Goal: Obtain resource: Download file/media

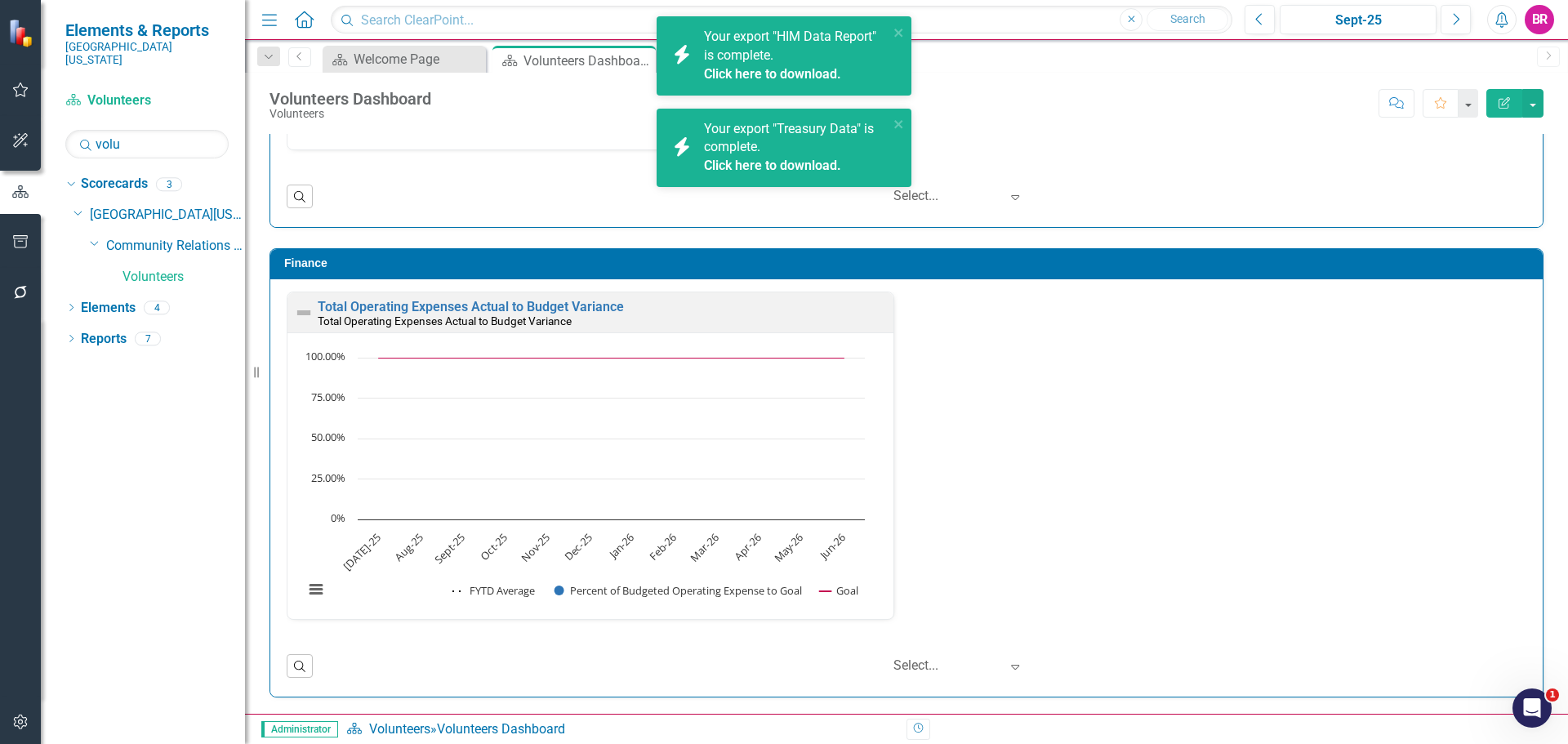
scroll to position [1, 0]
click at [152, 136] on input "volu" at bounding box center [147, 144] width 163 height 28
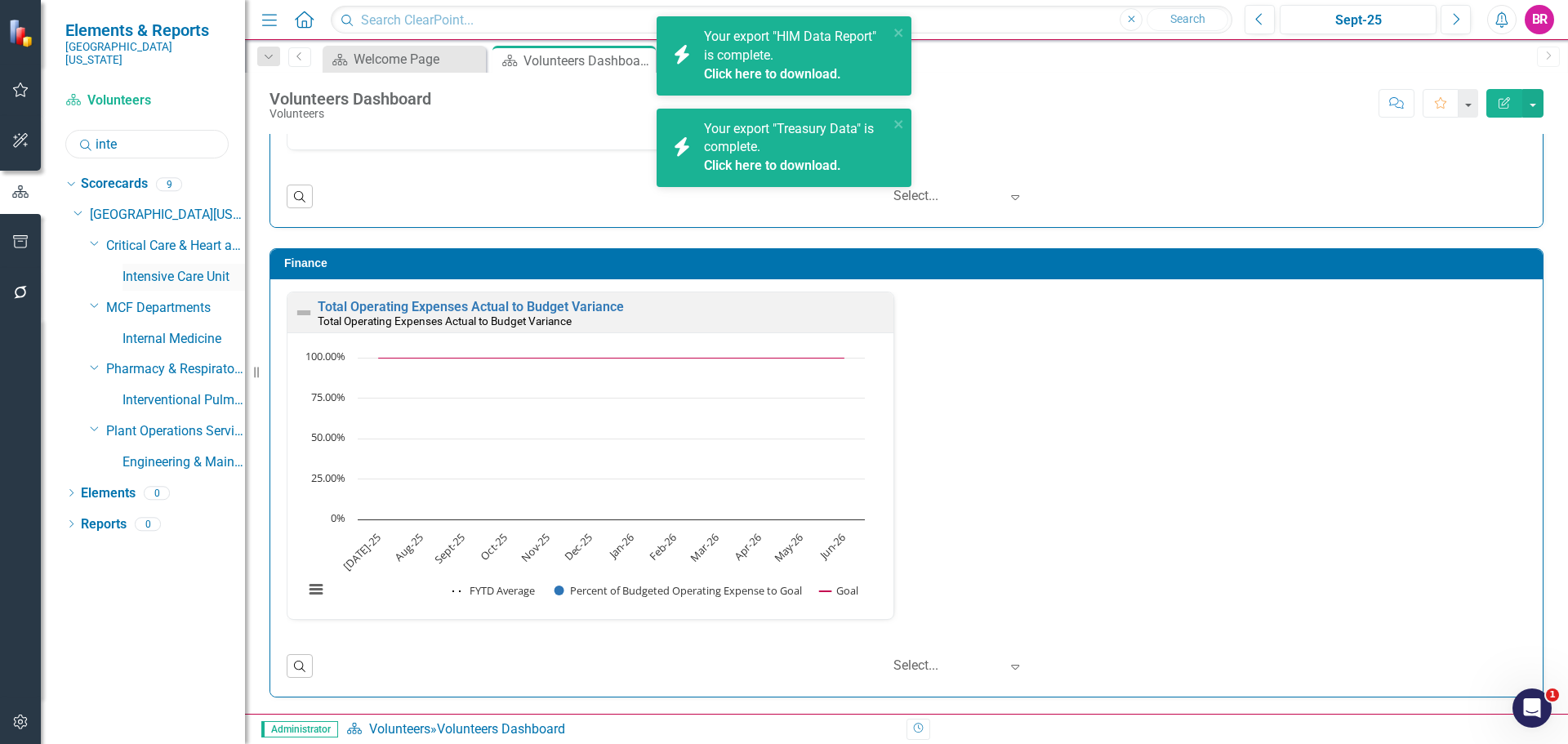
type input "inte"
click at [209, 268] on link "Intensive Care Unit" at bounding box center [184, 277] width 123 height 19
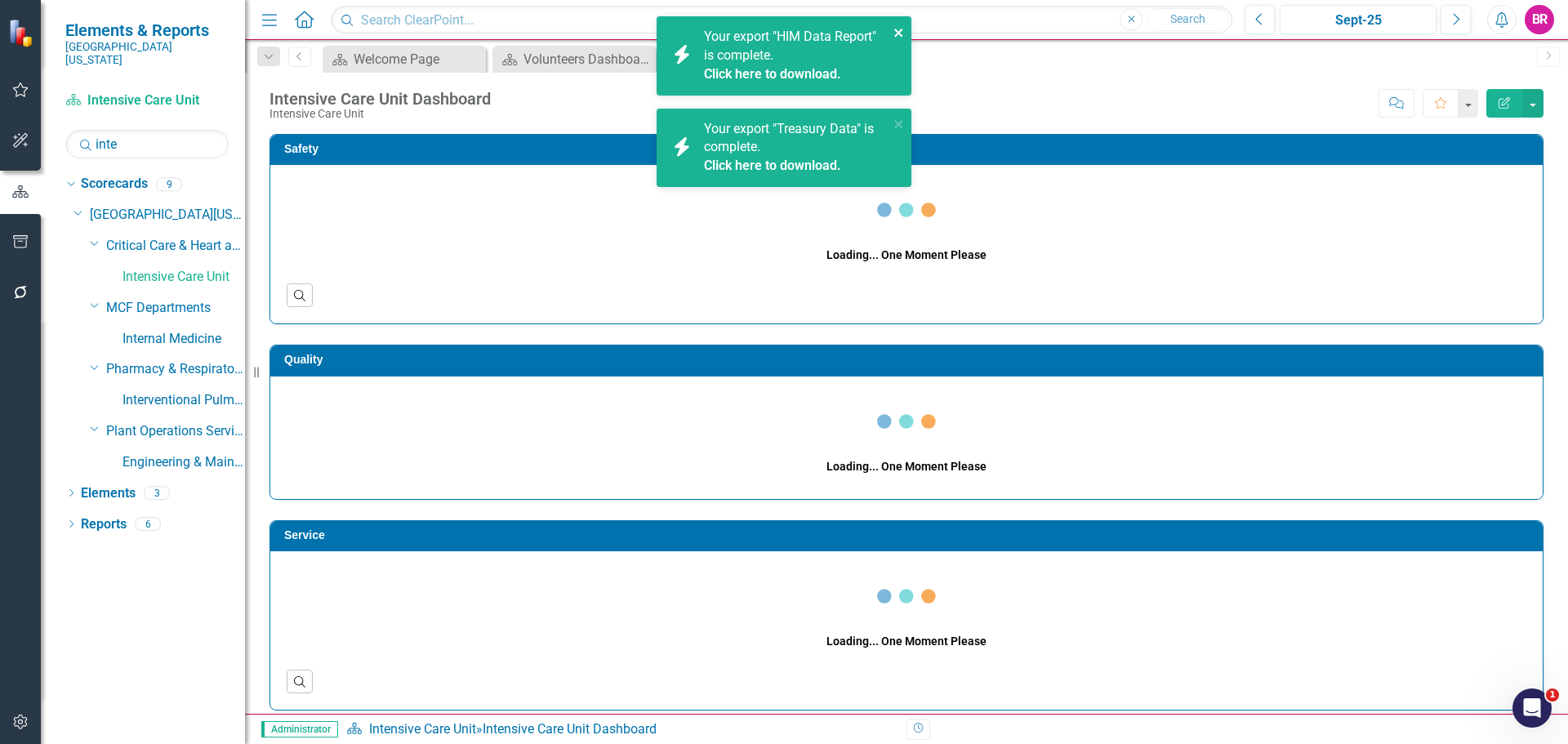
click at [897, 30] on icon "close" at bounding box center [899, 33] width 12 height 13
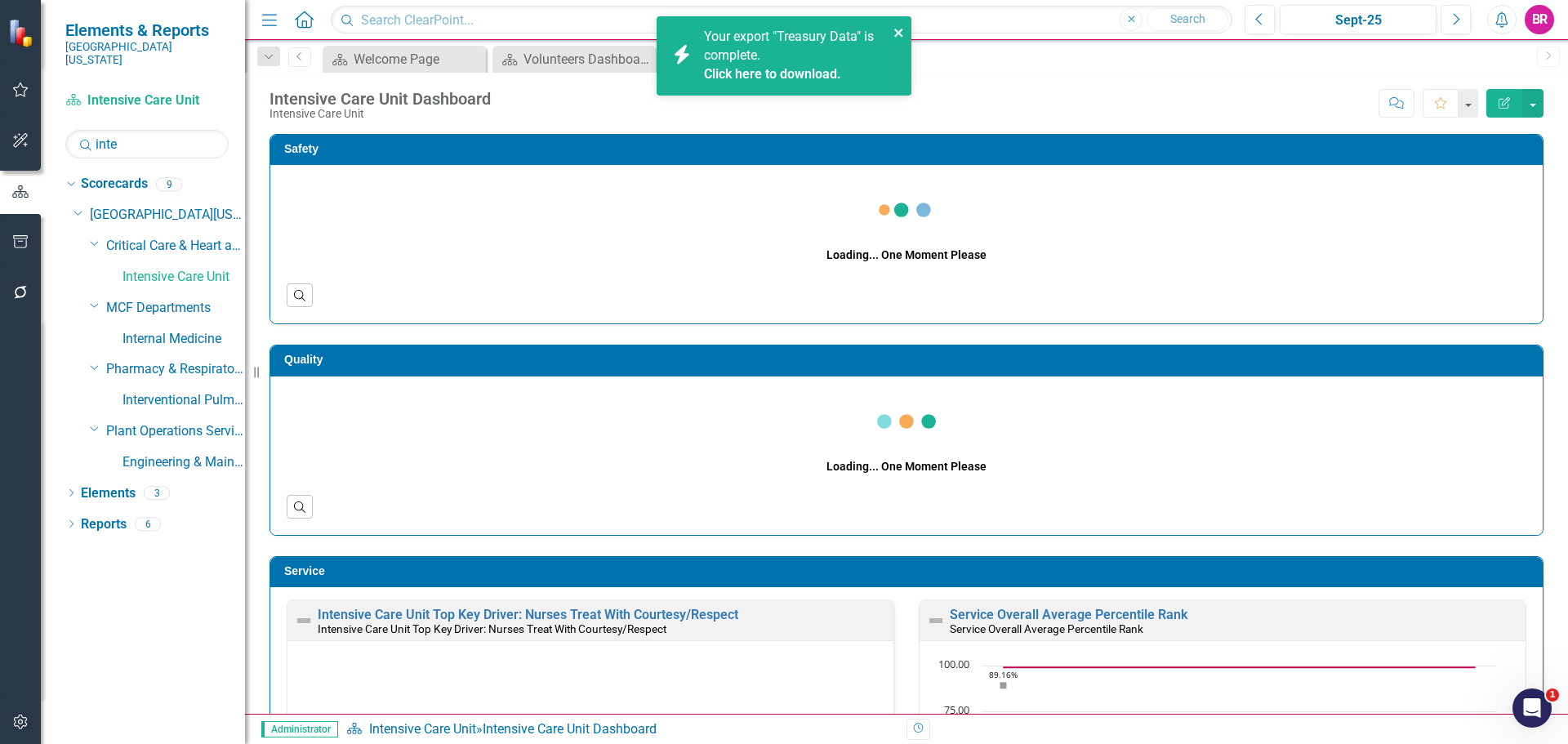
click at [897, 29] on icon "close" at bounding box center [899, 33] width 12 height 13
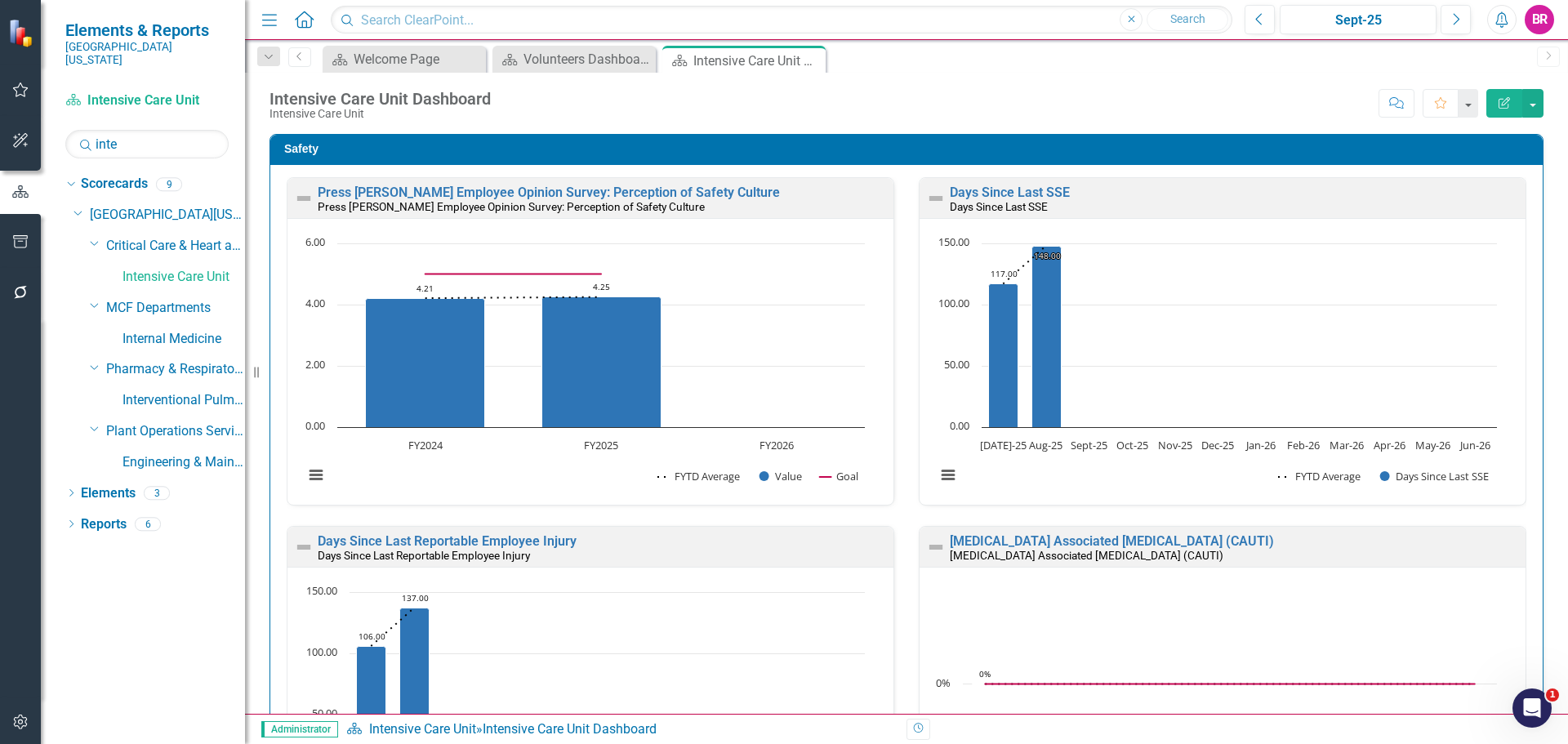
scroll to position [327, 0]
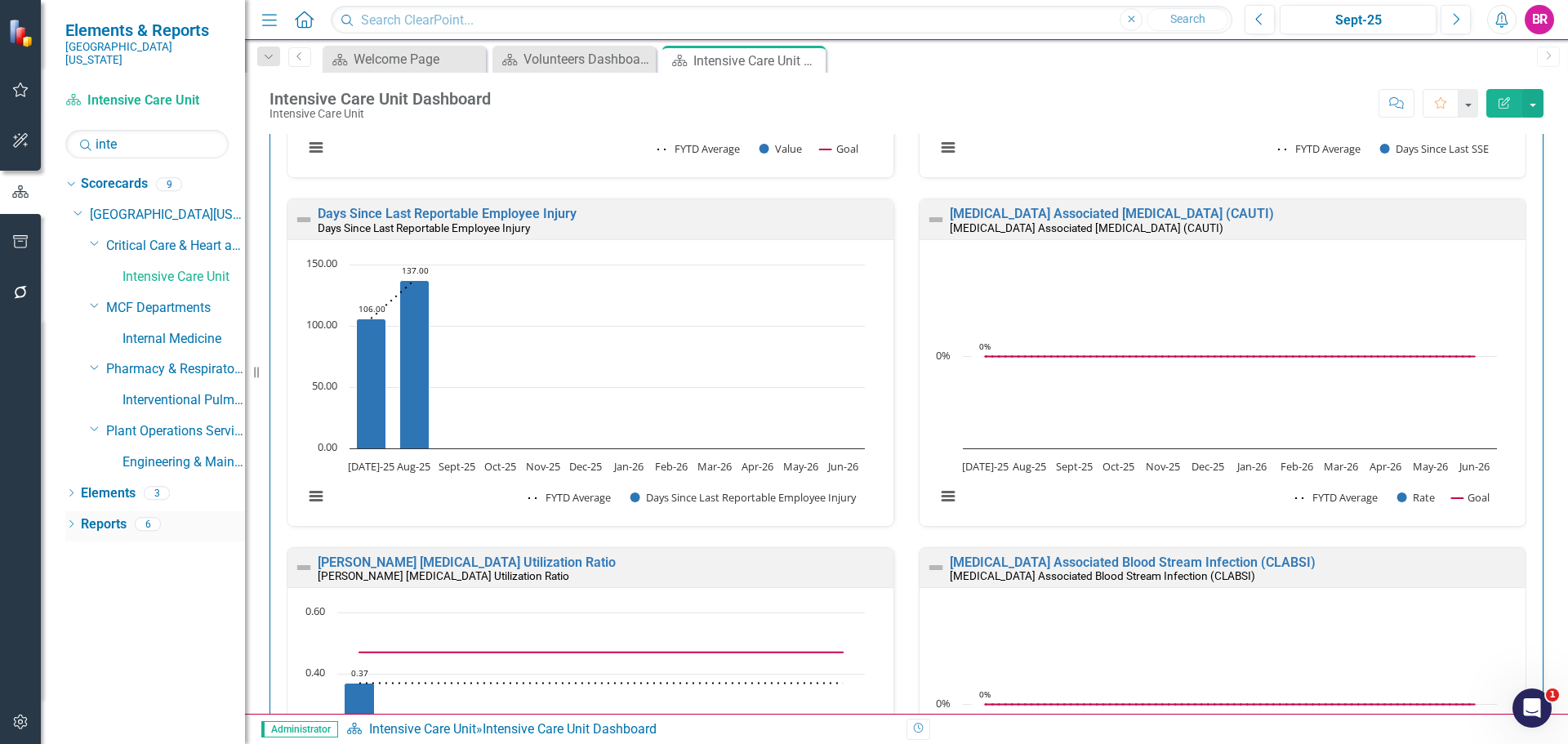
click at [102, 515] on link "Reports" at bounding box center [104, 525] width 46 height 19
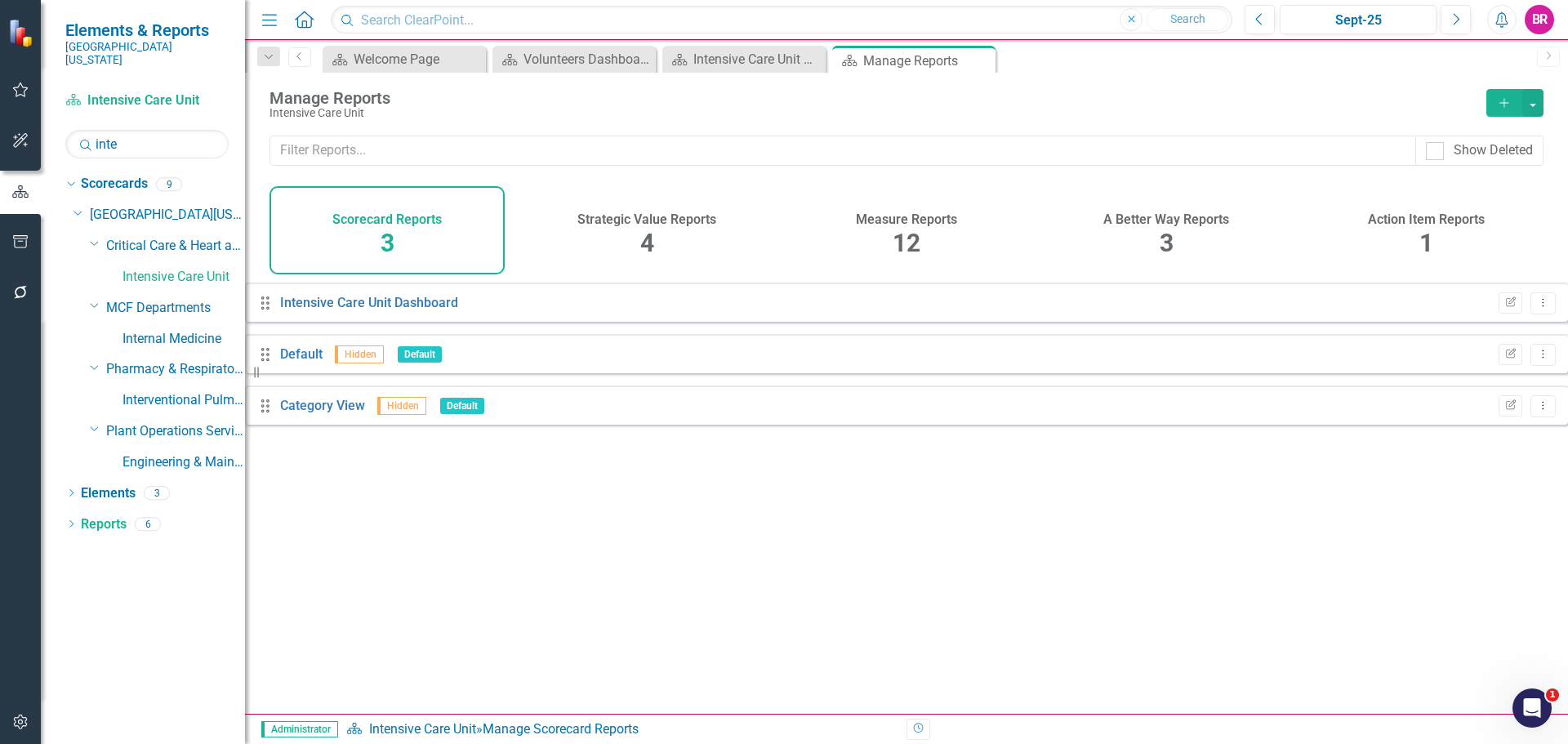
click at [916, 232] on span "12" at bounding box center [906, 242] width 28 height 28
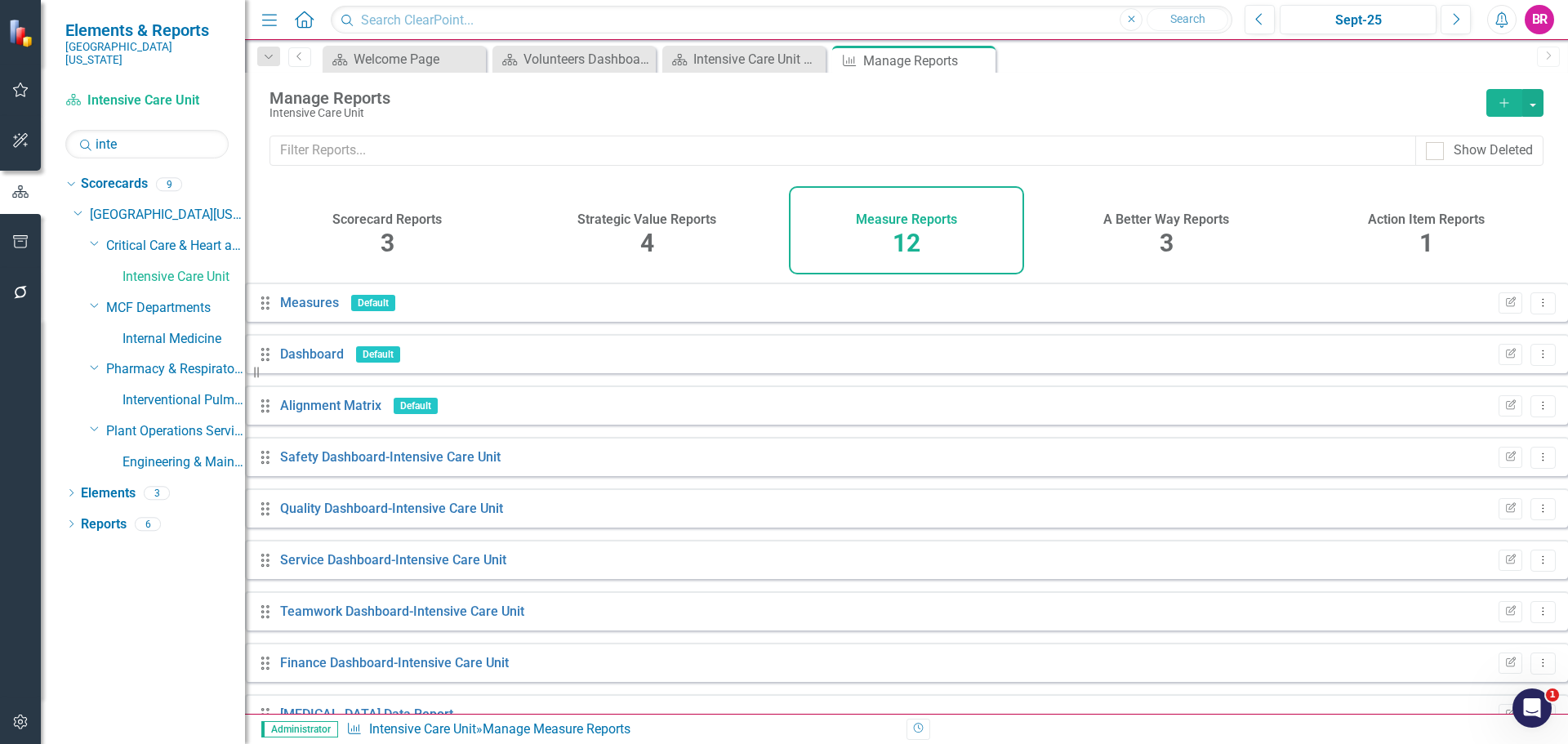
scroll to position [199, 0]
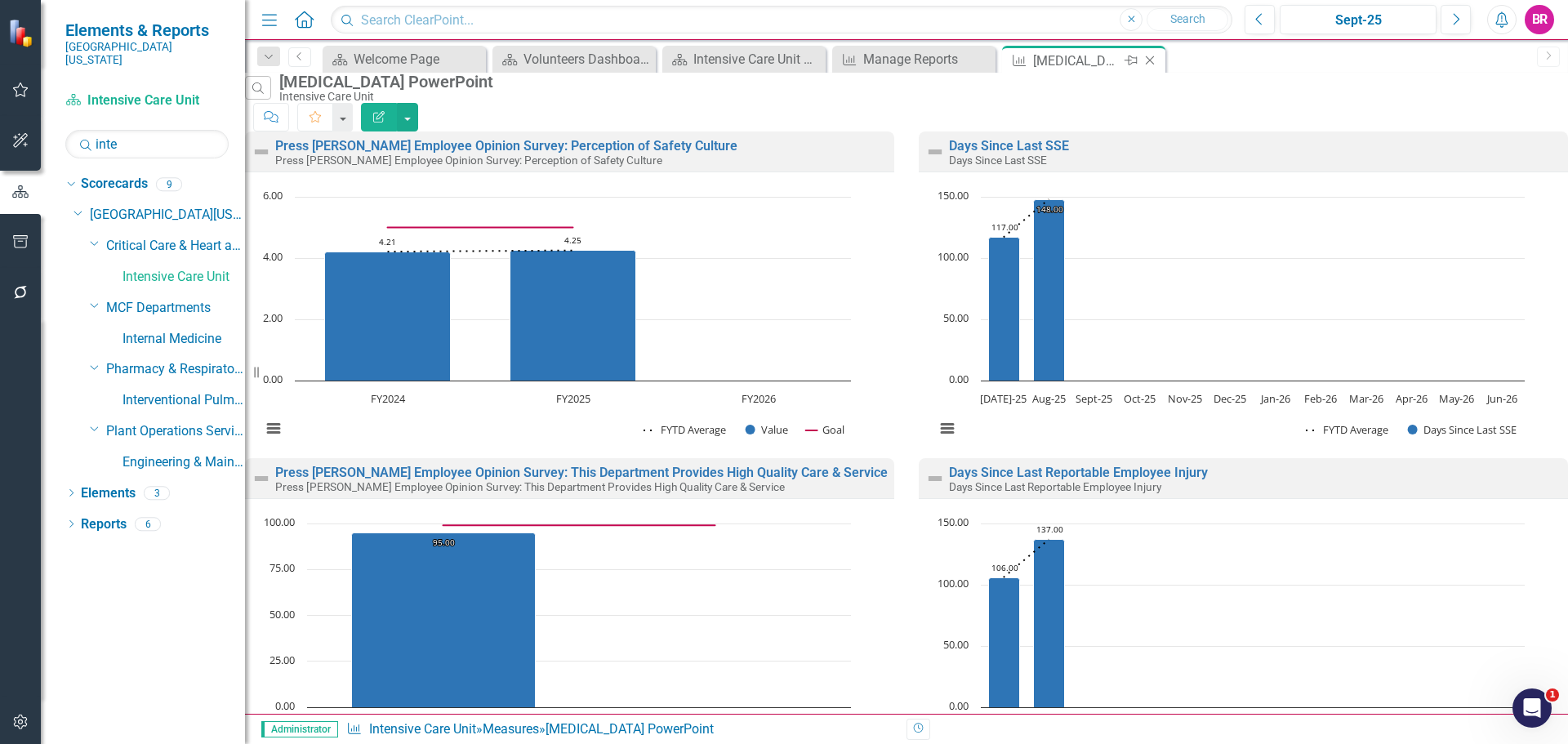
click at [1150, 59] on icon at bounding box center [1150, 61] width 9 height 9
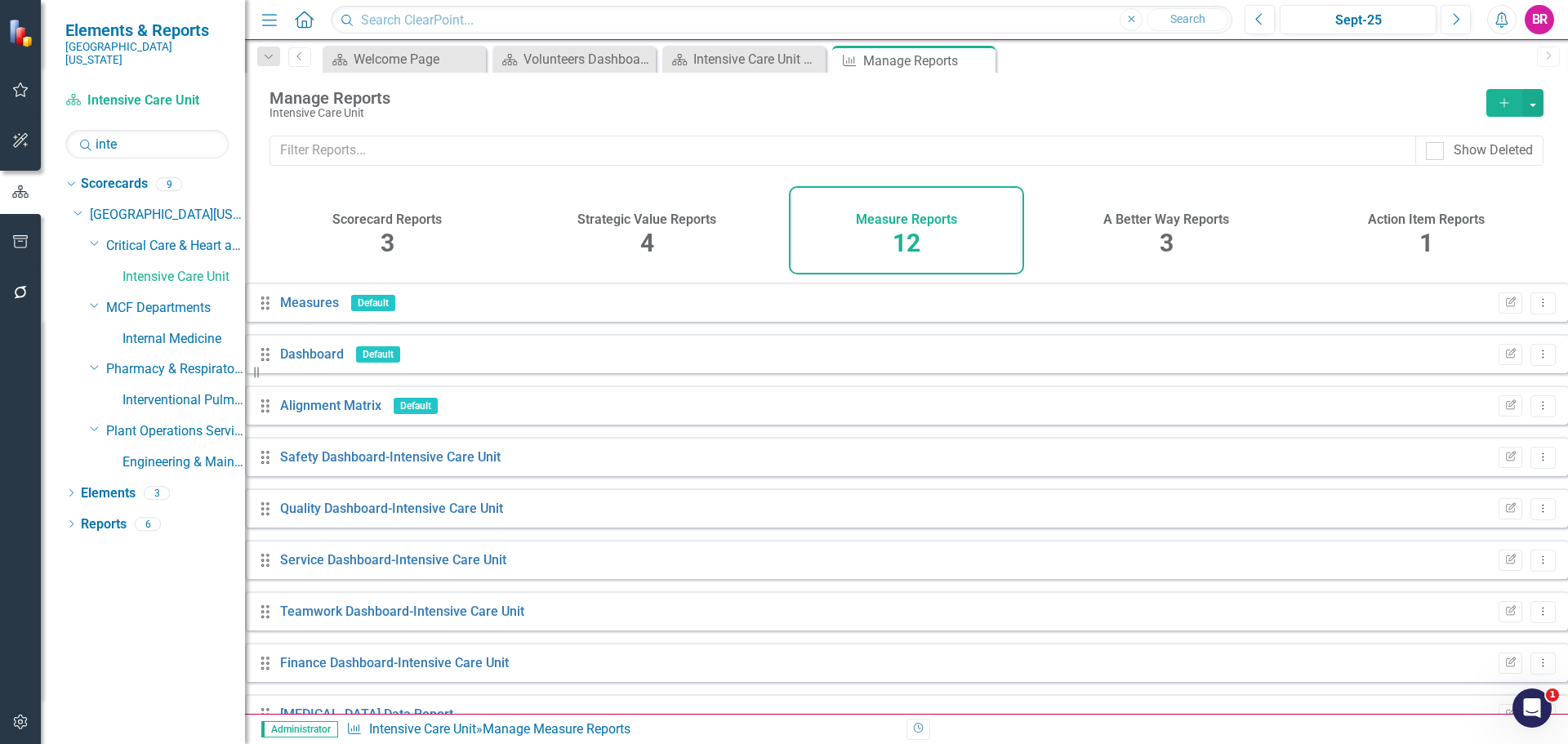
scroll to position [199, 0]
drag, startPoint x: 358, startPoint y: 688, endPoint x: 1339, endPoint y: 68, distance: 1160.5
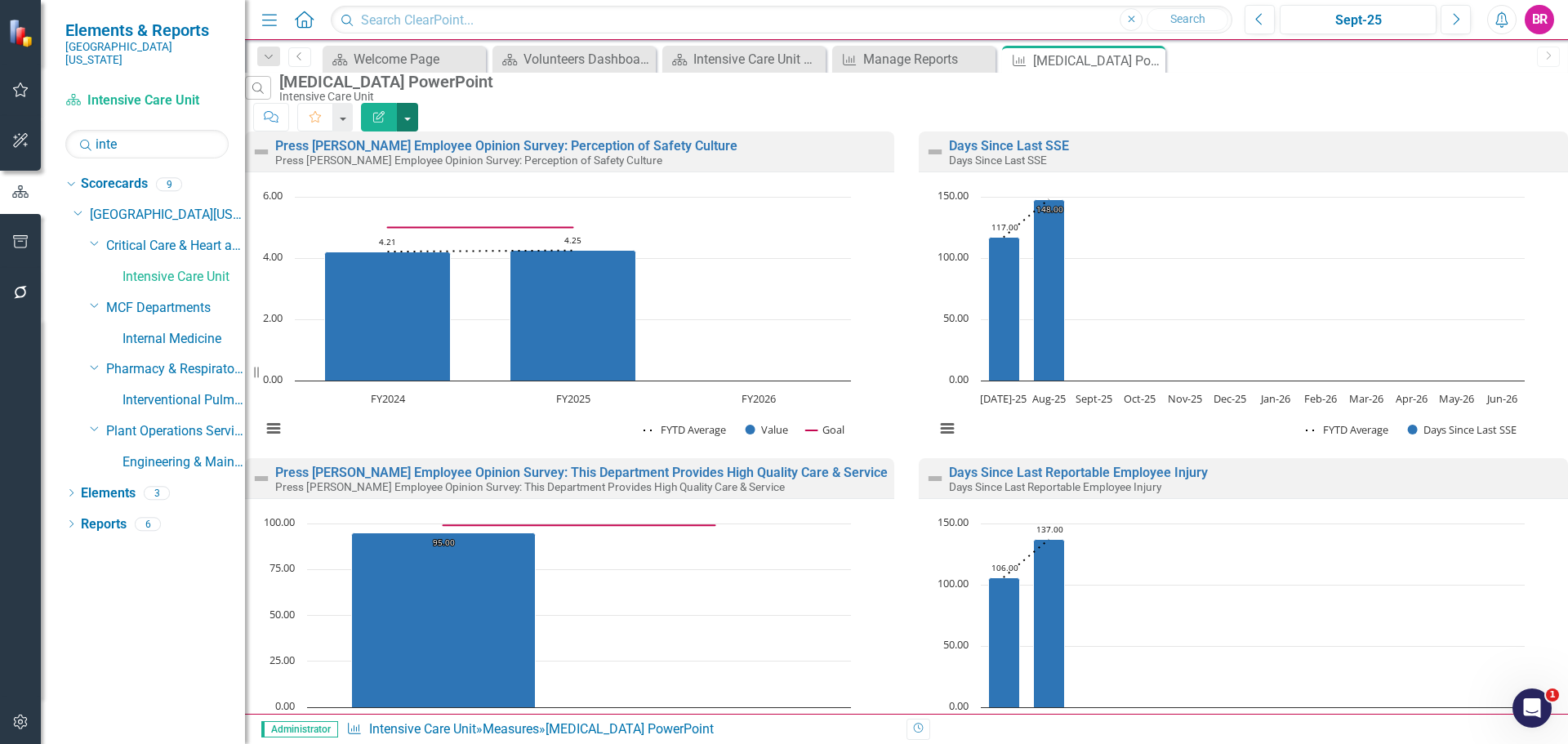
click at [418, 103] on button "button" at bounding box center [407, 117] width 21 height 28
click at [1476, 194] on link "PowerPoint Export to PowerPoint" at bounding box center [1466, 196] width 160 height 30
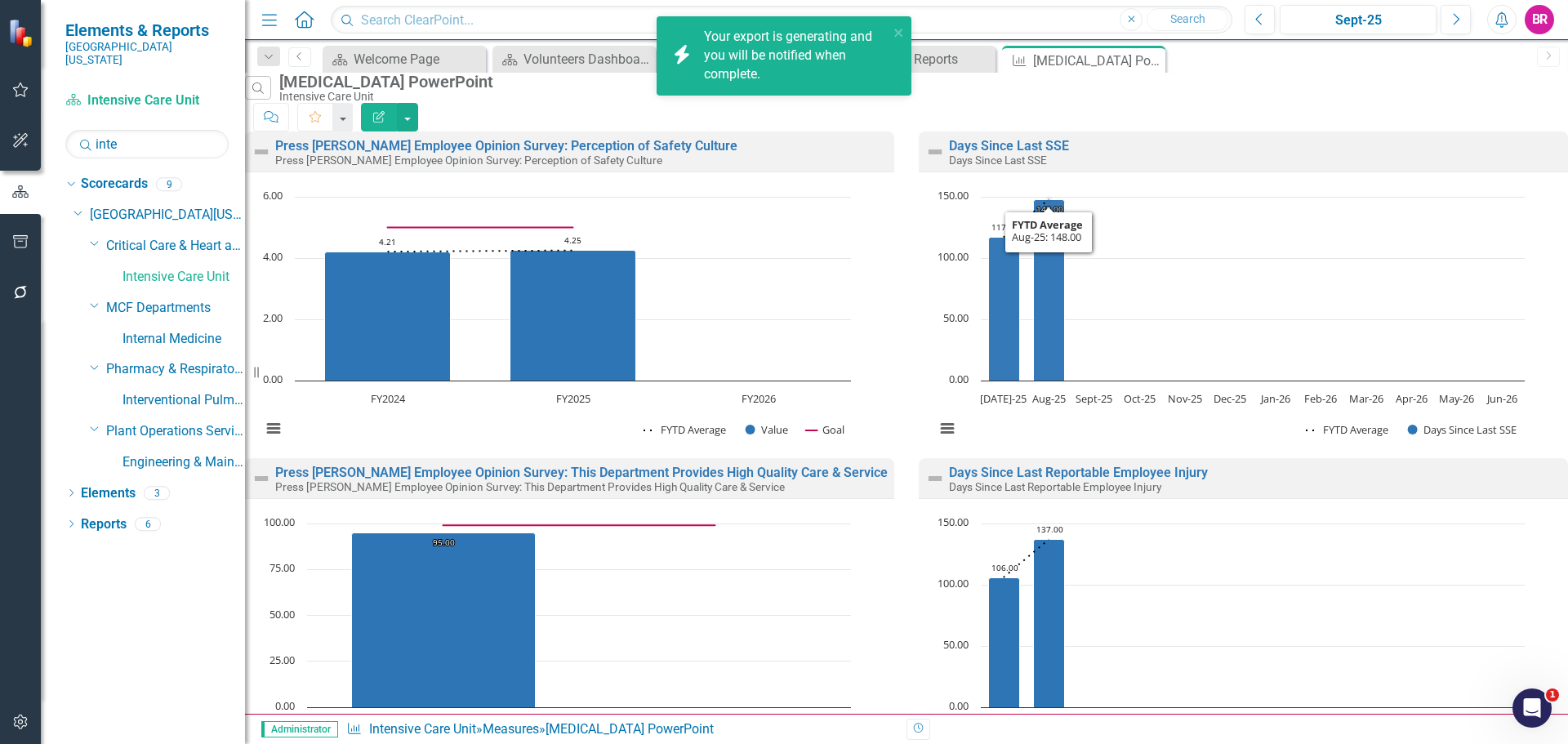
click at [1305, 95] on div "Search ICU PowerPoint Intensive Care Unit Comment Favorite Edit Report" at bounding box center [905, 102] width 1322 height 59
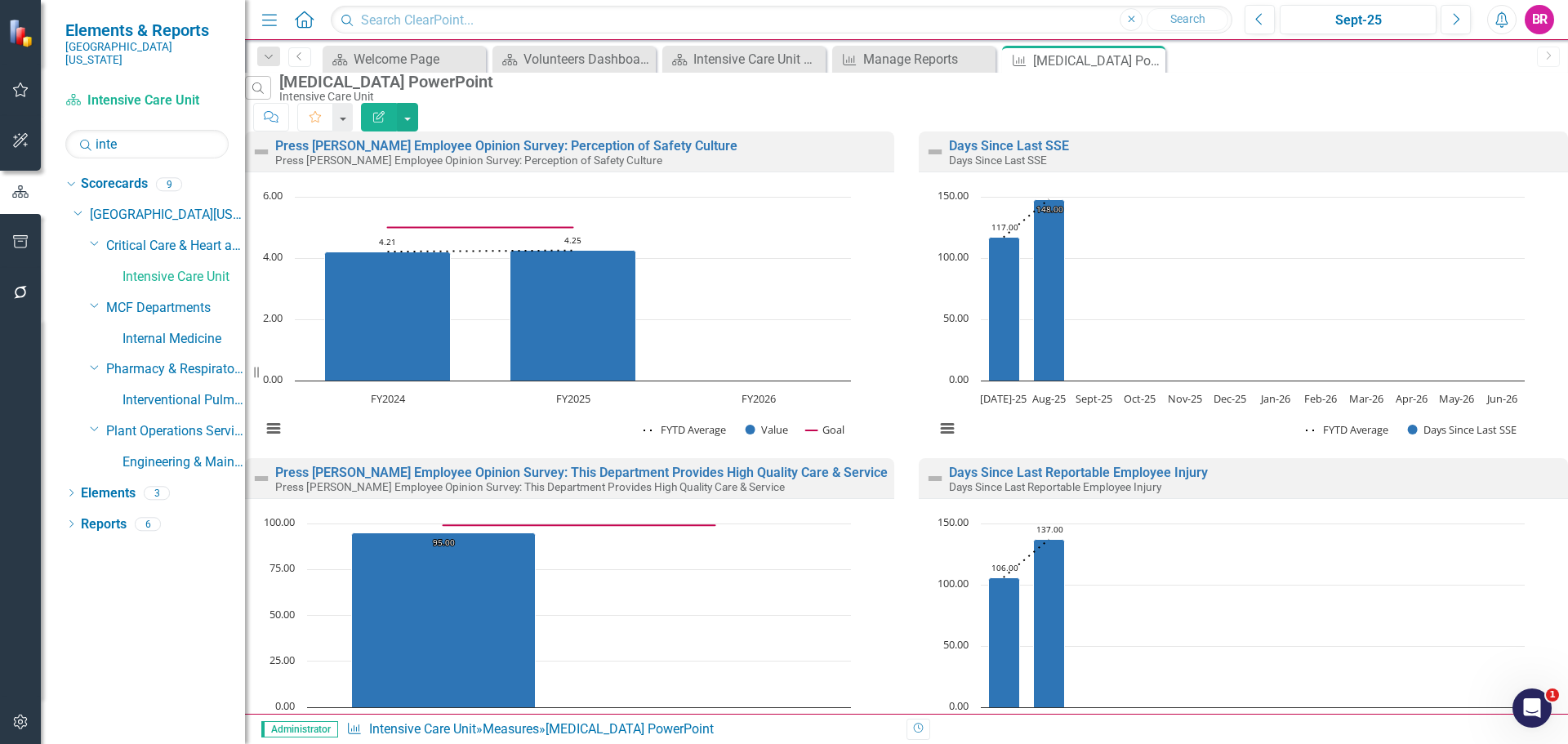
scroll to position [490, 0]
click at [418, 103] on button "button" at bounding box center [407, 117] width 21 height 28
click at [1497, 201] on link "PowerPoint Export to PowerPoint" at bounding box center [1466, 196] width 160 height 30
click at [136, 130] on input "inte" at bounding box center [147, 144] width 163 height 28
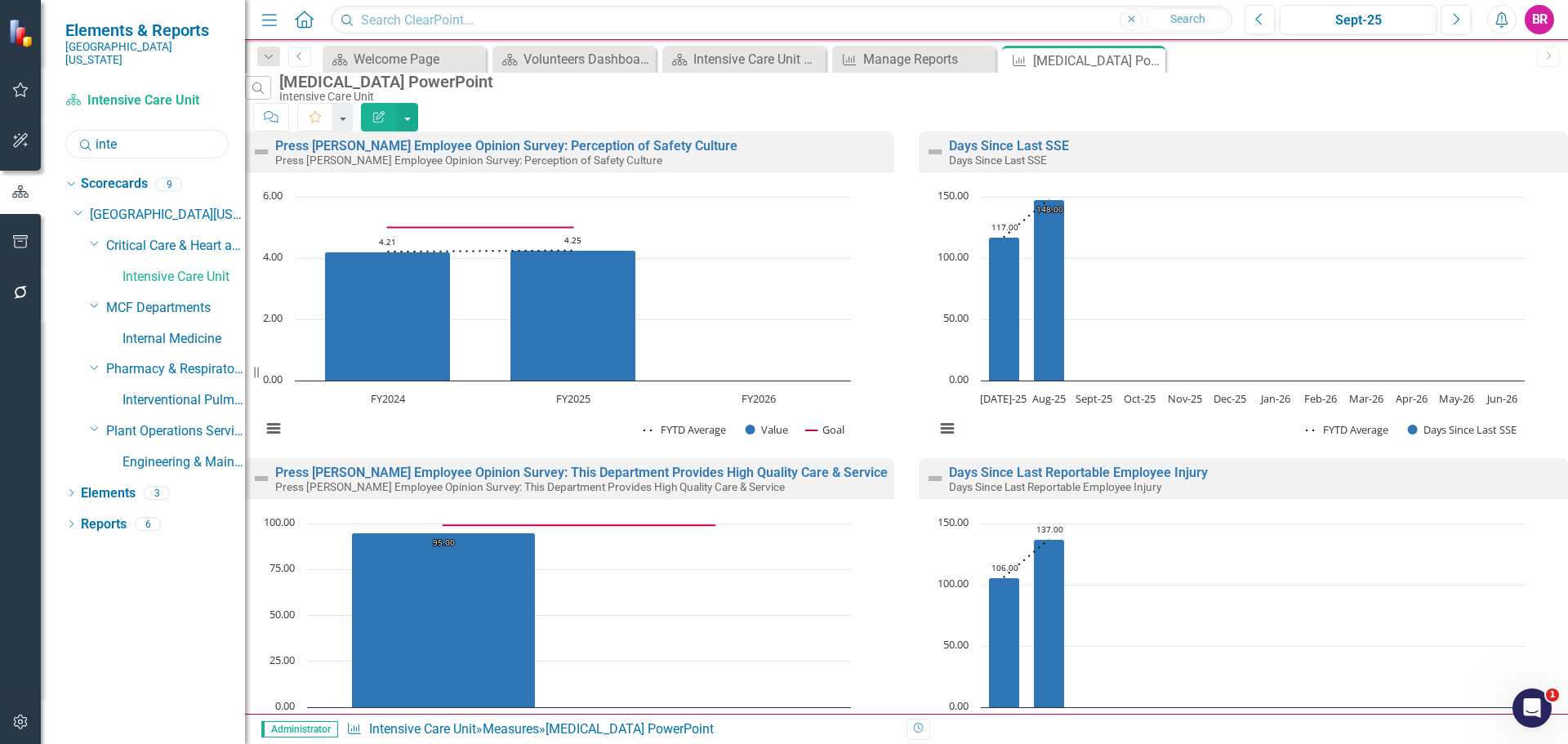
click at [136, 130] on input "inte" at bounding box center [147, 144] width 163 height 28
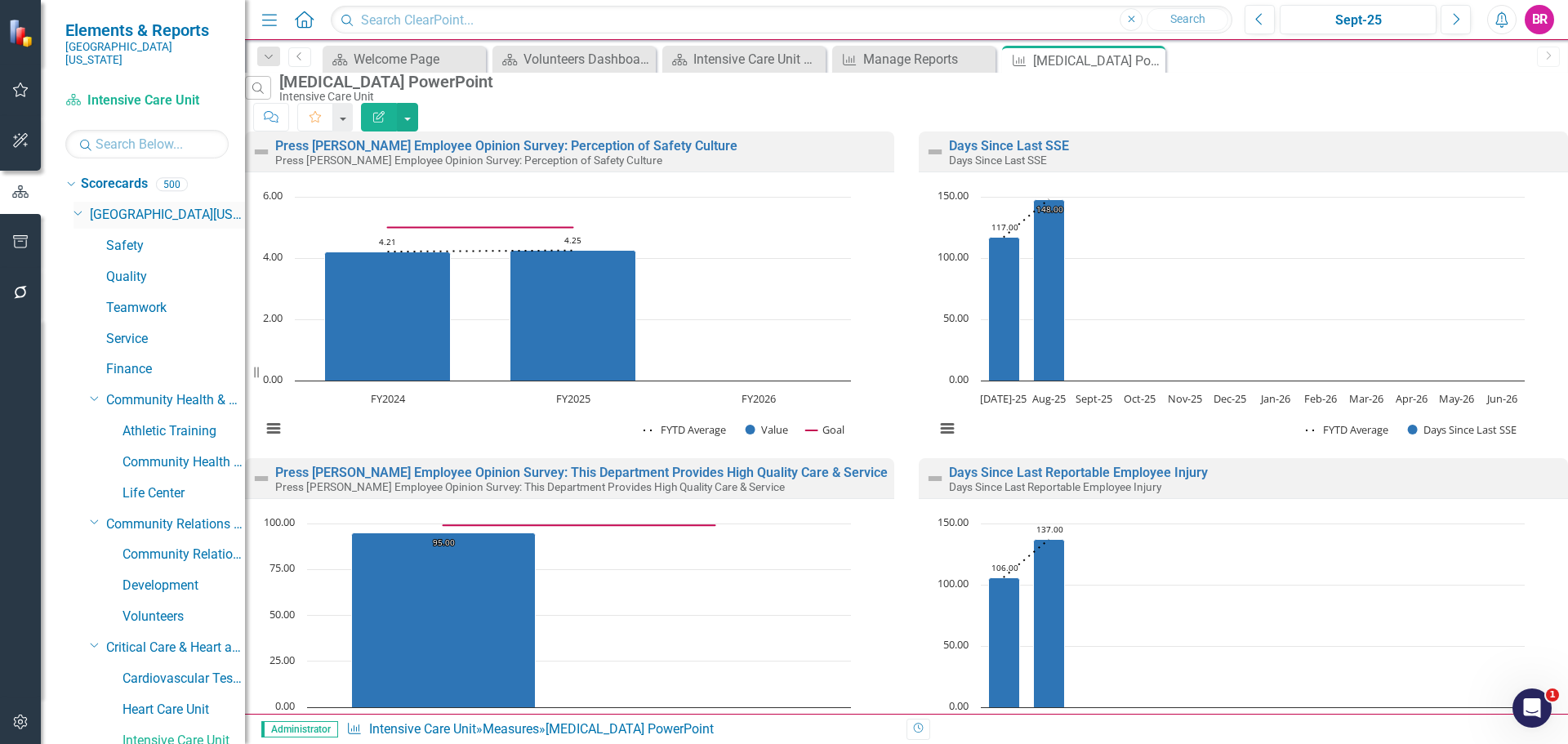
click at [80, 206] on icon "Dropdown" at bounding box center [78, 211] width 10 height 12
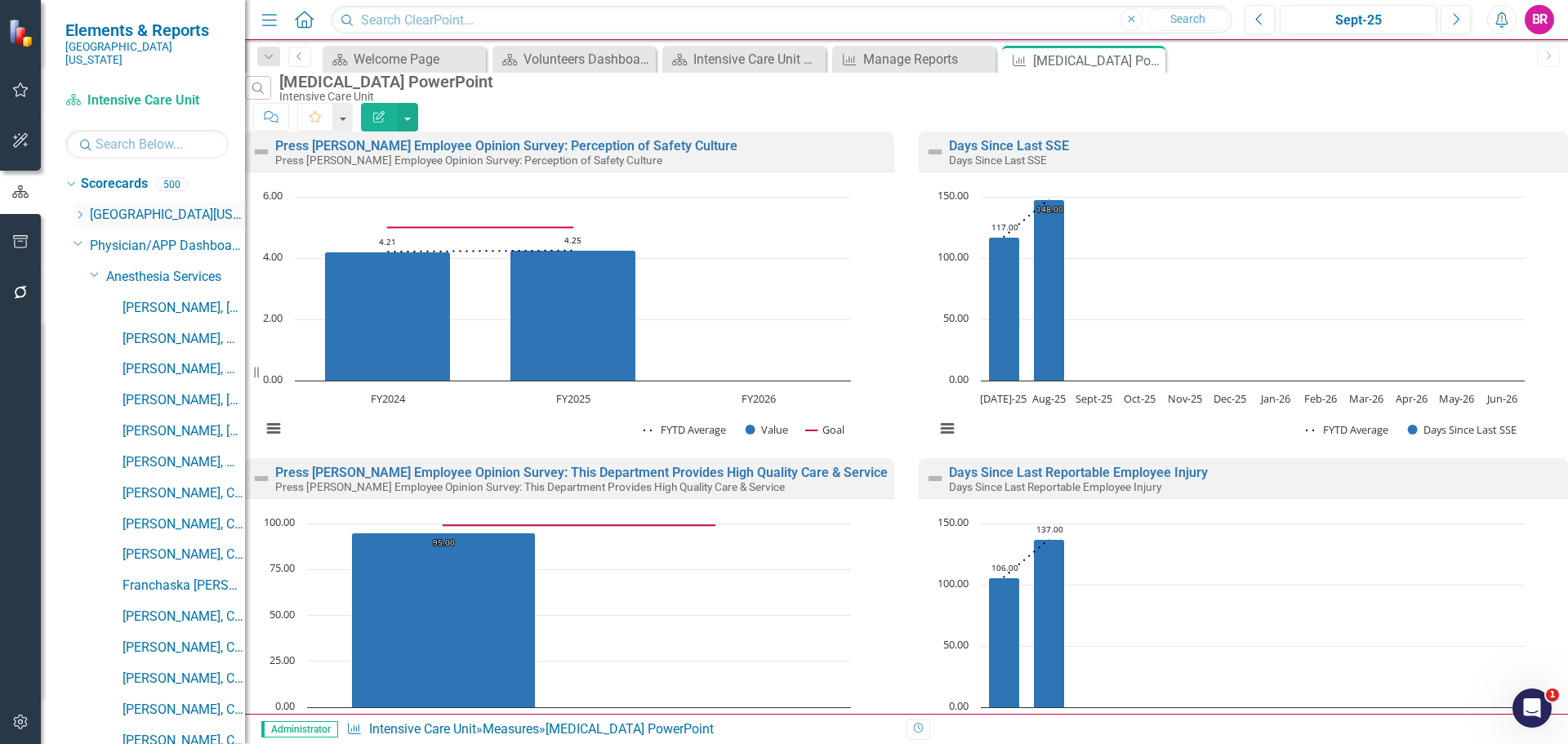
click at [80, 210] on icon "Dropdown" at bounding box center [79, 215] width 12 height 10
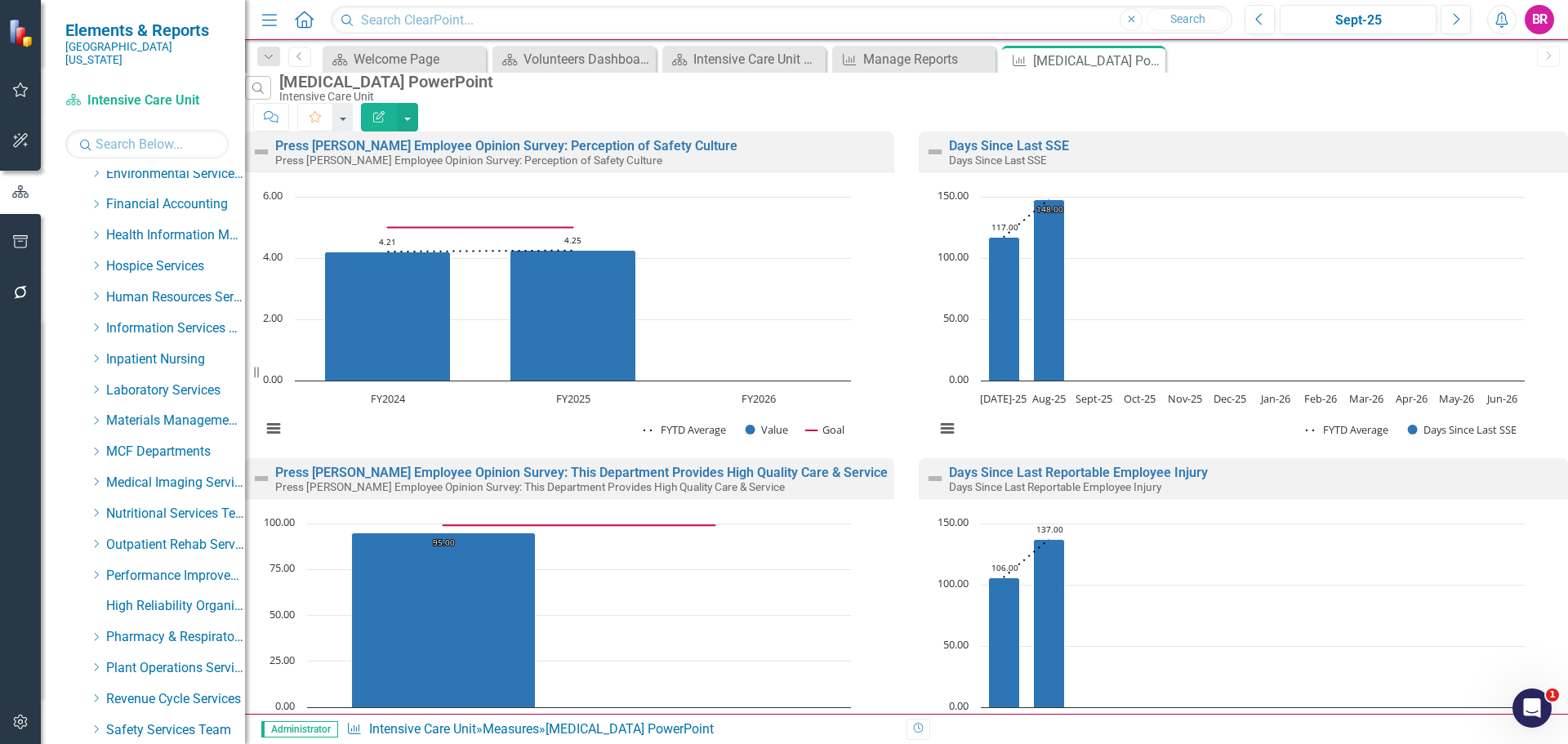
scroll to position [572, 0]
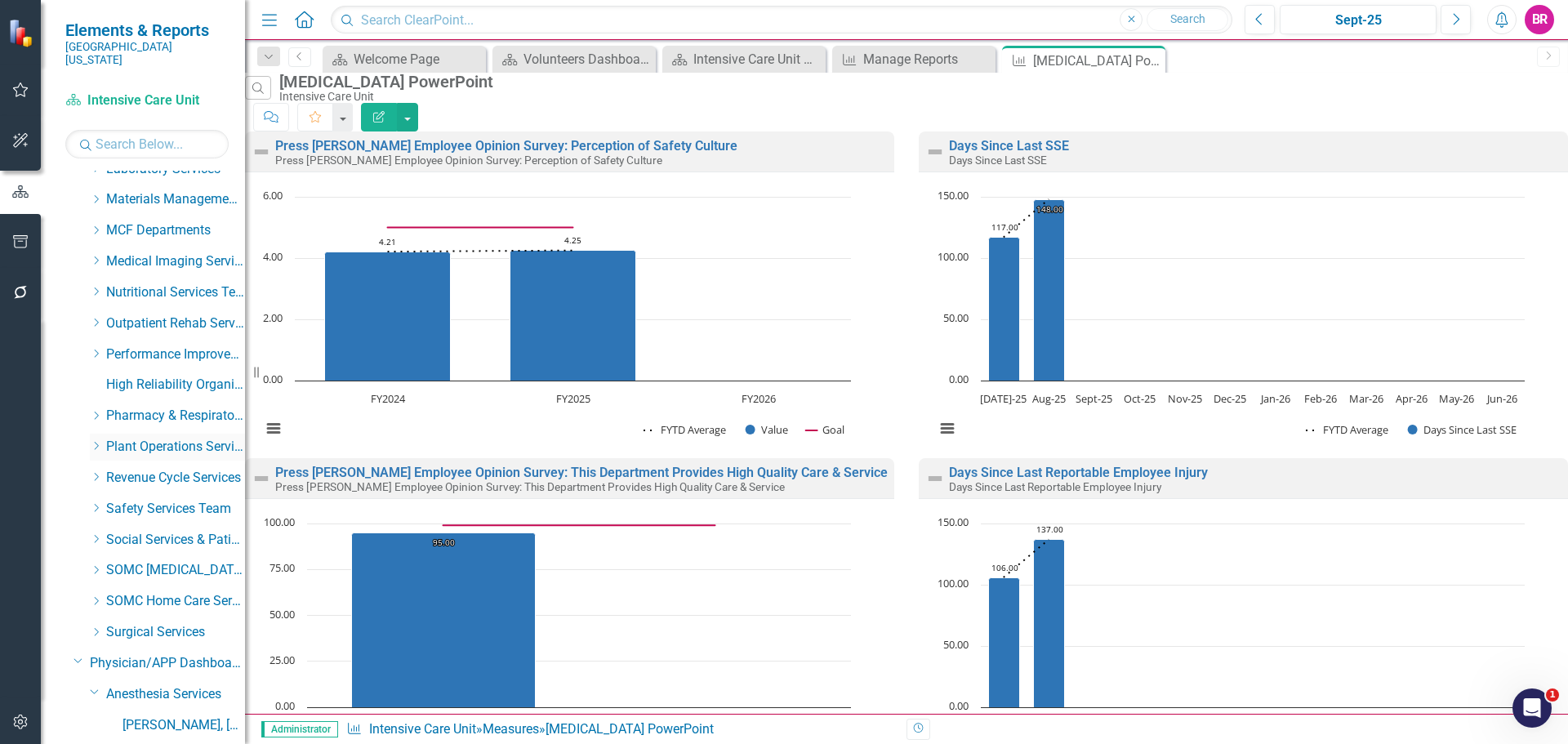
click at [99, 441] on icon "Dropdown" at bounding box center [96, 445] width 12 height 10
click at [156, 469] on link "Construction & Renovation" at bounding box center [184, 478] width 123 height 19
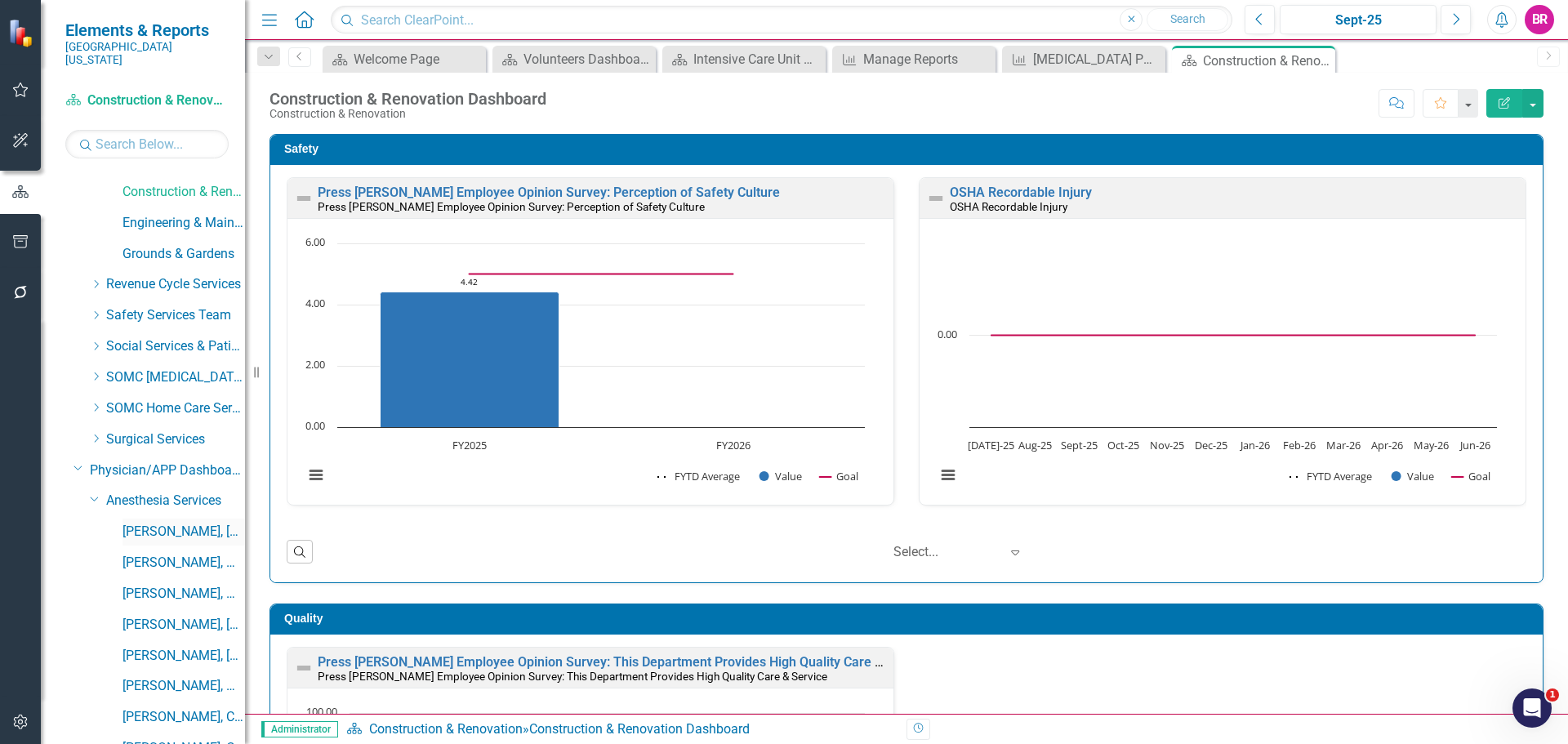
scroll to position [899, 0]
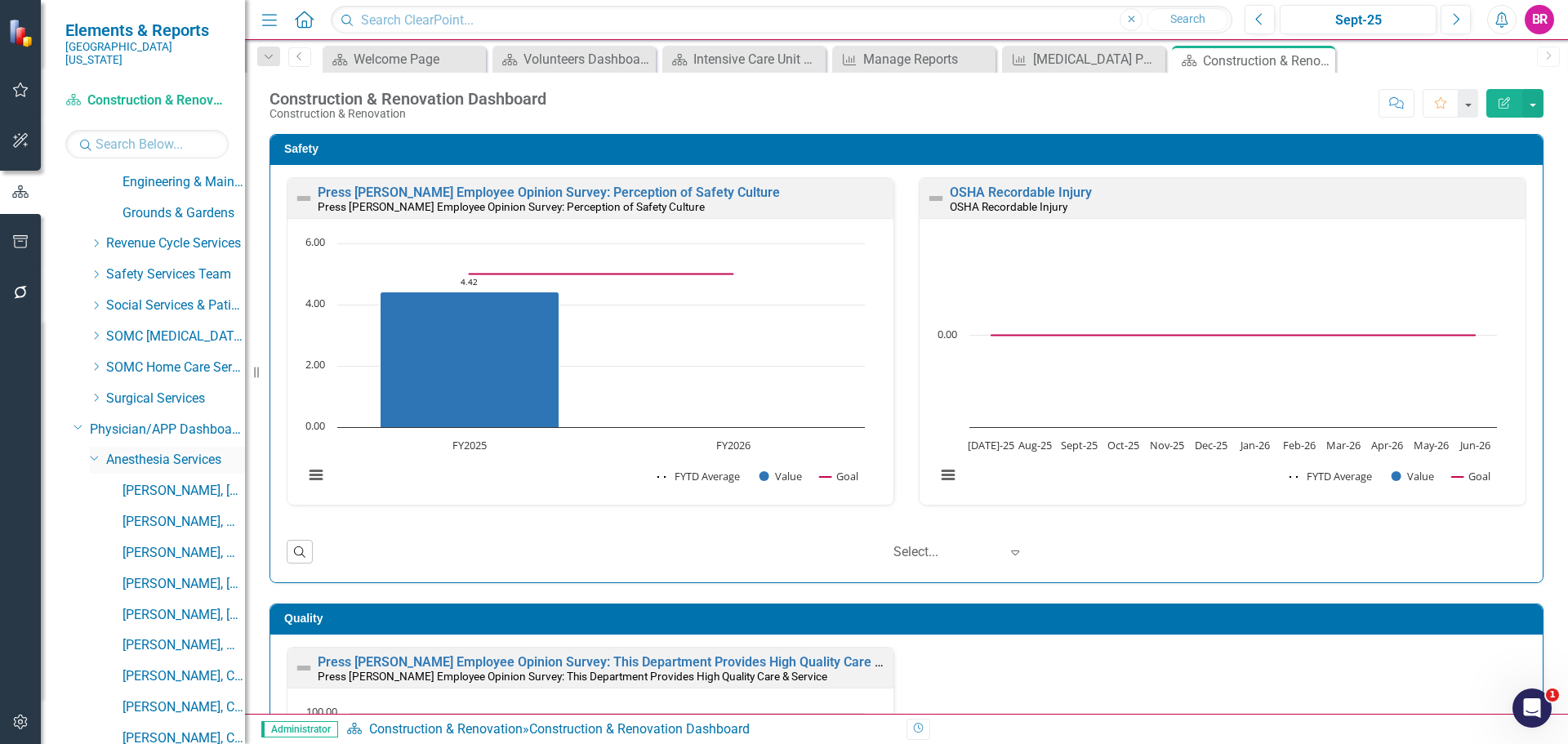
click at [92, 452] on icon "Dropdown" at bounding box center [95, 457] width 10 height 12
click at [76, 425] on icon at bounding box center [78, 427] width 8 height 4
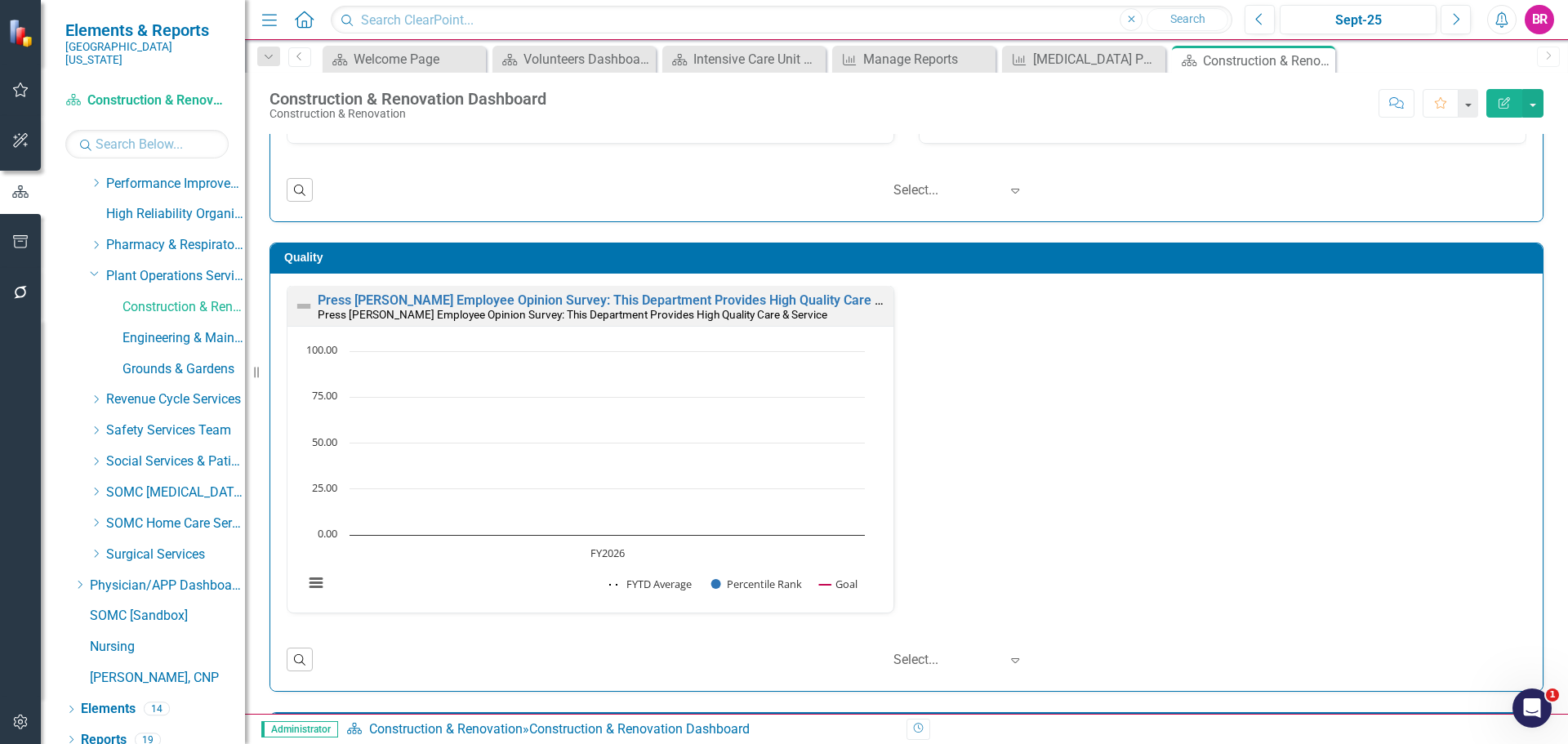
scroll to position [0, 0]
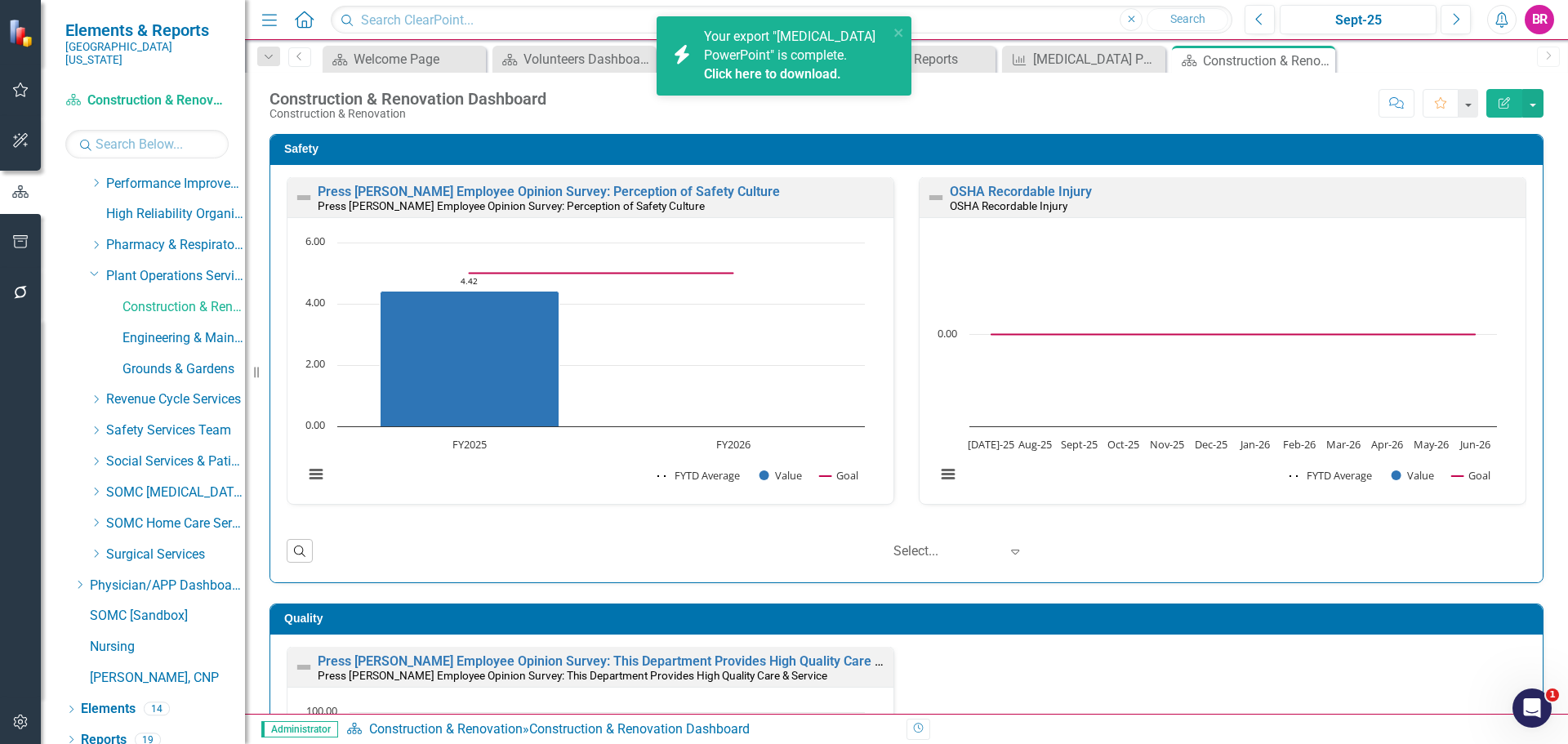
click at [760, 77] on link "Click here to download." at bounding box center [772, 74] width 137 height 15
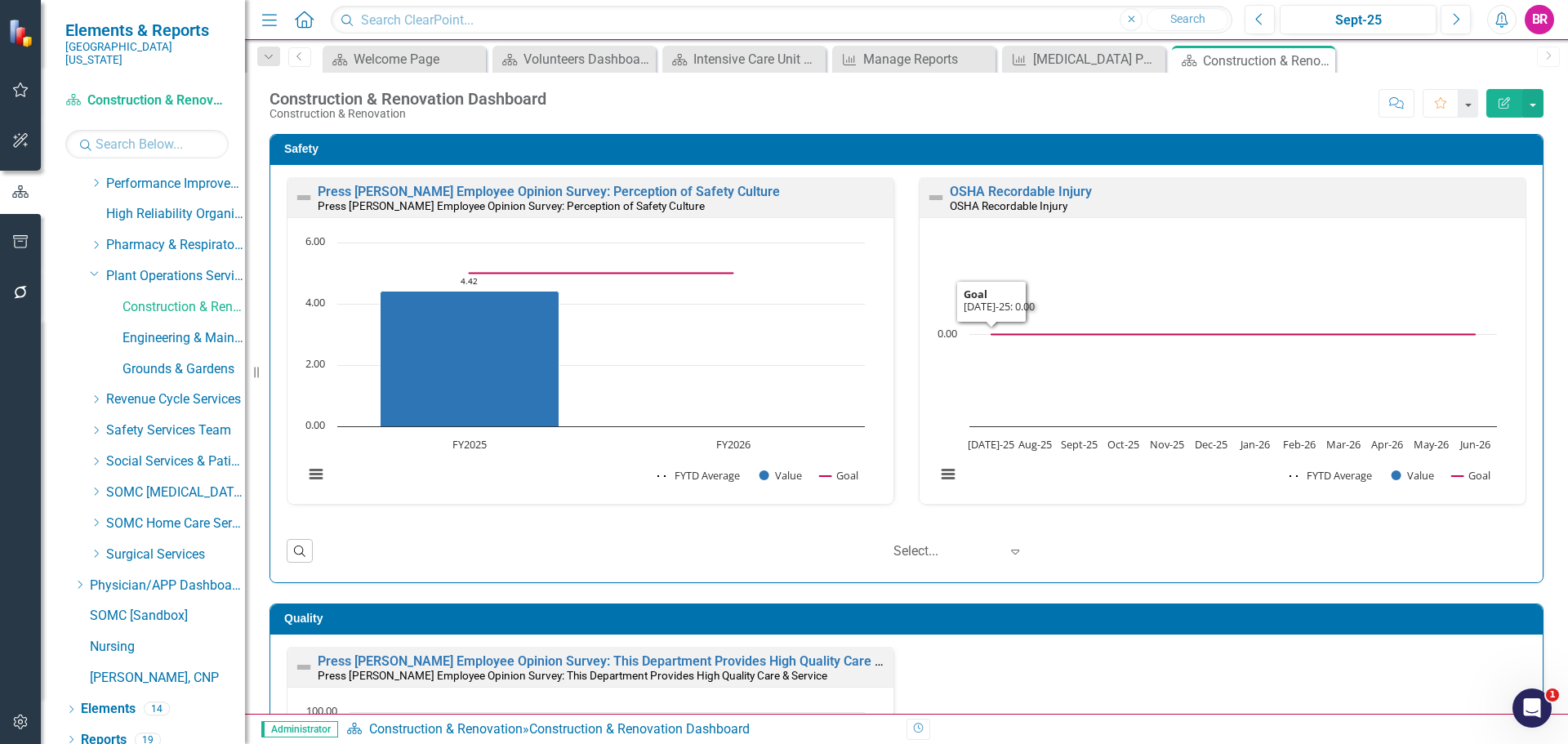
click at [865, 107] on div "Score: N/A Sept-25 Completed Comment Favorite Edit Report" at bounding box center [1048, 103] width 989 height 28
click at [956, 187] on link "OSHA Recordable Injury" at bounding box center [1020, 191] width 142 height 15
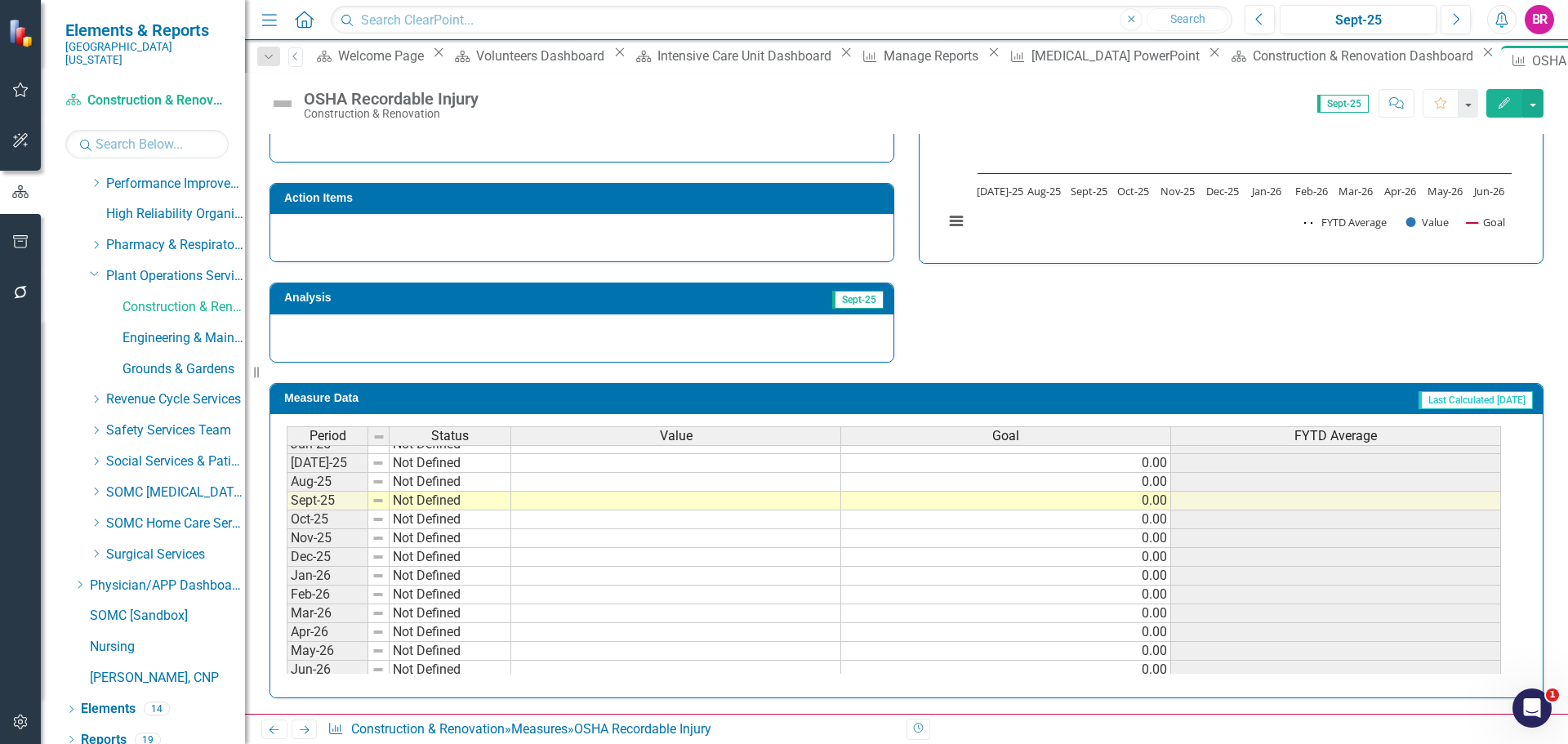
scroll to position [676, 0]
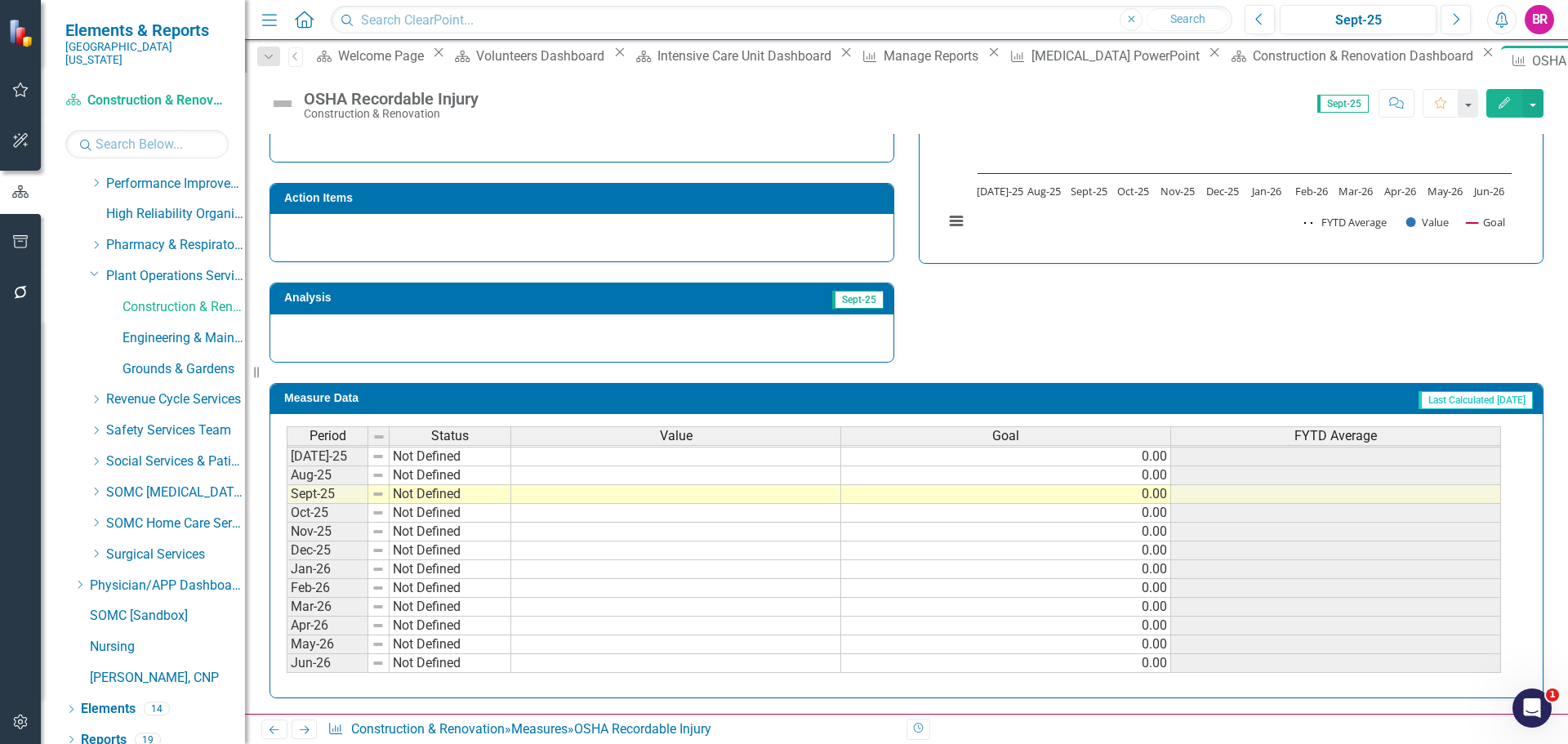
click at [713, 457] on tbody "Dec-23 Not Defined Jan-24 Not Defined Feb-24 Not Defined Mar-24 Not Defined Apr…" at bounding box center [894, 382] width 1214 height 584
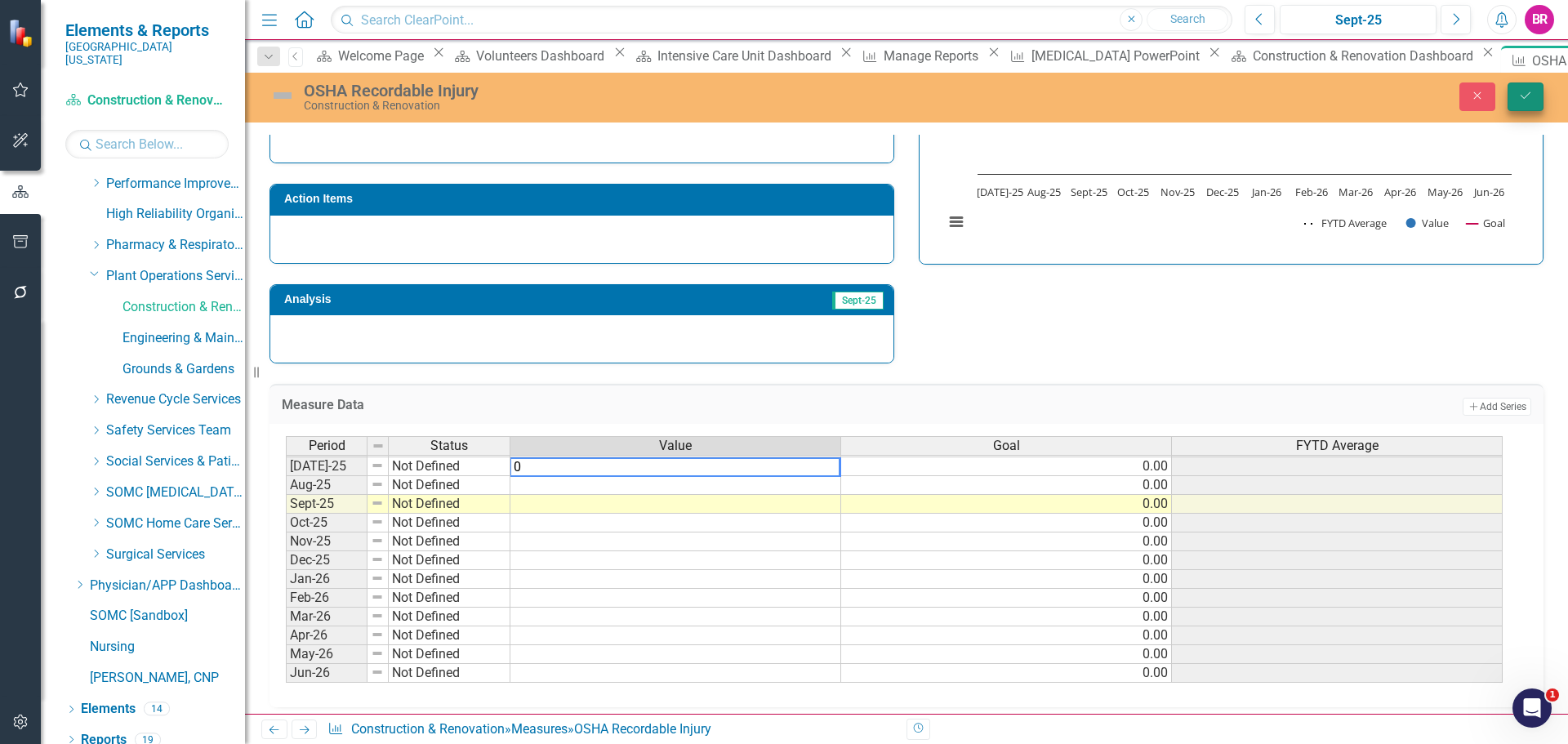
type textarea "0"
click at [1533, 91] on button "Save" at bounding box center [1524, 97] width 35 height 28
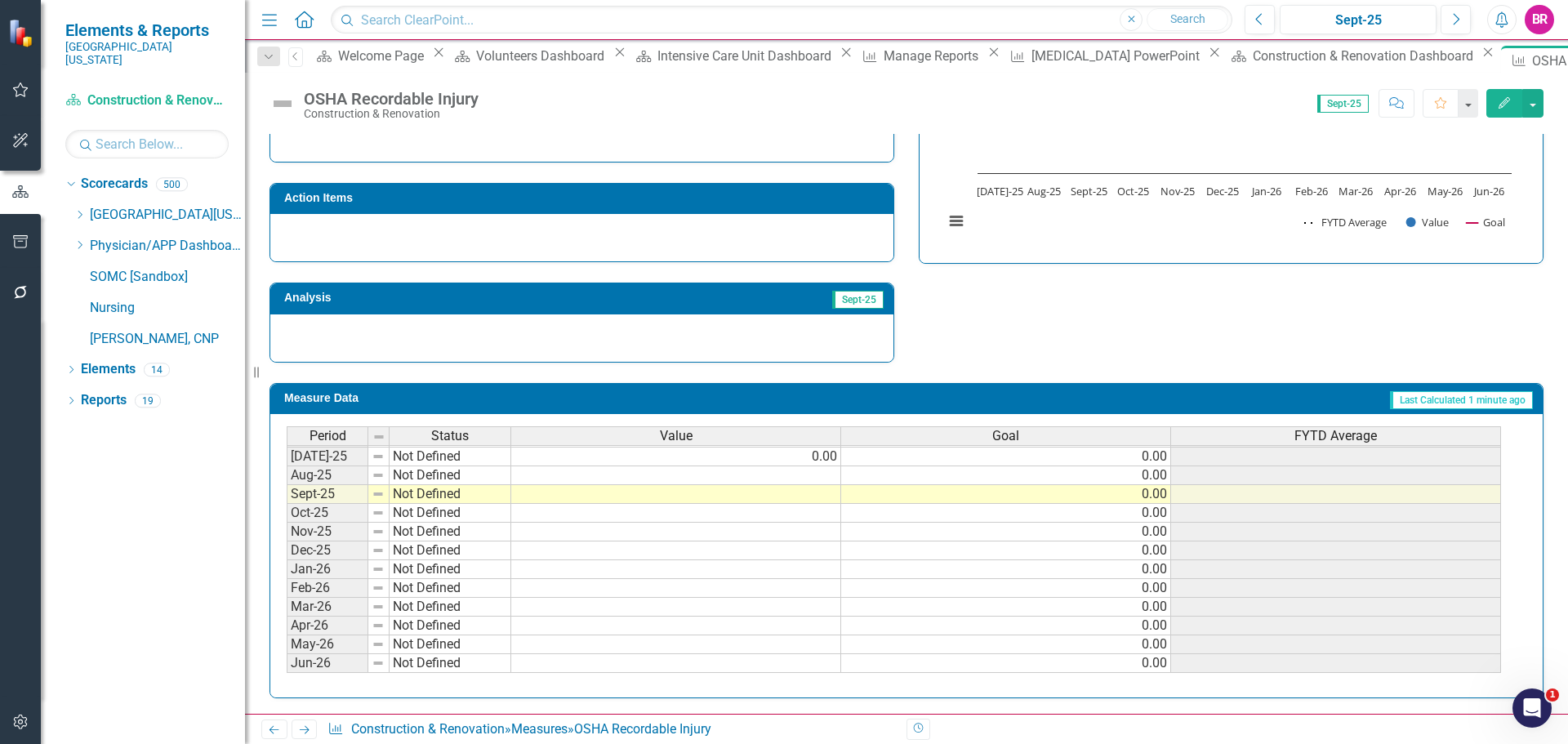
click at [805, 477] on tbody "Jan-24 Not Defined Feb-24 Not Defined Mar-24 Not Defined Apr-24 Not Defined May…" at bounding box center [894, 391] width 1214 height 565
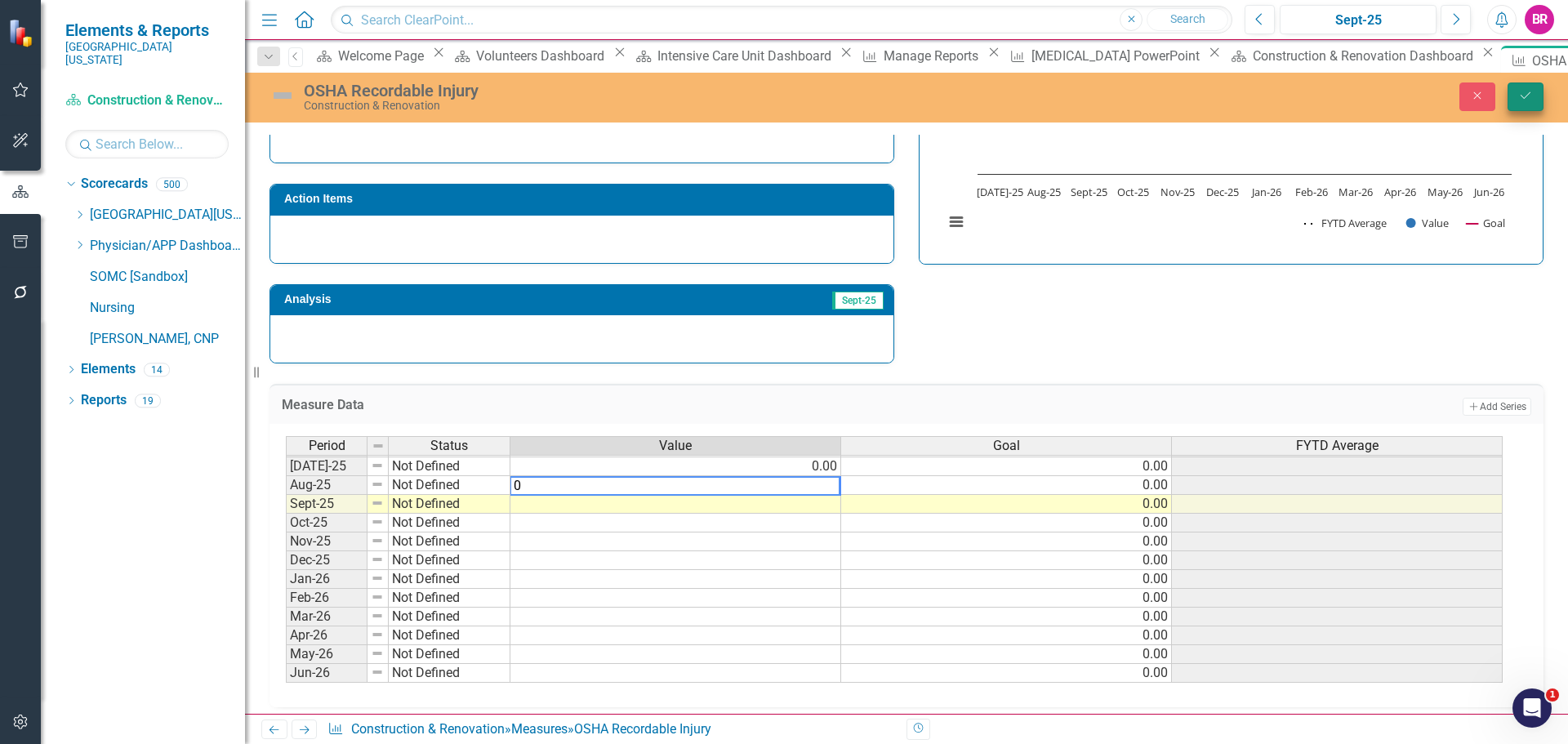
type textarea "0"
click at [1527, 97] on icon "Save" at bounding box center [1525, 96] width 15 height 12
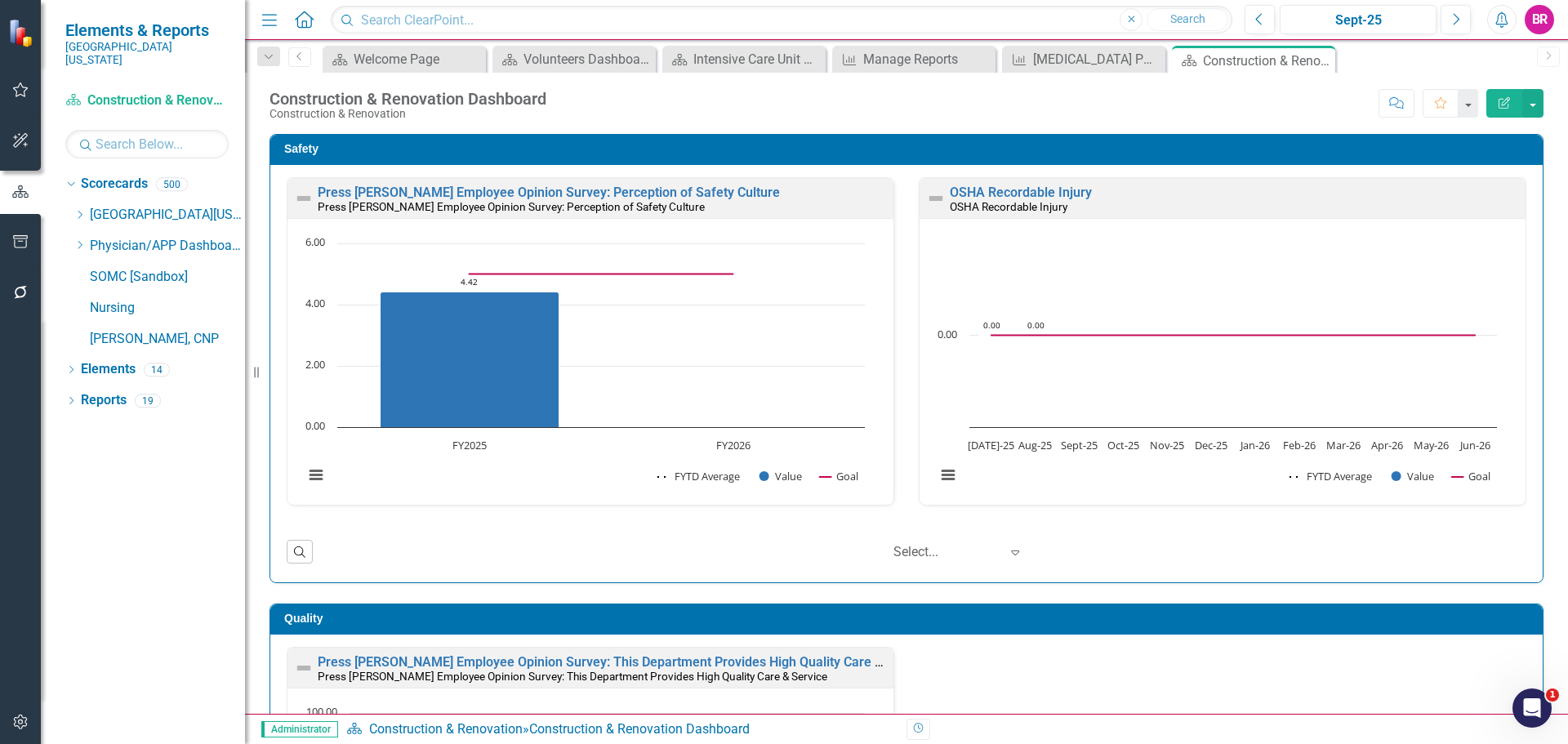
scroll to position [1, 0]
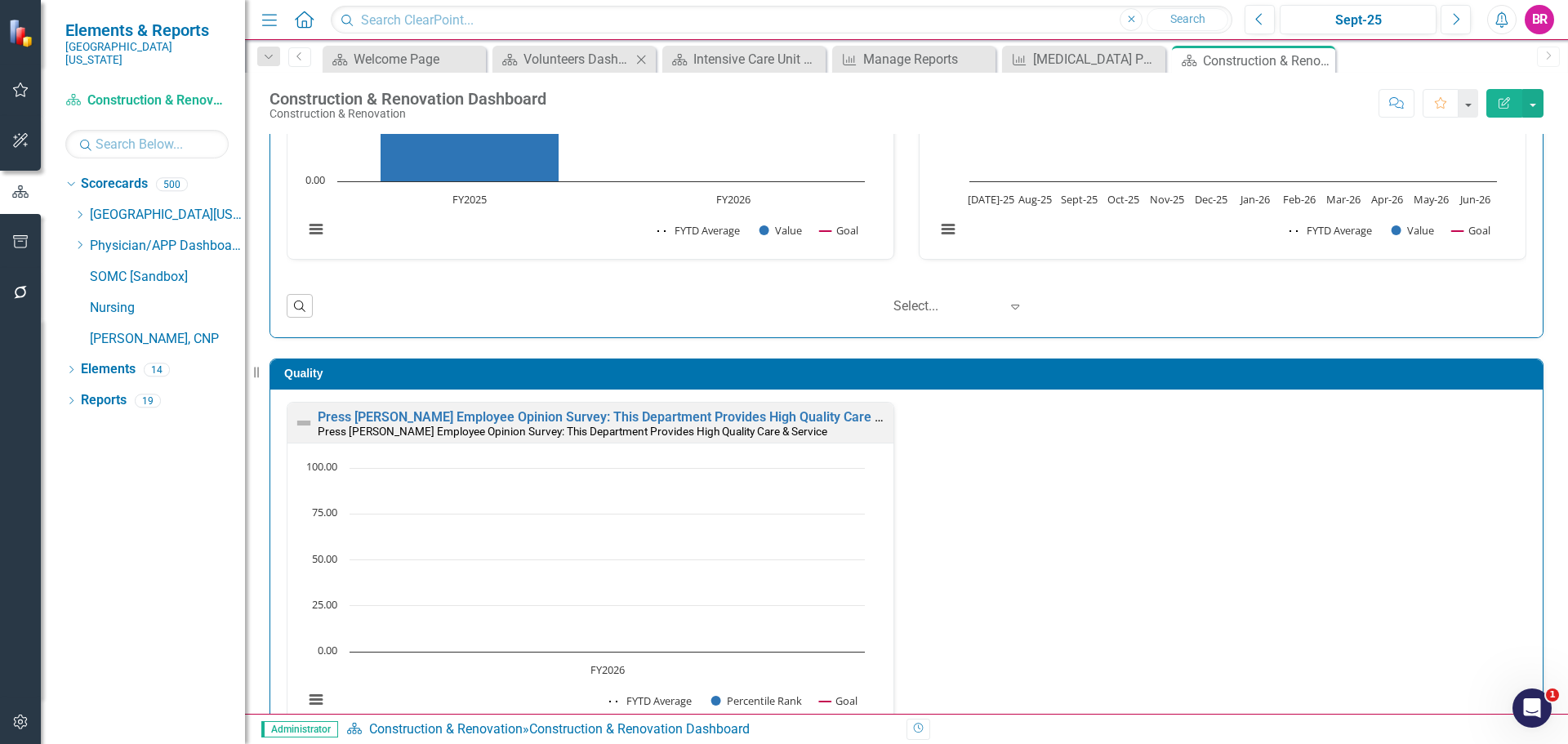
click at [640, 56] on icon "Close" at bounding box center [641, 59] width 16 height 13
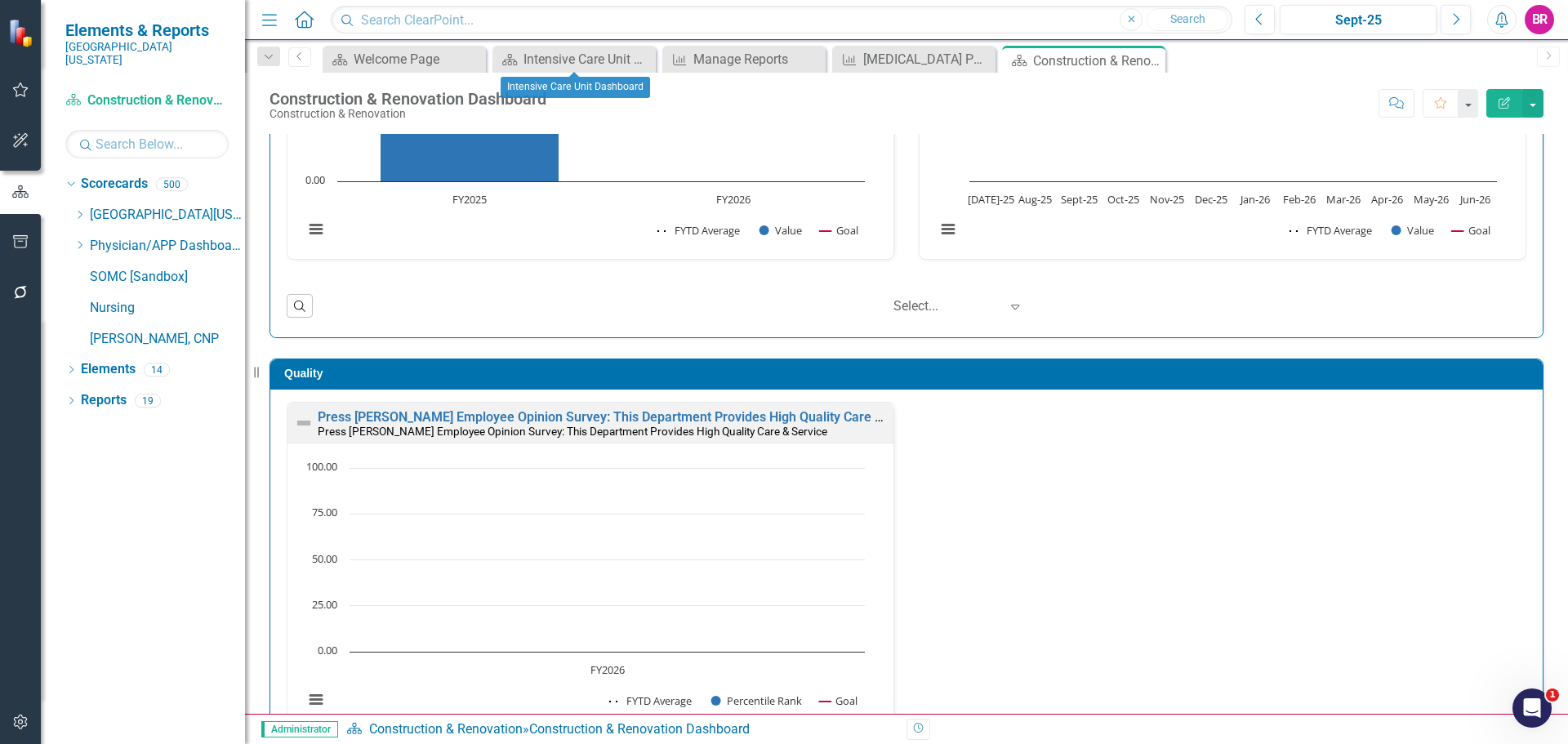
click at [0, 0] on icon "Close" at bounding box center [0, 0] width 0 height 0
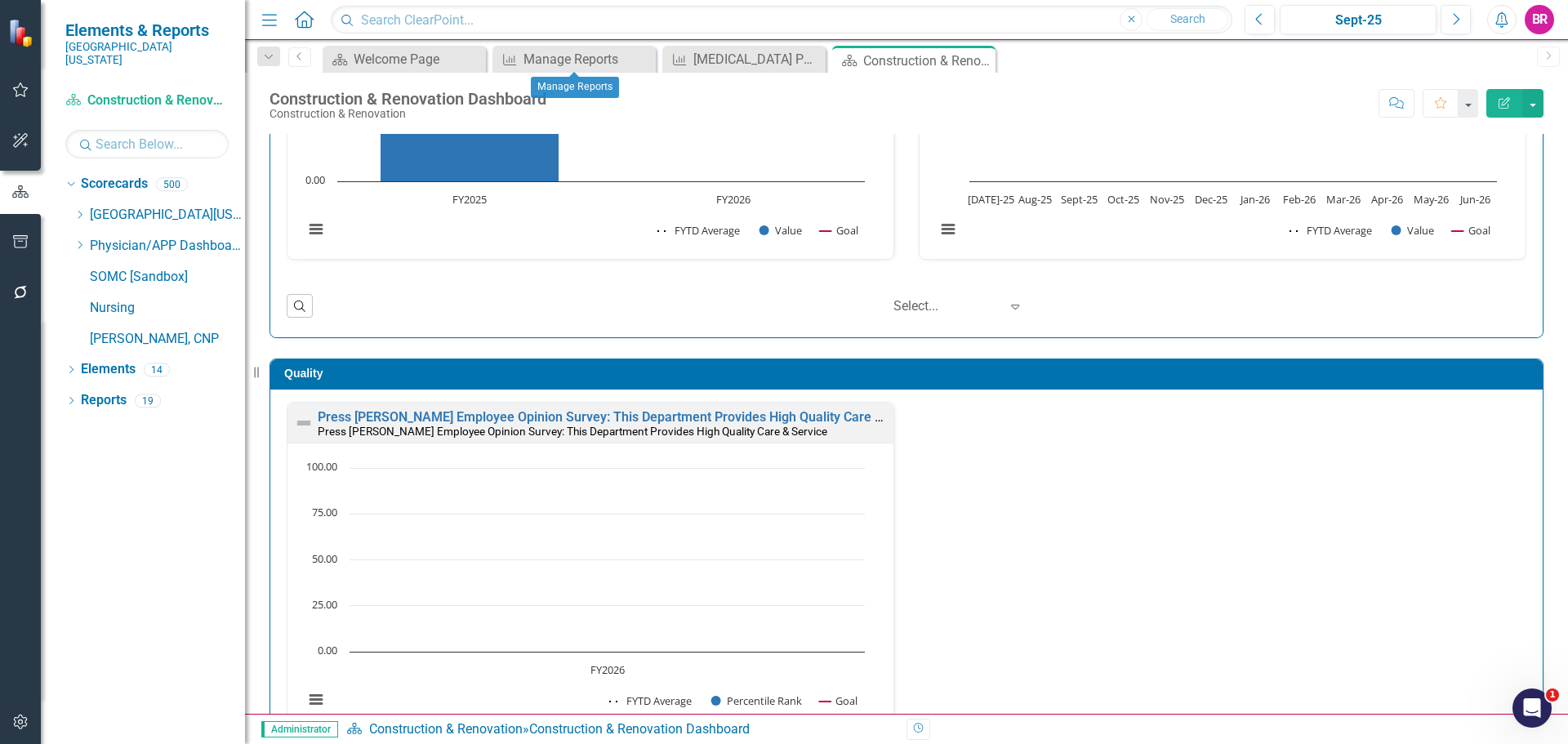
click at [0, 0] on icon "Close" at bounding box center [0, 0] width 0 height 0
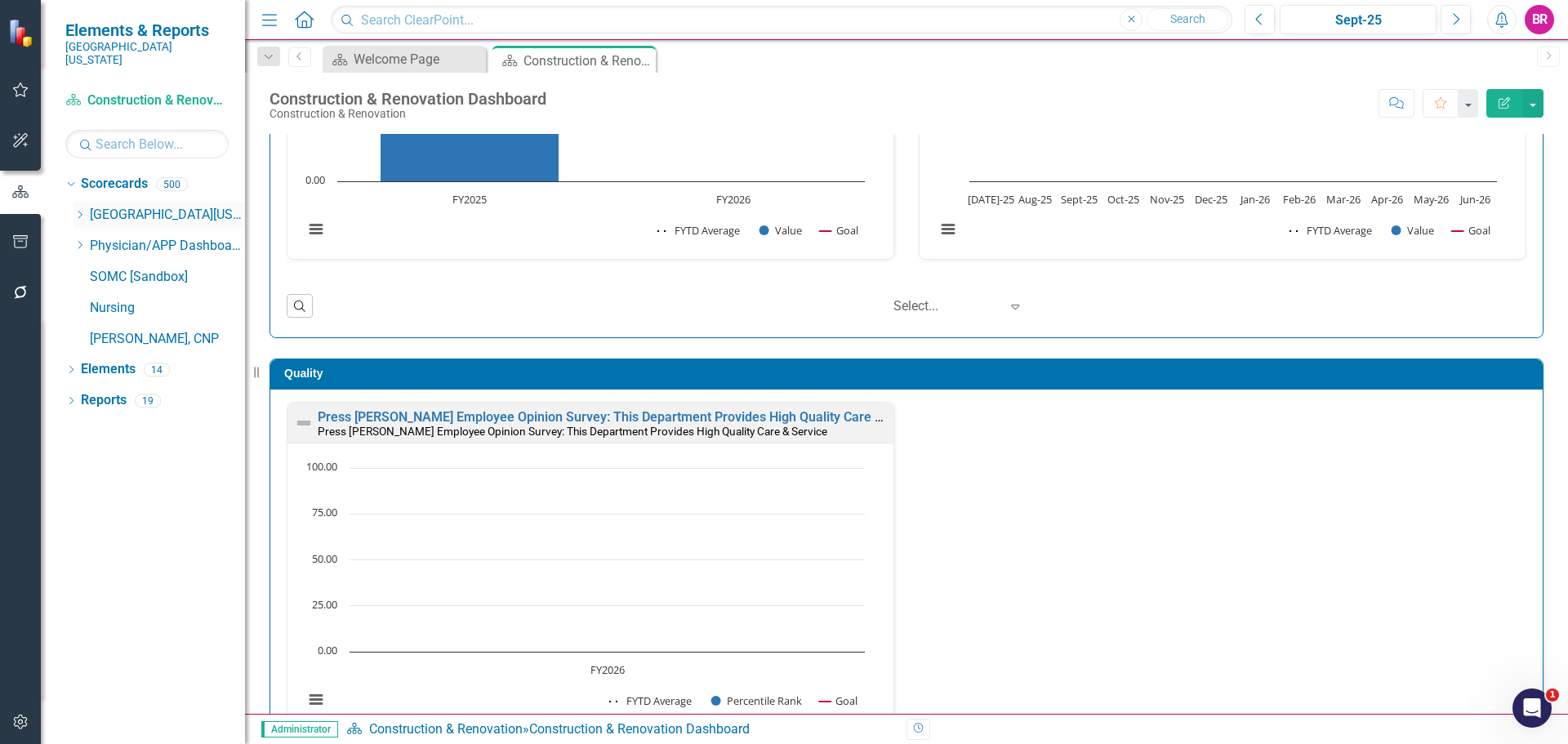
click at [80, 210] on icon "Dropdown" at bounding box center [79, 215] width 12 height 10
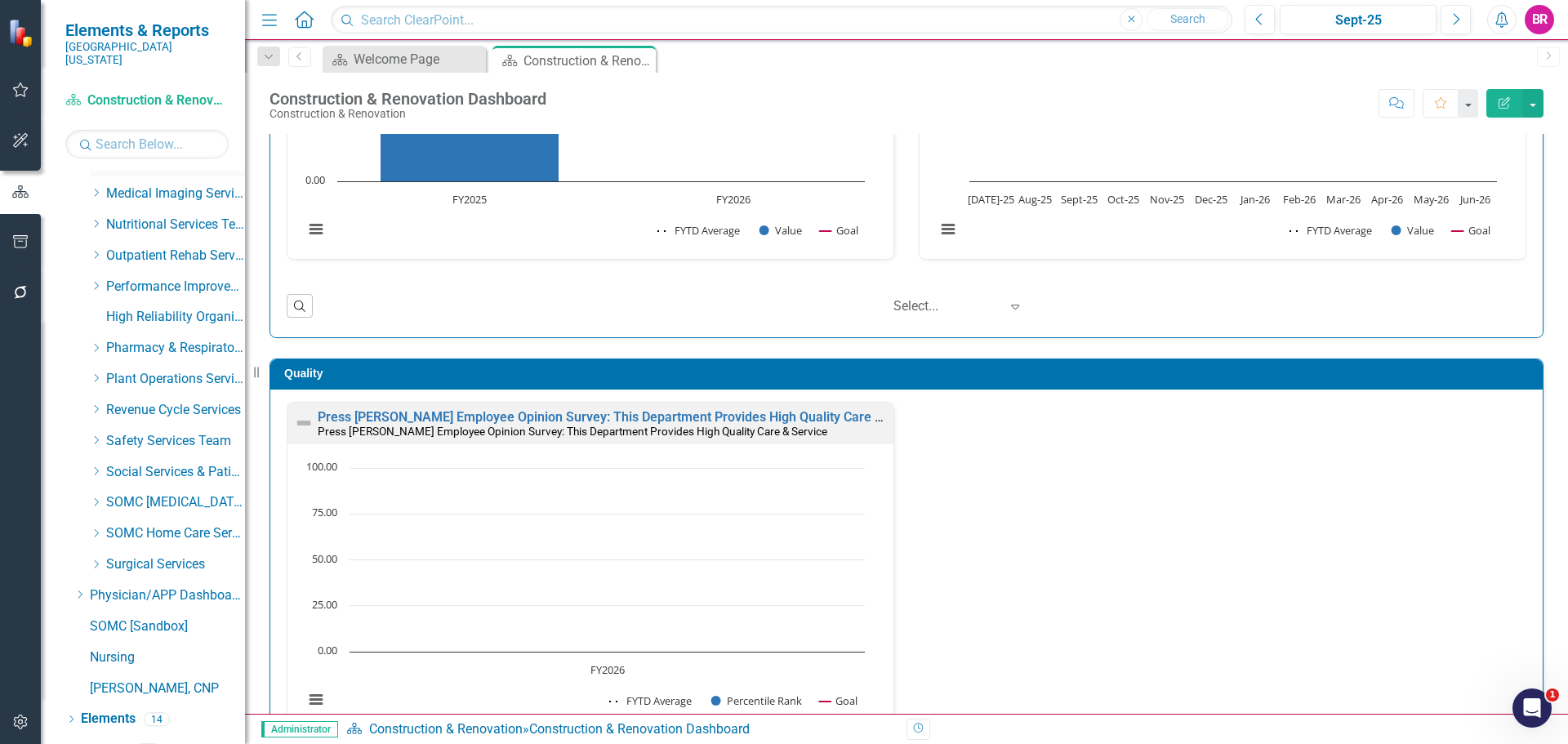
scroll to position [650, 0]
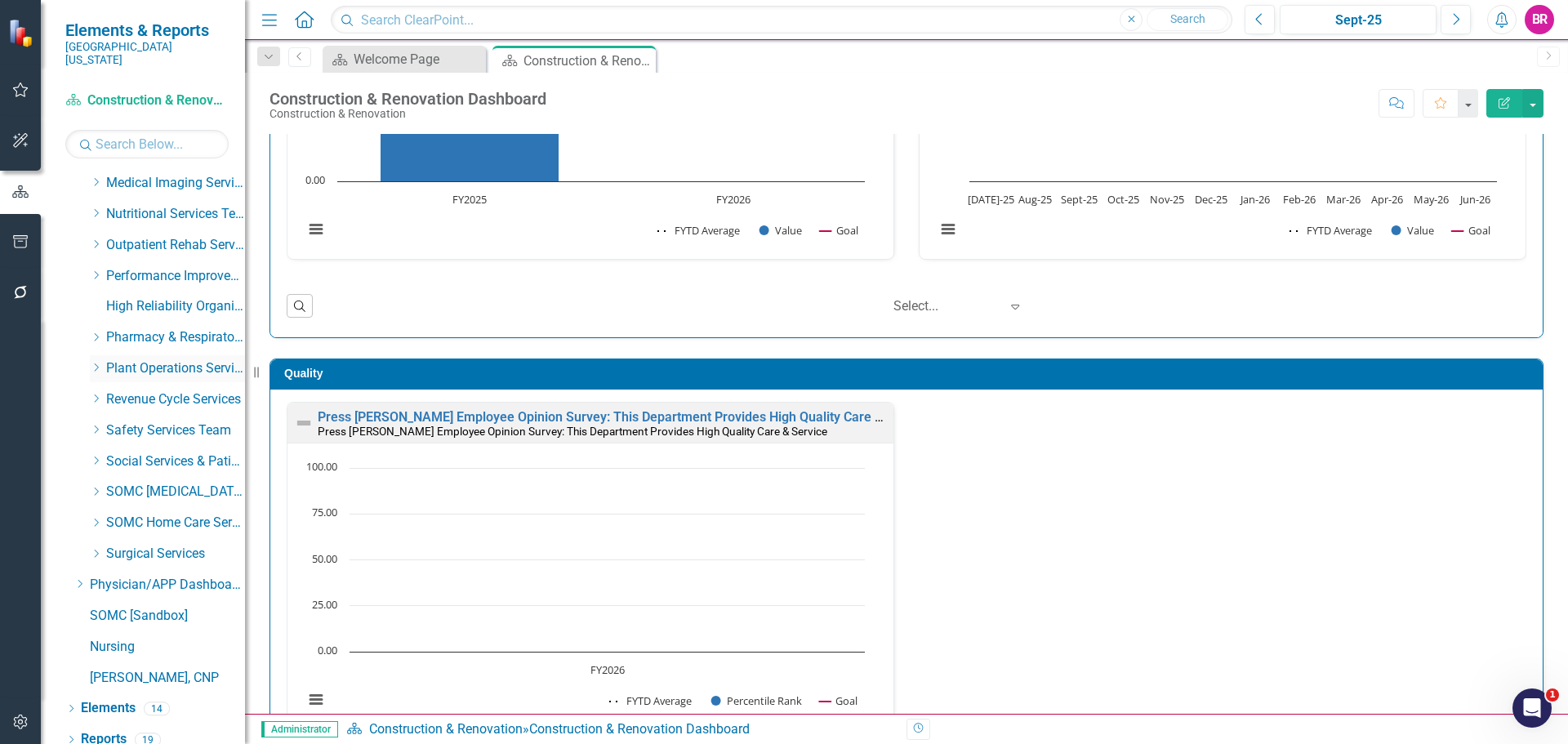
click at [99, 362] on icon "Dropdown" at bounding box center [96, 367] width 12 height 10
click at [167, 422] on link "Engineering & Maintenance" at bounding box center [184, 431] width 123 height 19
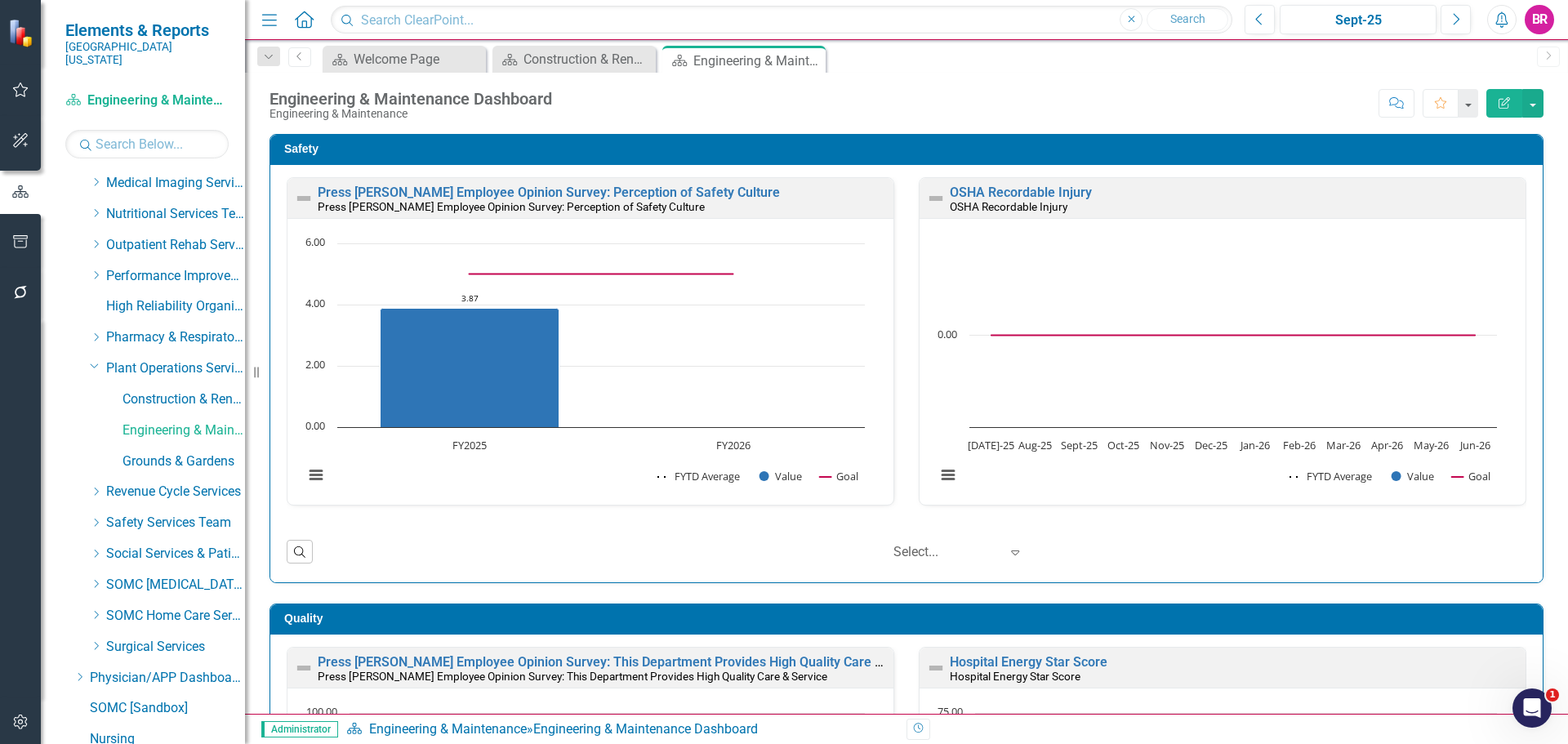
click at [995, 182] on div "OSHA Recordable Injury OSHA Recordable Injury" at bounding box center [1222, 199] width 606 height 40
click at [1003, 192] on link "OSHA Recordable Injury" at bounding box center [1020, 192] width 142 height 15
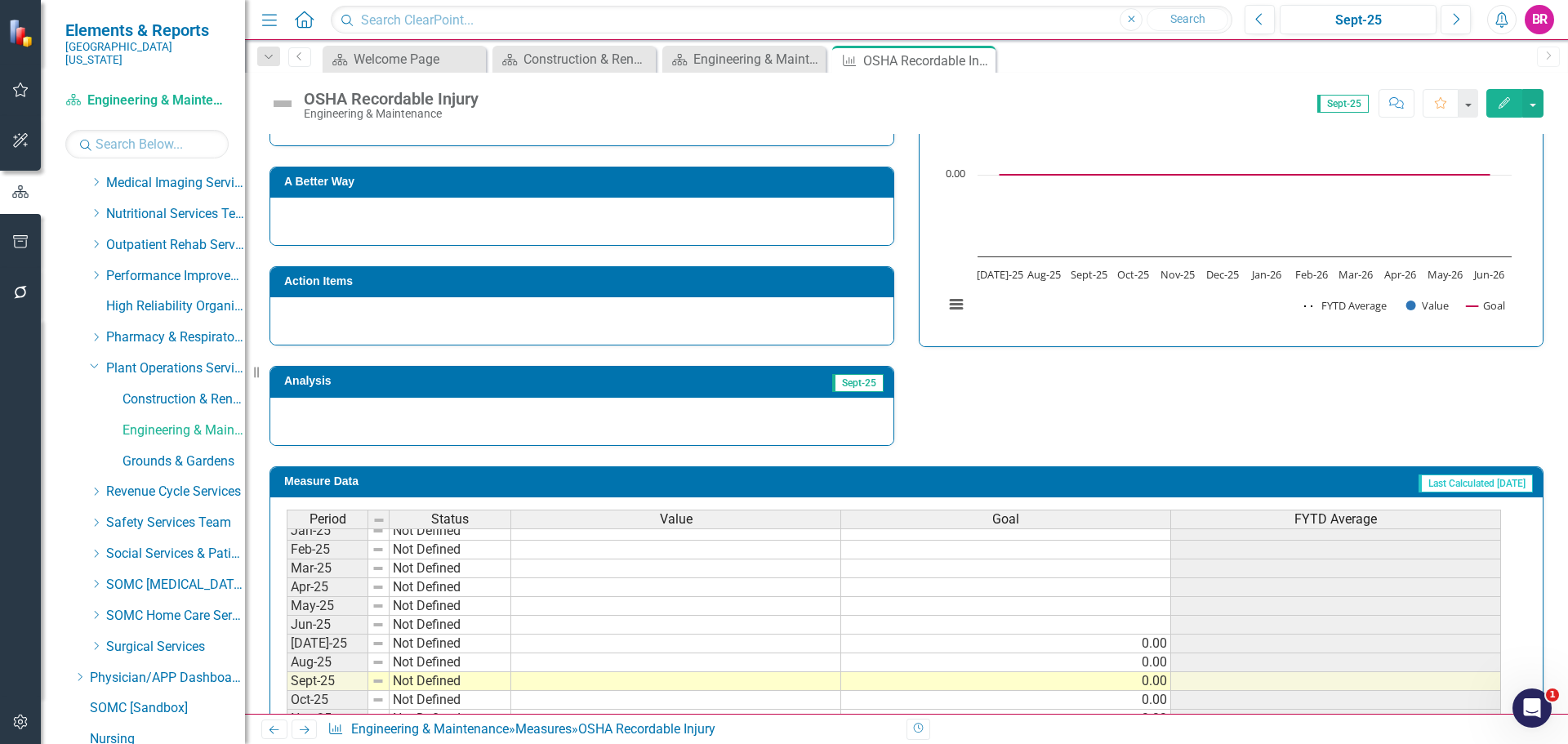
scroll to position [676, 0]
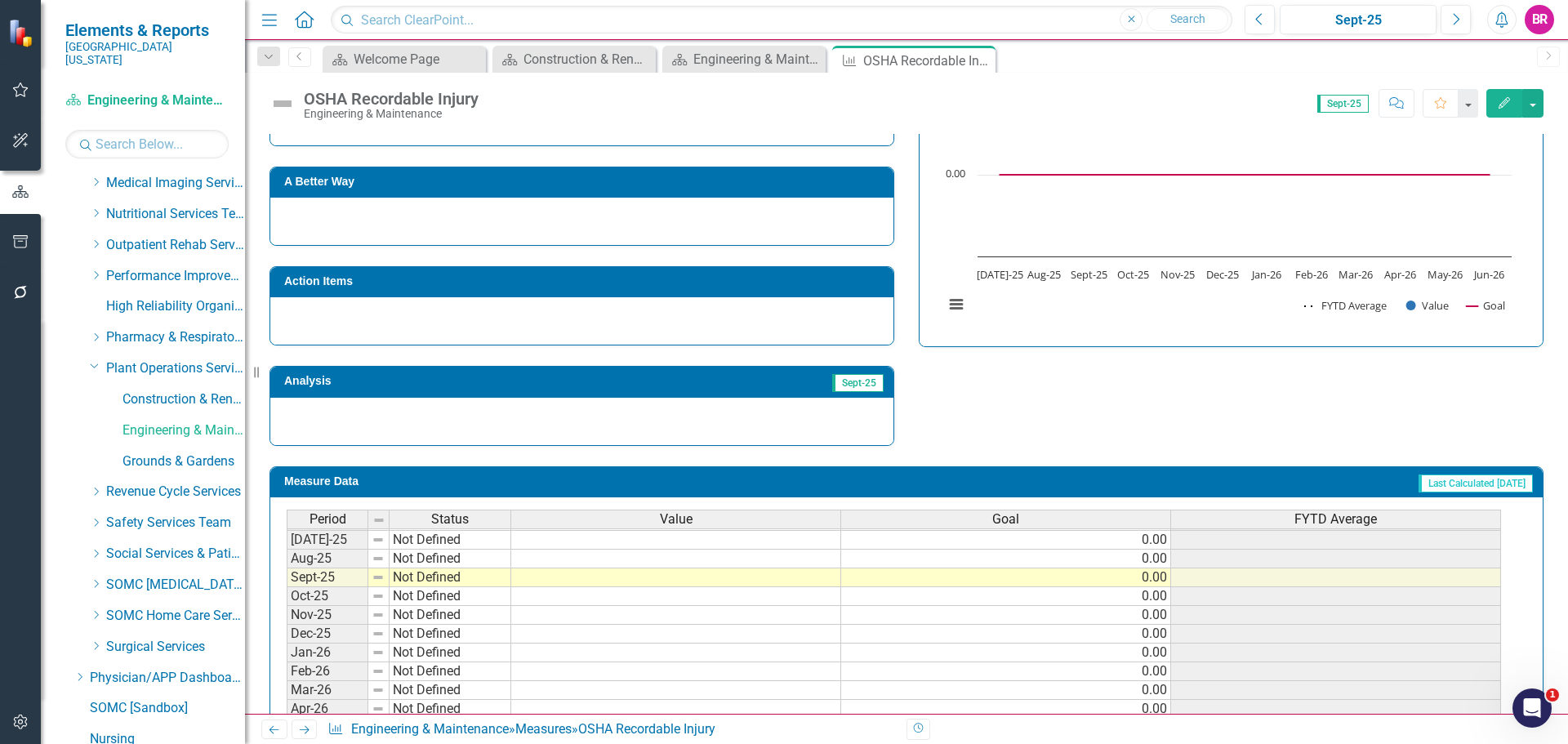
click at [794, 534] on tbody "Dec-23 Not Defined Jan-24 Not Defined Feb-24 Not Defined Mar-24 Not Defined Apr…" at bounding box center [894, 464] width 1214 height 584
type textarea "0"
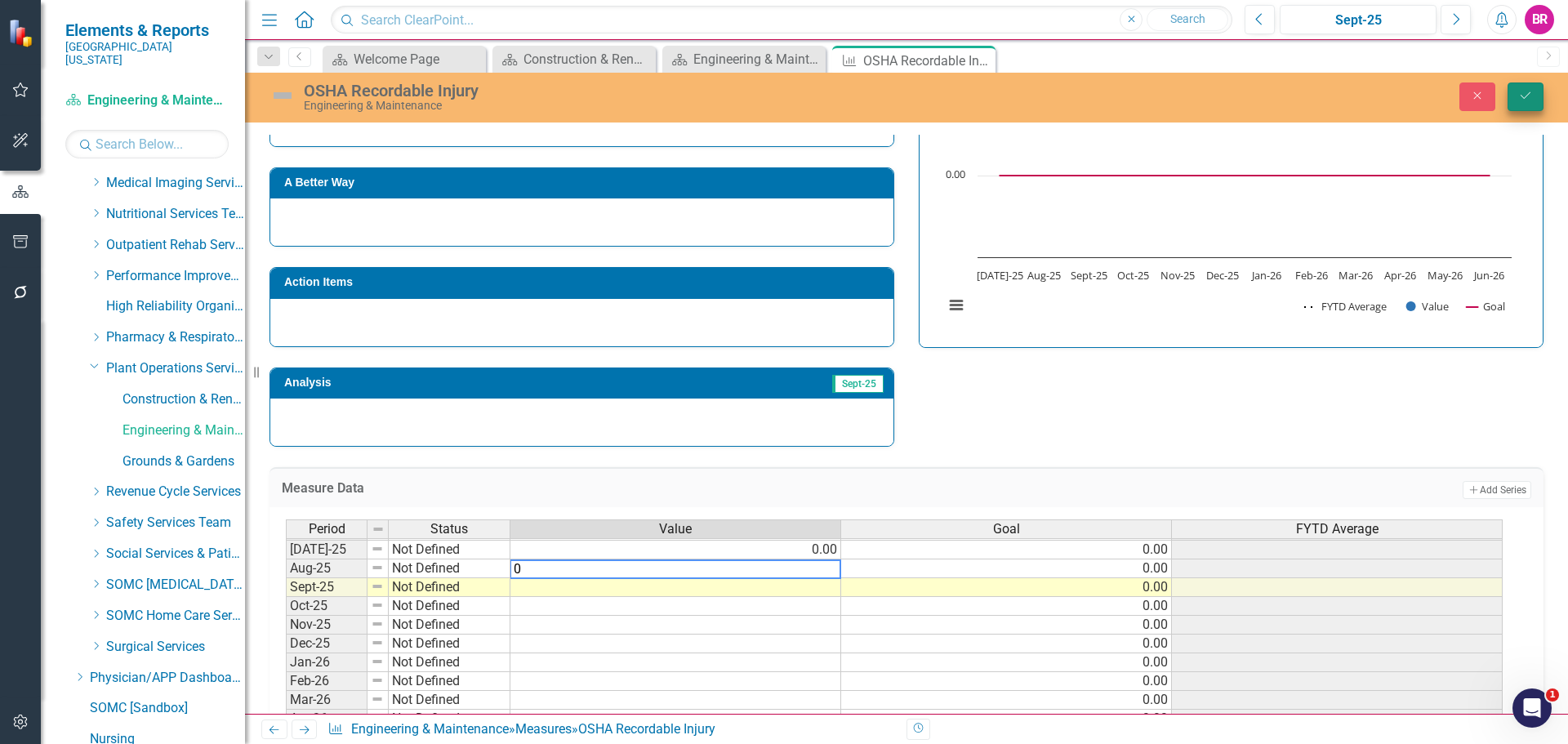
type textarea "0"
click at [1527, 95] on icon "Save" at bounding box center [1525, 96] width 15 height 12
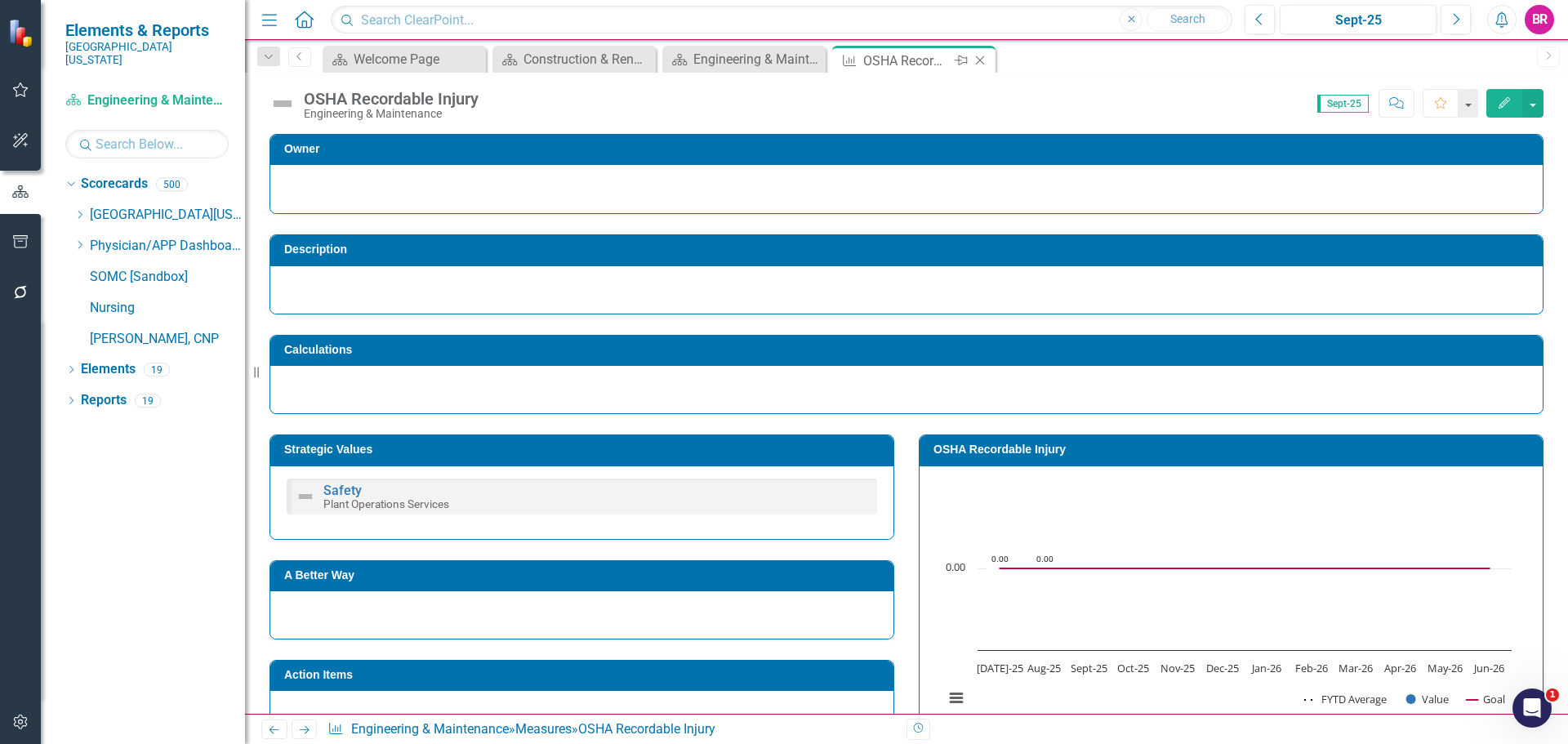
scroll to position [0, 0]
click at [983, 59] on icon "Close" at bounding box center [980, 60] width 16 height 13
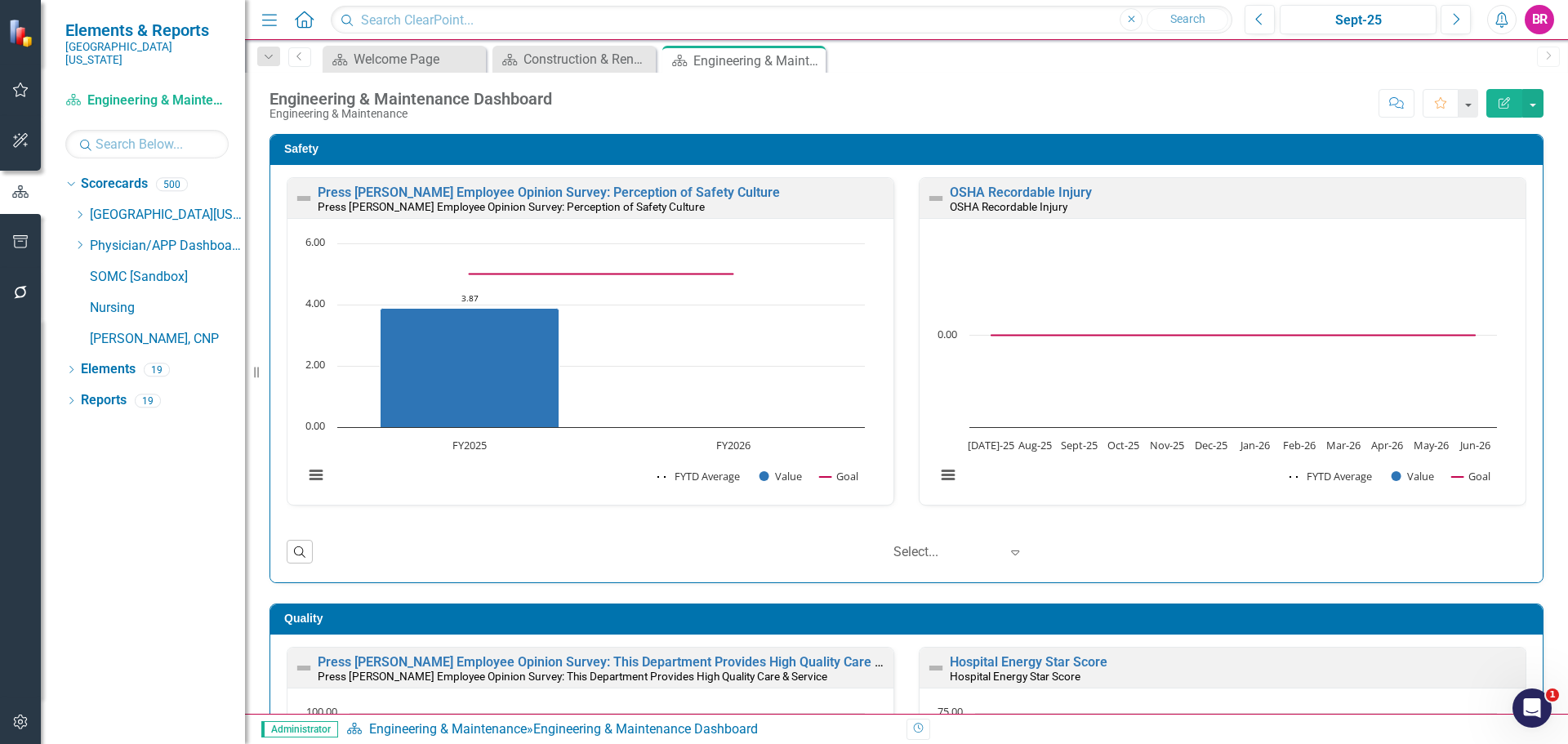
click at [1536, 406] on div "Safety Press Ganey Employee Opinion Survey: Perception of Safety Culture Press …" at bounding box center [906, 349] width 1299 height 470
click at [82, 210] on icon at bounding box center [80, 214] width 4 height 8
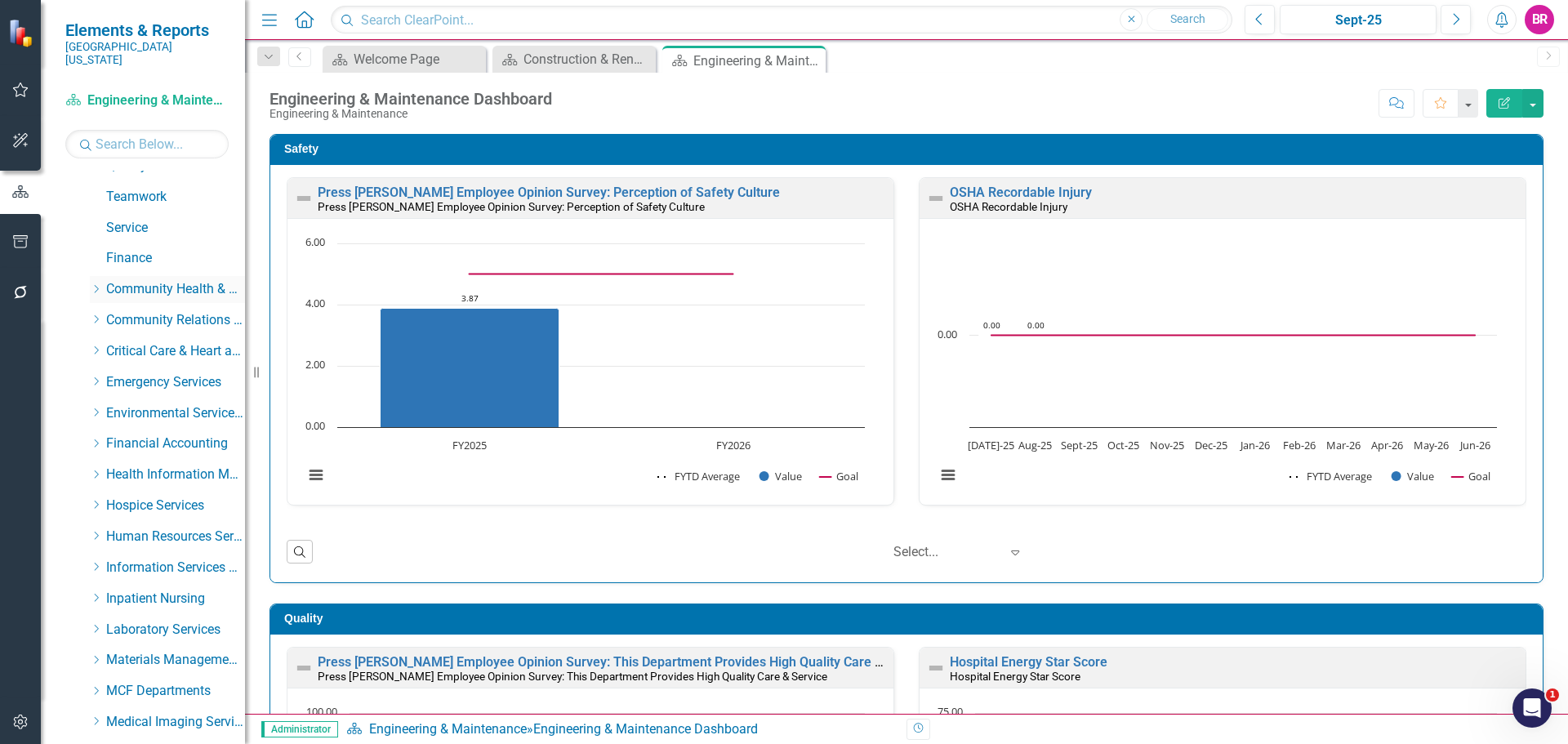
scroll to position [490, 0]
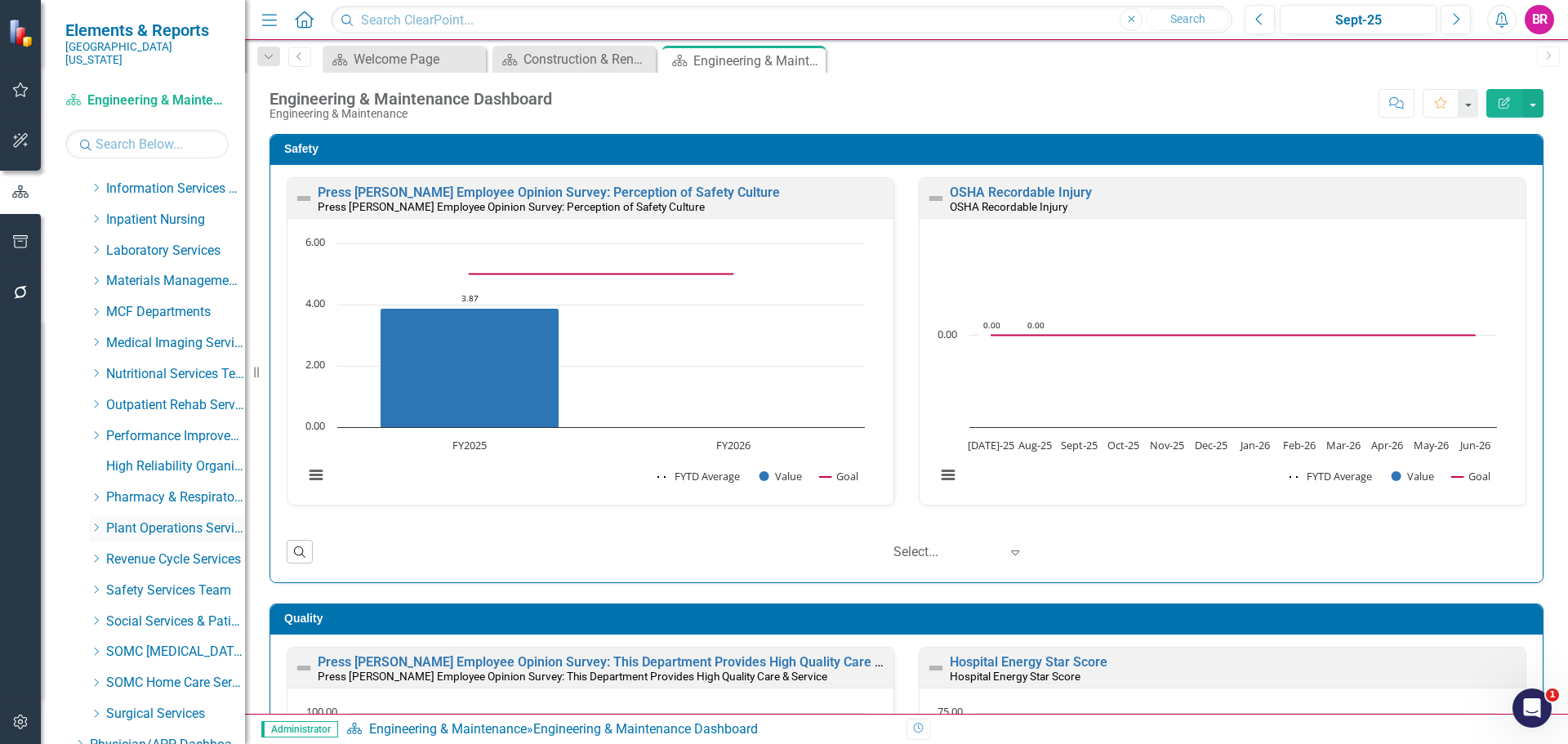
click at [95, 523] on icon "Dropdown" at bounding box center [96, 527] width 12 height 10
click at [171, 613] on link "Grounds & Gardens" at bounding box center [184, 622] width 123 height 19
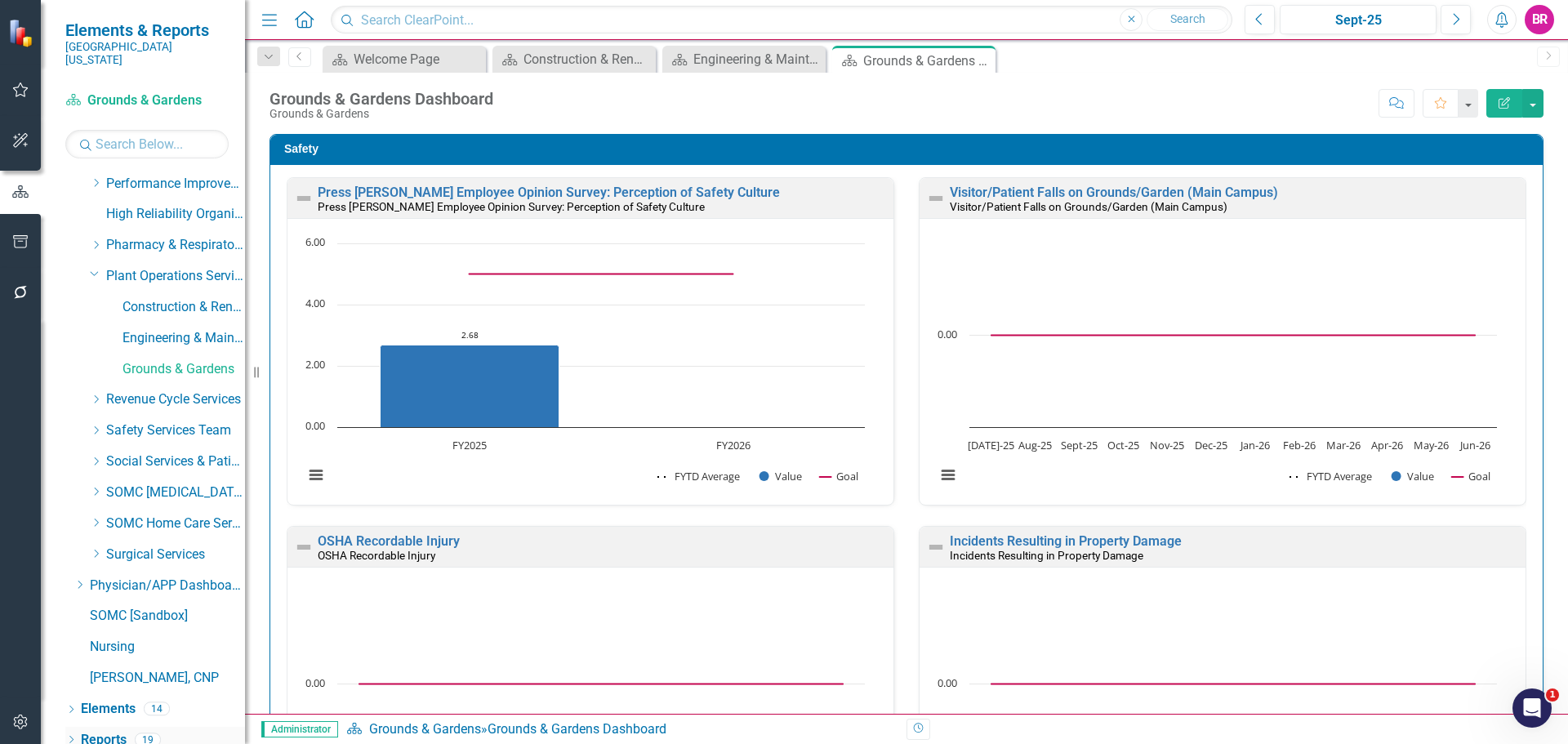
click at [121, 731] on link "Reports" at bounding box center [104, 740] width 46 height 19
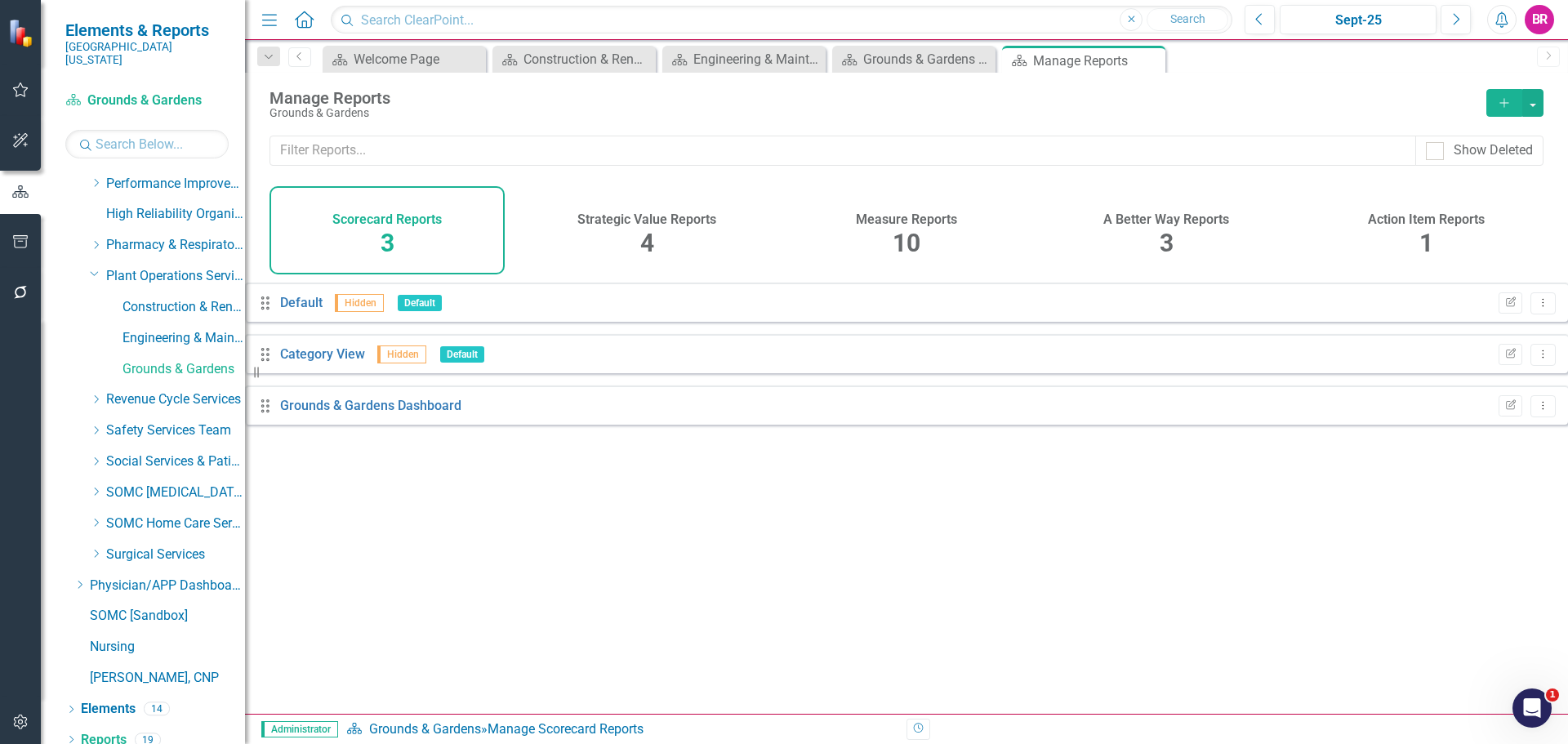
click at [906, 198] on div "Measure Reports 10" at bounding box center [906, 230] width 235 height 88
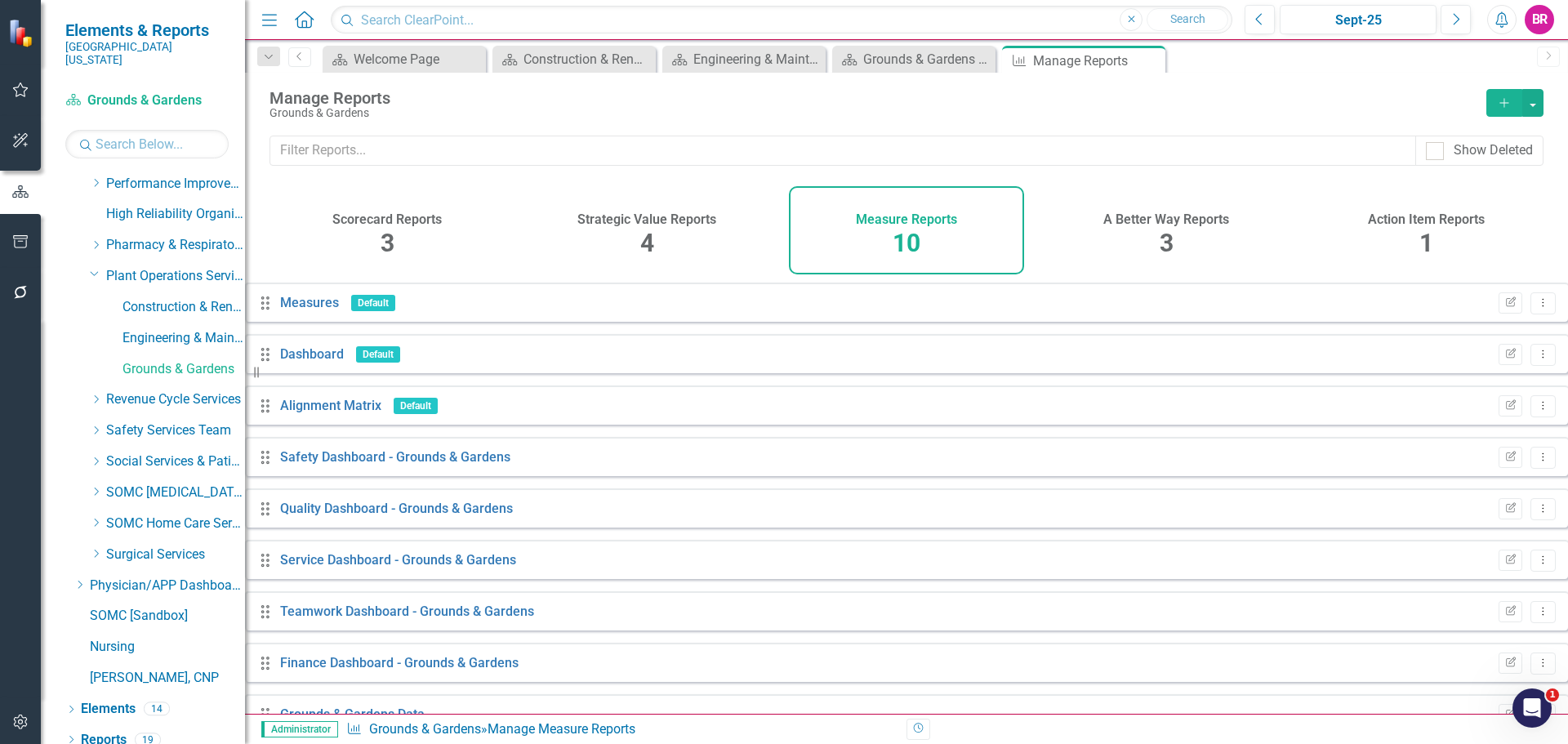
scroll to position [96, 0]
click at [424, 707] on link "Grounds & Gardens Data" at bounding box center [352, 714] width 145 height 15
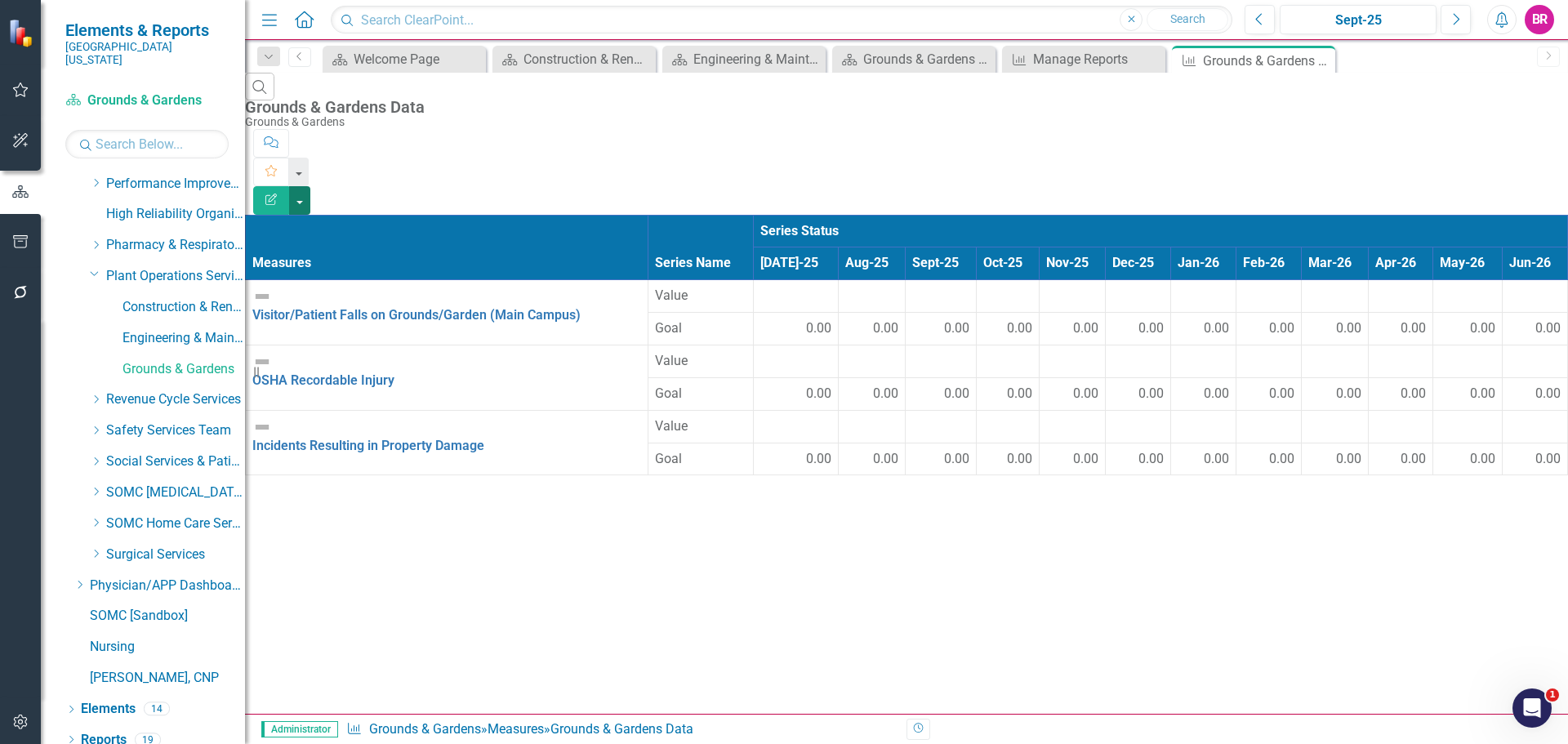
click at [310, 187] on button "button" at bounding box center [299, 200] width 21 height 28
click at [1515, 197] on link "Excel Export to Excel" at bounding box center [1478, 196] width 129 height 30
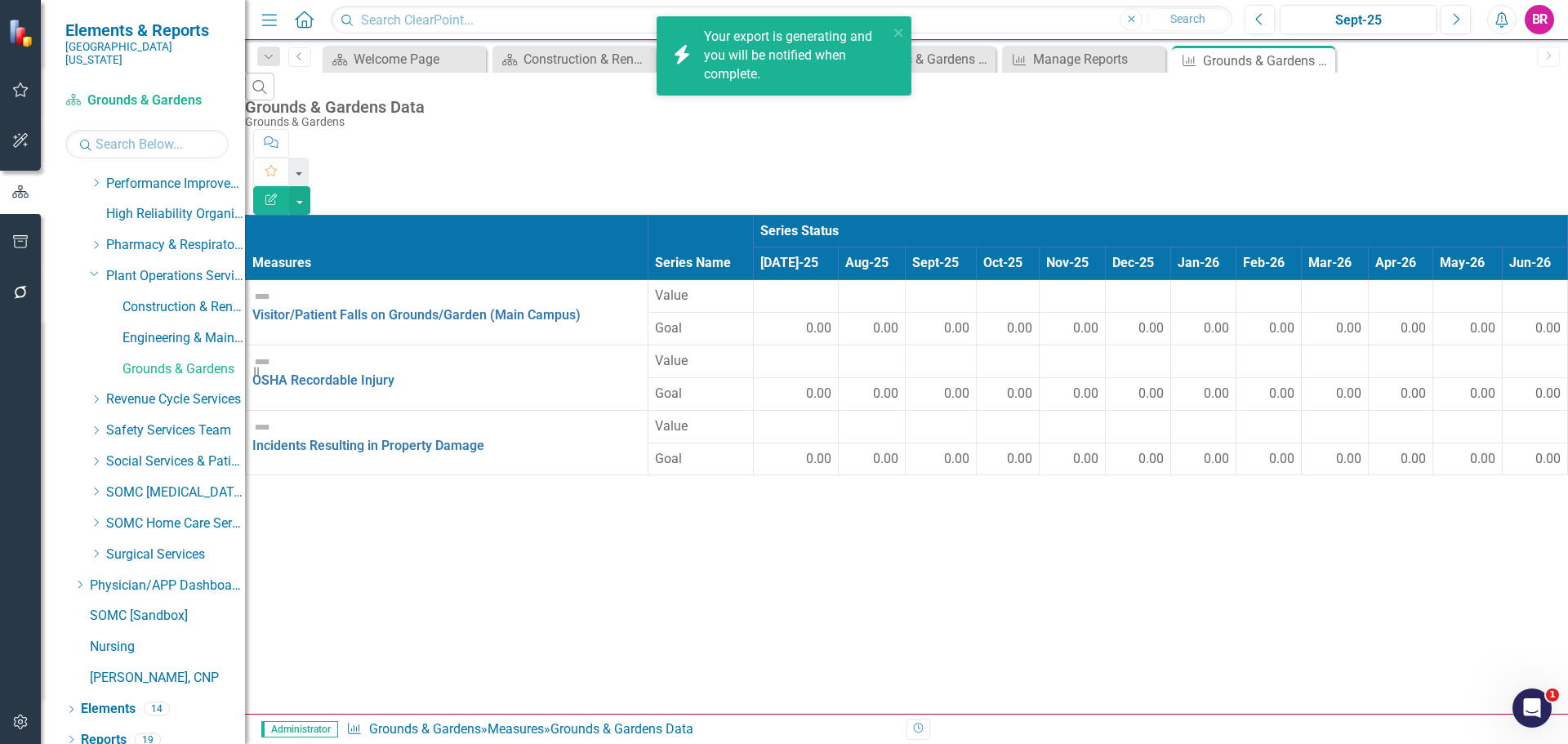
drag, startPoint x: 611, startPoint y: 617, endPoint x: 606, endPoint y: 604, distance: 13.9
click at [611, 487] on div "Search Grounds & Gardens Data Grounds & Gardens Comment Favorite Edit Report Me…" at bounding box center [905, 280] width 1322 height 414
click at [775, 77] on link "Click here to download." at bounding box center [772, 74] width 137 height 15
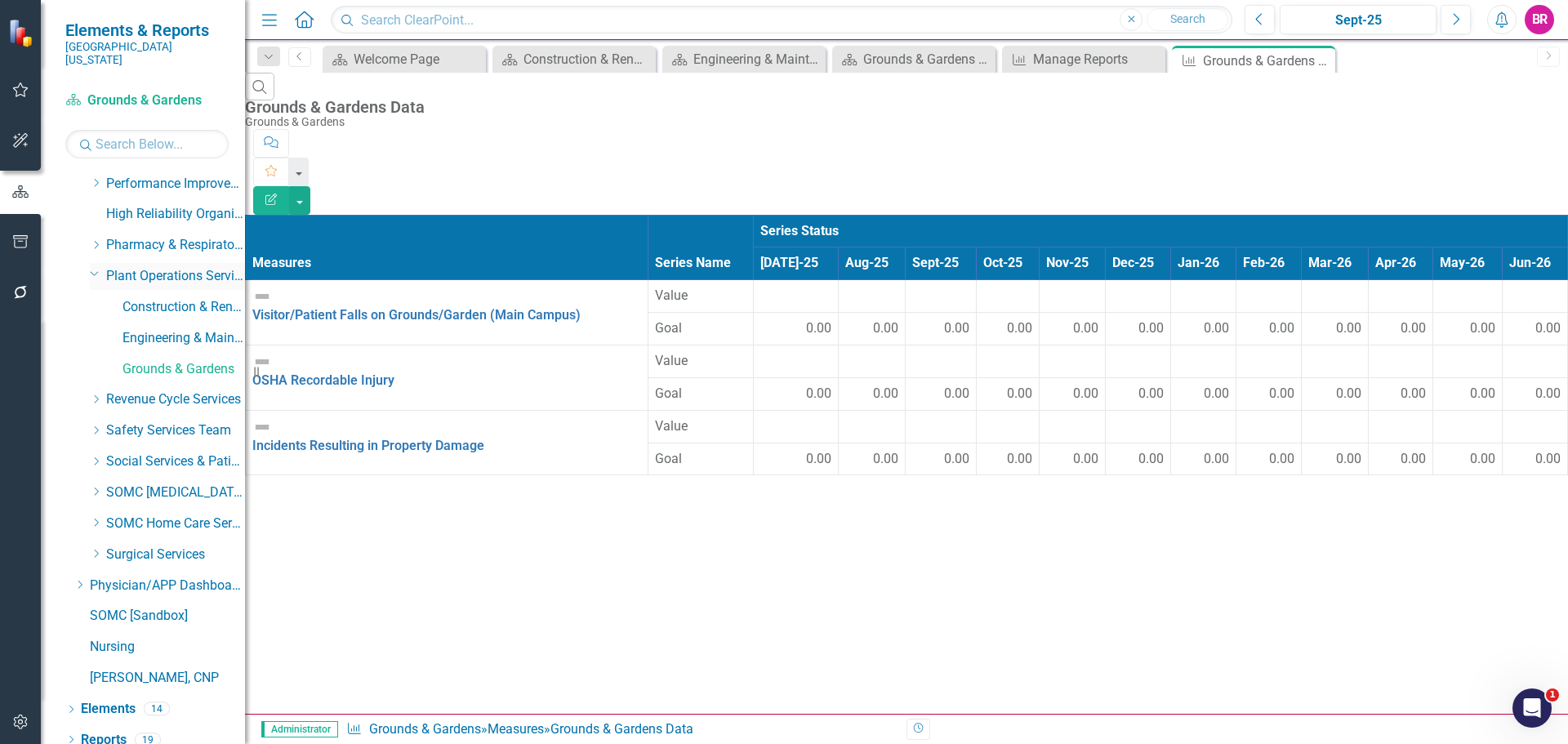
click at [90, 267] on icon "Dropdown" at bounding box center [95, 272] width 10 height 12
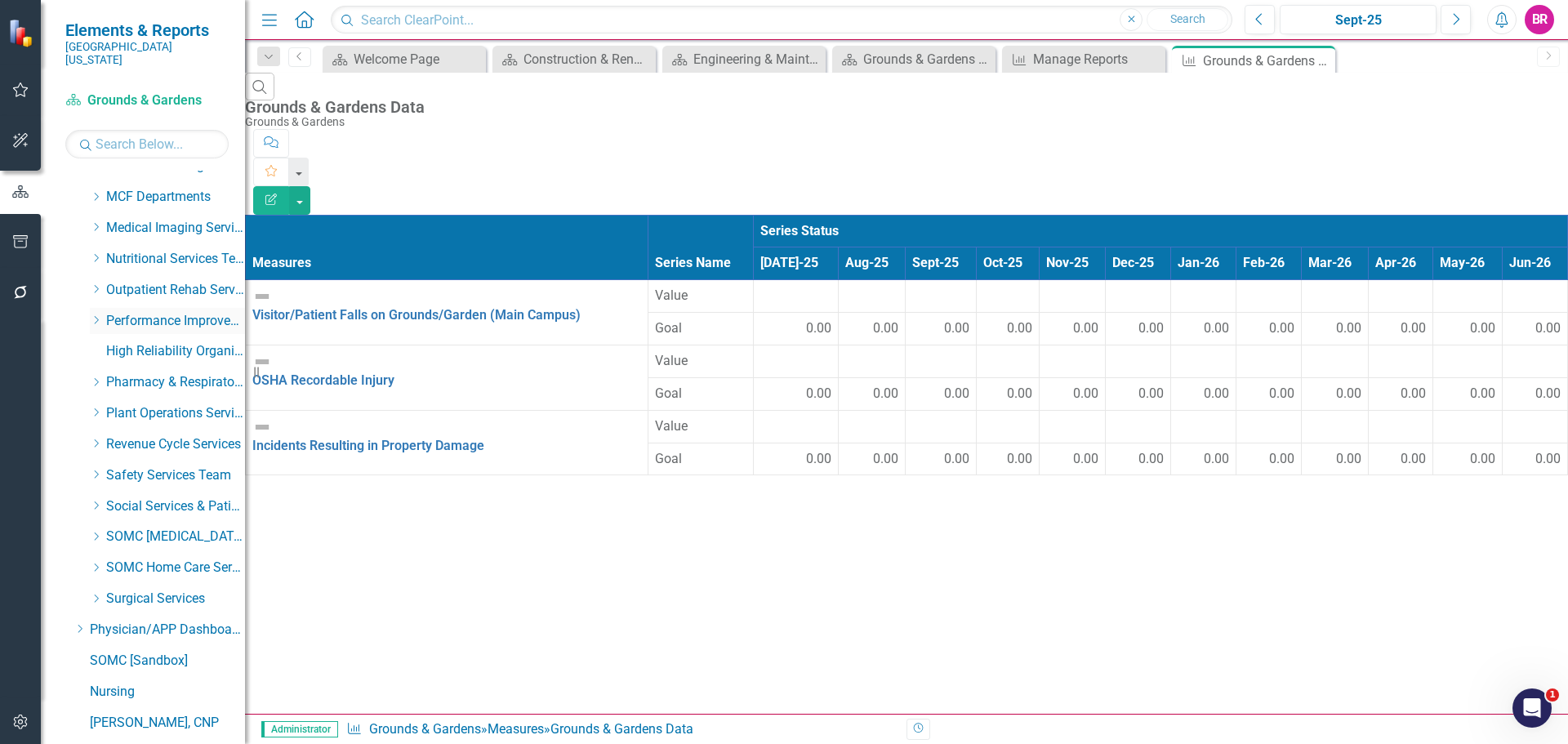
scroll to position [568, 0]
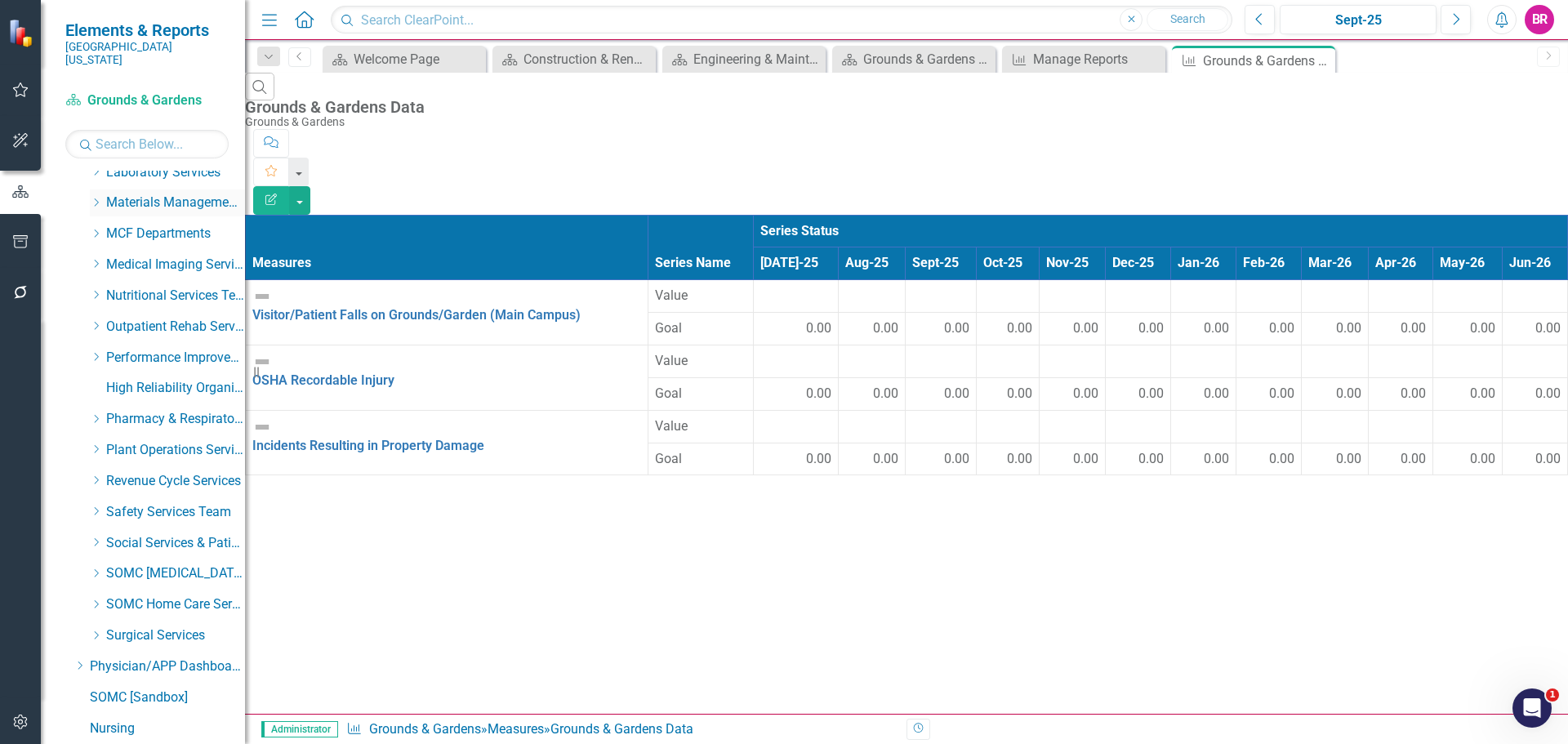
click at [96, 198] on icon "Dropdown" at bounding box center [96, 202] width 12 height 10
click at [165, 225] on link "Materials Management" at bounding box center [184, 234] width 123 height 19
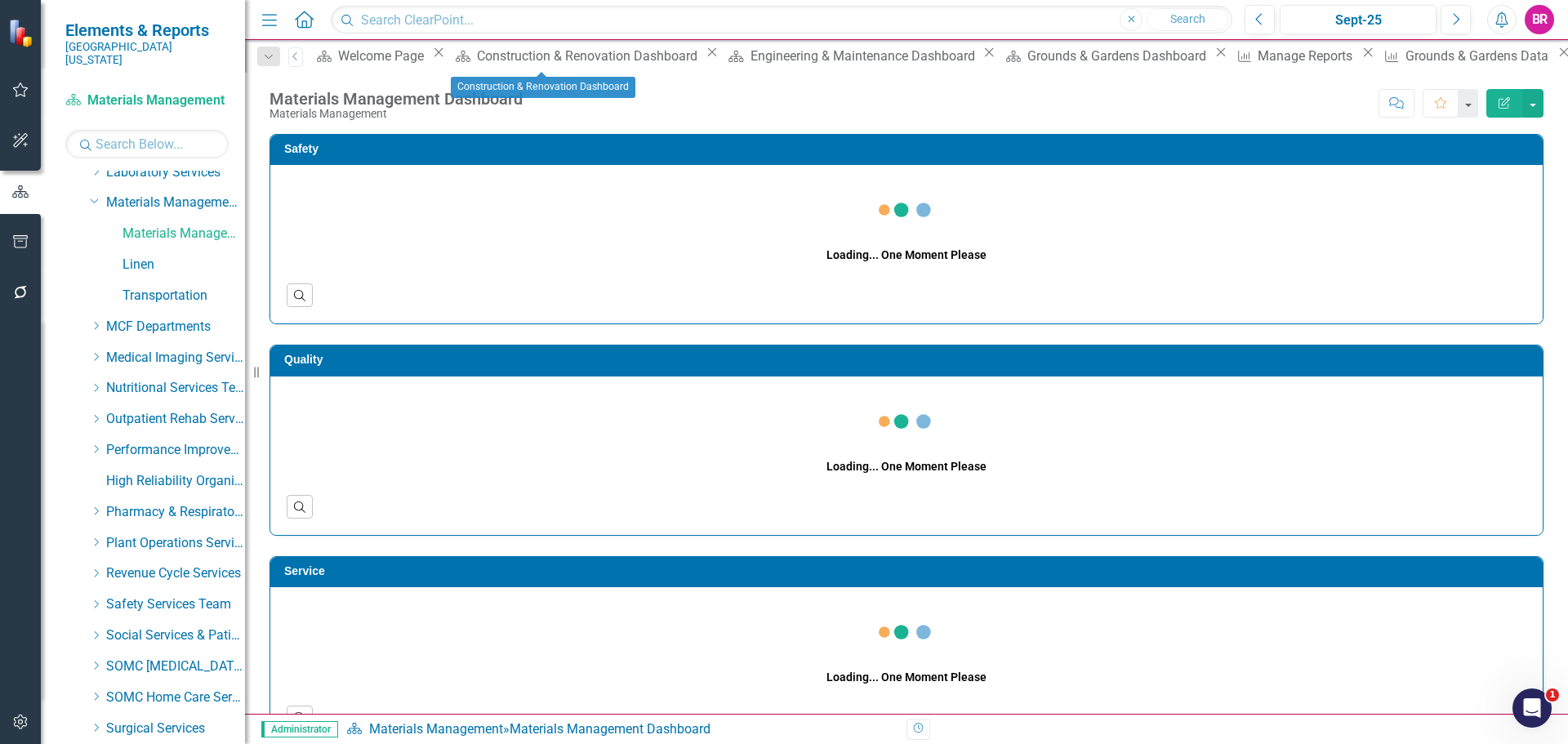
drag, startPoint x: 601, startPoint y: 62, endPoint x: 601, endPoint y: 71, distance: 9.0
click at [601, 66] on div "Scorecard Construction & Renovation Dashboard Close" at bounding box center [585, 56] width 273 height 20
click at [703, 59] on icon "Close" at bounding box center [712, 52] width 16 height 13
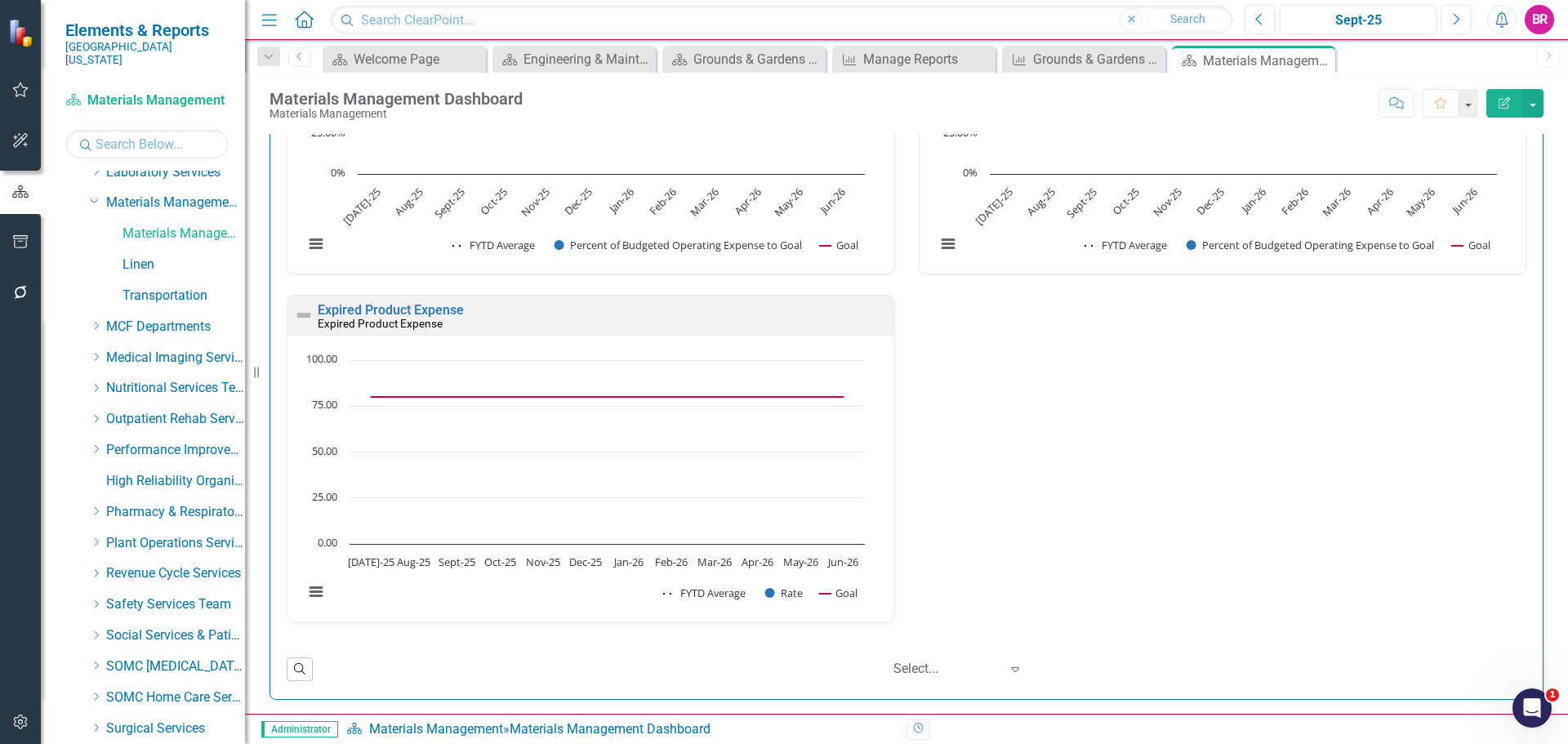
scroll to position [2461, 0]
click at [132, 256] on link "Linen" at bounding box center [184, 265] width 123 height 19
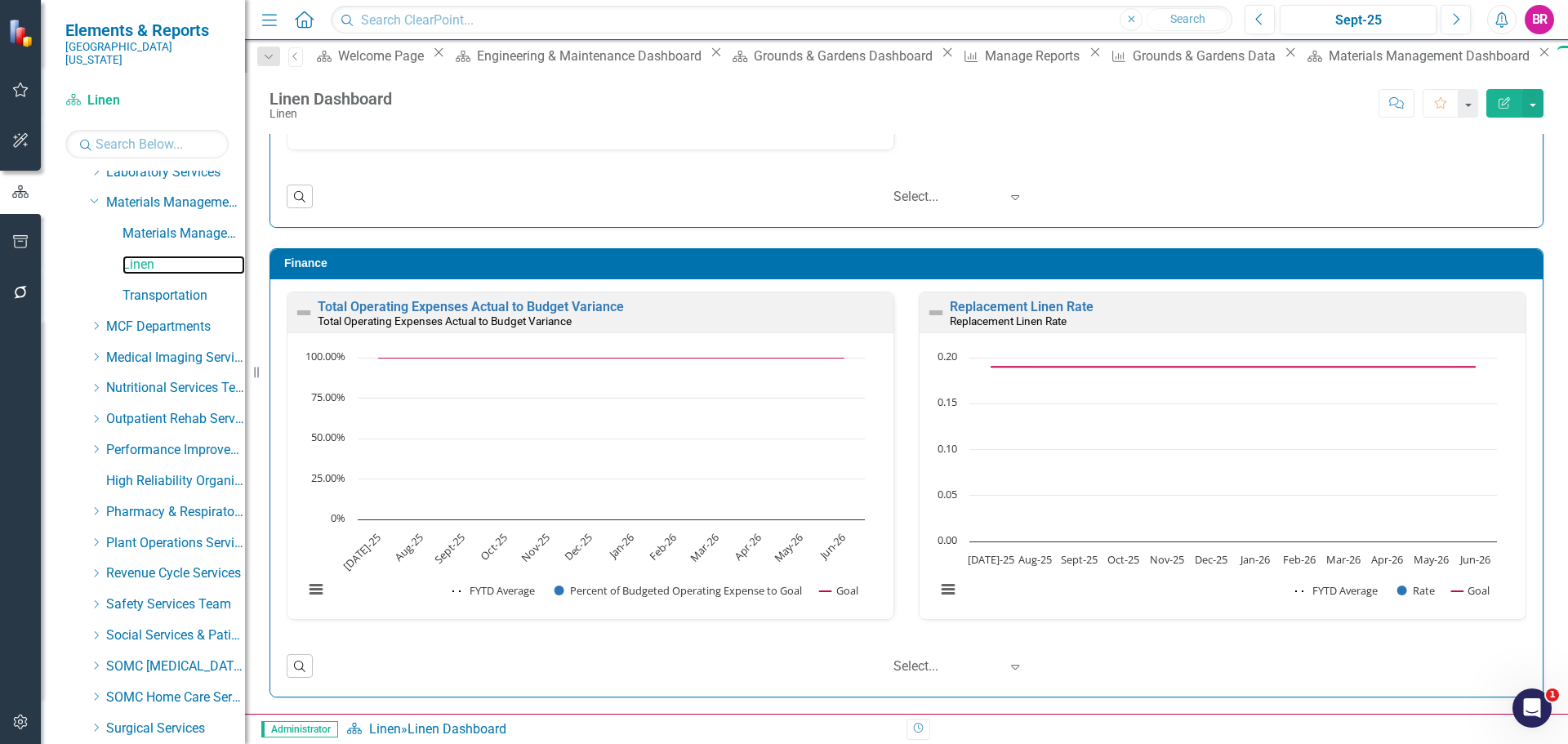
scroll to position [743, 0]
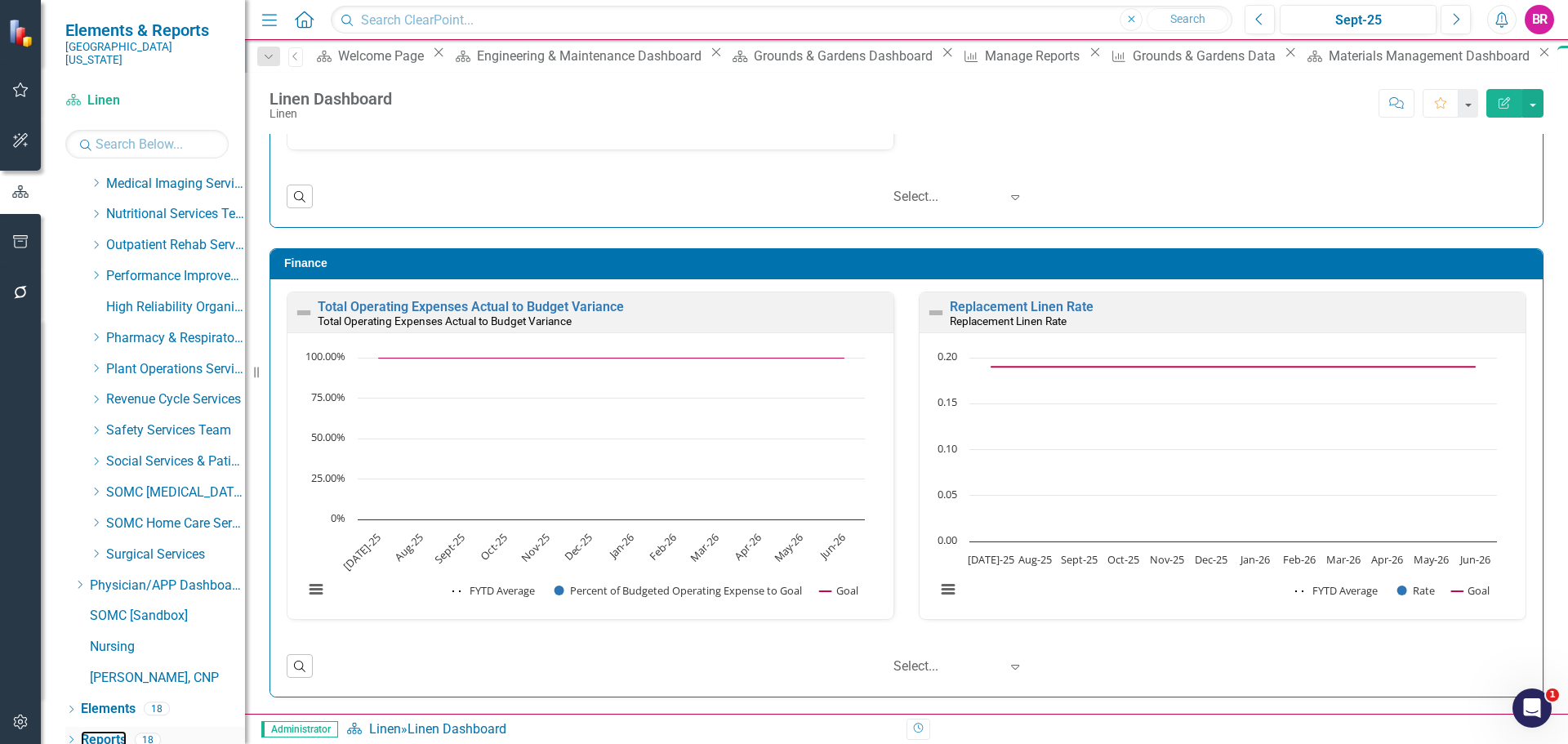
drag, startPoint x: 103, startPoint y: 724, endPoint x: 142, endPoint y: 743, distance: 43.4
click at [103, 731] on link "Reports" at bounding box center [104, 740] width 46 height 19
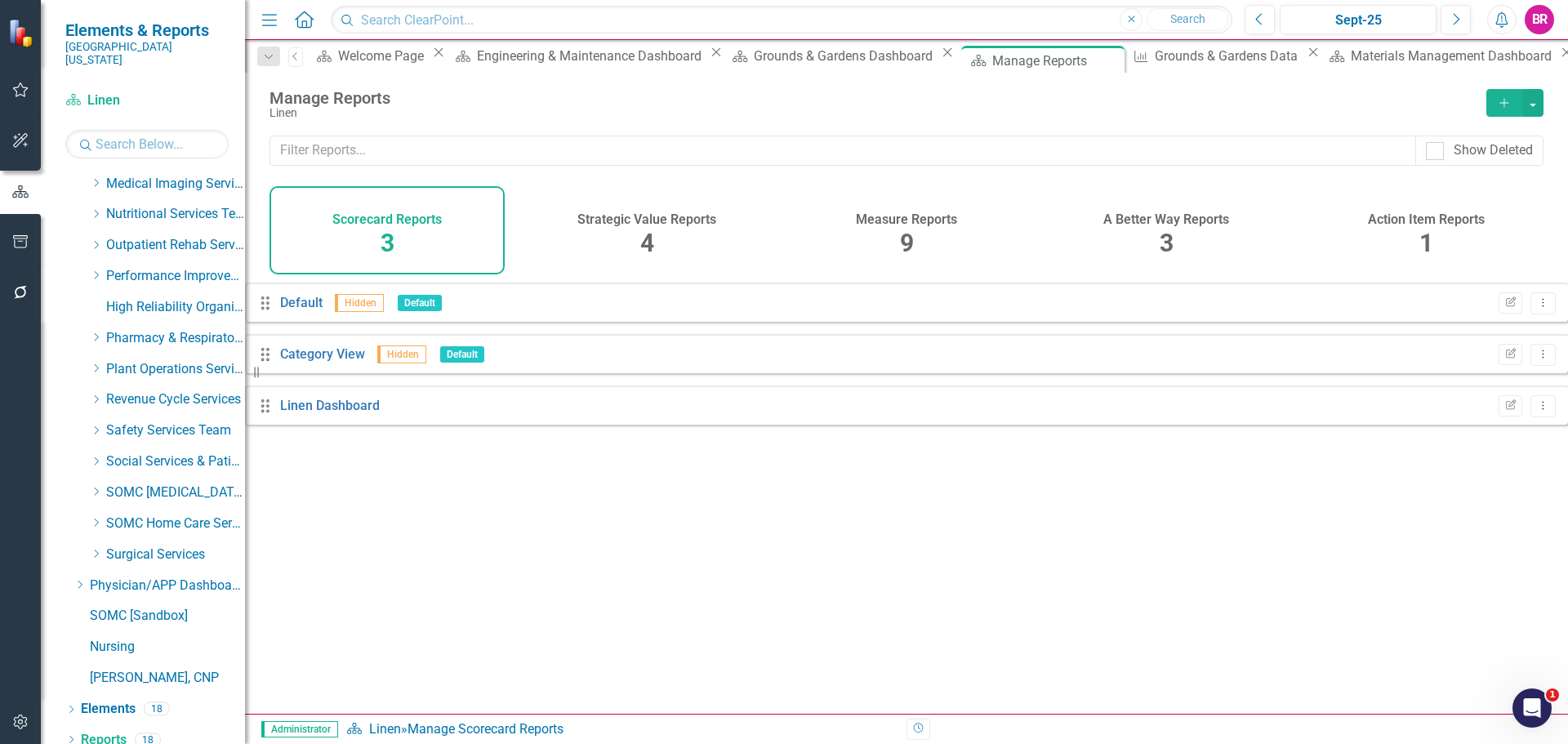
drag, startPoint x: 920, startPoint y: 219, endPoint x: 865, endPoint y: 426, distance: 214.2
click at [920, 219] on h4 "Measure Reports" at bounding box center [905, 219] width 101 height 15
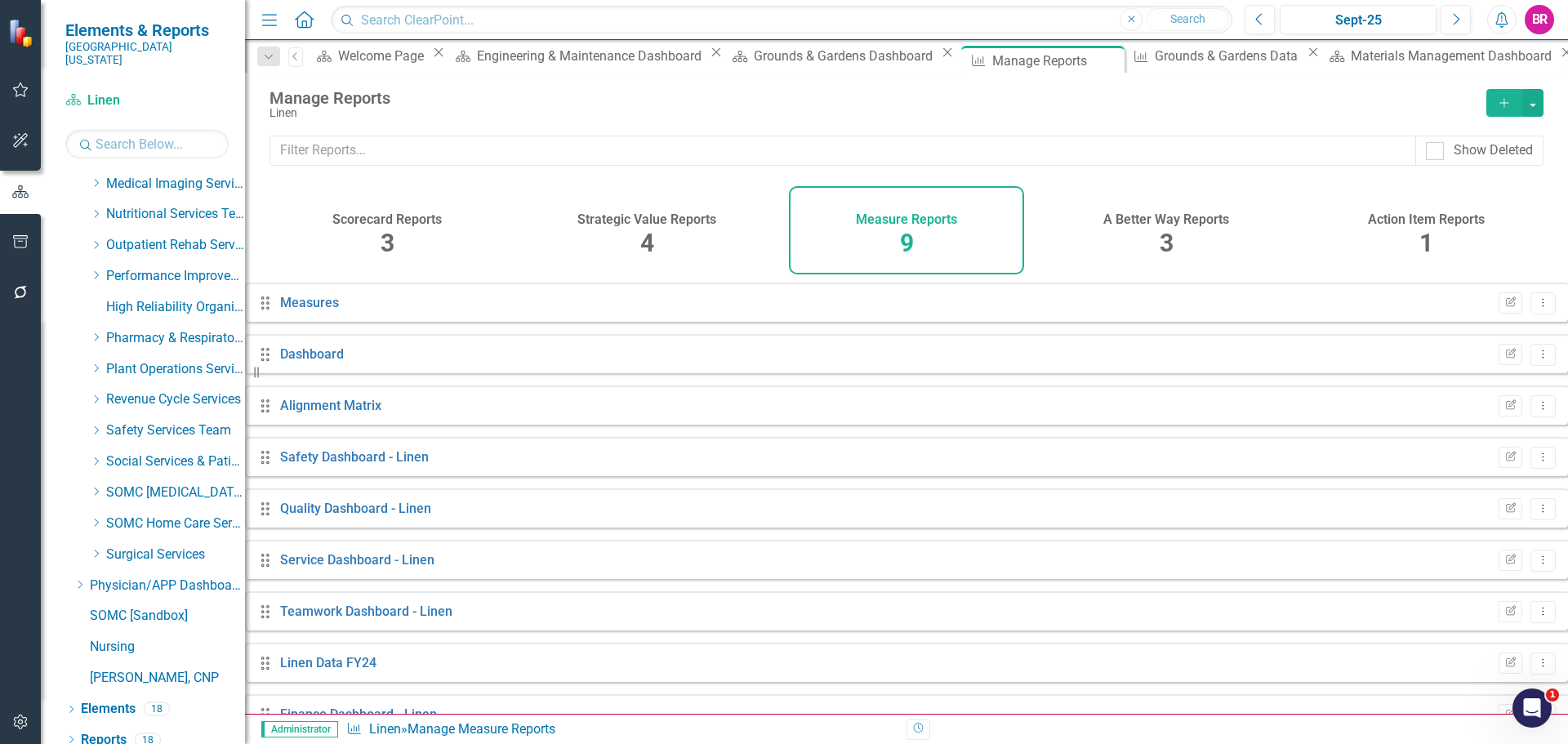
scroll to position [44, 0]
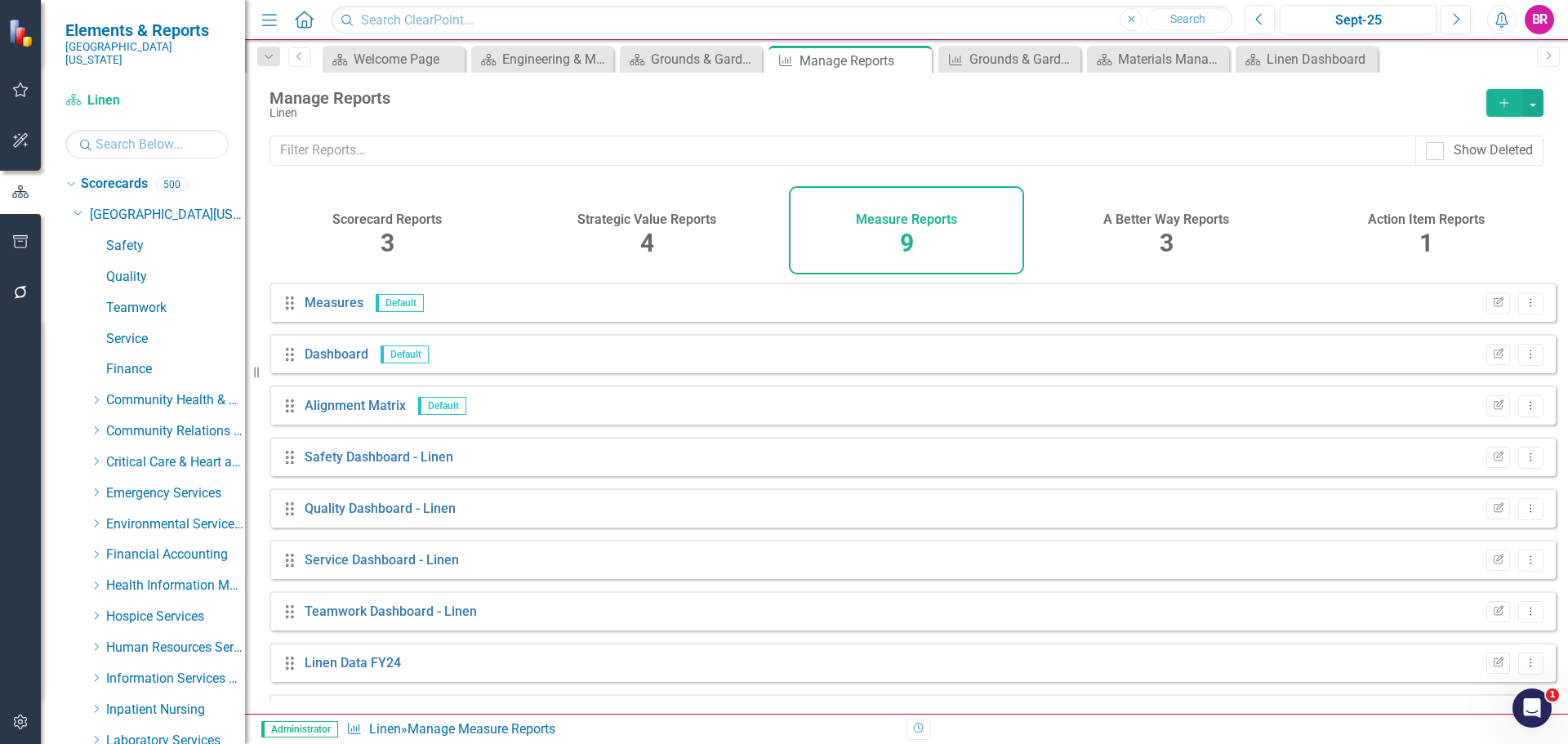
scroll to position [44, 0]
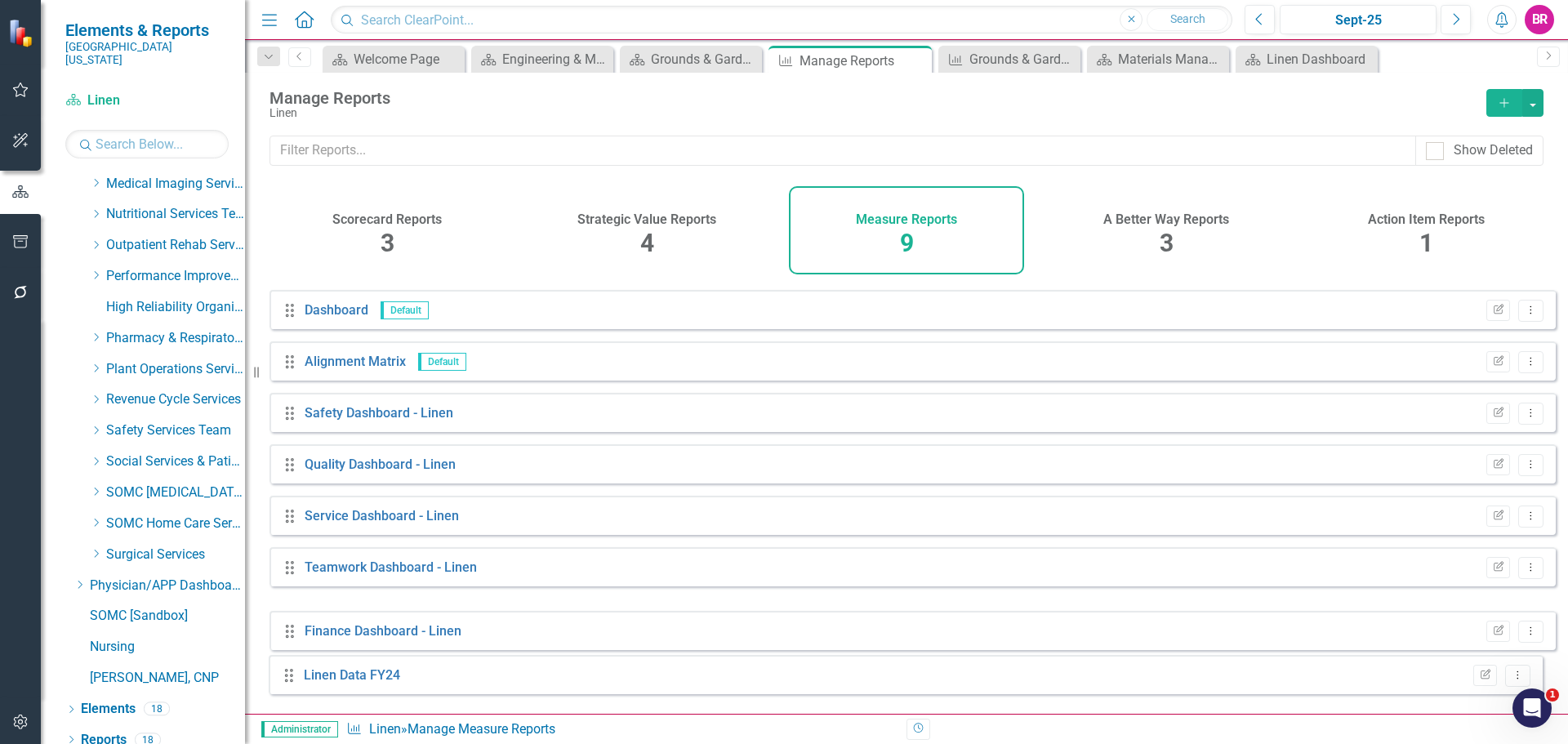
drag, startPoint x: 289, startPoint y: 638, endPoint x: 288, endPoint y: 682, distance: 44.0
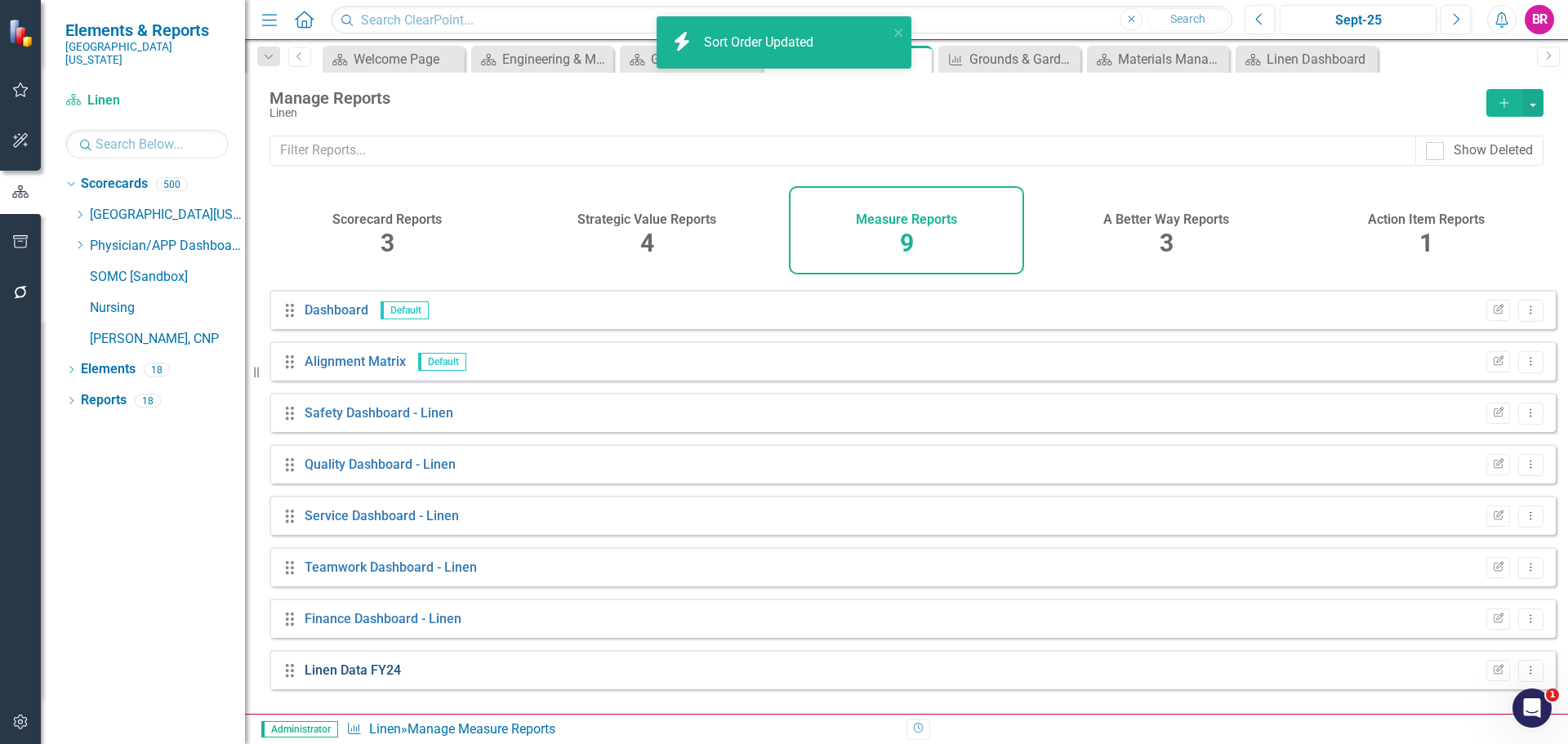
scroll to position [0, 0]
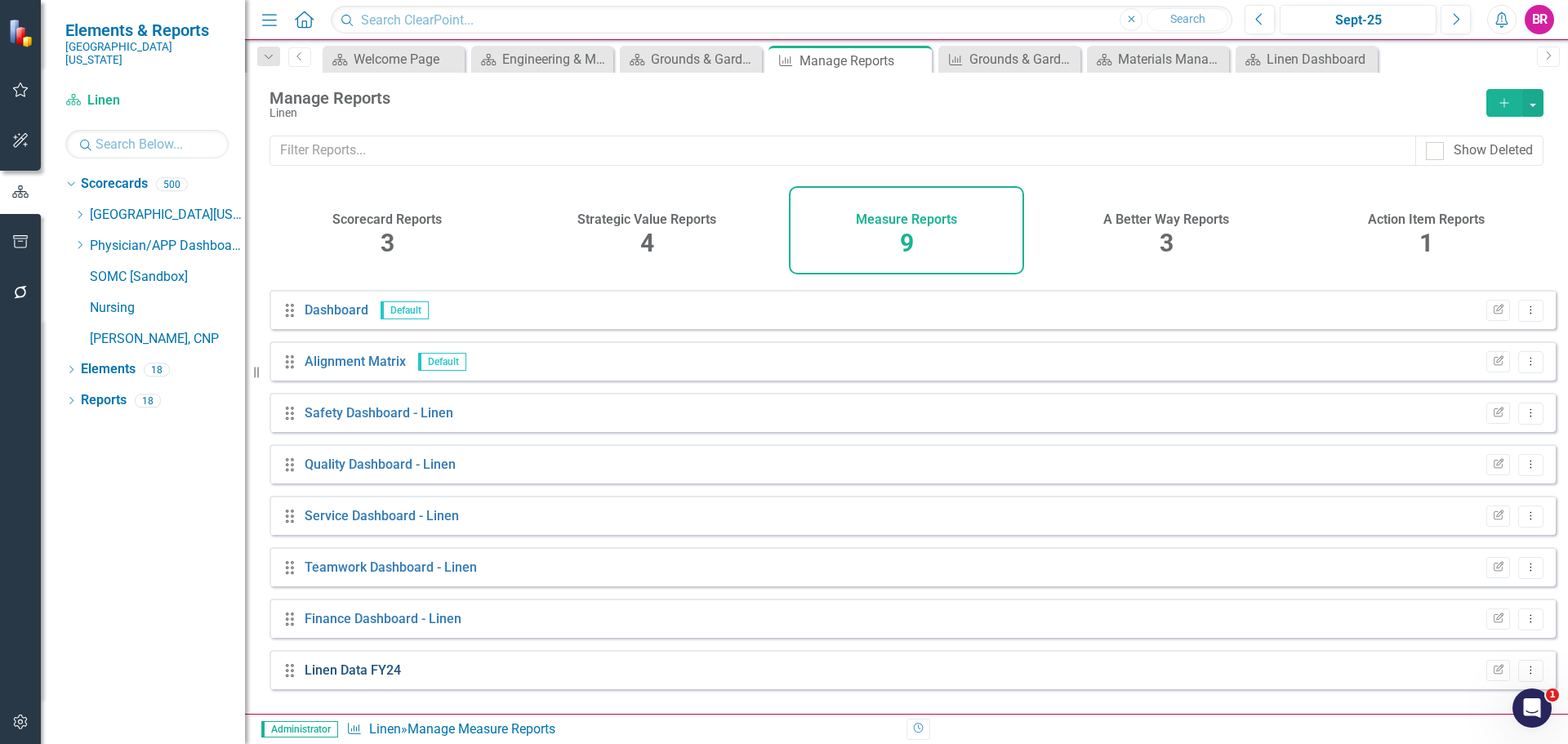
click at [338, 678] on link "Linen Data FY24" at bounding box center [353, 670] width 96 height 15
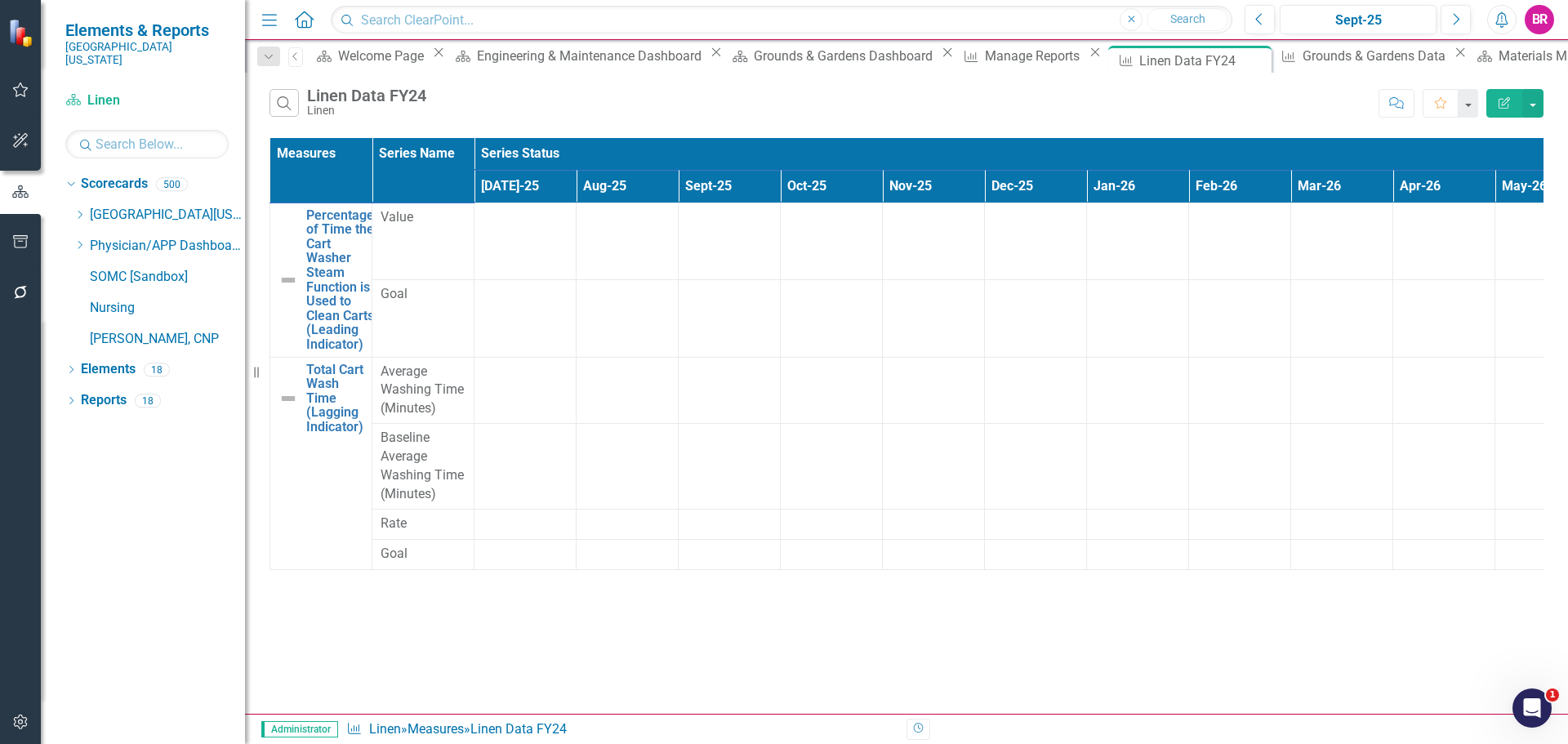
click at [1503, 100] on icon "Edit Report" at bounding box center [1504, 103] width 15 height 12
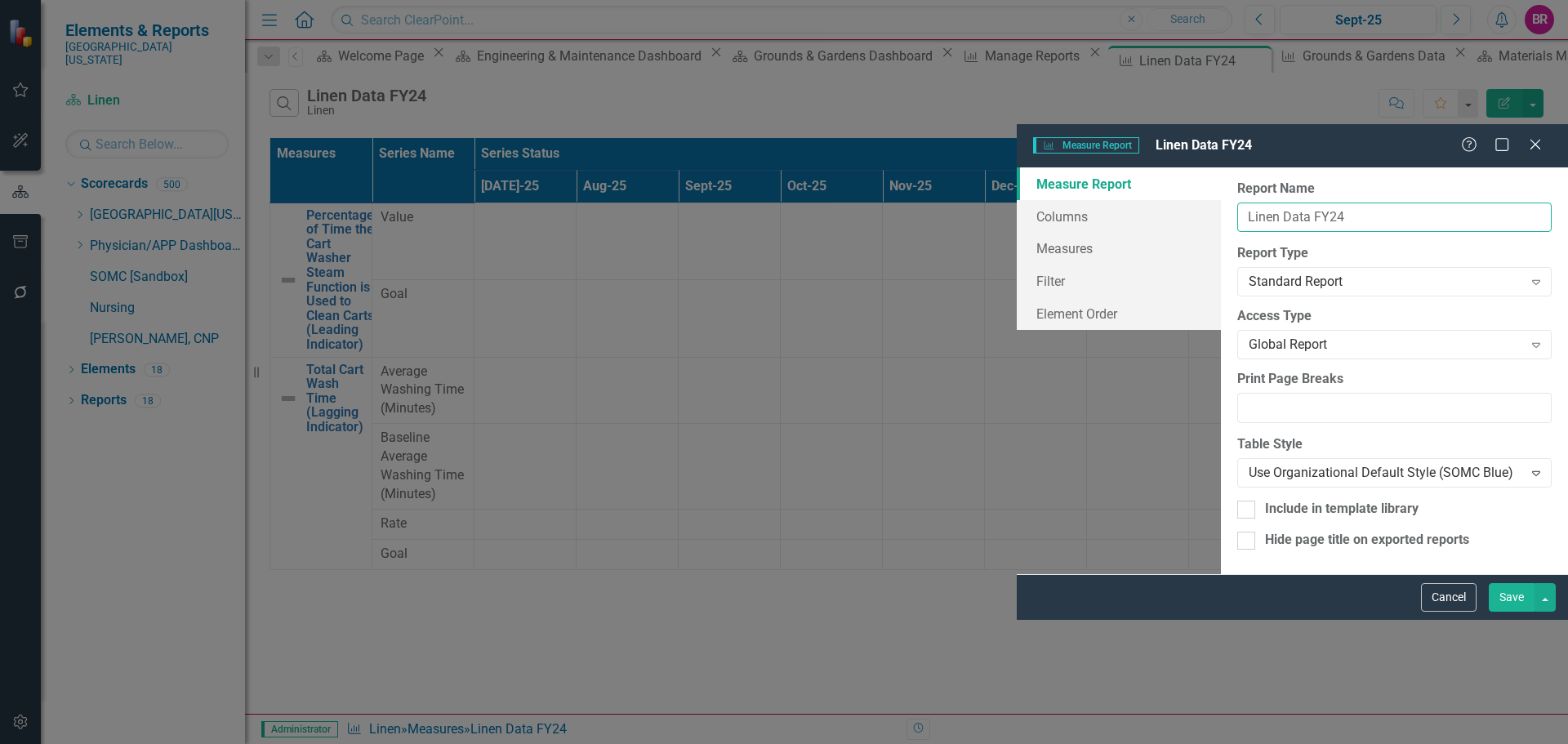
drag, startPoint x: 582, startPoint y: 91, endPoint x: 525, endPoint y: 99, distance: 57.6
click at [1237, 203] on input "Linen Data FY24" at bounding box center [1393, 218] width 314 height 30
type input "Linen Data"
click at [1017, 232] on link "Measures" at bounding box center [1118, 249] width 204 height 33
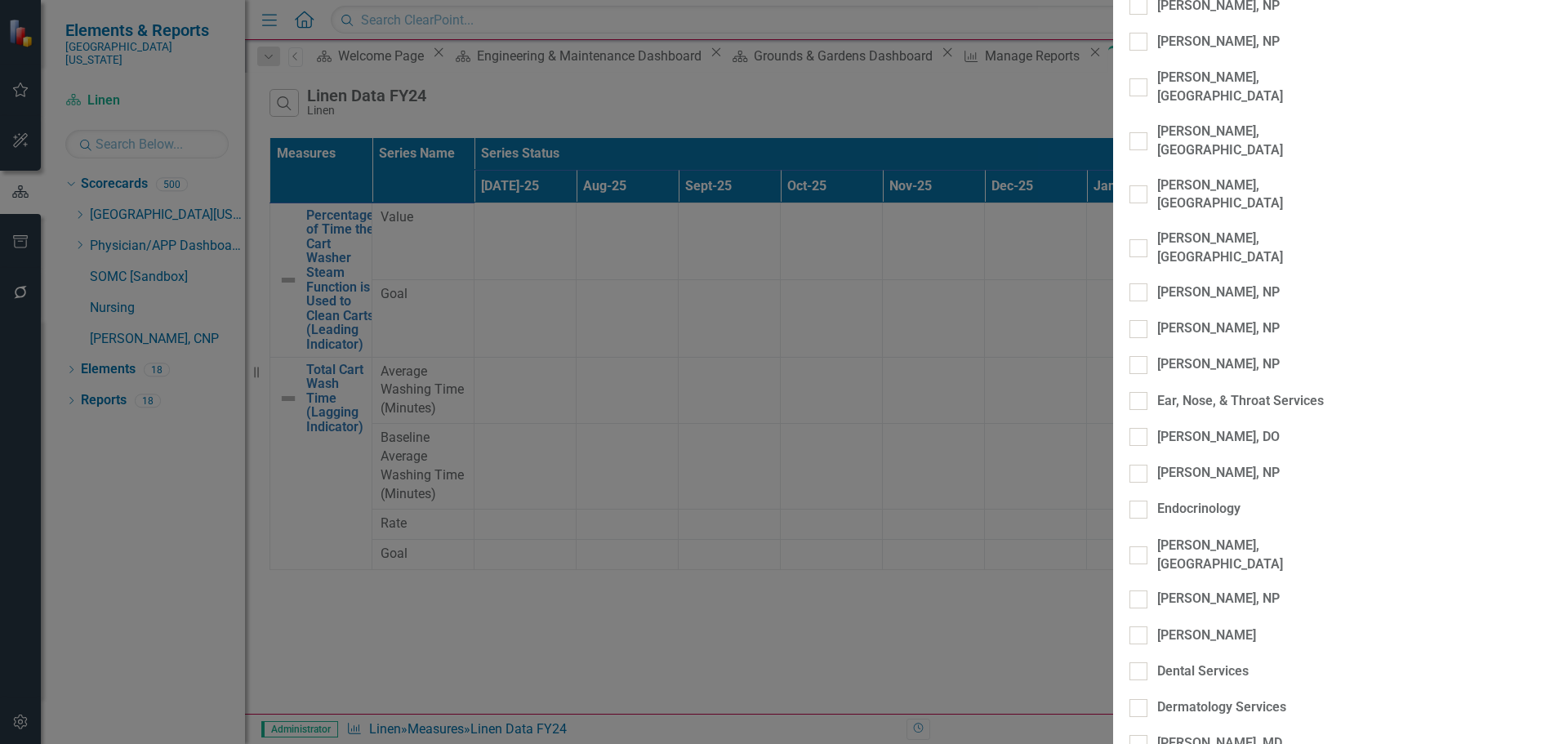
scroll to position [1471, 0]
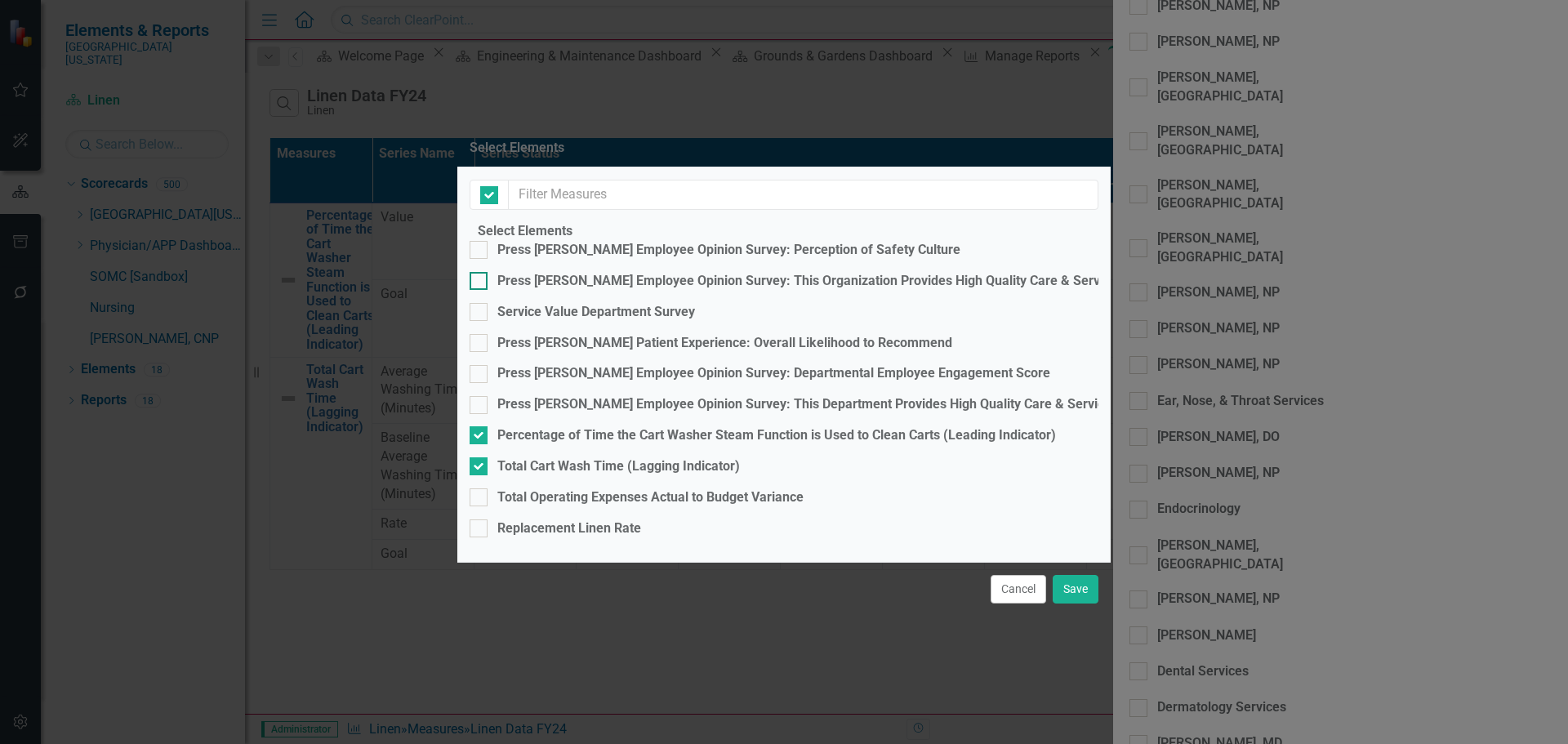
checkbox input "false"
click at [586, 426] on div "Percentage of Time the Cart Washer Steam Function is Used to Clean Carts (Leadi…" at bounding box center [776, 435] width 559 height 19
click at [481, 426] on input "Percentage of Time the Cart Washer Steam Function is Used to Clean Carts (Leadi…" at bounding box center [475, 432] width 11 height 11
checkbox input "false"
click at [588, 457] on div "Total Cart Wash Time (Lagging Indicator)" at bounding box center [618, 466] width 242 height 19
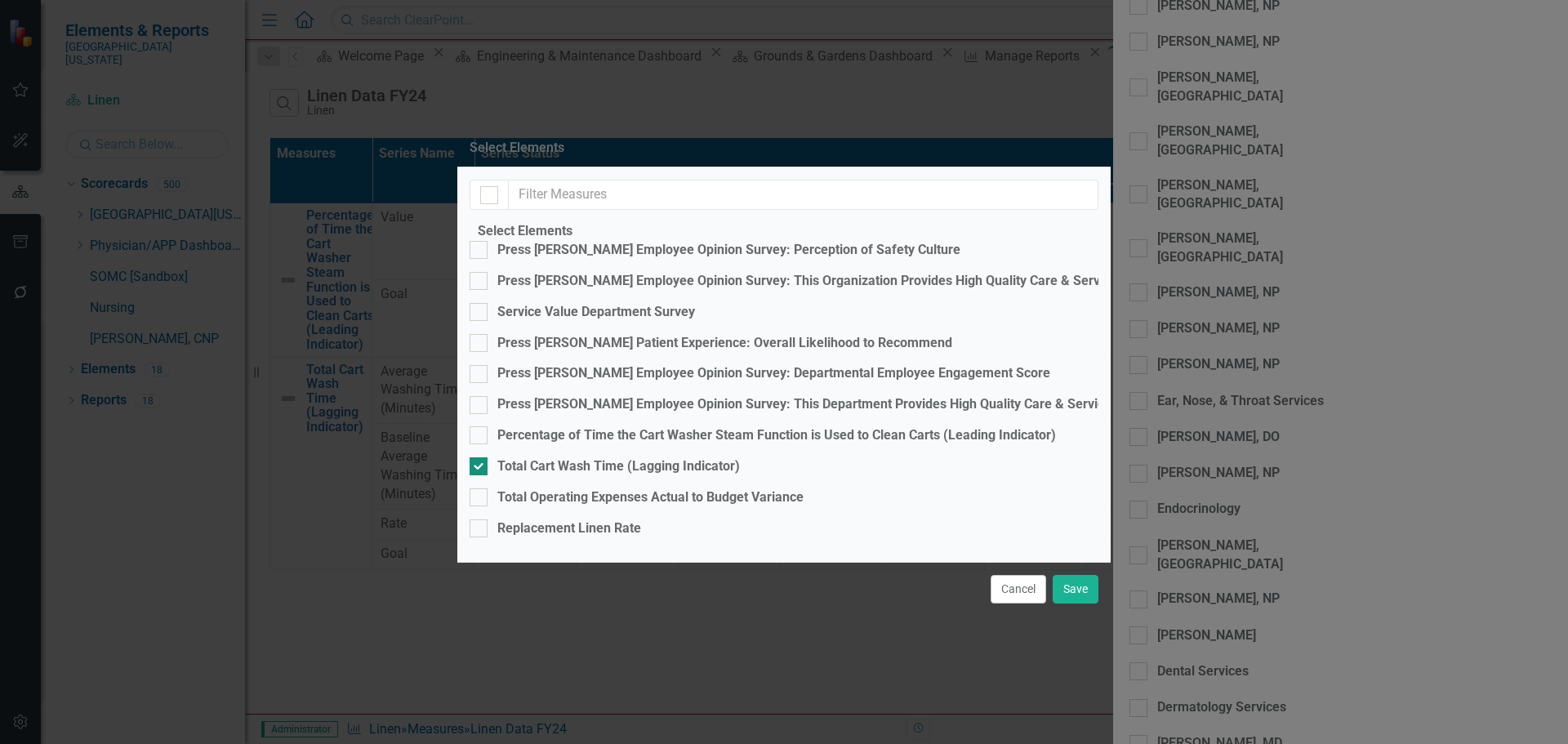
click at [481, 457] on input "Total Cart Wash Time (Lagging Indicator)" at bounding box center [475, 463] width 11 height 11
checkbox input "false"
click at [590, 520] on div "Replacement Linen Rate" at bounding box center [569, 529] width 144 height 19
click at [481, 520] on input "Replacement Linen Rate" at bounding box center [475, 525] width 11 height 11
checkbox input "true"
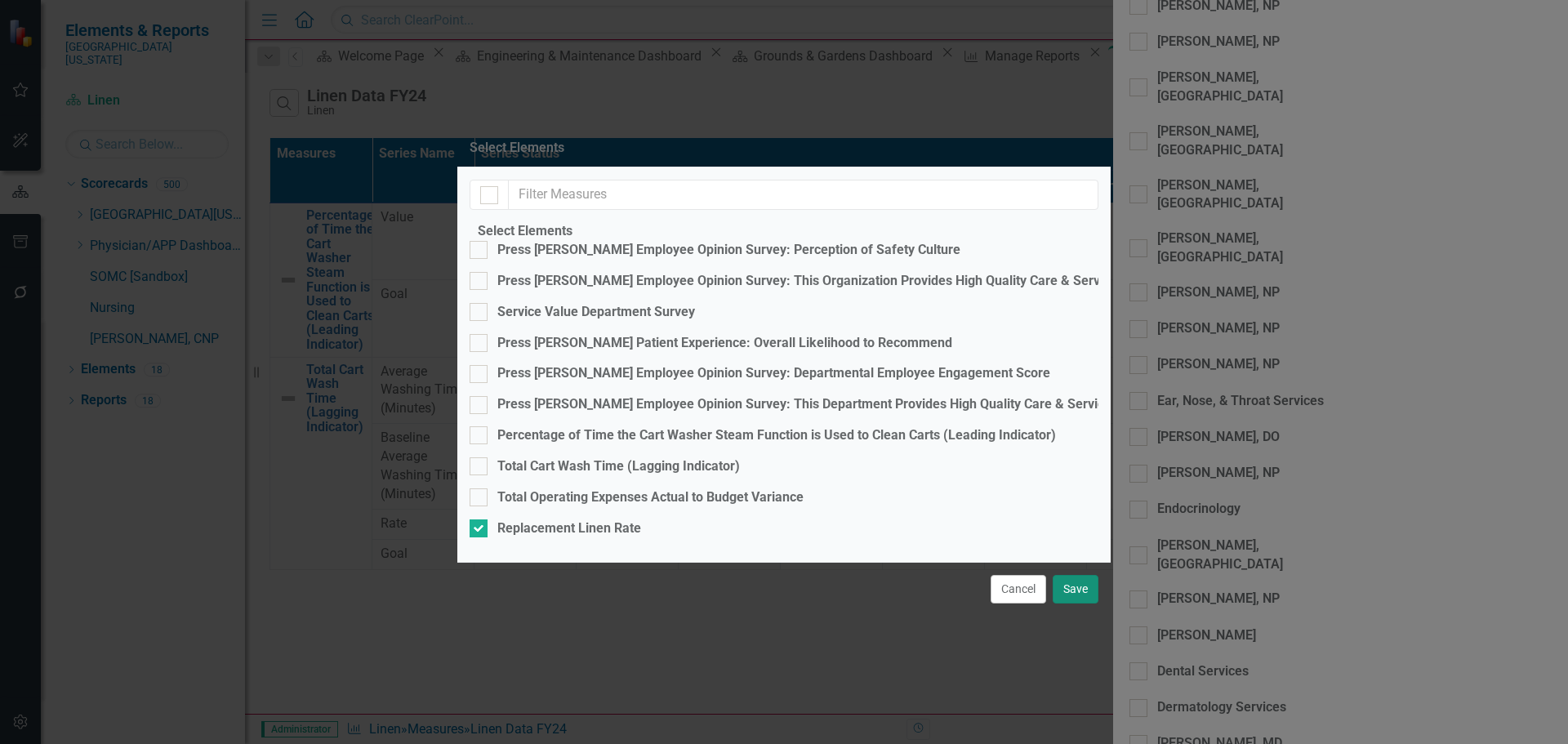
click at [1084, 604] on button "Save" at bounding box center [1076, 589] width 46 height 28
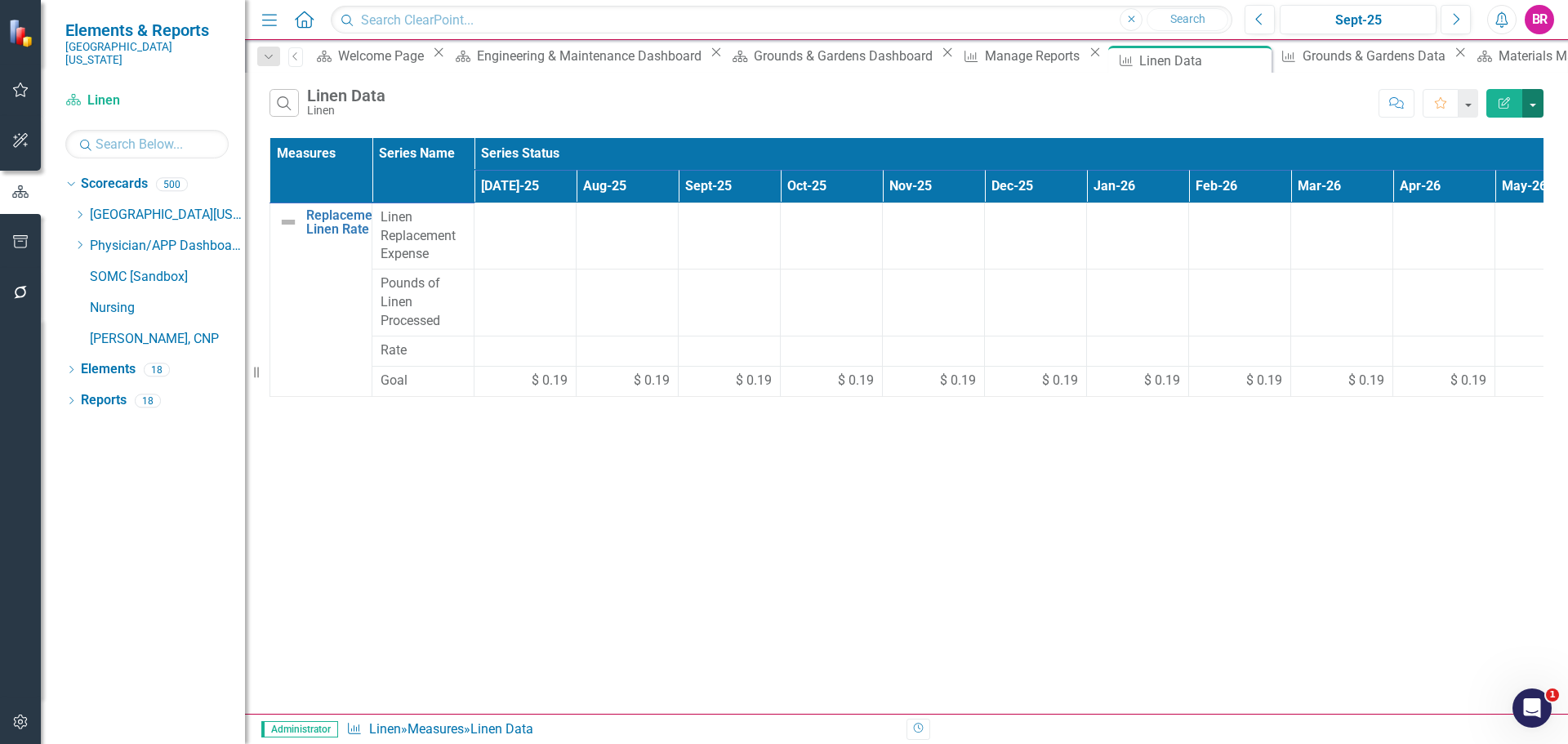
click at [1538, 109] on button "button" at bounding box center [1532, 103] width 21 height 28
click at [1516, 203] on link "Excel Export to Excel" at bounding box center [1478, 196] width 129 height 30
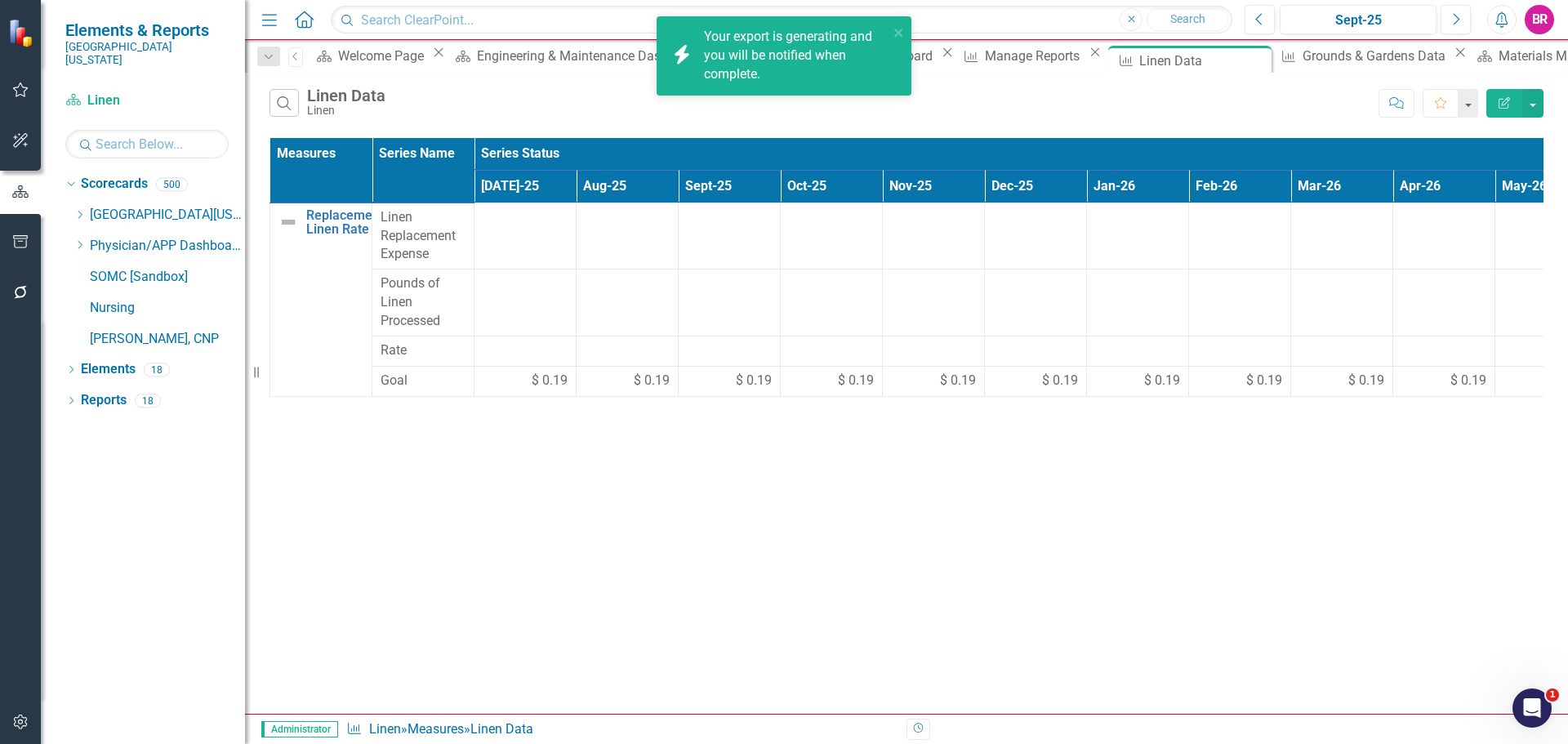
click at [1084, 646] on div "Search Linen Data Linen Comment Favorite Edit Report Measures Series Name Serie…" at bounding box center [905, 393] width 1322 height 641
click at [790, 76] on link "Click here to download." at bounding box center [772, 74] width 137 height 15
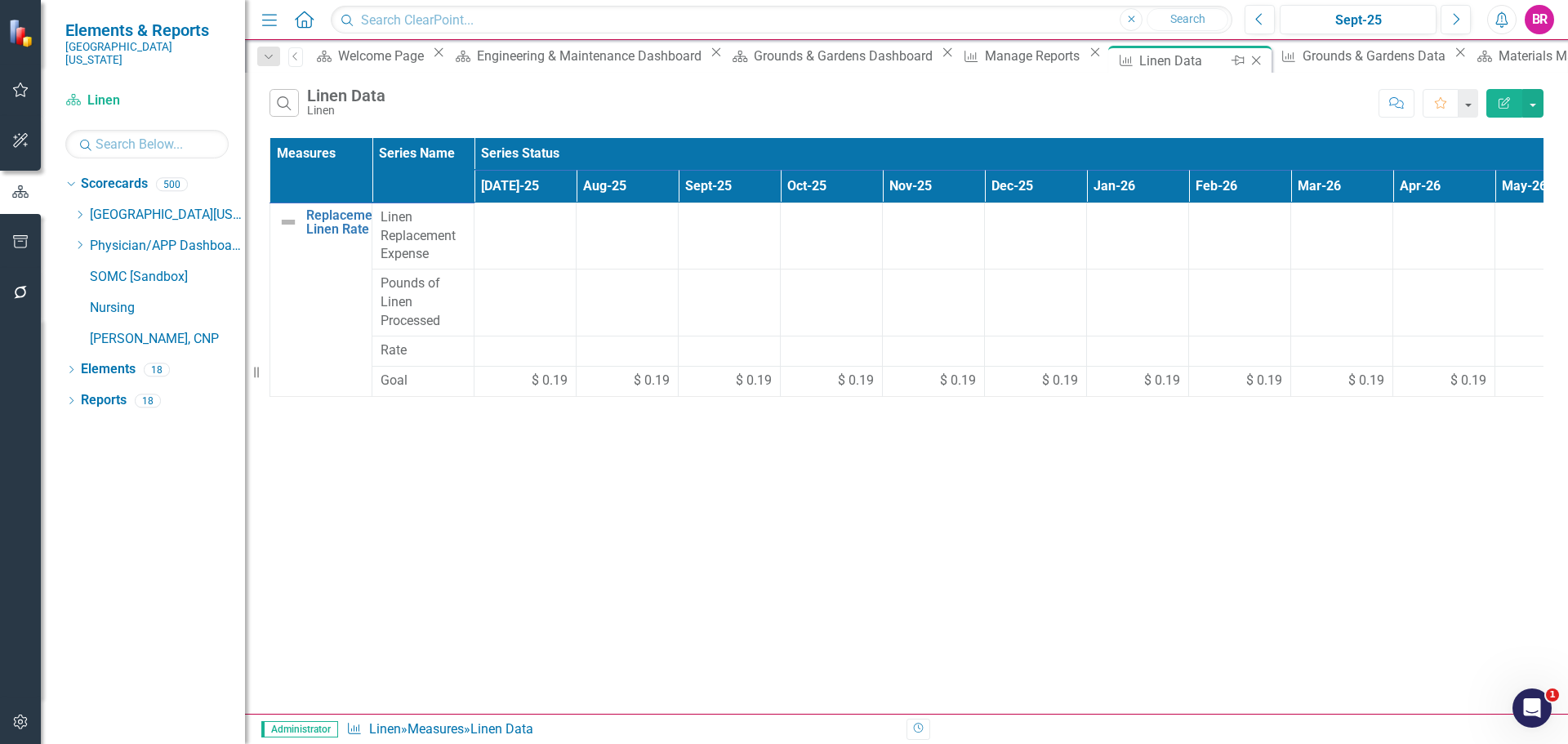
click at [1248, 60] on icon "Close" at bounding box center [1256, 60] width 16 height 13
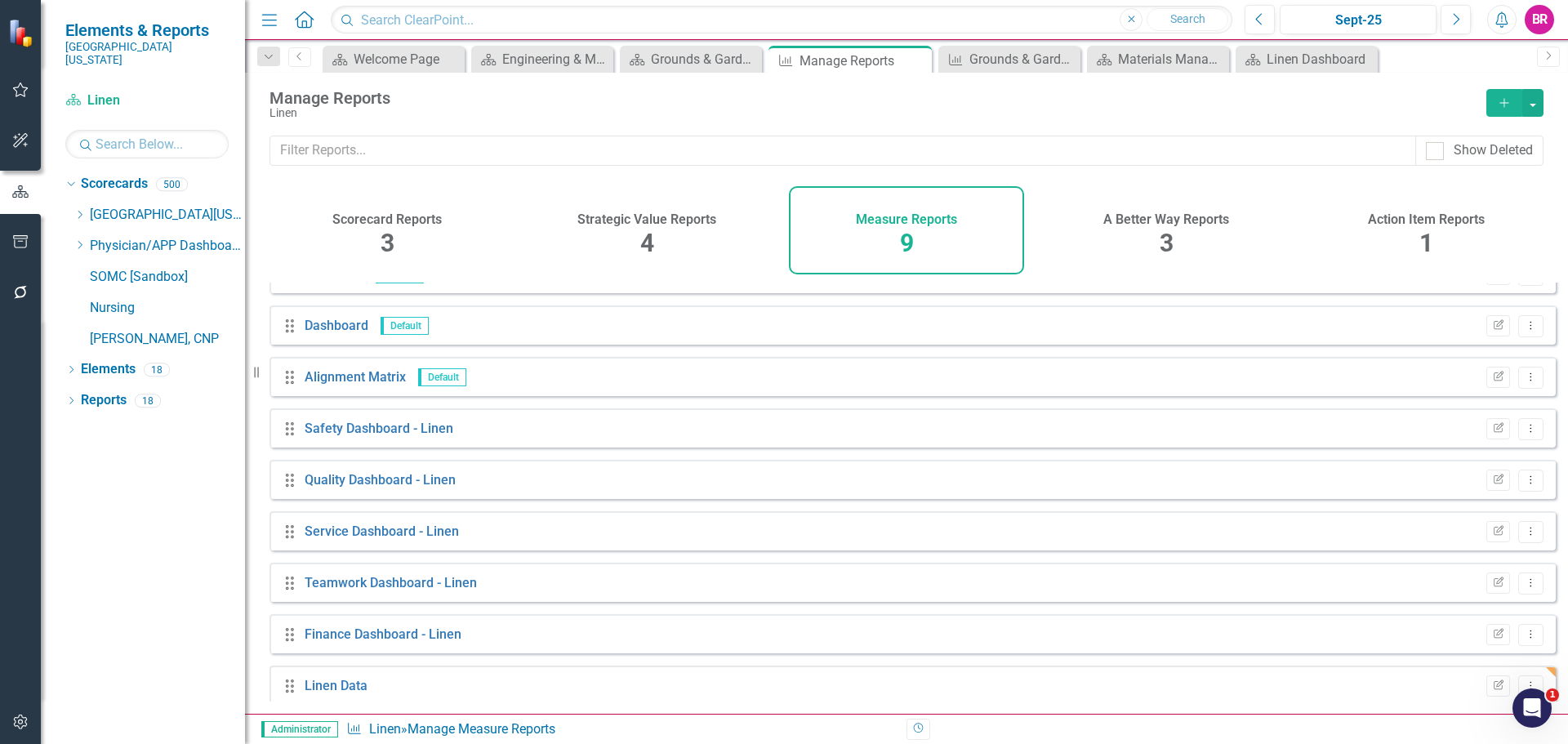
scroll to position [44, 0]
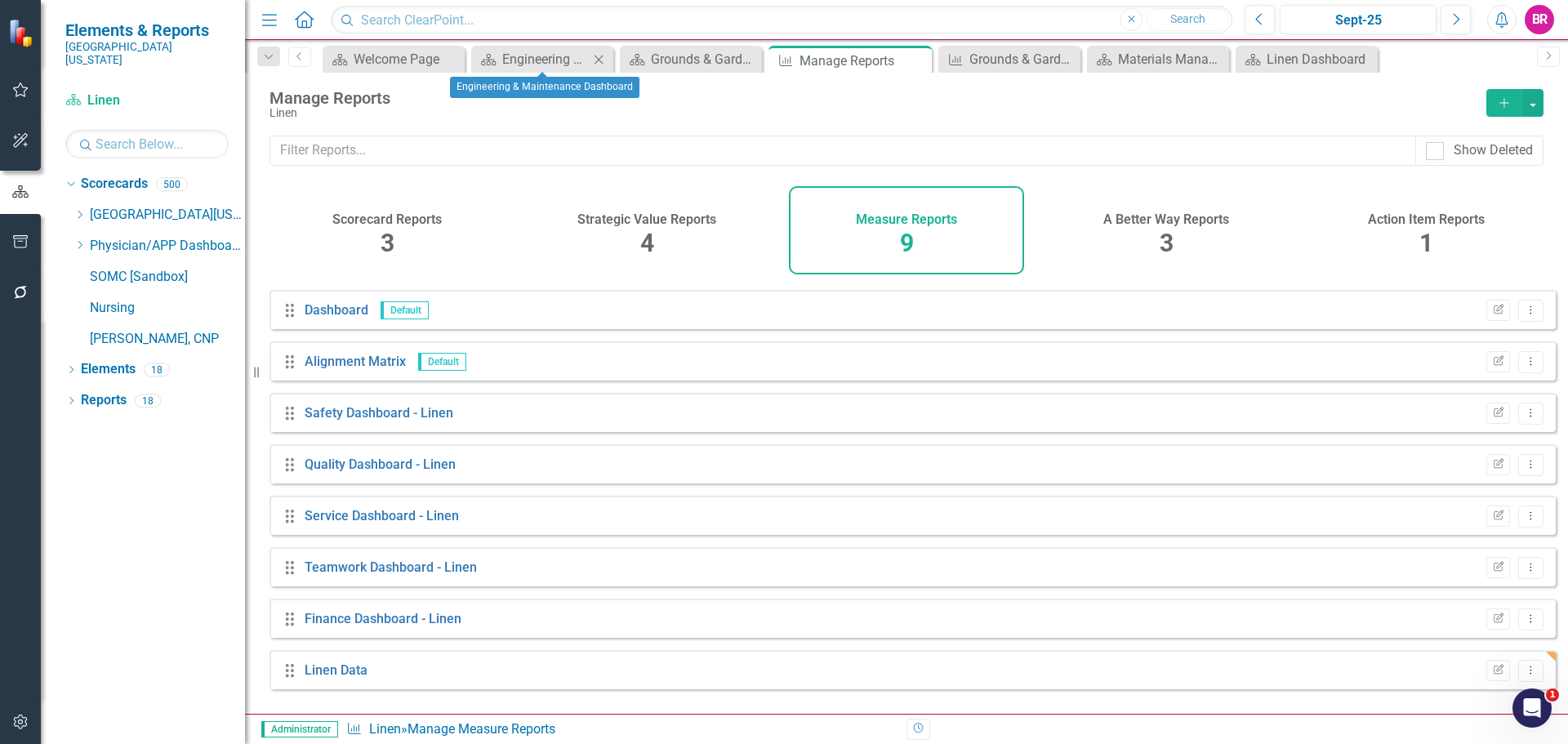
click at [601, 58] on icon "Close" at bounding box center [599, 59] width 16 height 13
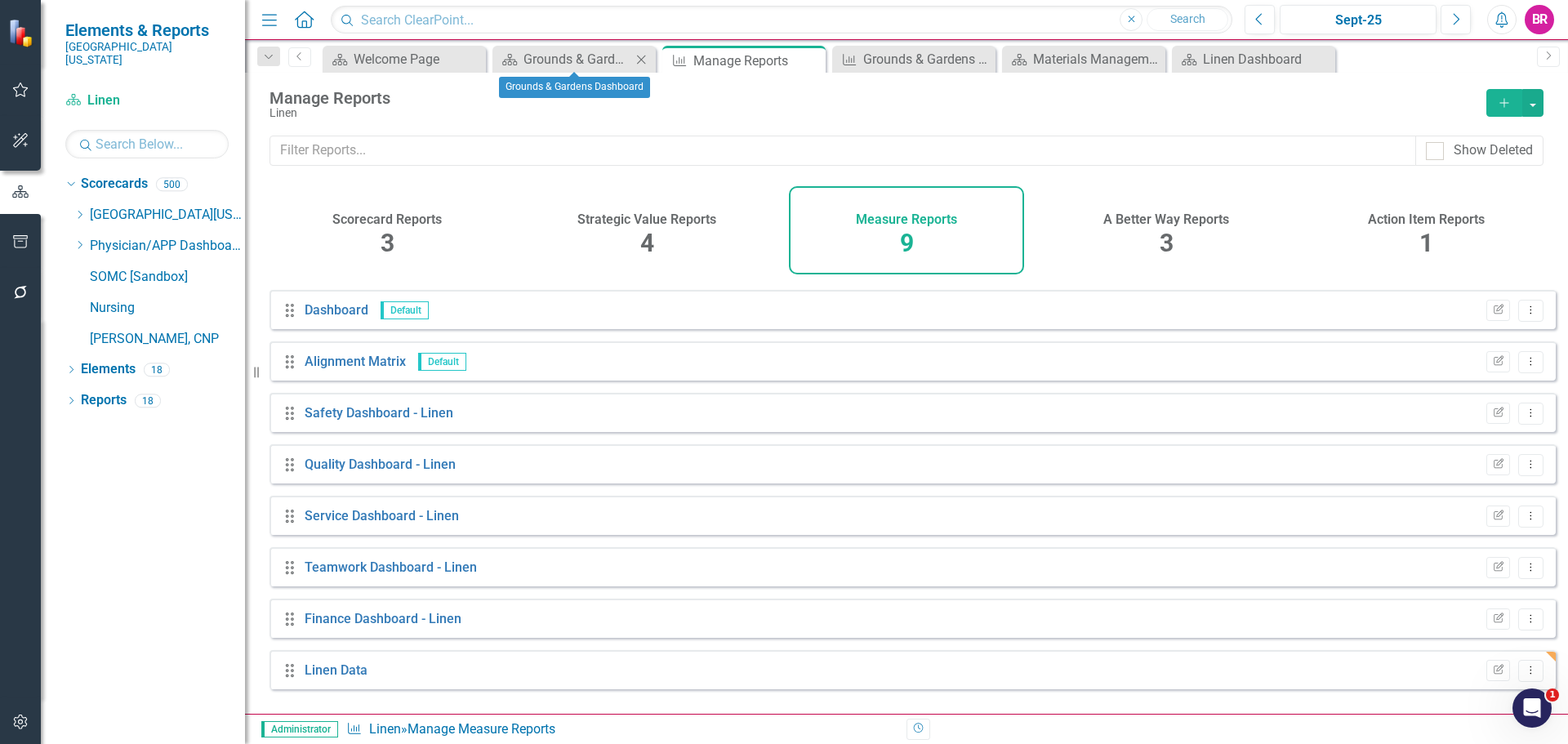
click at [645, 60] on icon "Close" at bounding box center [641, 59] width 16 height 13
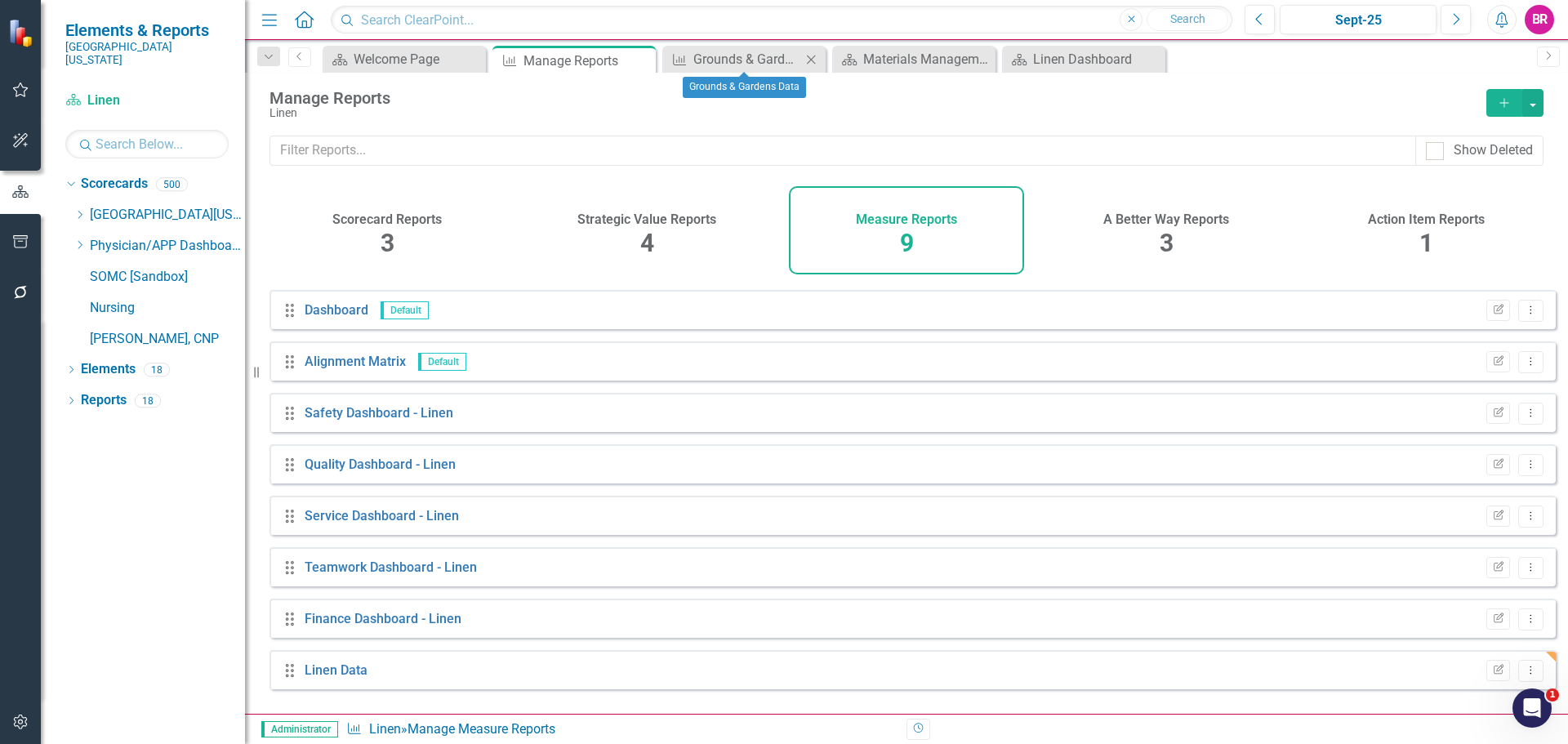
click at [810, 60] on icon at bounding box center [811, 59] width 9 height 9
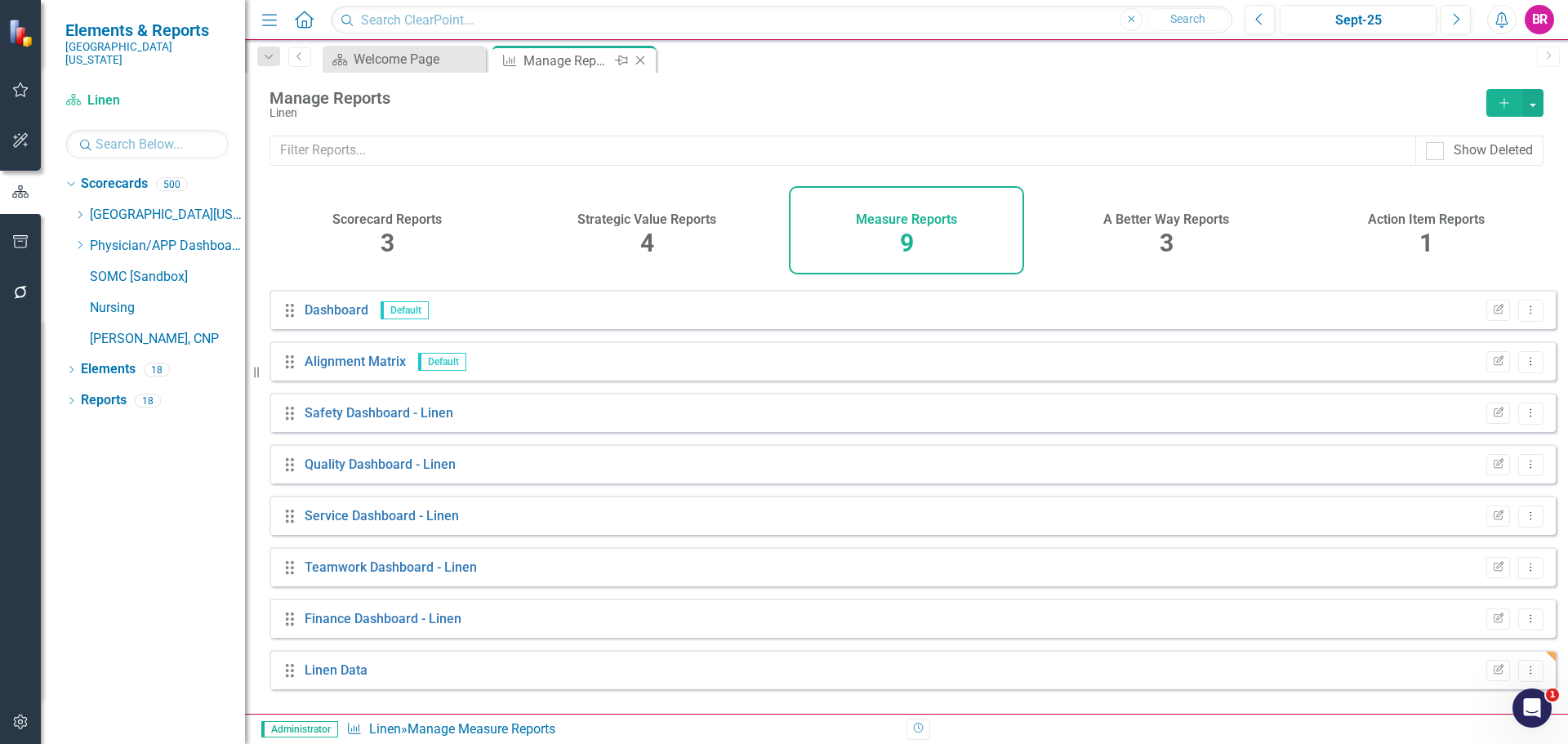
click at [642, 59] on icon at bounding box center [641, 61] width 9 height 9
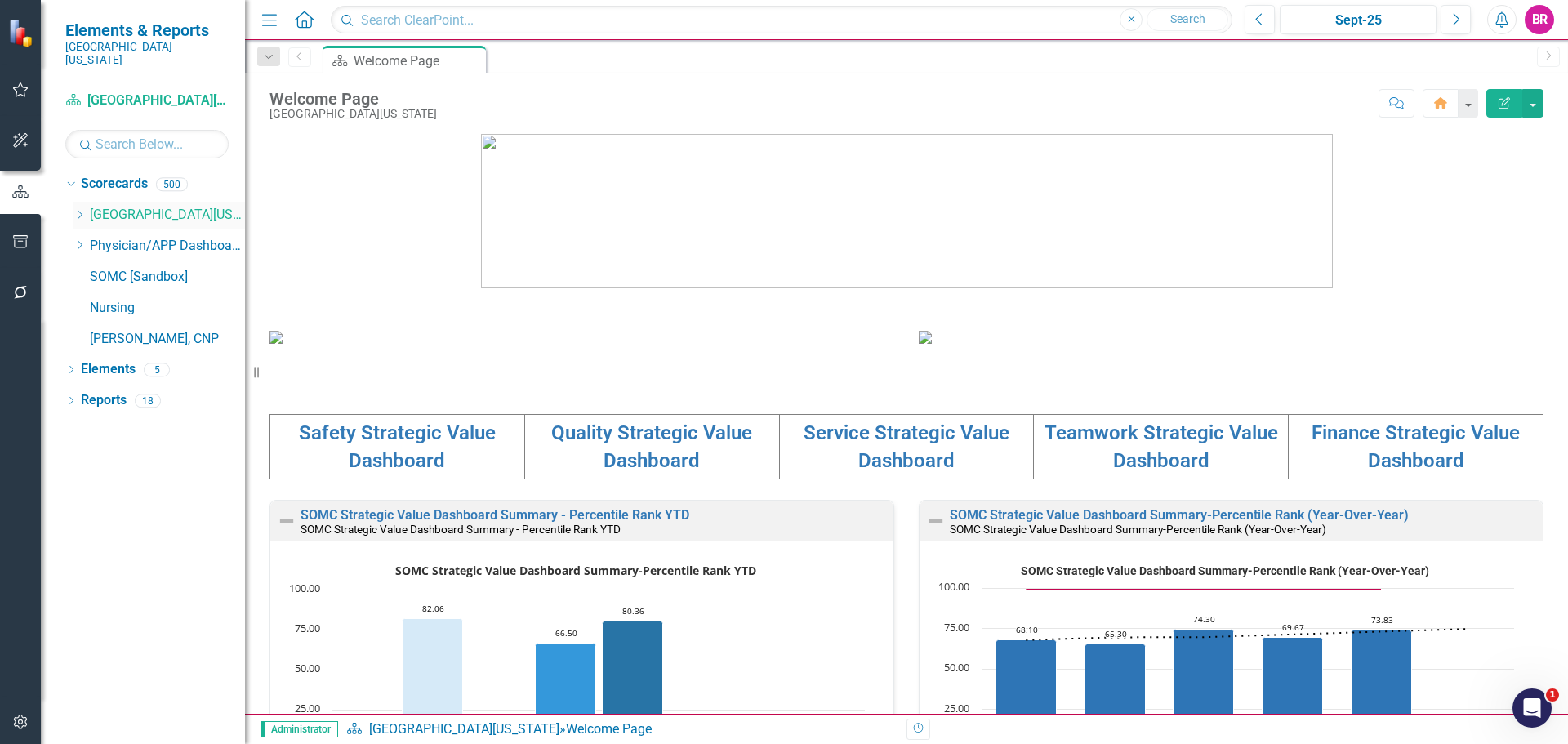
click at [83, 210] on icon "Dropdown" at bounding box center [79, 215] width 12 height 10
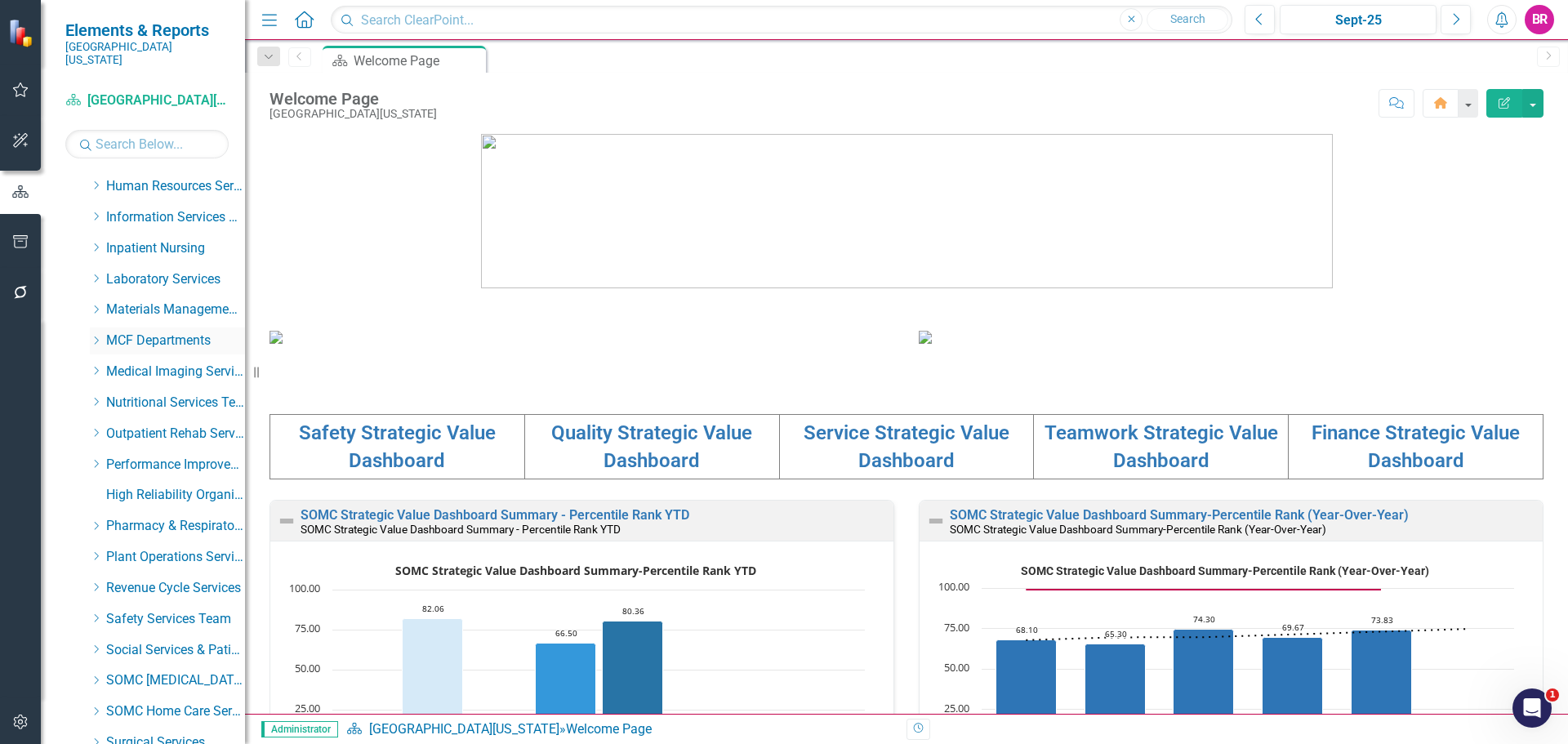
scroll to position [490, 0]
click at [100, 554] on icon "Dropdown" at bounding box center [96, 558] width 12 height 10
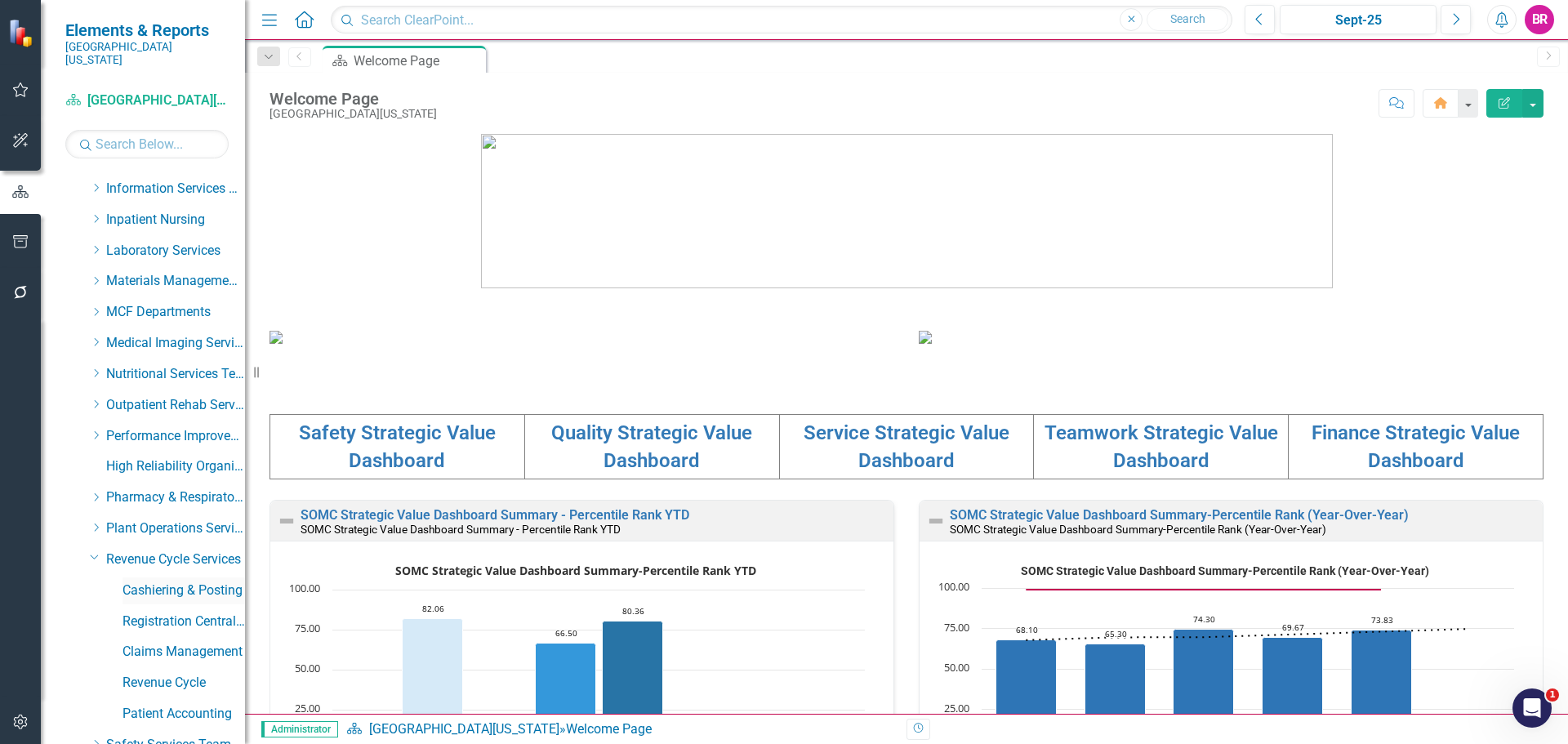
click at [188, 582] on link "Cashiering & Posting" at bounding box center [184, 591] width 123 height 19
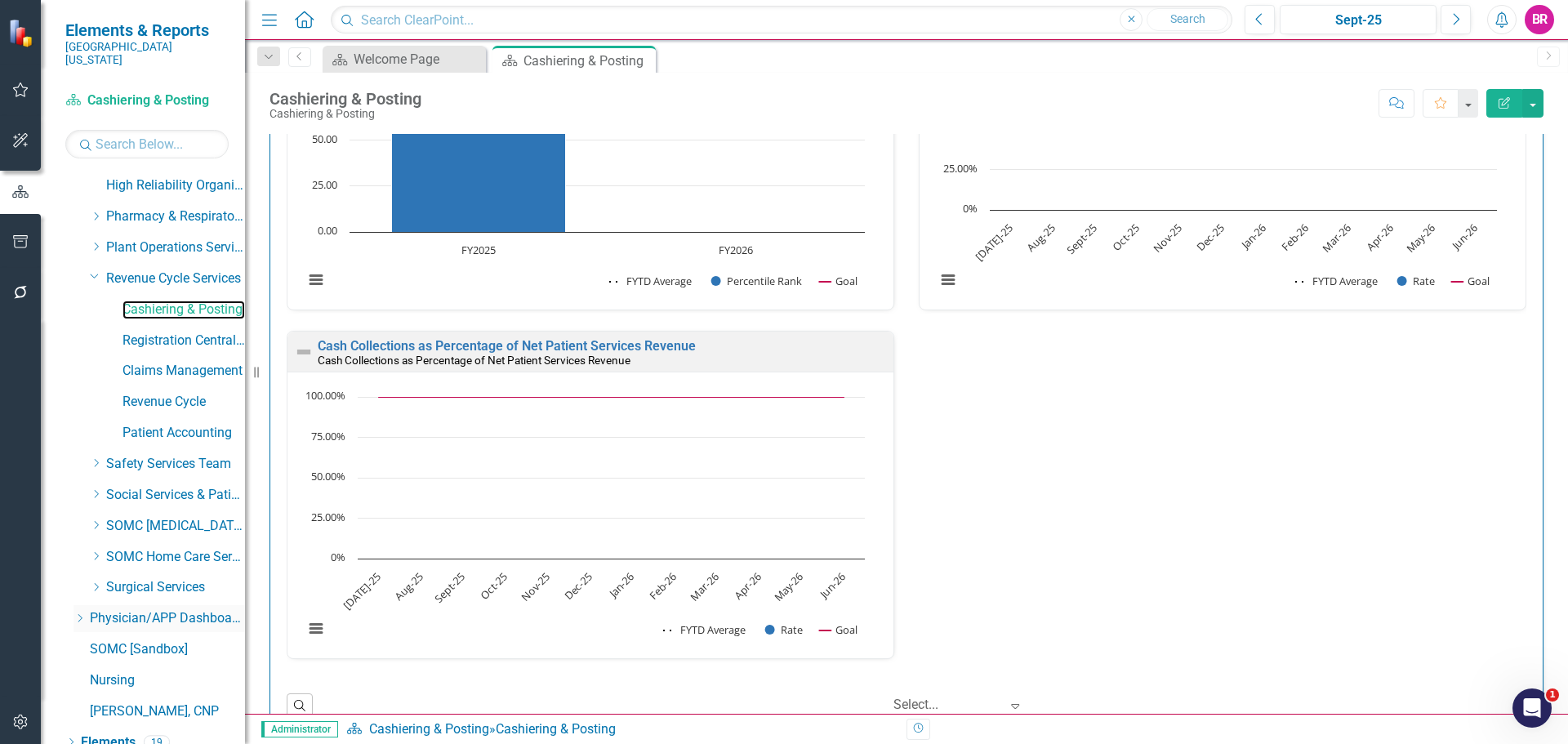
scroll to position [805, 0]
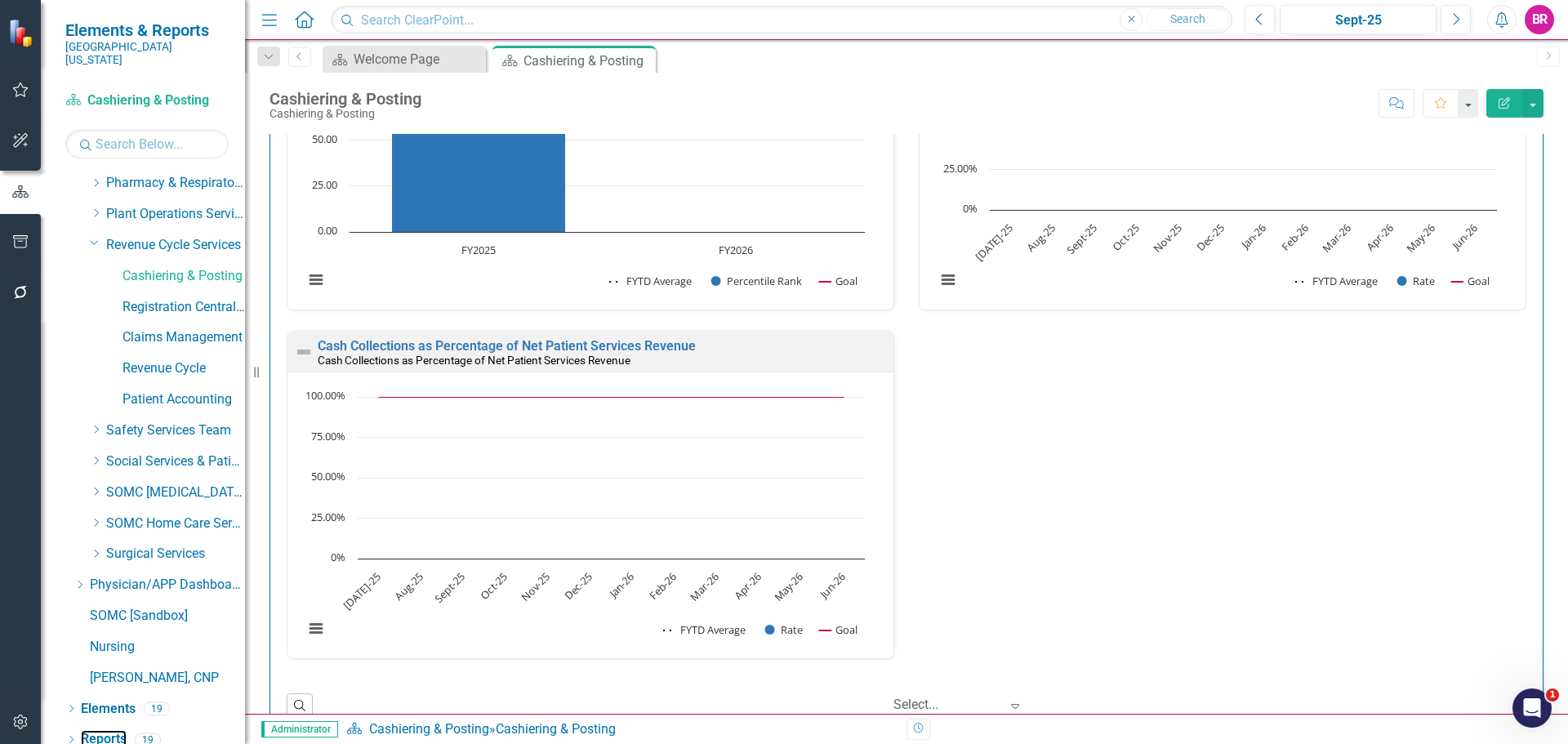
drag, startPoint x: 120, startPoint y: 726, endPoint x: 73, endPoint y: 672, distance: 71.6
click at [120, 730] on link "Reports" at bounding box center [104, 739] width 46 height 19
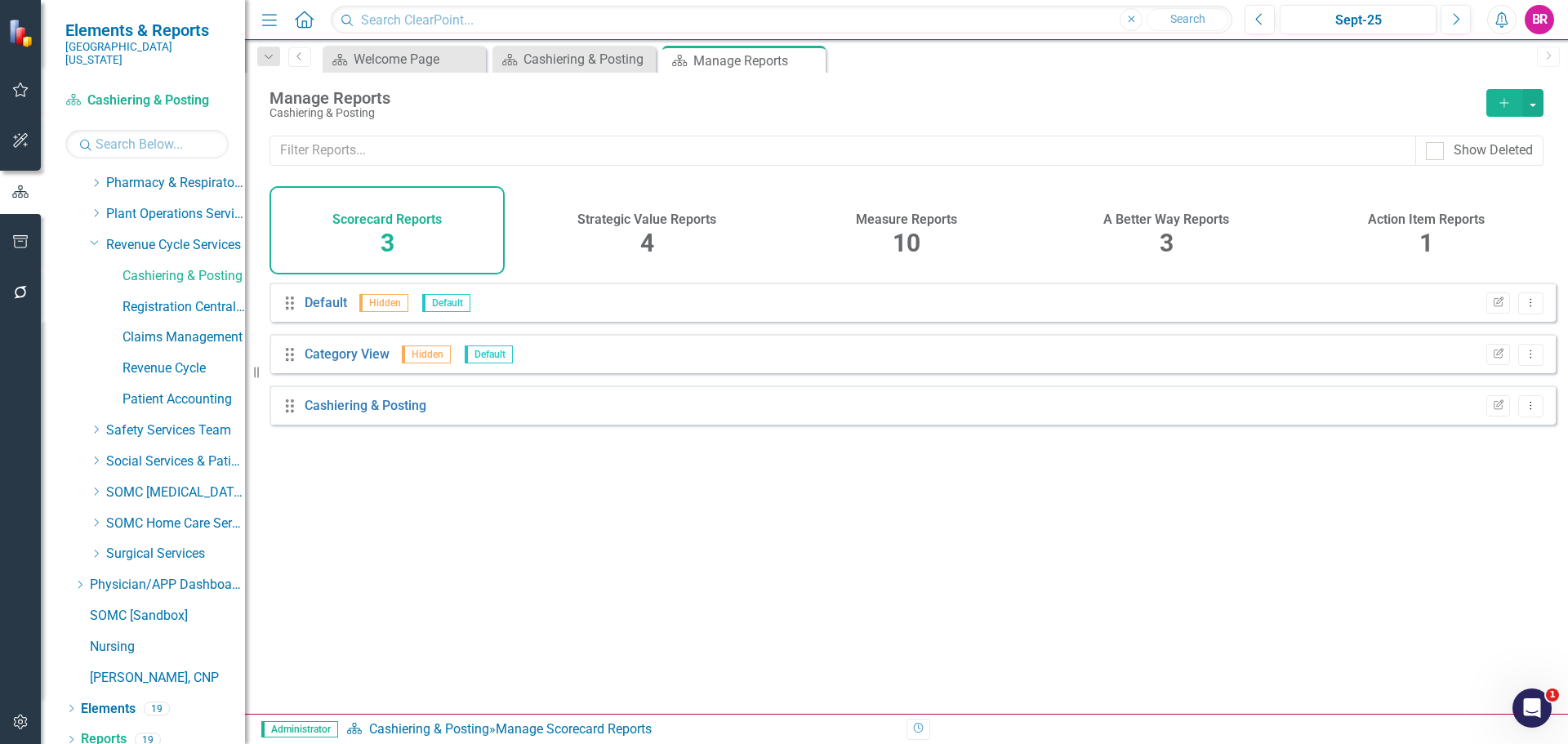
click at [907, 229] on span "10" at bounding box center [906, 242] width 28 height 28
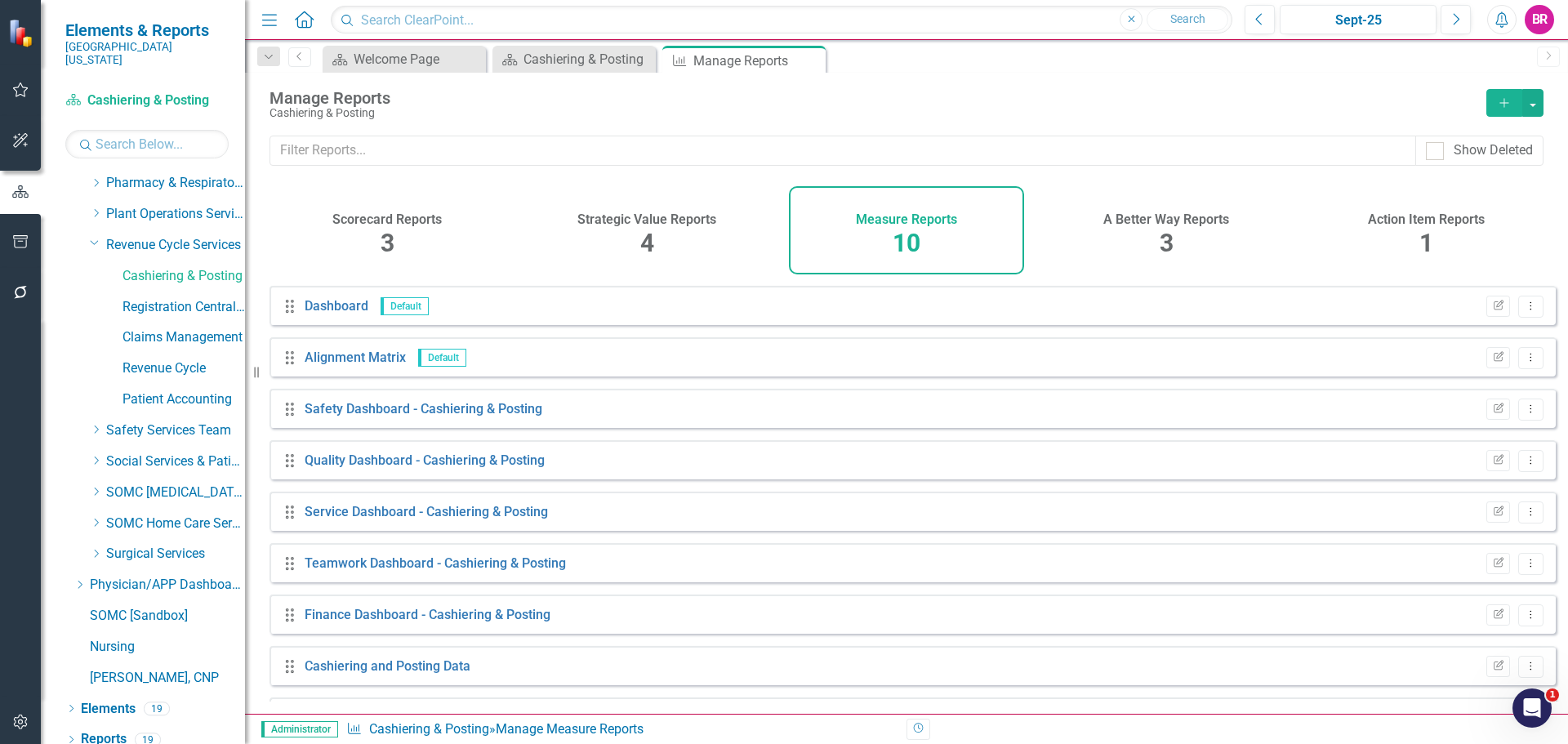
scroll to position [96, 0]
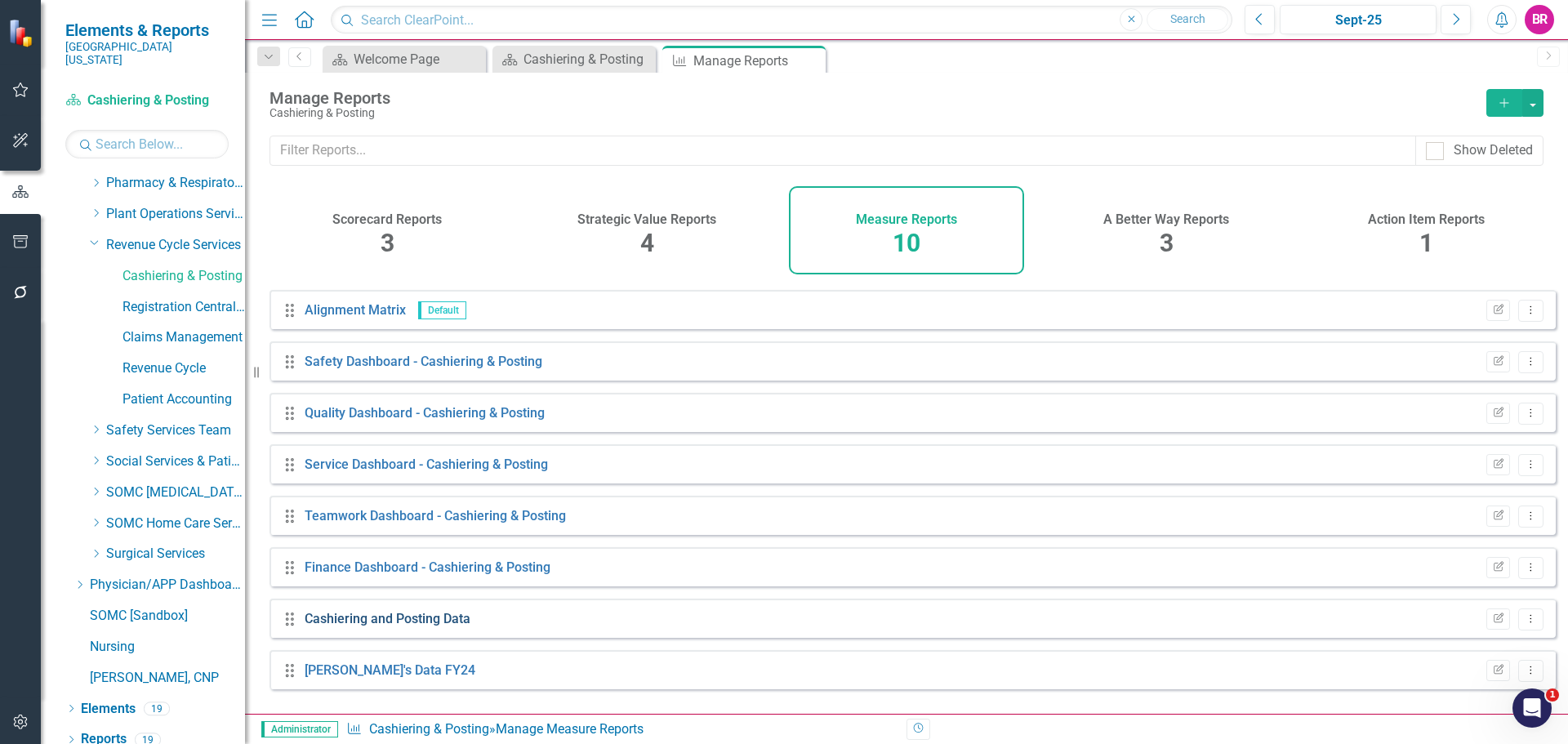
click at [419, 627] on link "Cashiering and Posting Data" at bounding box center [388, 618] width 166 height 15
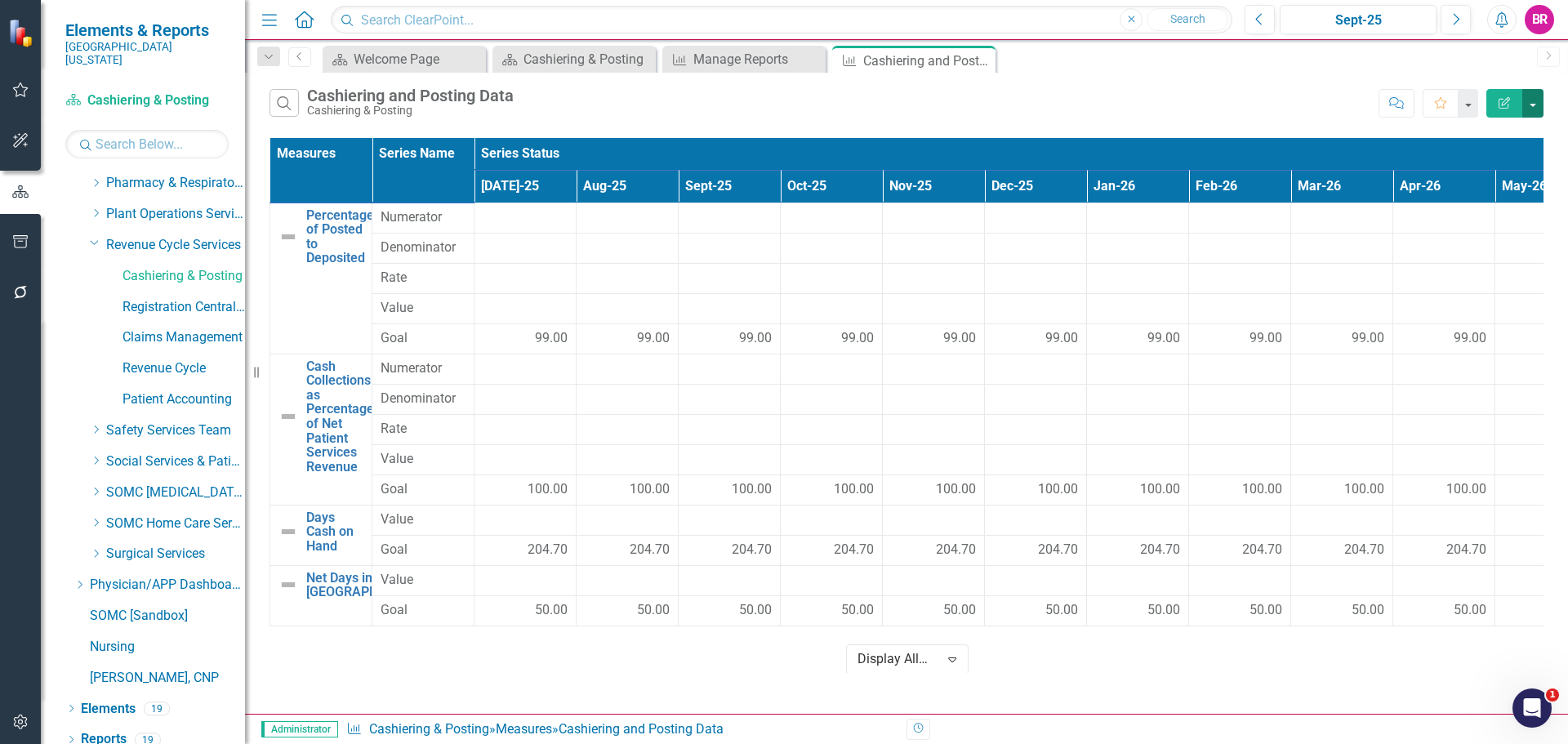
click at [1533, 104] on button "button" at bounding box center [1532, 103] width 21 height 28
click at [1496, 192] on link "Excel Export to Excel" at bounding box center [1478, 196] width 129 height 30
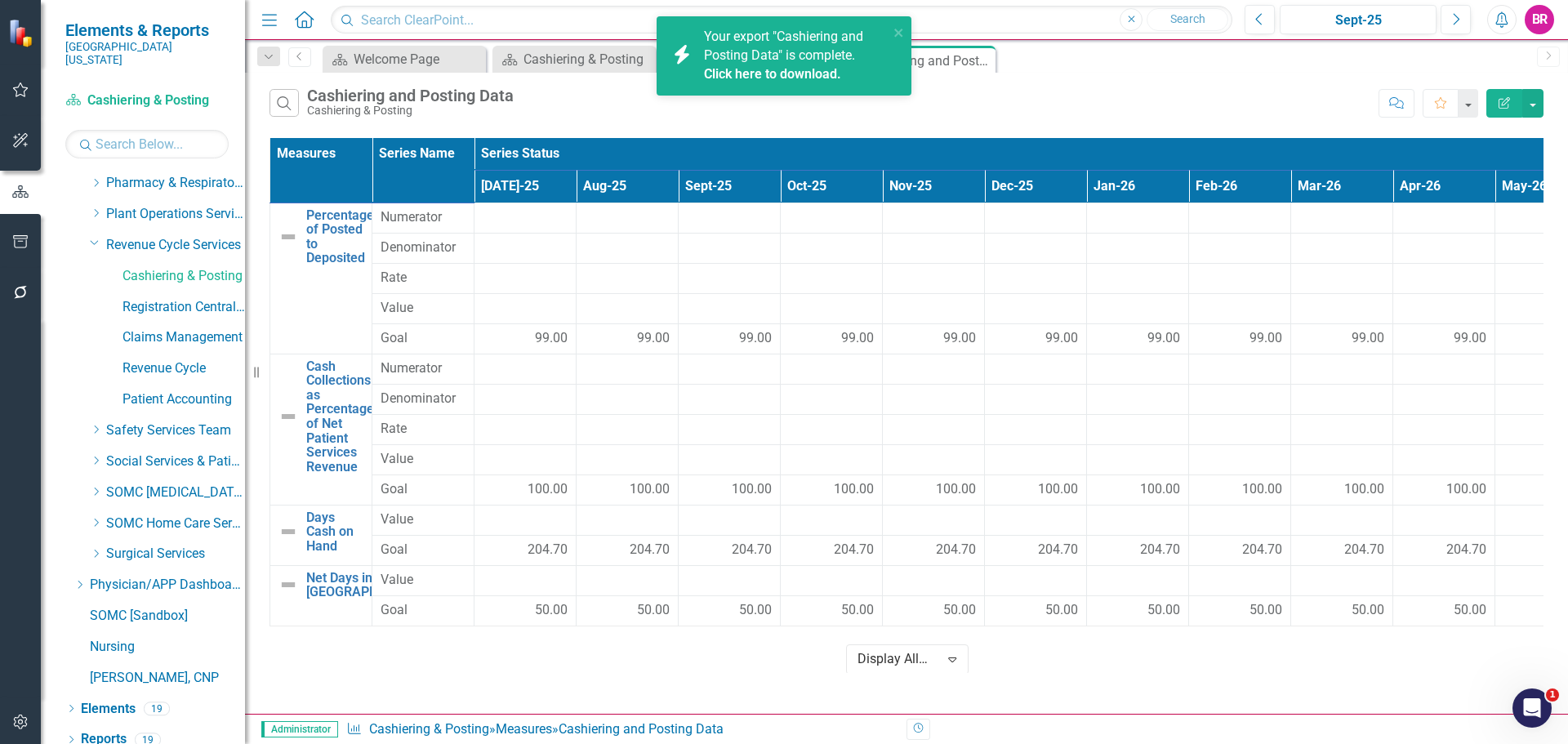
click at [790, 71] on link "Click here to download." at bounding box center [772, 74] width 137 height 15
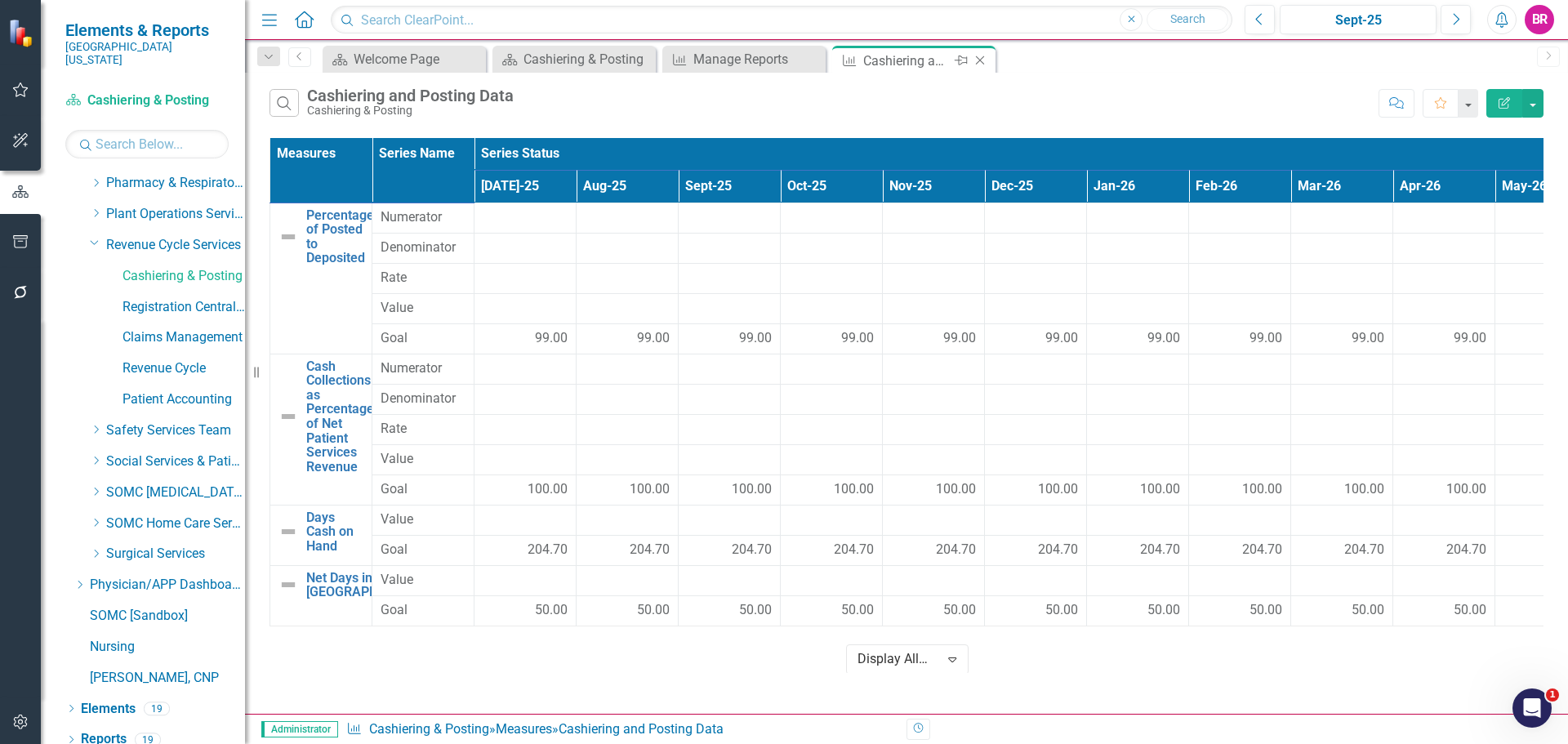
click at [988, 71] on div "Measure Cashiering and Posting Data Pin Close" at bounding box center [913, 59] width 163 height 27
click at [980, 59] on icon "Close" at bounding box center [980, 60] width 16 height 13
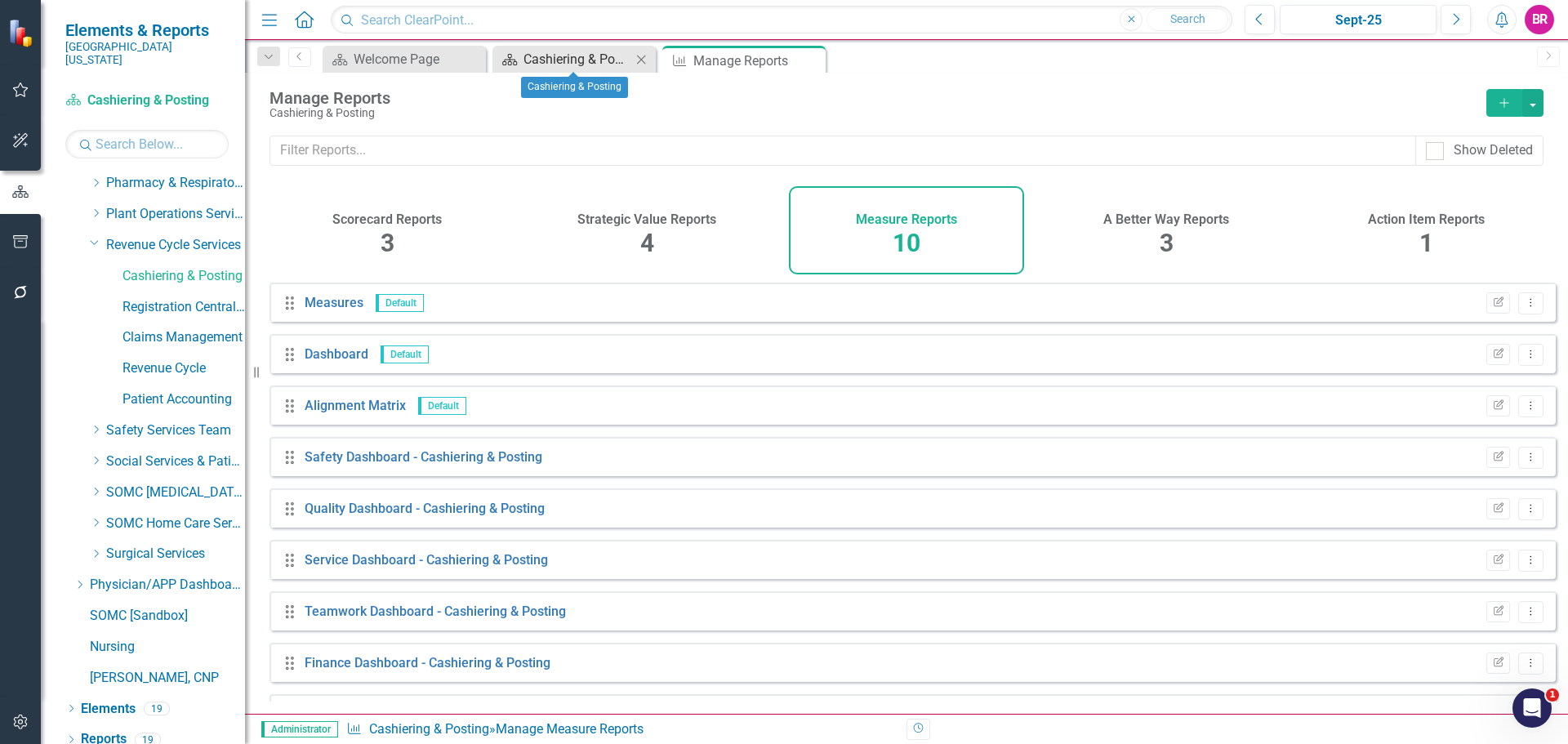
click at [556, 59] on div "Cashiering & Posting" at bounding box center [577, 59] width 107 height 20
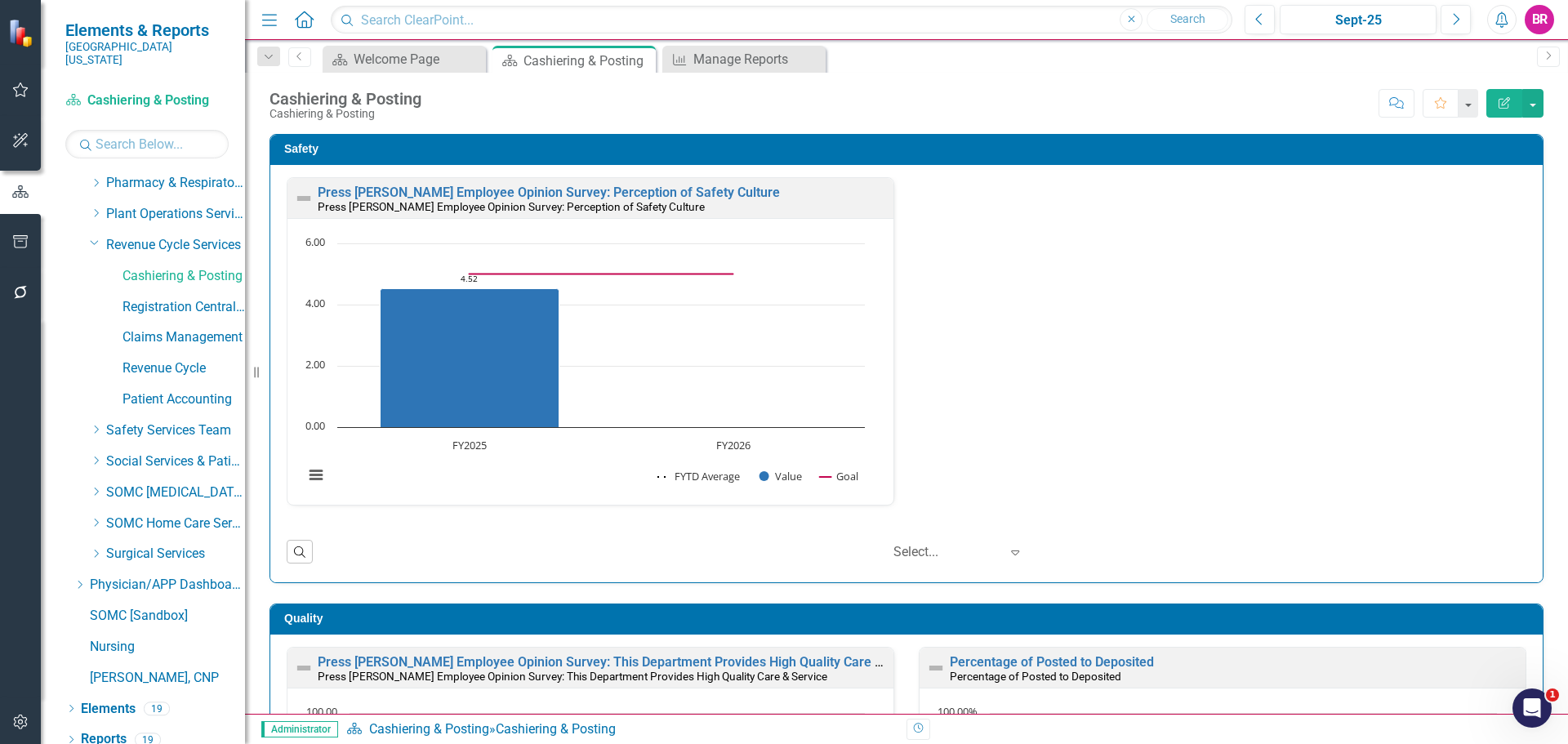
scroll to position [1, 0]
drag, startPoint x: 156, startPoint y: 385, endPoint x: 521, endPoint y: 465, distance: 373.7
click at [156, 391] on link "Patient Accounting" at bounding box center [184, 400] width 123 height 19
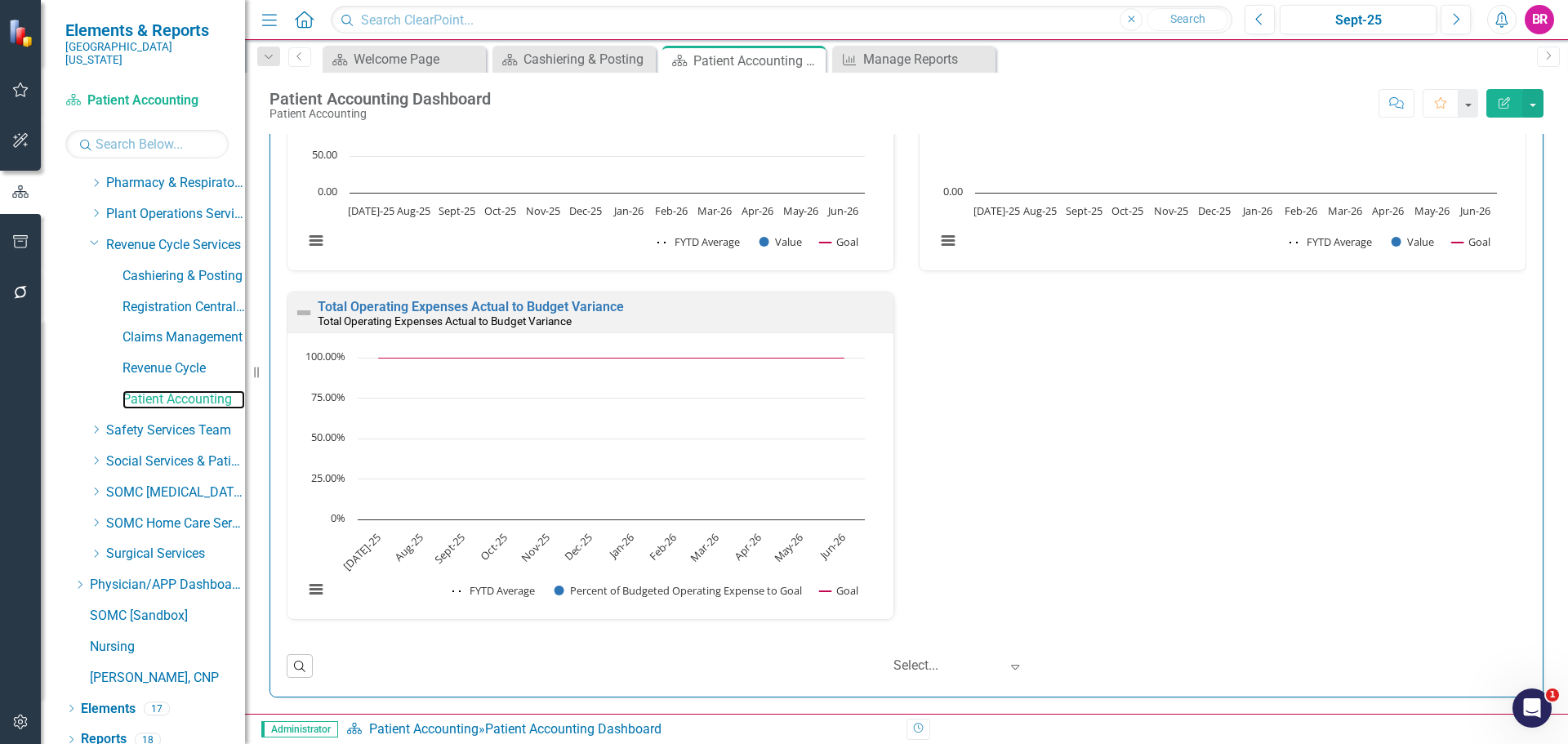
scroll to position [1, 0]
click at [98, 730] on link "Reports" at bounding box center [104, 739] width 46 height 19
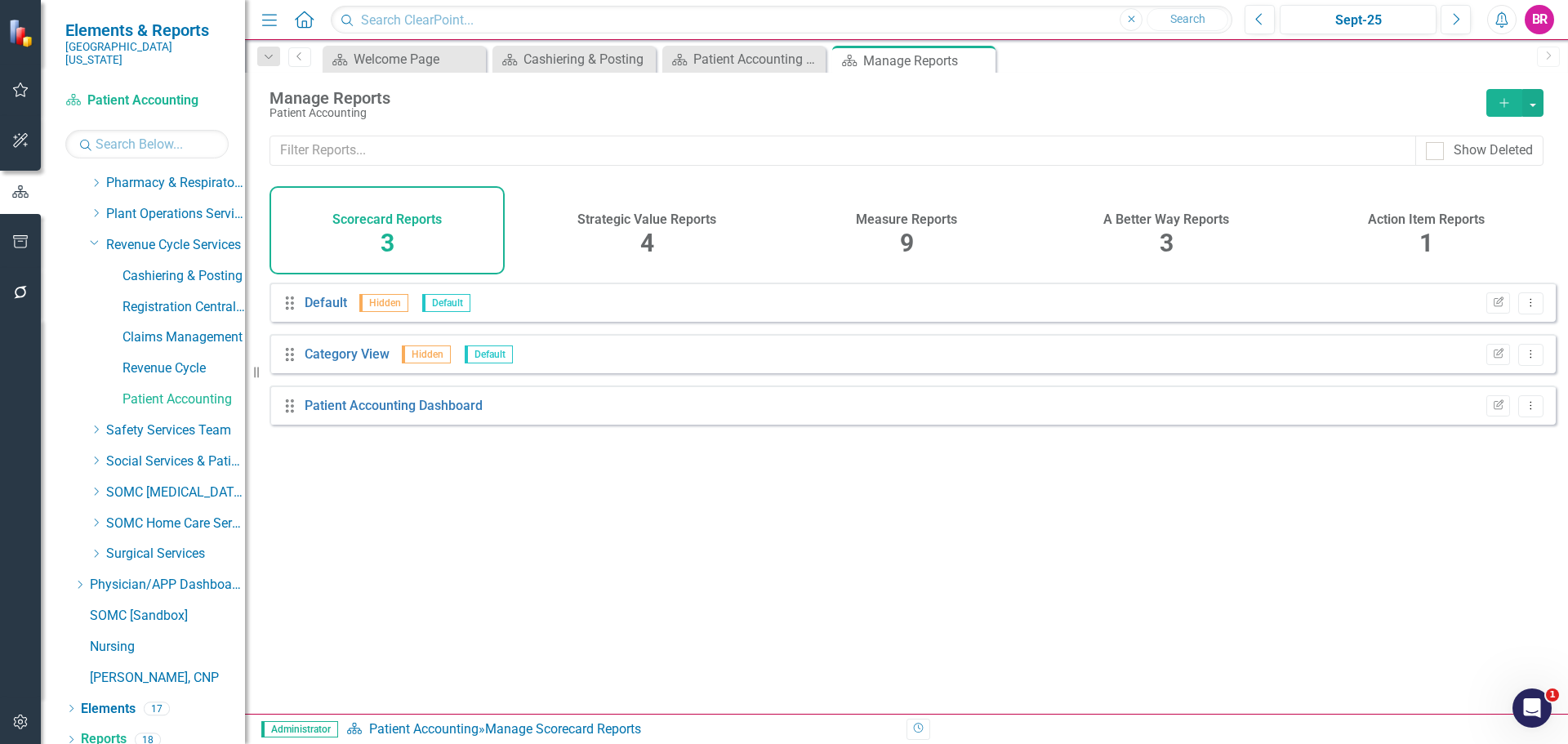
click at [929, 238] on div "Measure Reports 9" at bounding box center [906, 230] width 235 height 88
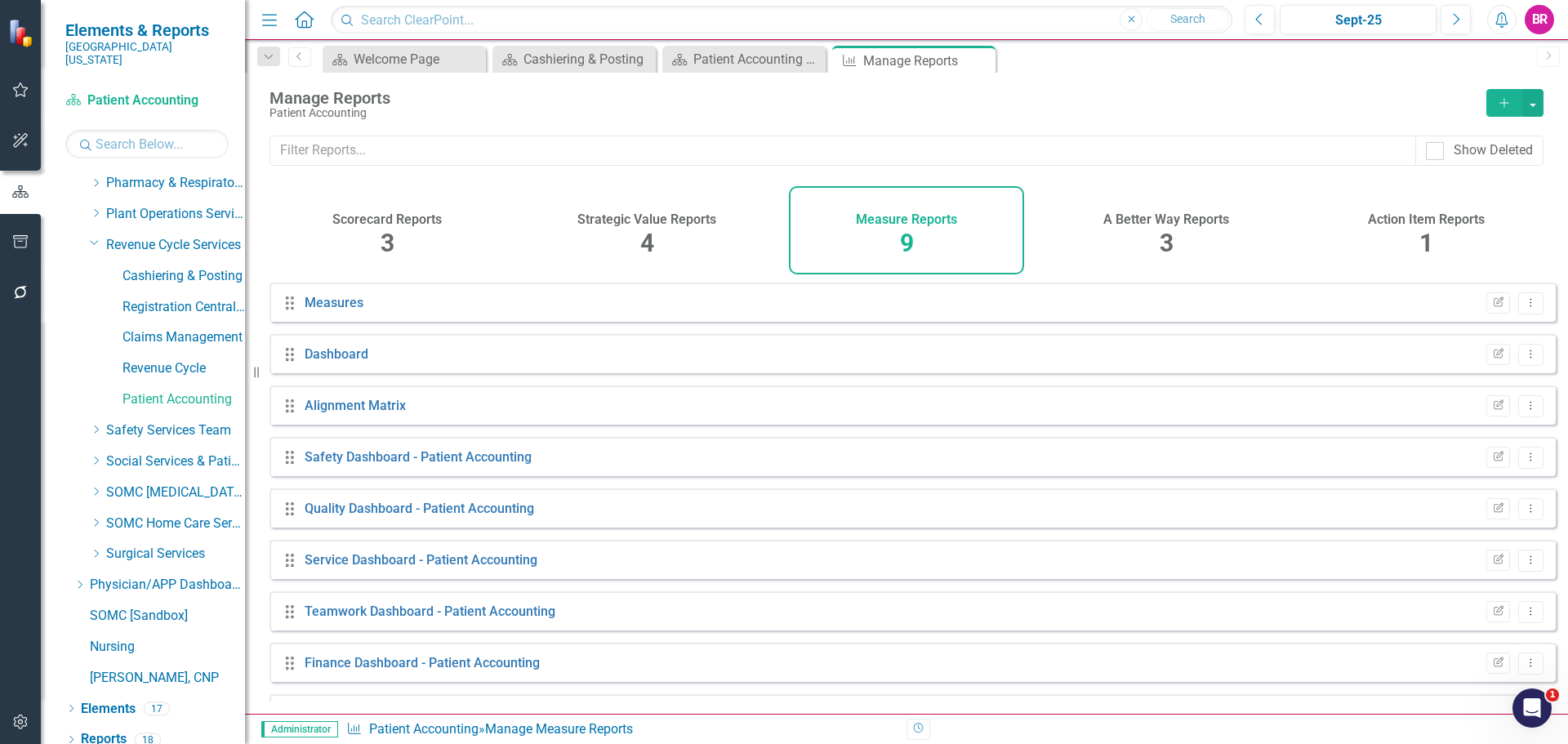
scroll to position [44, 0]
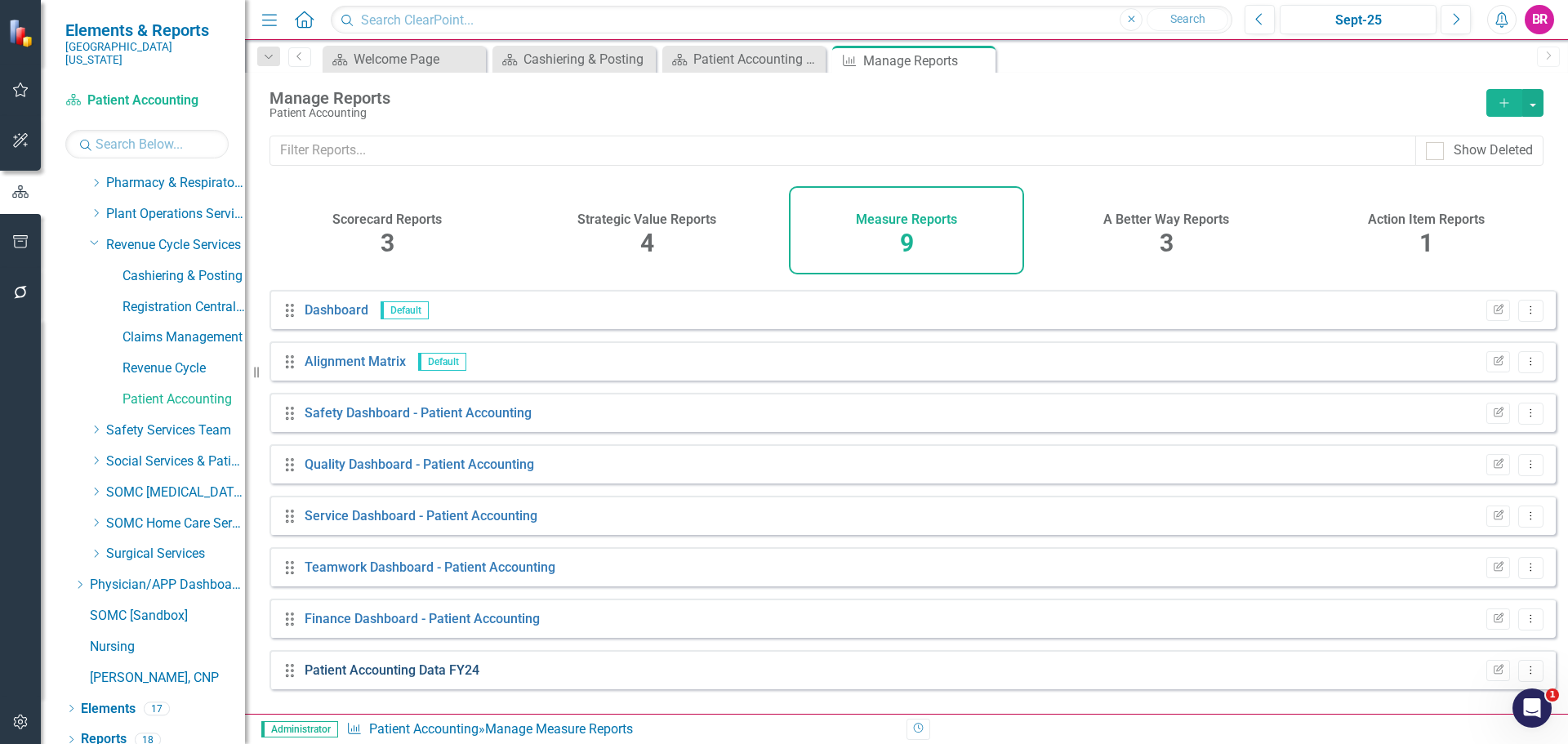
click at [369, 678] on link "Patient Accounting Data FY24" at bounding box center [392, 670] width 175 height 15
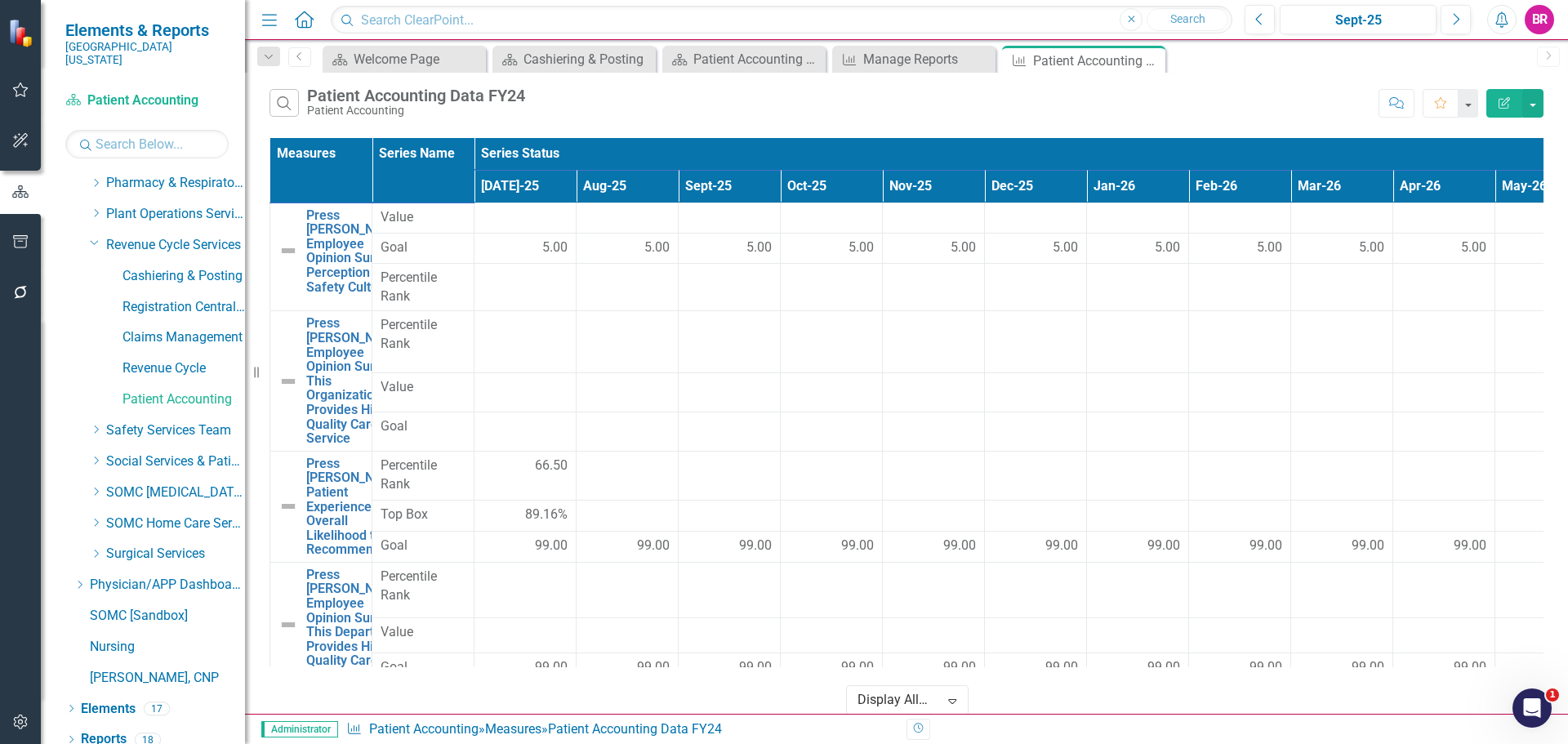
click at [1509, 102] on icon "Edit Report" at bounding box center [1504, 103] width 15 height 12
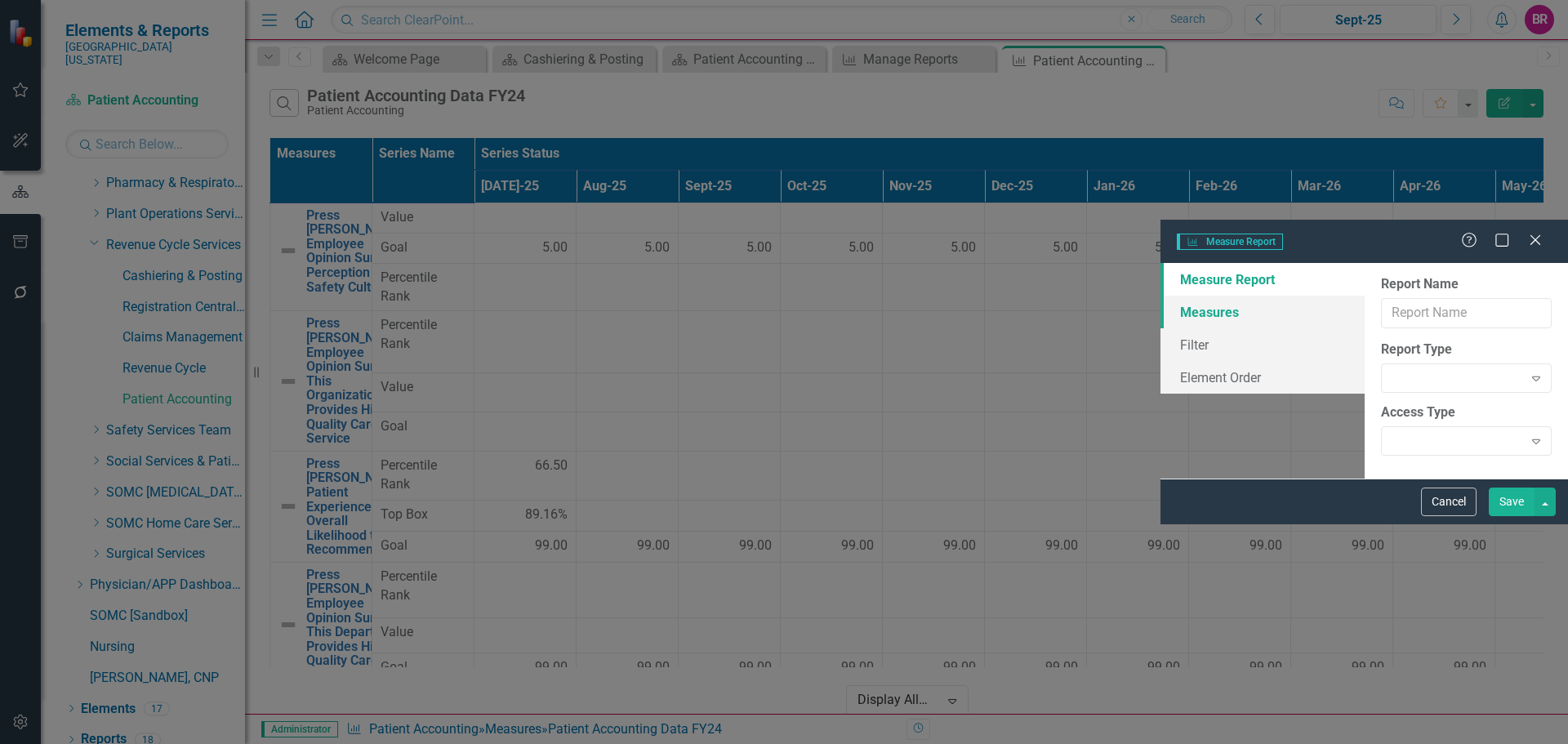
type input "Patient Accounting Data FY24"
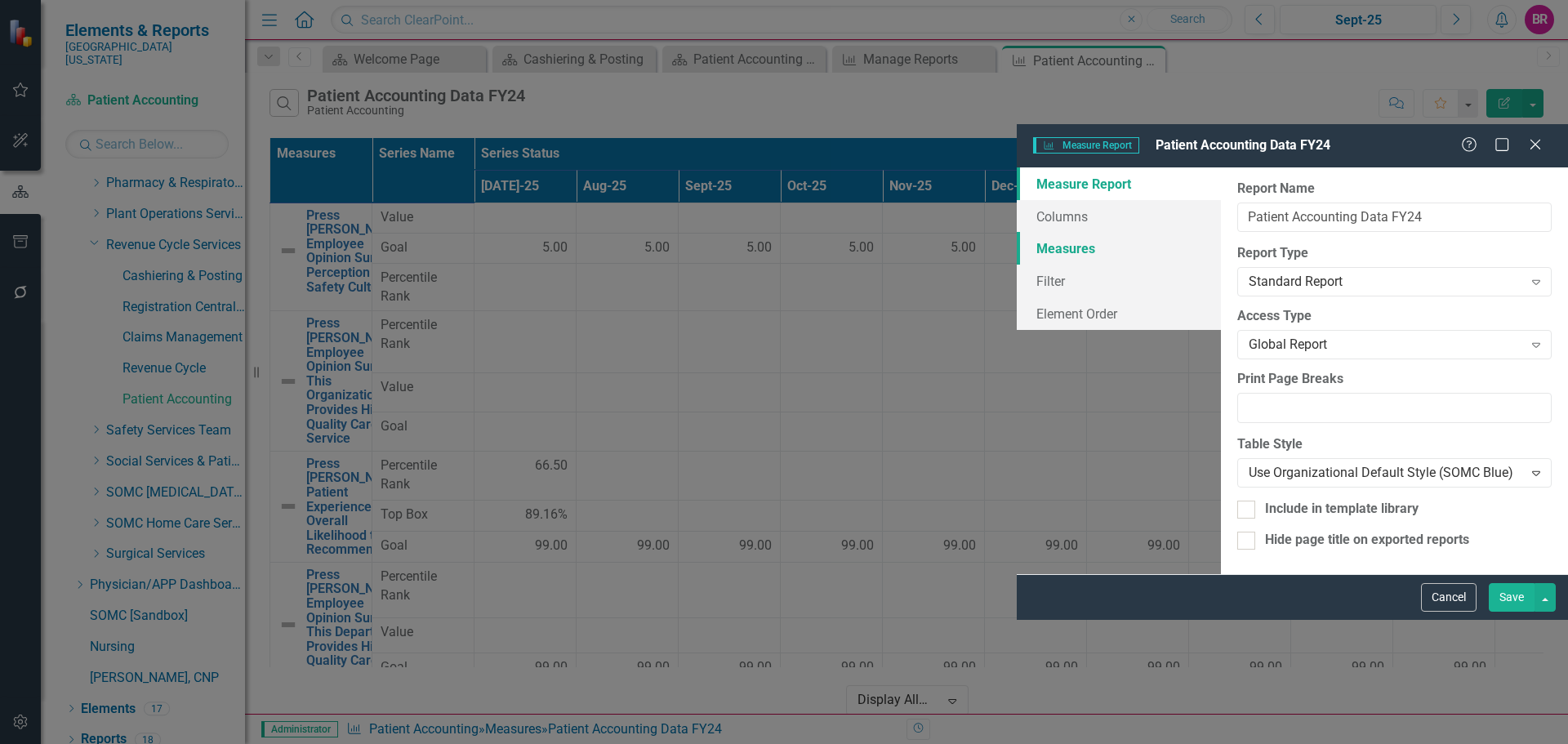
click at [1017, 232] on link "Measures" at bounding box center [1118, 249] width 204 height 33
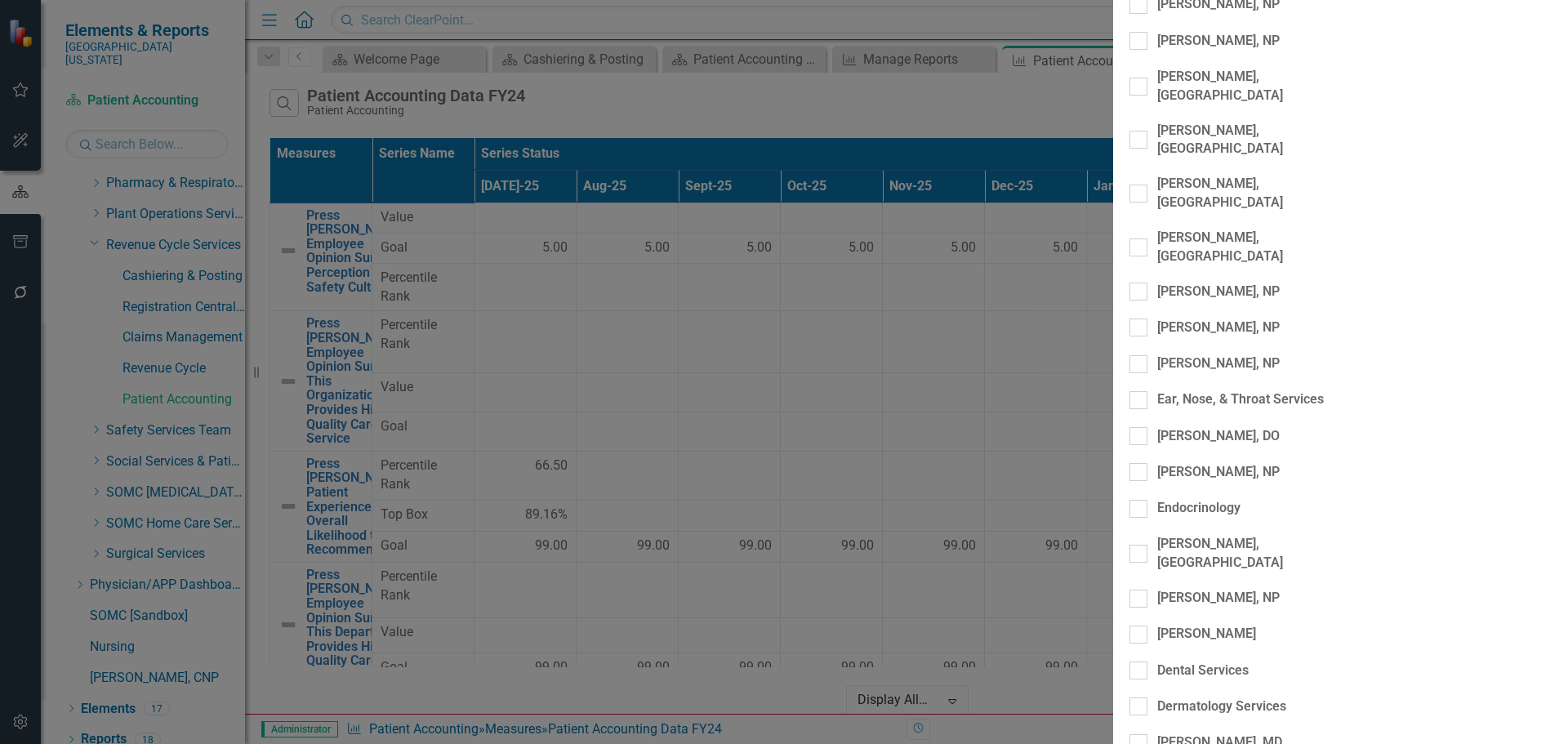
scroll to position [4085, 0]
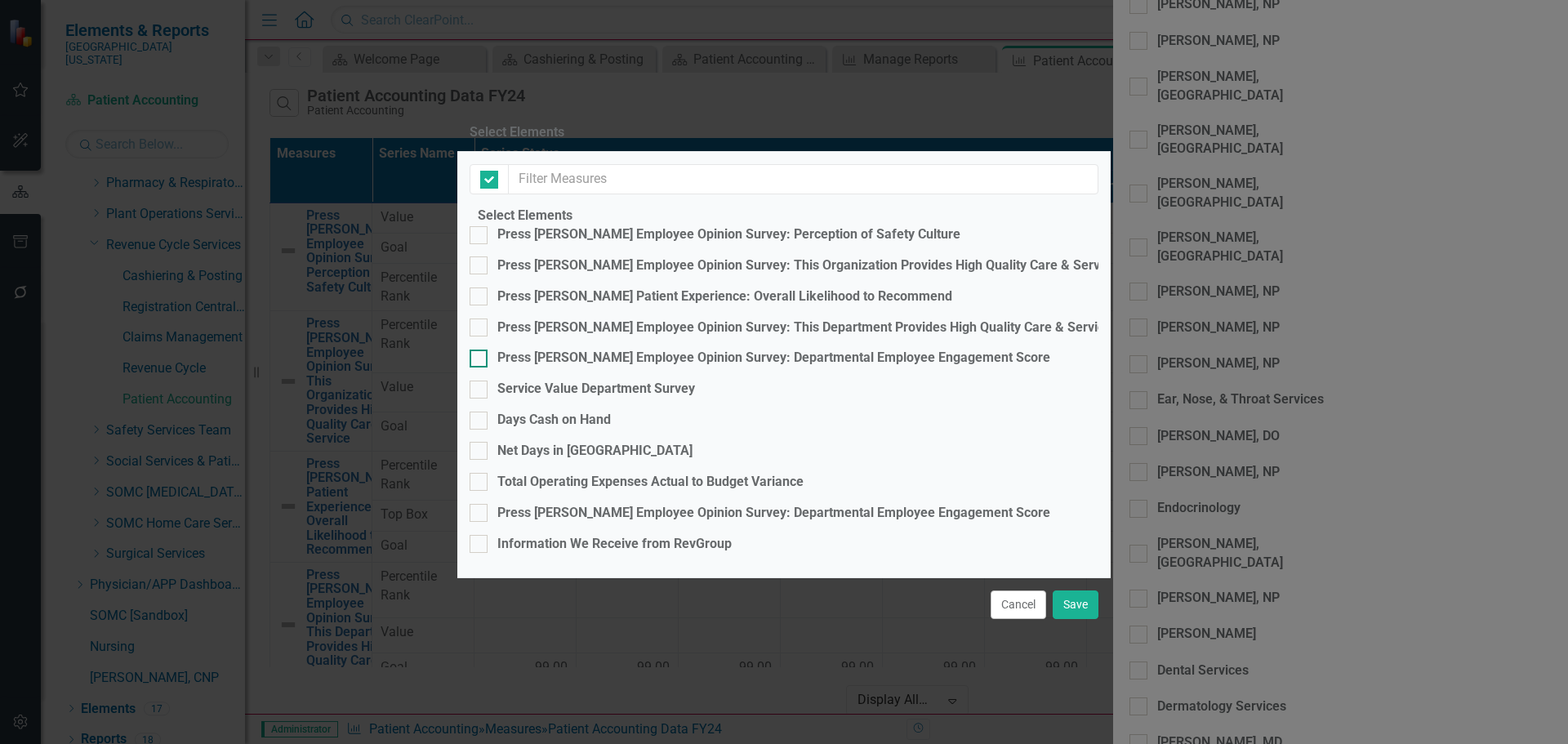
checkbox input "false"
click at [561, 411] on div "Days Cash on Hand" at bounding box center [553, 420] width 114 height 19
click at [481, 412] on input "Days Cash on Hand" at bounding box center [475, 417] width 11 height 11
checkbox input "true"
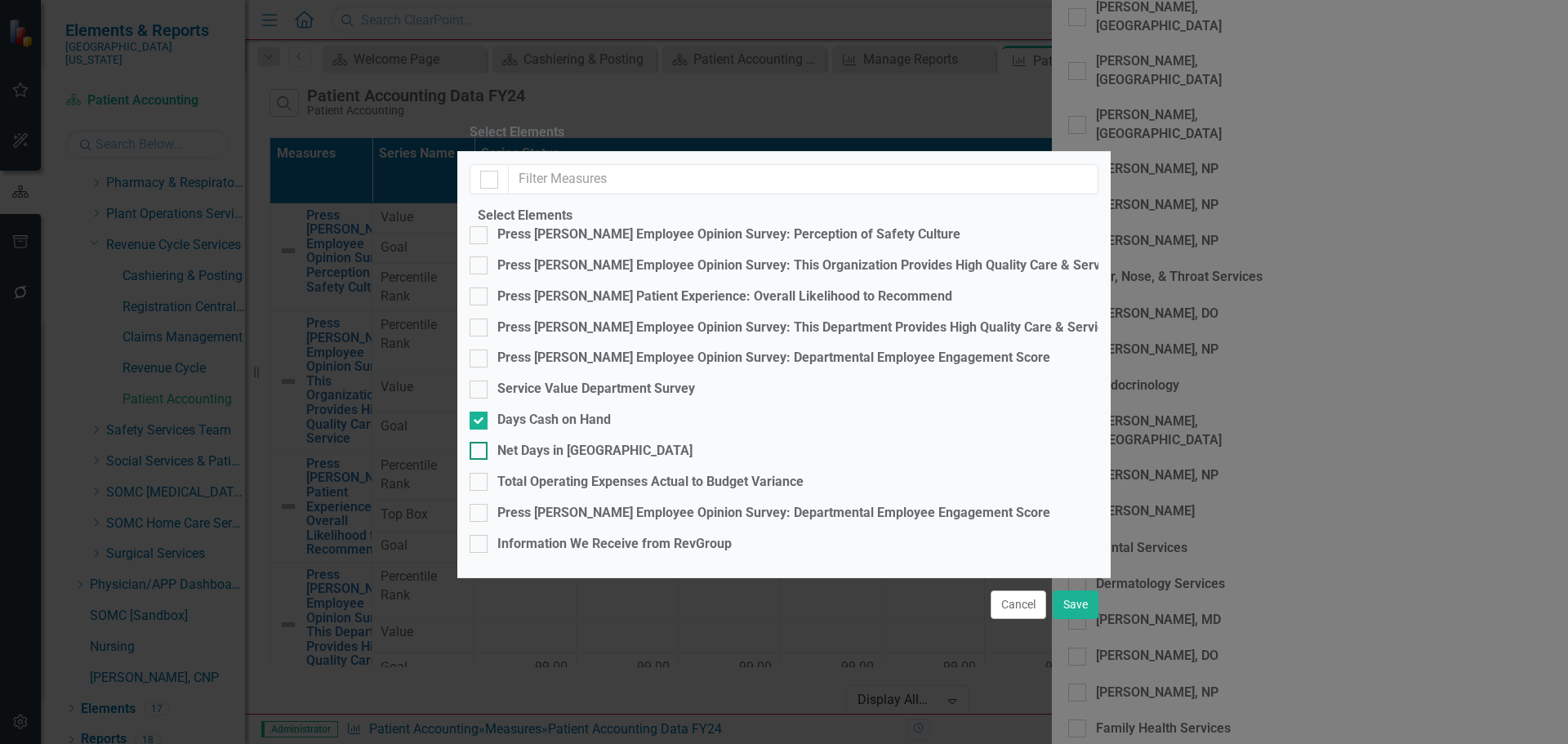
click at [561, 442] on div "Net Days in [GEOGRAPHIC_DATA]" at bounding box center [594, 451] width 195 height 19
click at [481, 442] on input "Net Days in [GEOGRAPHIC_DATA]" at bounding box center [475, 447] width 11 height 11
checkbox input "true"
click at [673, 535] on div "Information We Receive from RevGroup" at bounding box center [613, 545] width 234 height 19
click at [481, 535] on input "Information We Receive from RevGroup" at bounding box center [475, 541] width 11 height 11
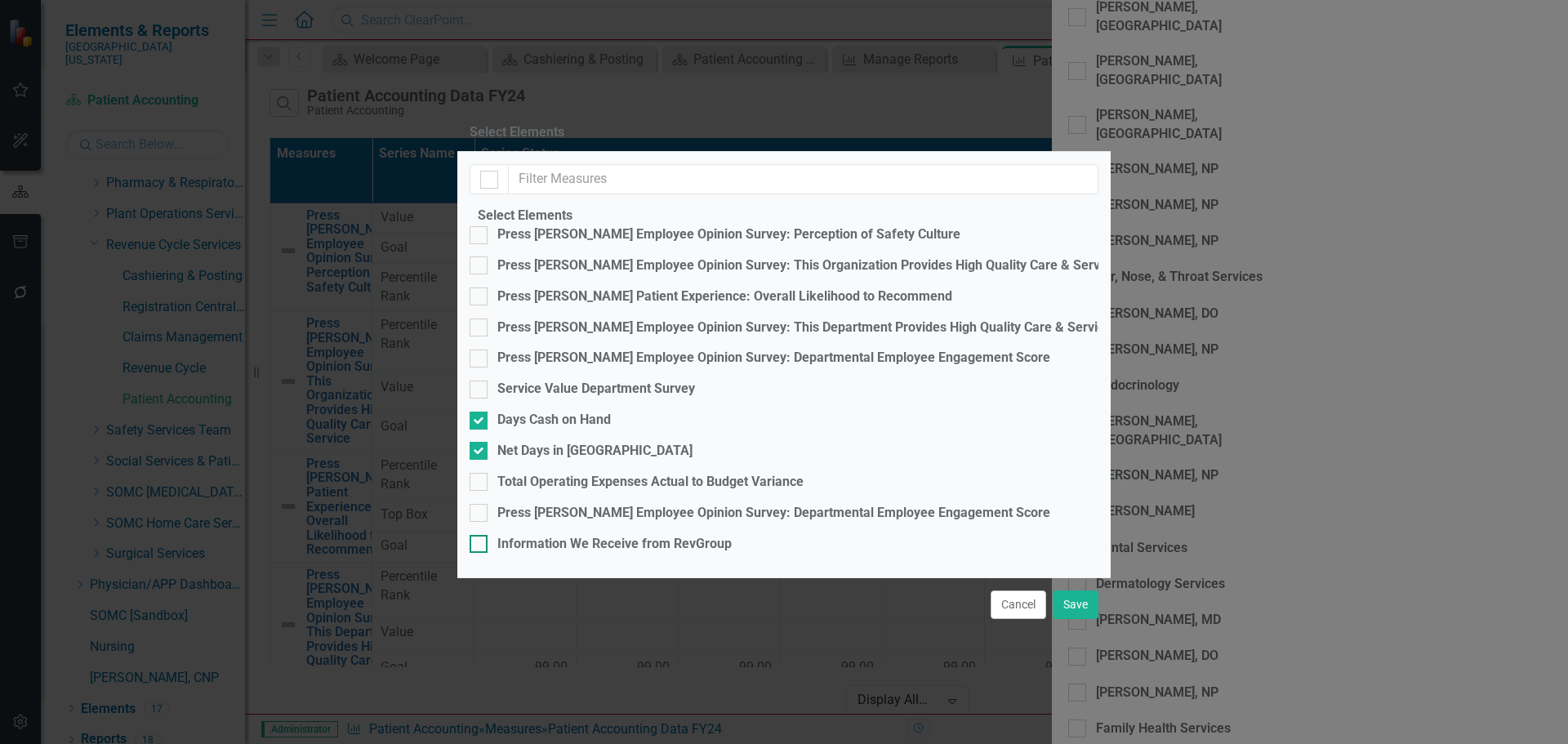
checkbox input "true"
click at [1077, 616] on button "Save" at bounding box center [1076, 605] width 46 height 28
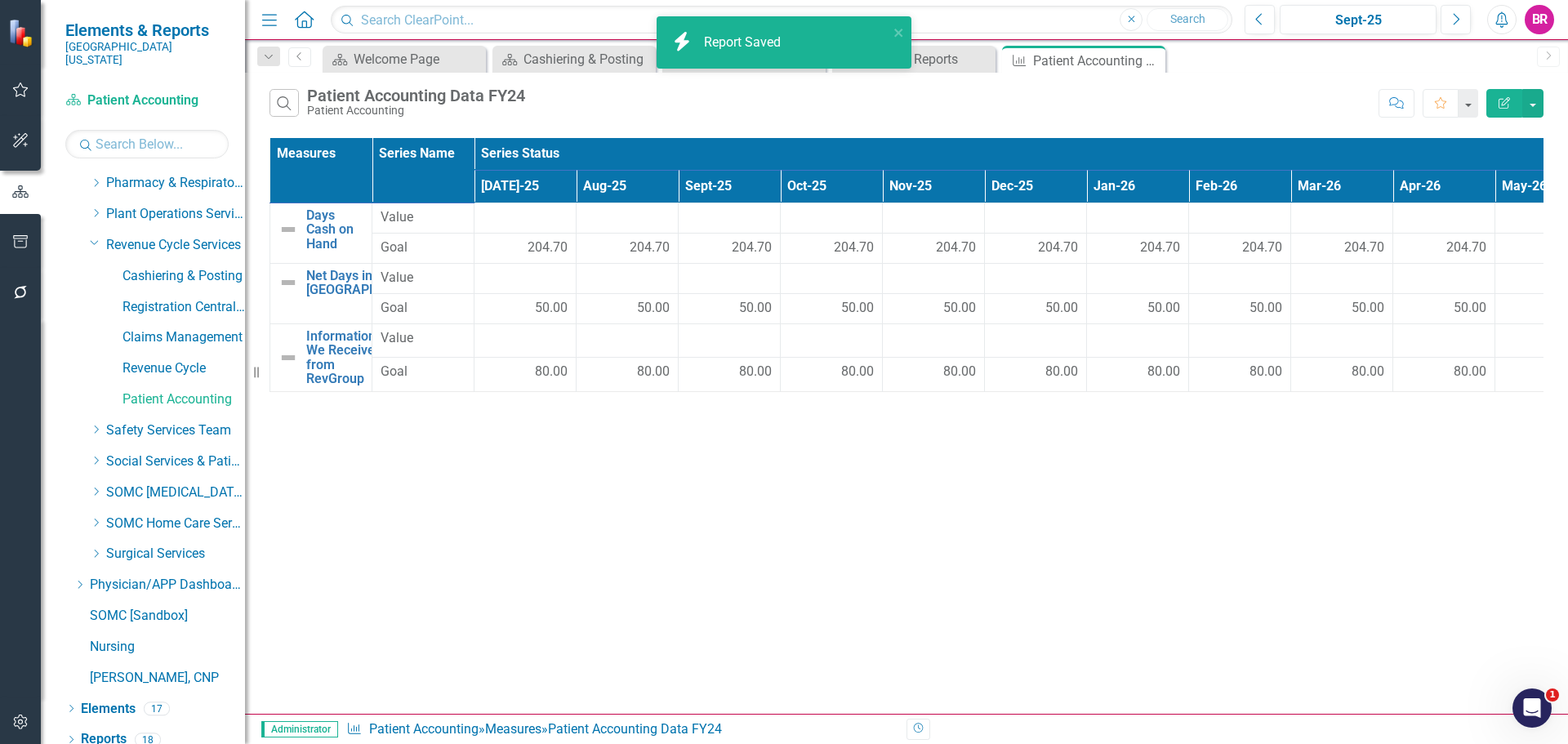
click at [500, 92] on div "Patient Accounting Data FY24" at bounding box center [416, 96] width 218 height 18
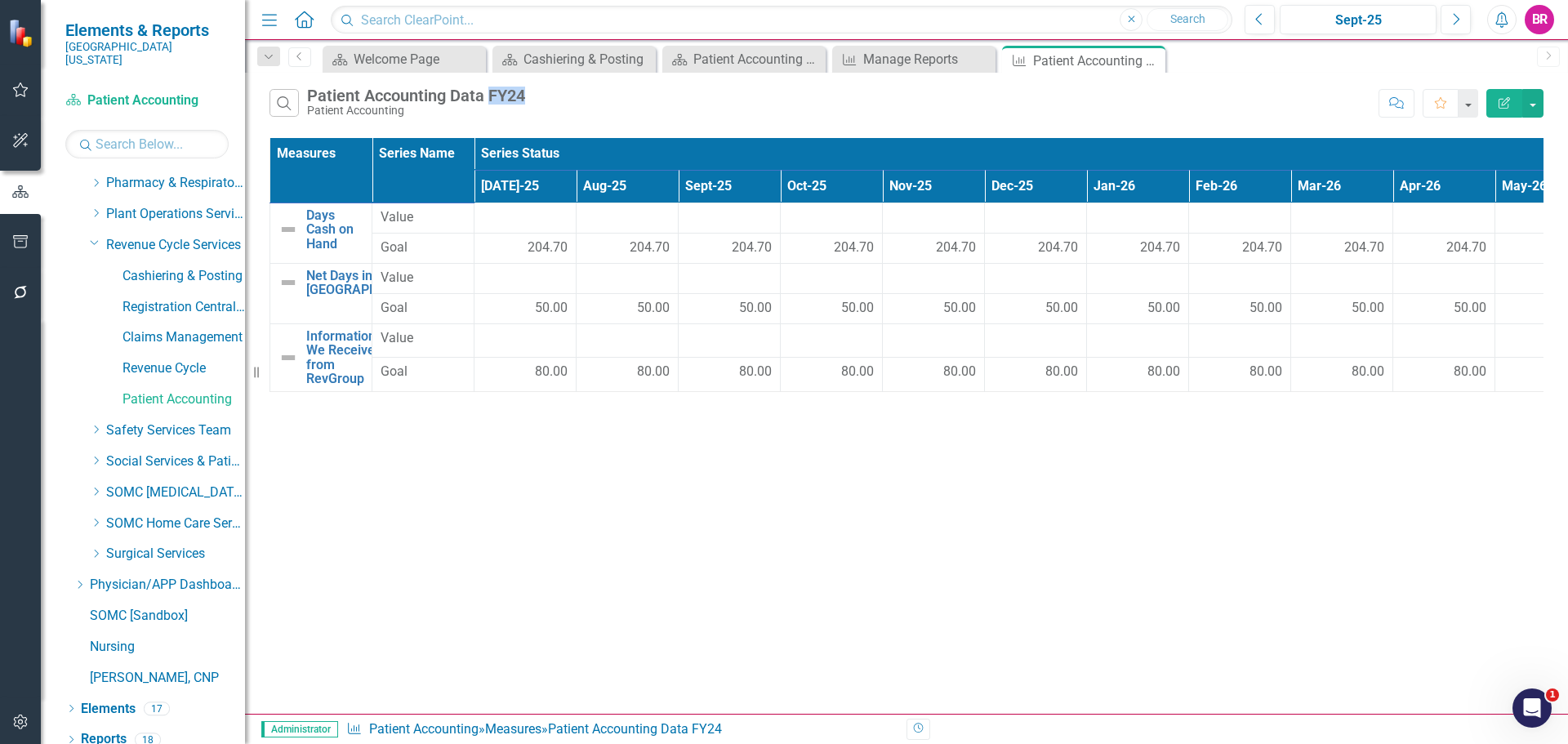
click at [1508, 110] on button "Edit Report" at bounding box center [1503, 103] width 35 height 28
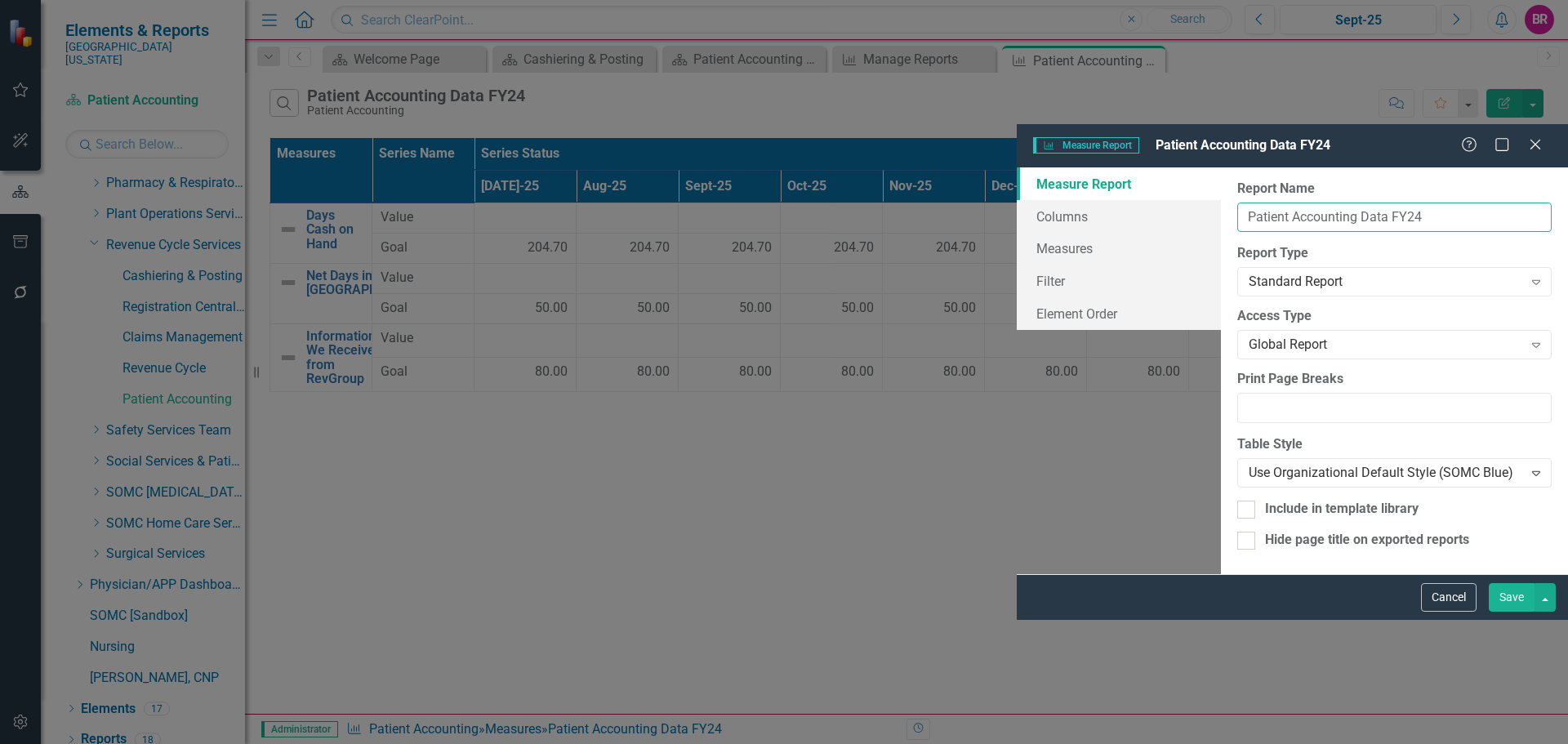
drag, startPoint x: 640, startPoint y: 98, endPoint x: 616, endPoint y: 95, distance: 24.2
click at [1237, 203] on input "Patient Accounting Data FY24" at bounding box center [1393, 218] width 314 height 30
type input "Patient Accounting Data"
click at [1500, 612] on button "Save" at bounding box center [1512, 597] width 46 height 28
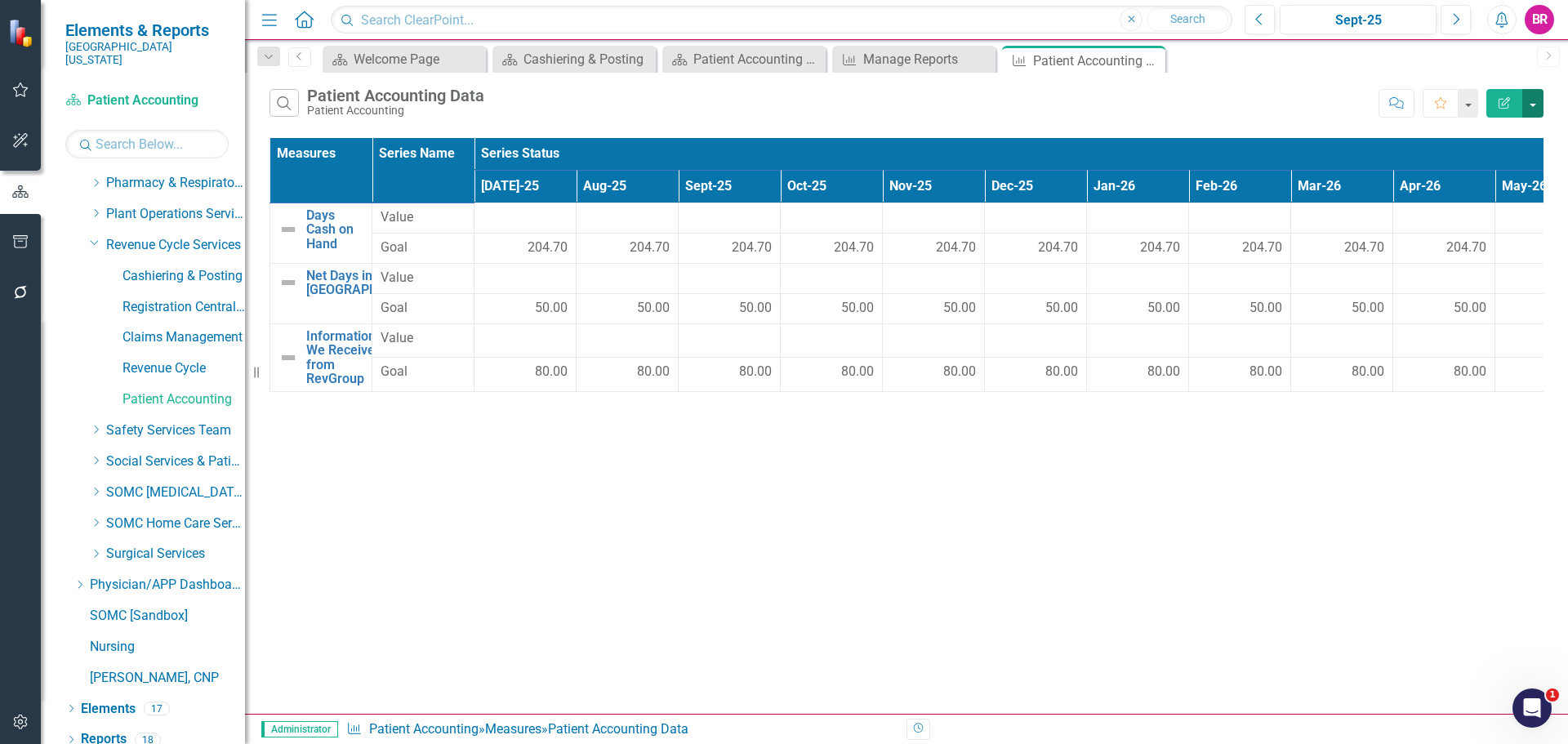
click at [1536, 98] on button "button" at bounding box center [1532, 103] width 21 height 28
click at [1512, 200] on link "Excel Export to Excel" at bounding box center [1478, 196] width 129 height 30
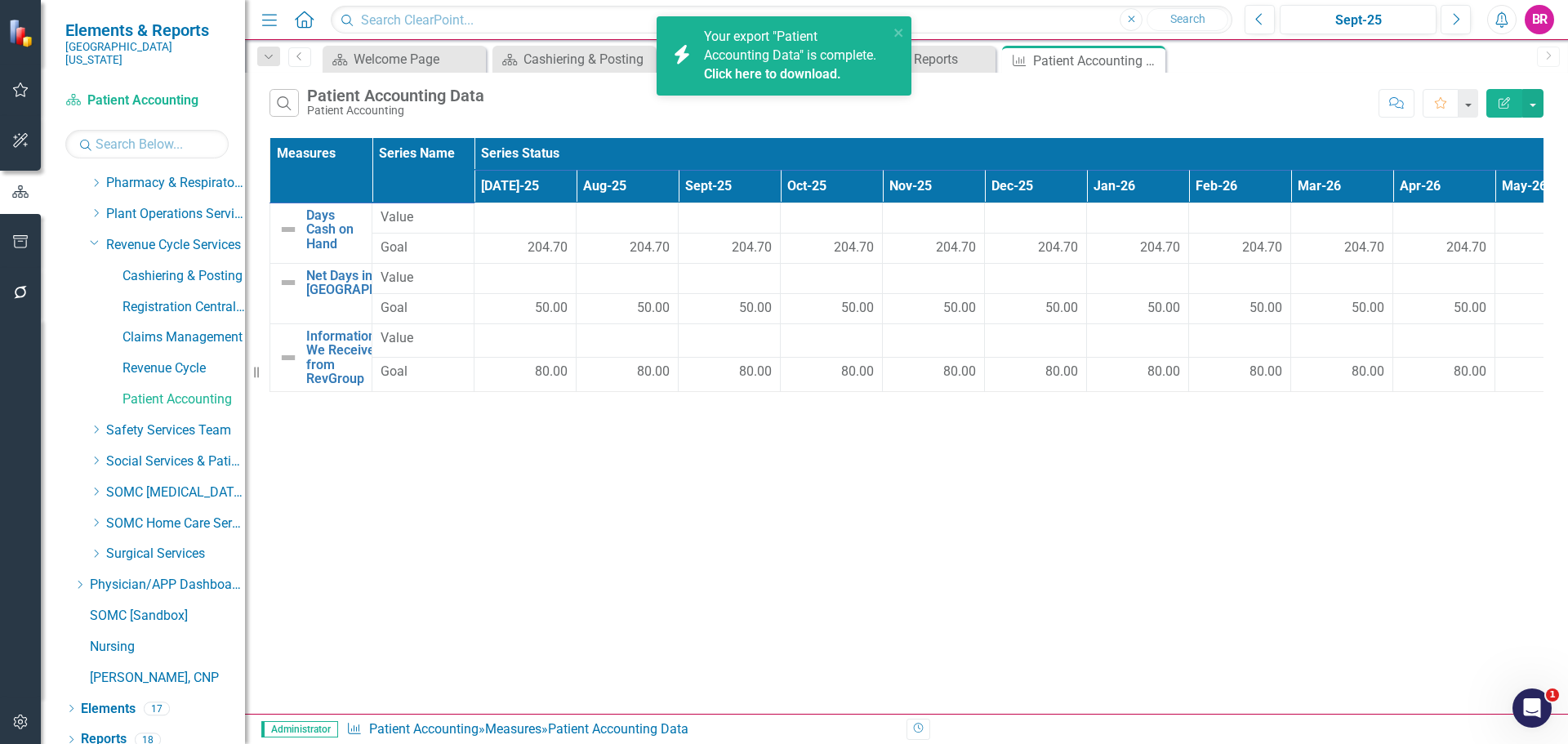
click at [771, 74] on link "Click here to download." at bounding box center [772, 74] width 137 height 15
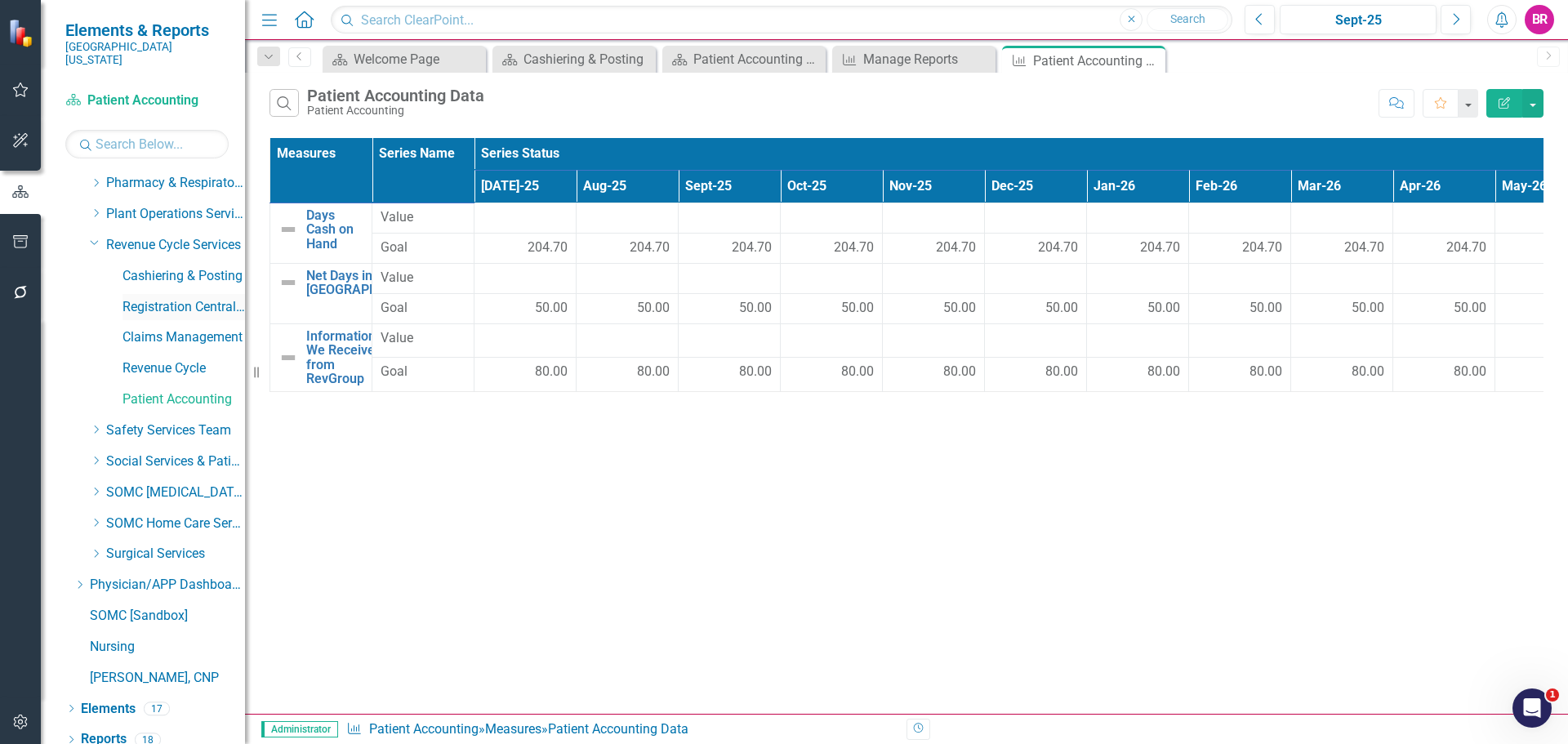
drag, startPoint x: 180, startPoint y: 296, endPoint x: 188, endPoint y: 301, distance: 9.4
click at [180, 298] on link "Registration Central Scheduling" at bounding box center [184, 307] width 123 height 19
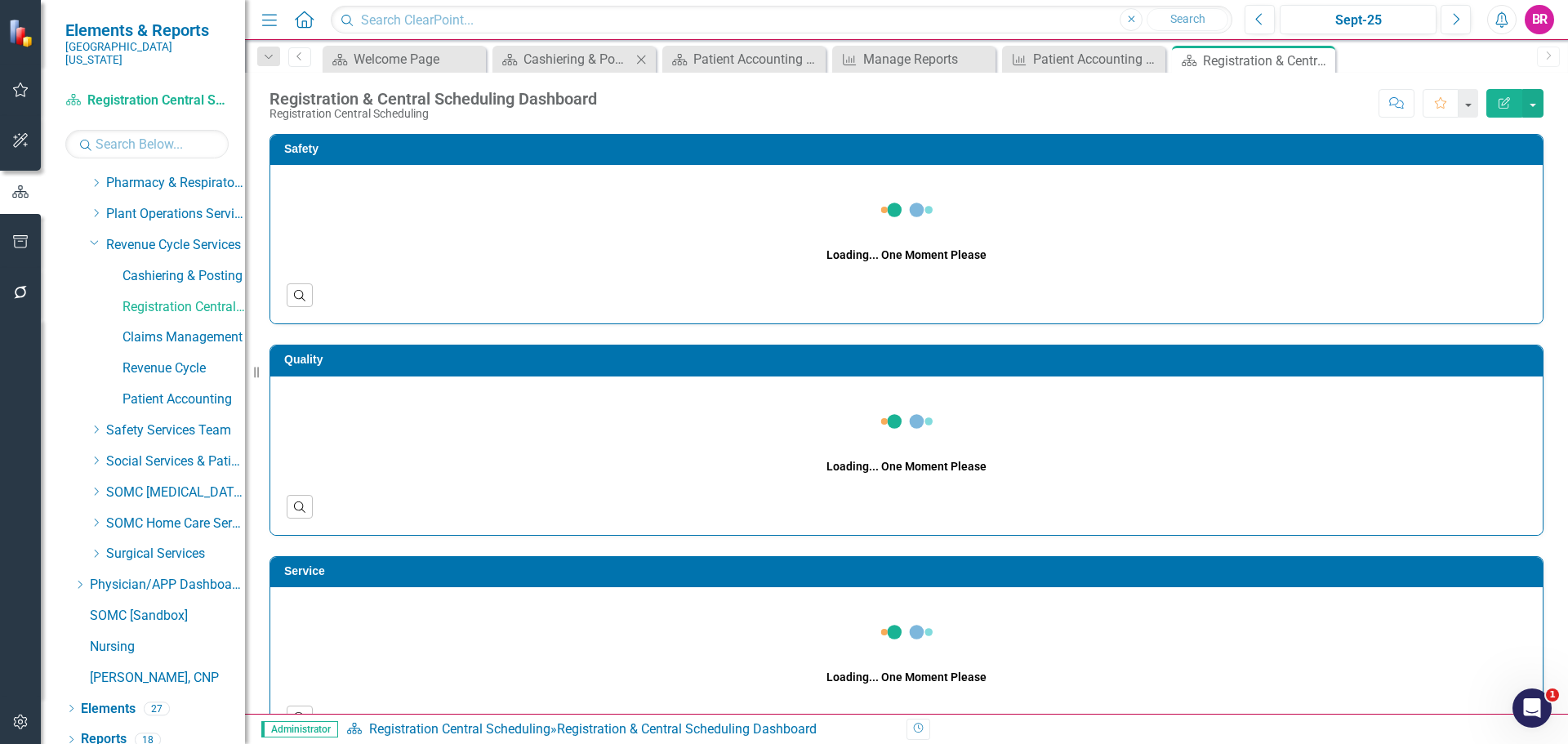
click at [642, 59] on icon "Close" at bounding box center [641, 59] width 16 height 13
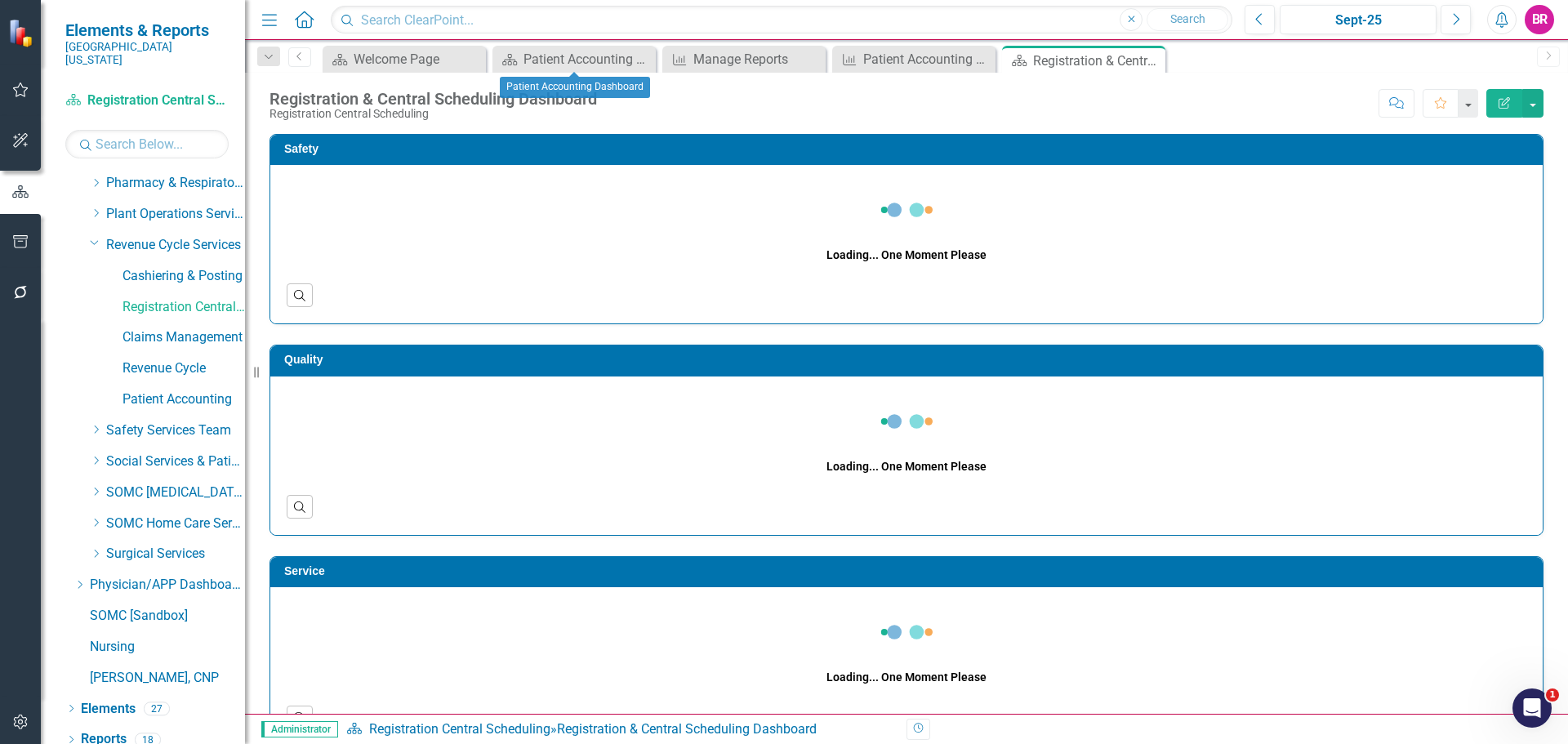
click at [0, 0] on icon "Close" at bounding box center [0, 0] width 0 height 0
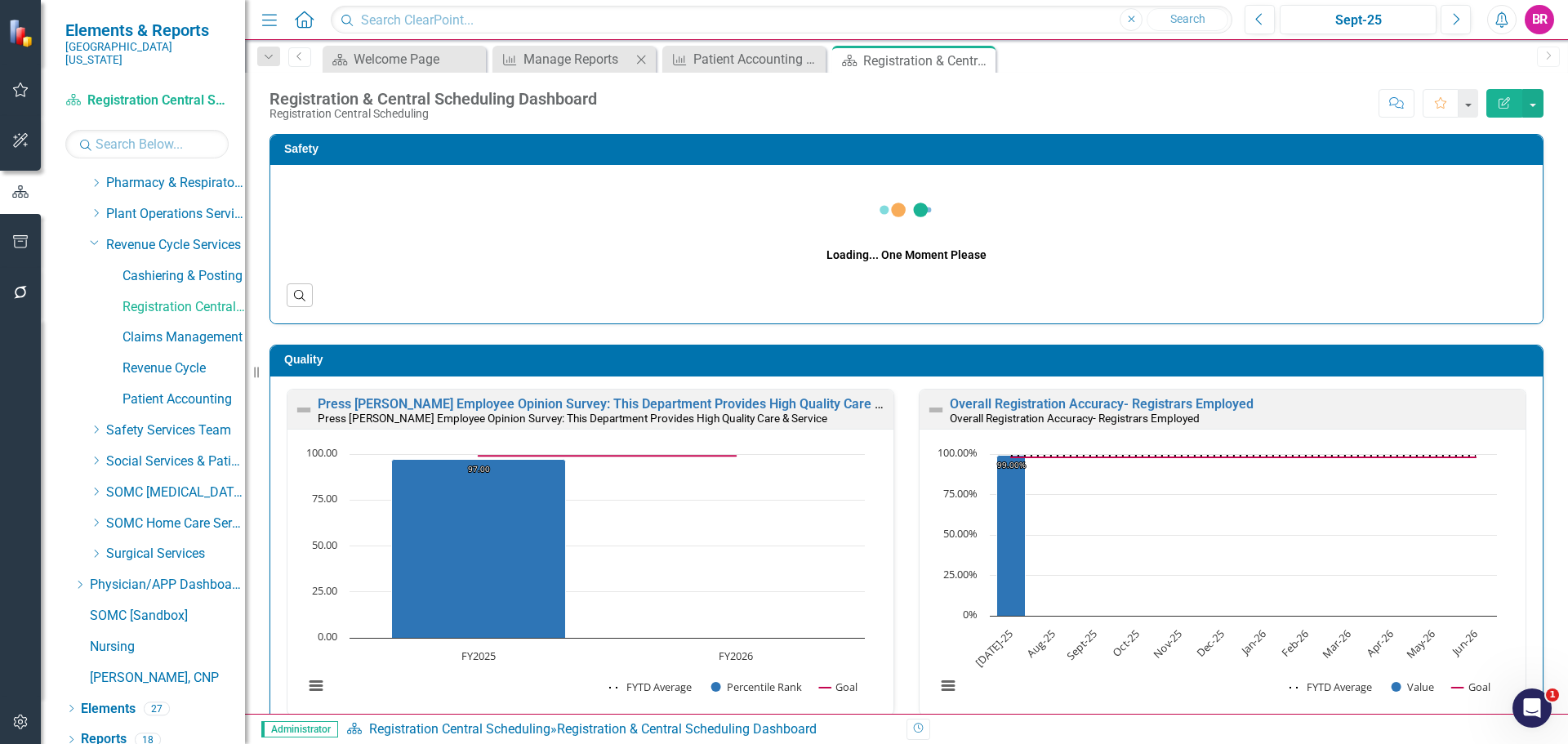
click at [642, 59] on icon "Close" at bounding box center [641, 59] width 16 height 13
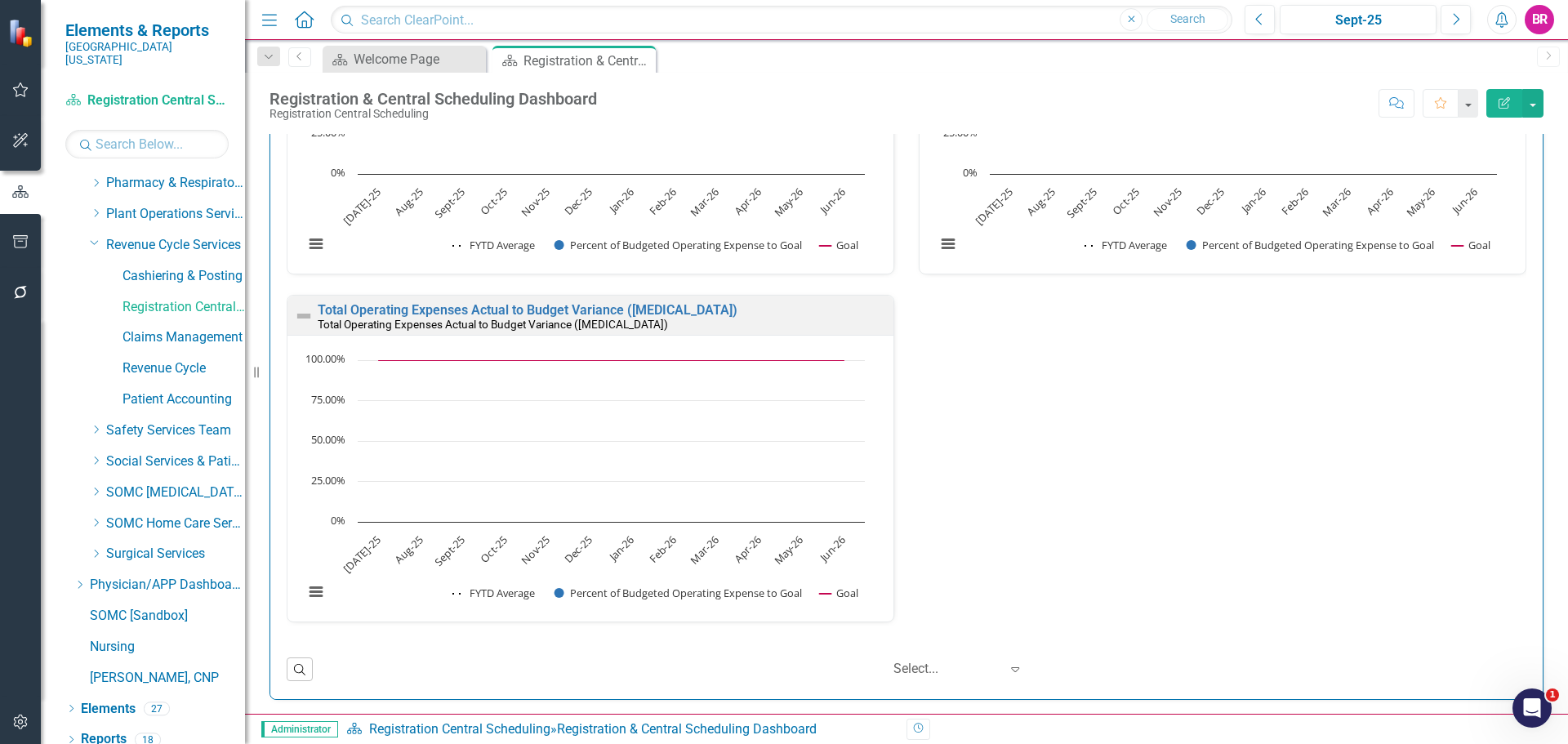
scroll to position [3159, 0]
click at [116, 730] on link "Reports" at bounding box center [104, 739] width 46 height 19
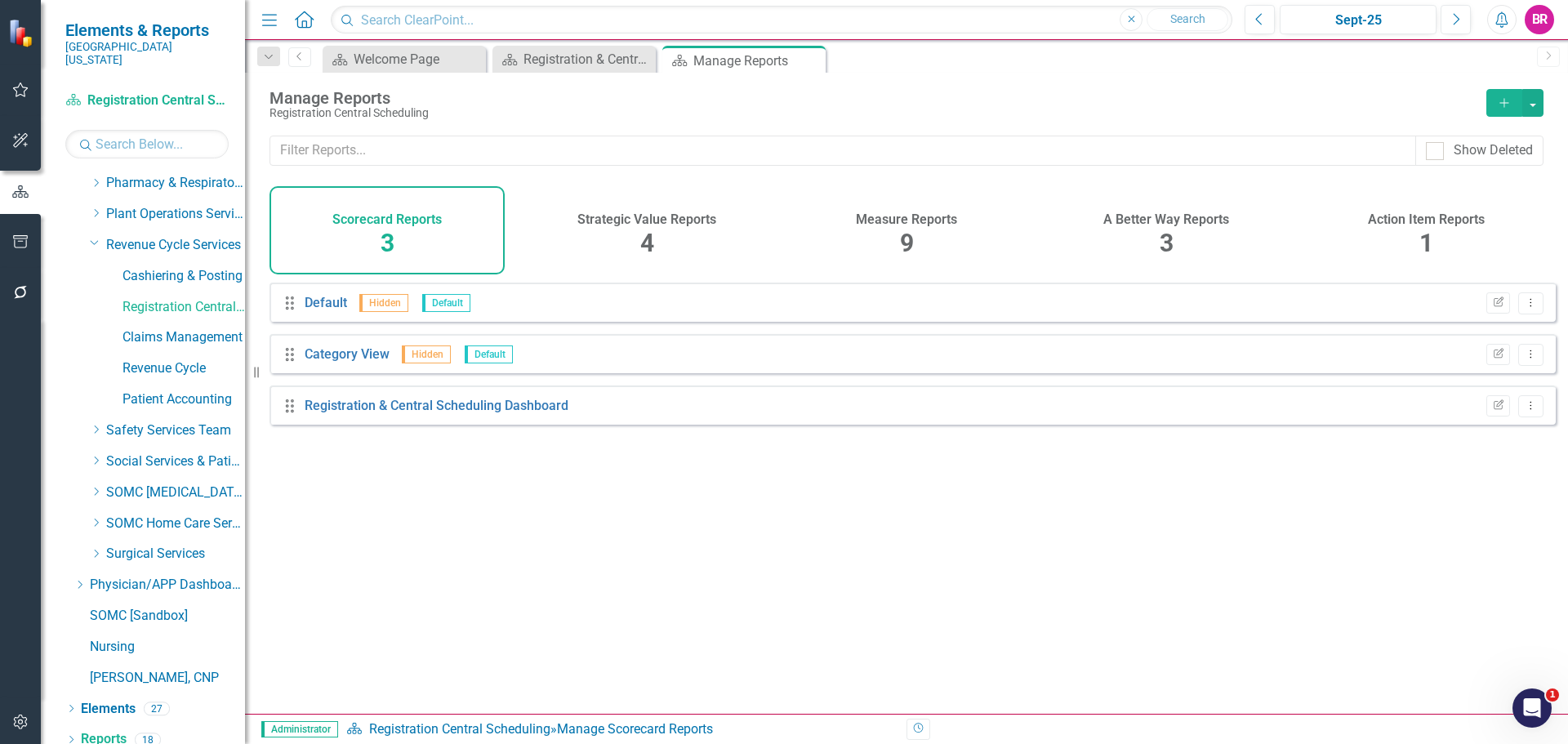
click at [910, 237] on span "9" at bounding box center [906, 242] width 14 height 28
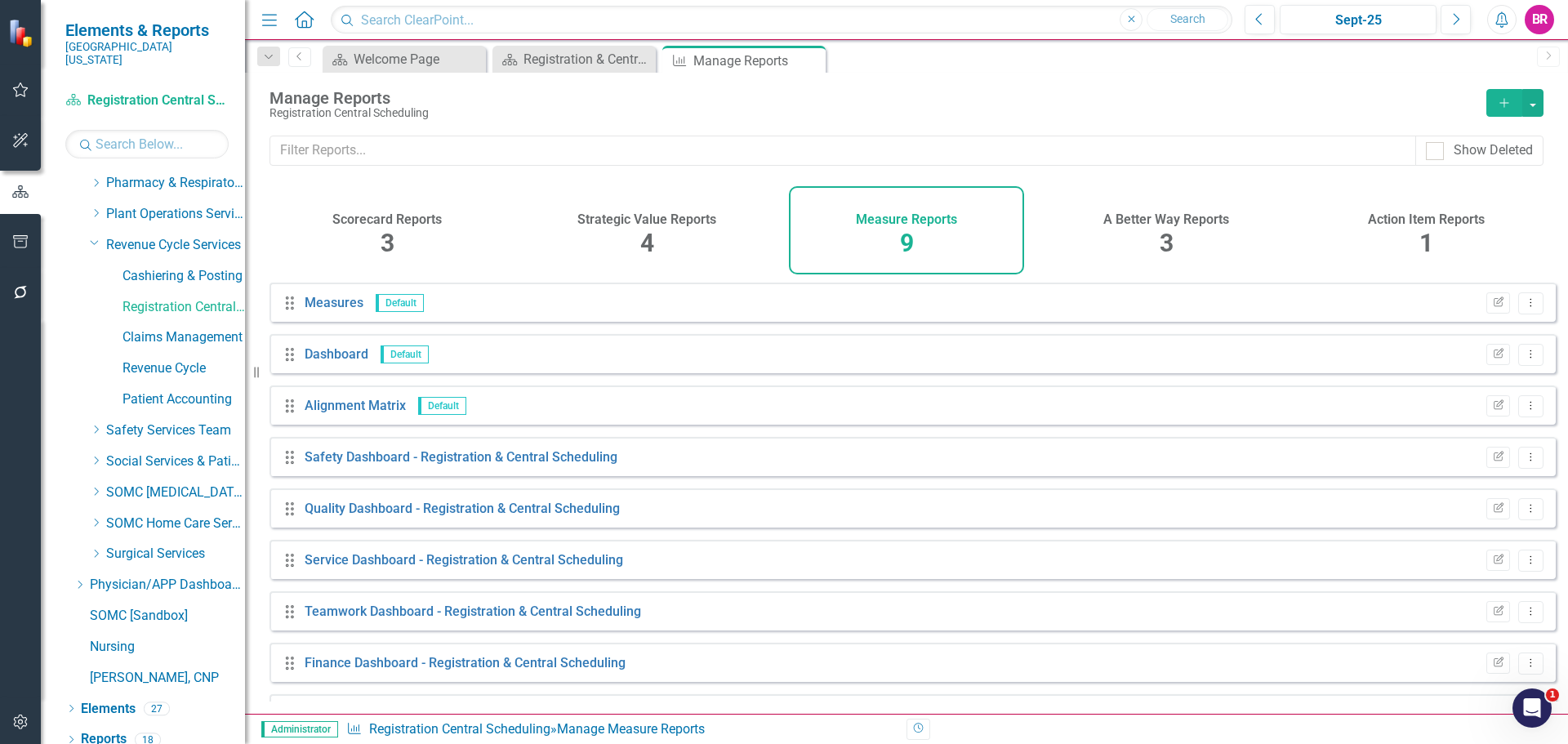
scroll to position [44, 0]
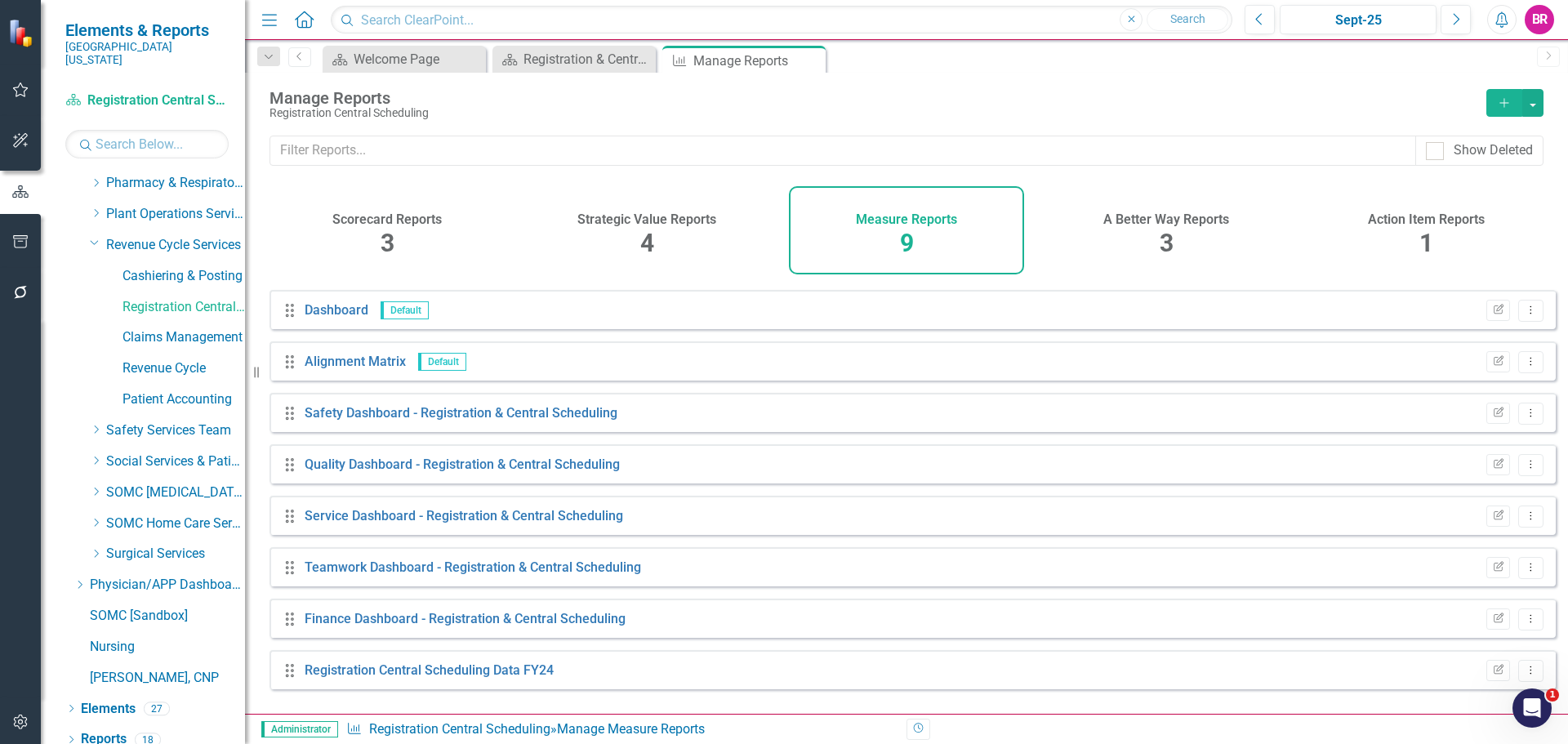
click at [494, 680] on div "Registration Central Scheduling Data FY24" at bounding box center [430, 671] width 249 height 19
click at [502, 678] on link "Registration Central Scheduling Data FY24" at bounding box center [430, 670] width 249 height 15
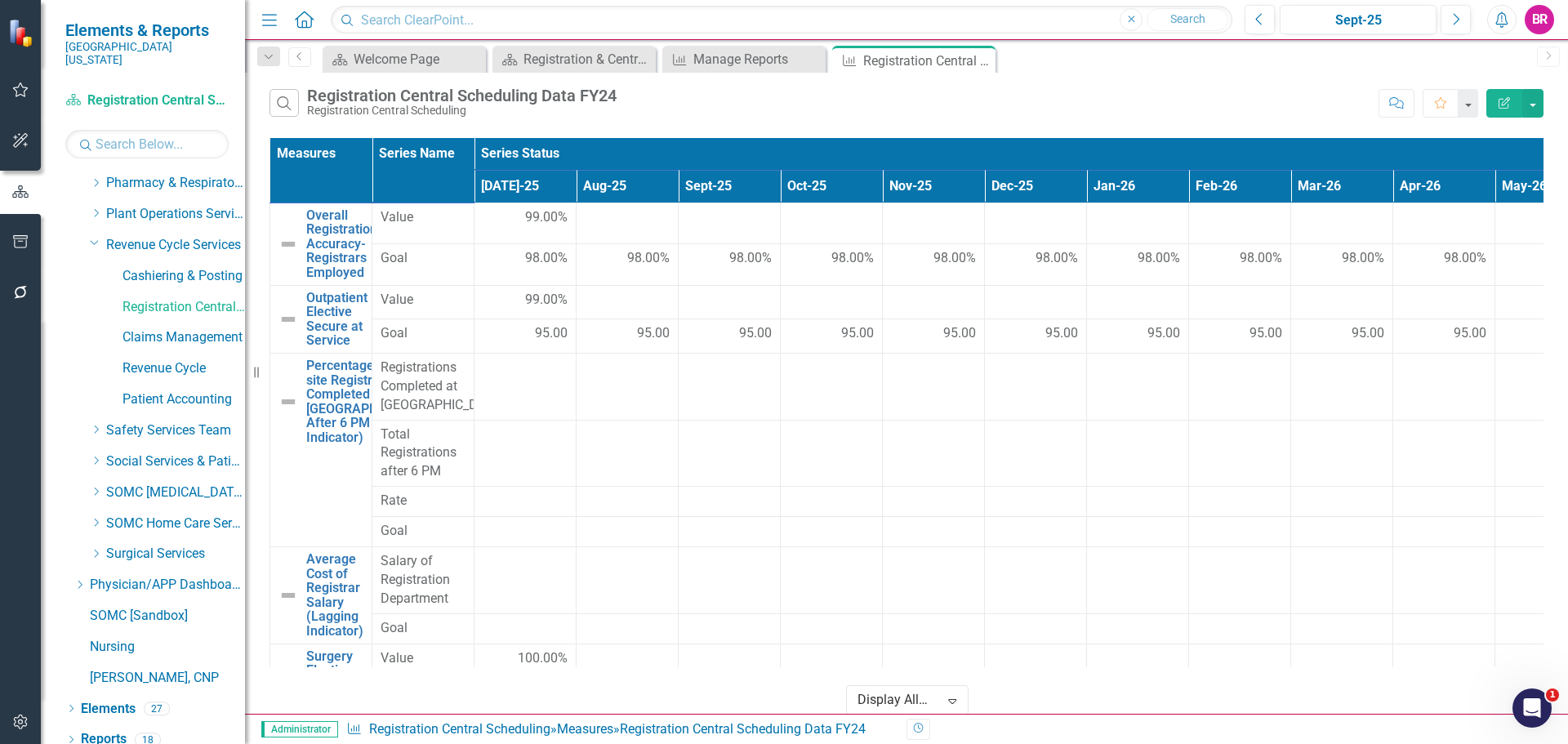
click at [1498, 99] on icon "Edit Report" at bounding box center [1504, 103] width 15 height 12
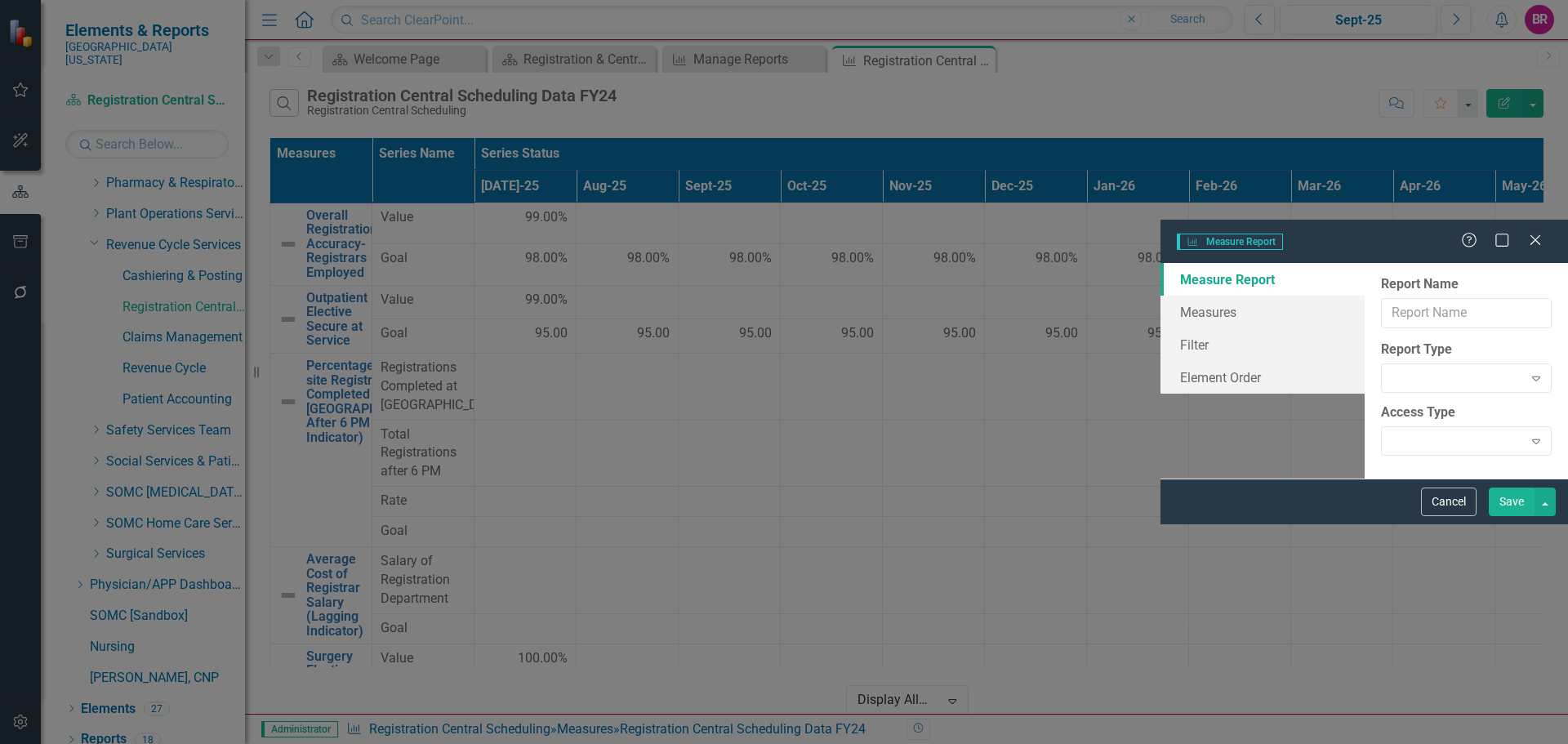
type input "Registration Central Scheduling Data FY24"
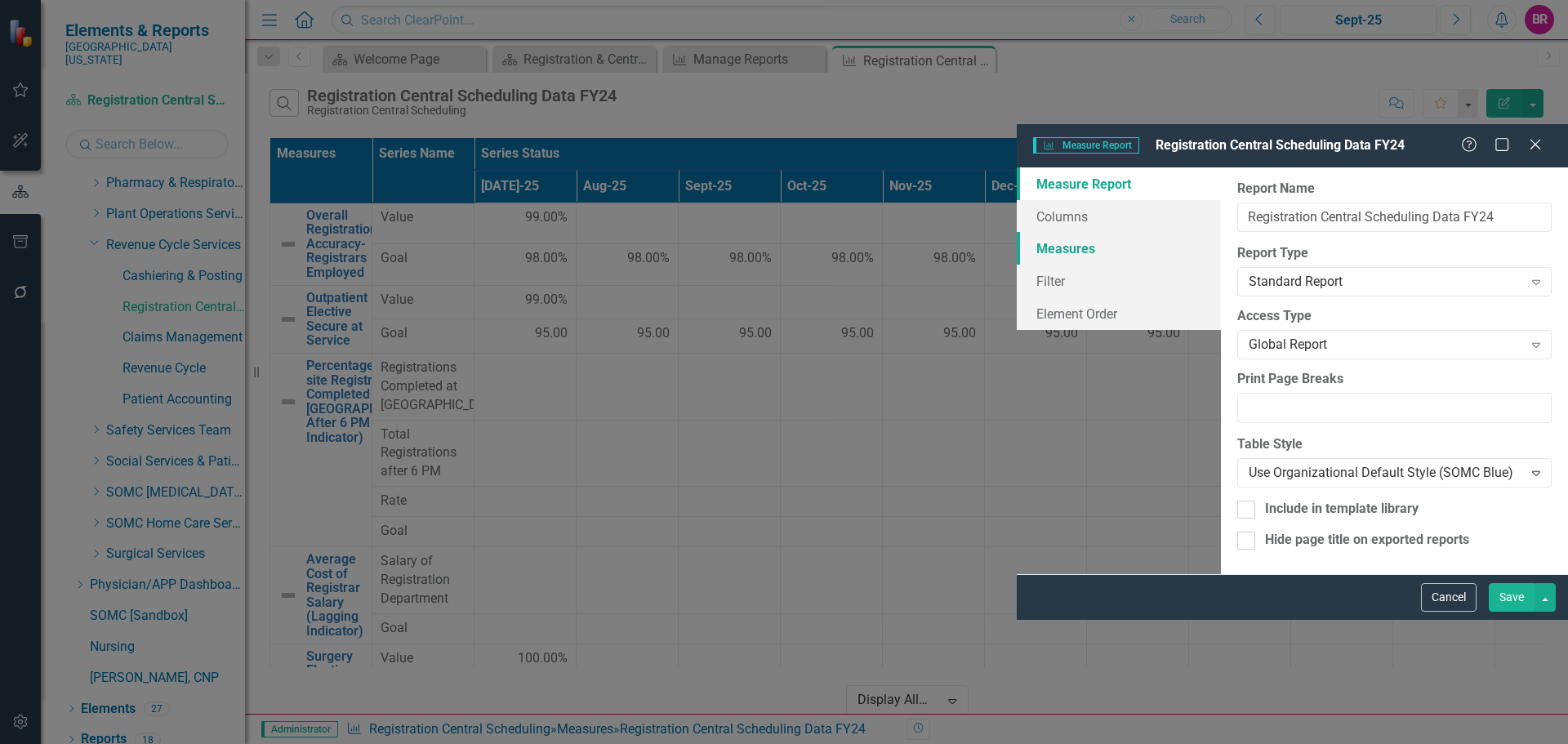
click at [1017, 232] on link "Measures" at bounding box center [1118, 249] width 204 height 33
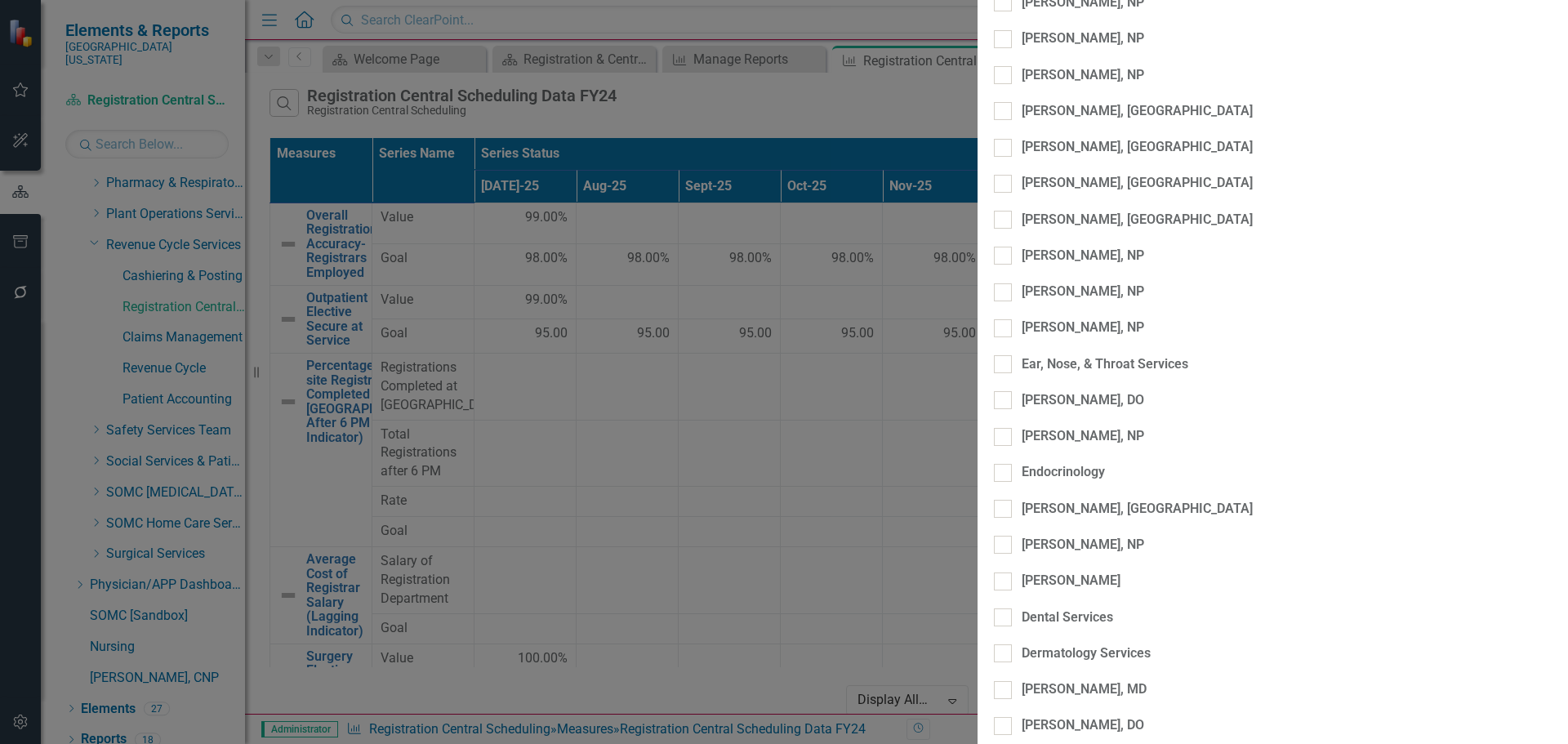
scroll to position [3840, 0]
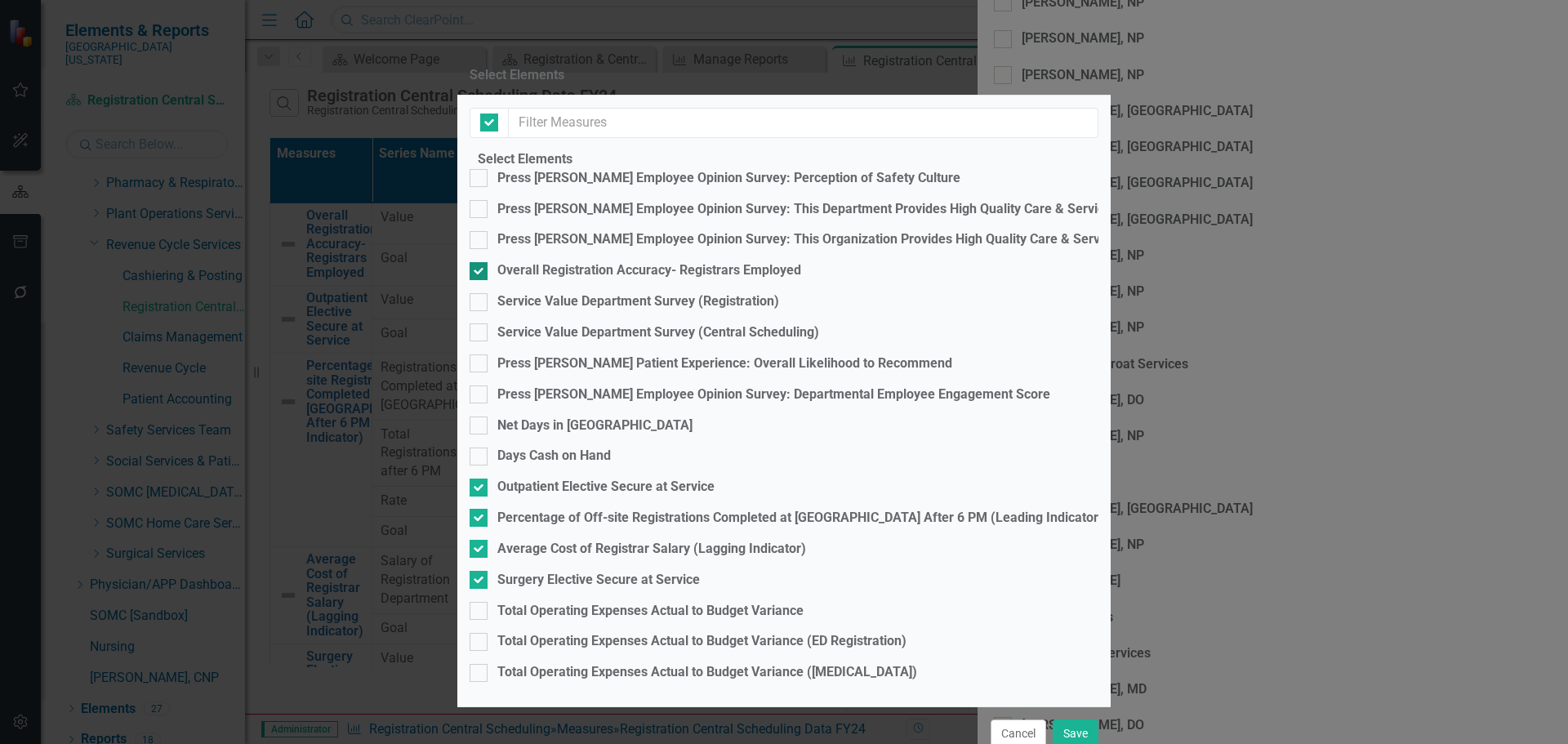
checkbox input "false"
click at [659, 540] on div "Average Cost of Registrar Salary (Lagging Indicator)" at bounding box center [651, 549] width 309 height 19
click at [481, 540] on input "Average Cost of Registrar Salary (Lagging Indicator)" at bounding box center [475, 545] width 11 height 11
checkbox input "false"
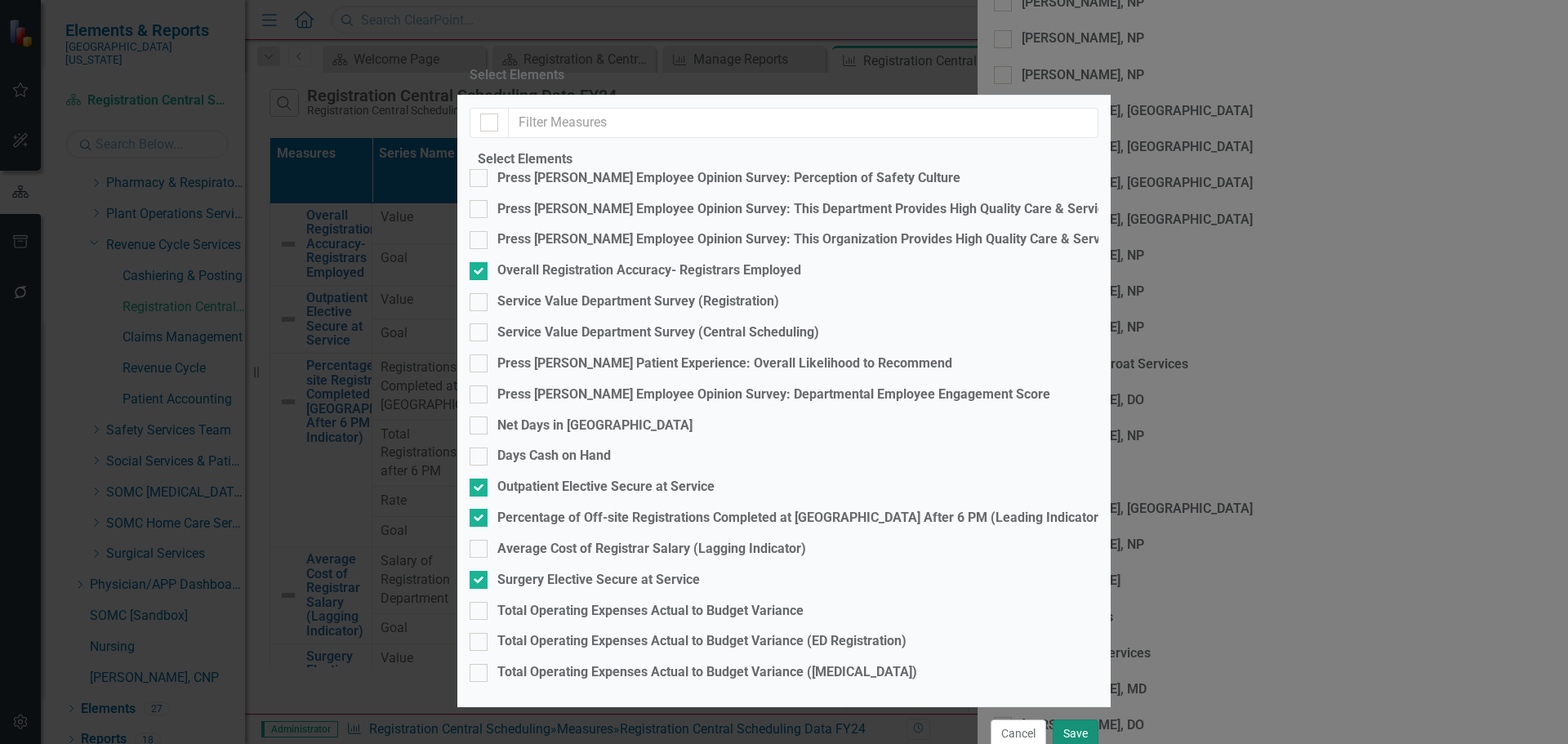
click at [1070, 719] on button "Save" at bounding box center [1076, 733] width 46 height 28
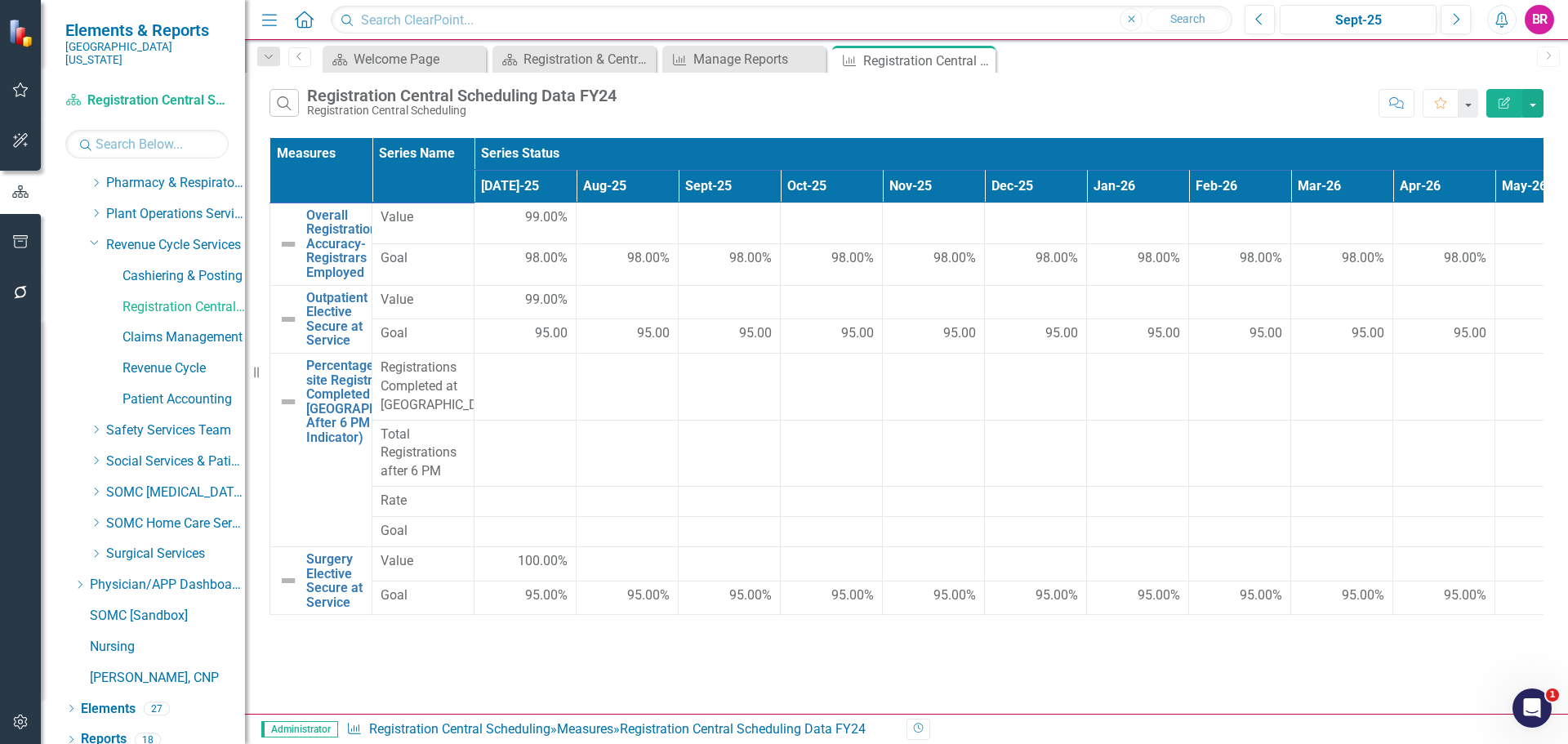
click at [1514, 99] on button "Edit Report" at bounding box center [1503, 103] width 35 height 28
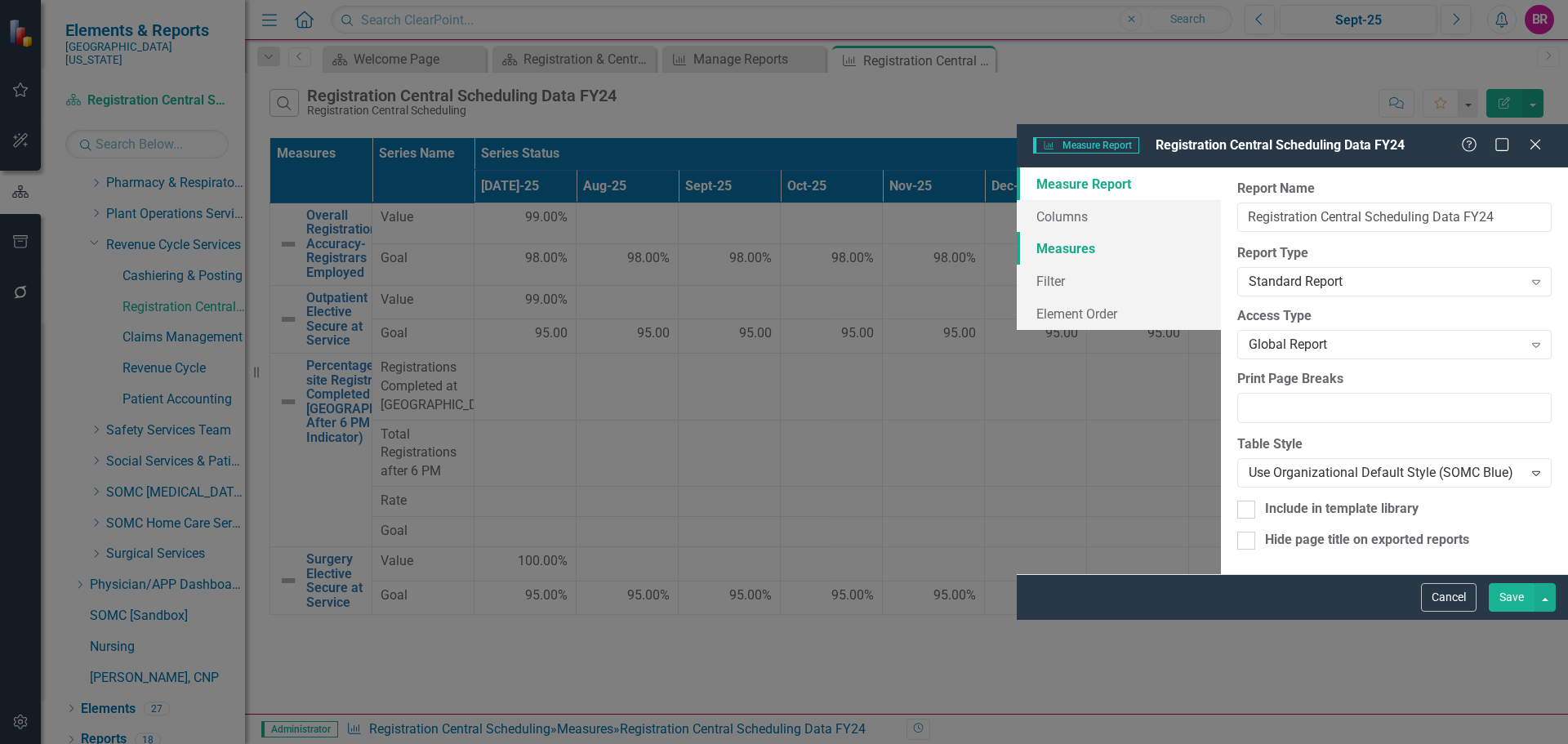
click at [1017, 232] on link "Measures" at bounding box center [1118, 249] width 204 height 33
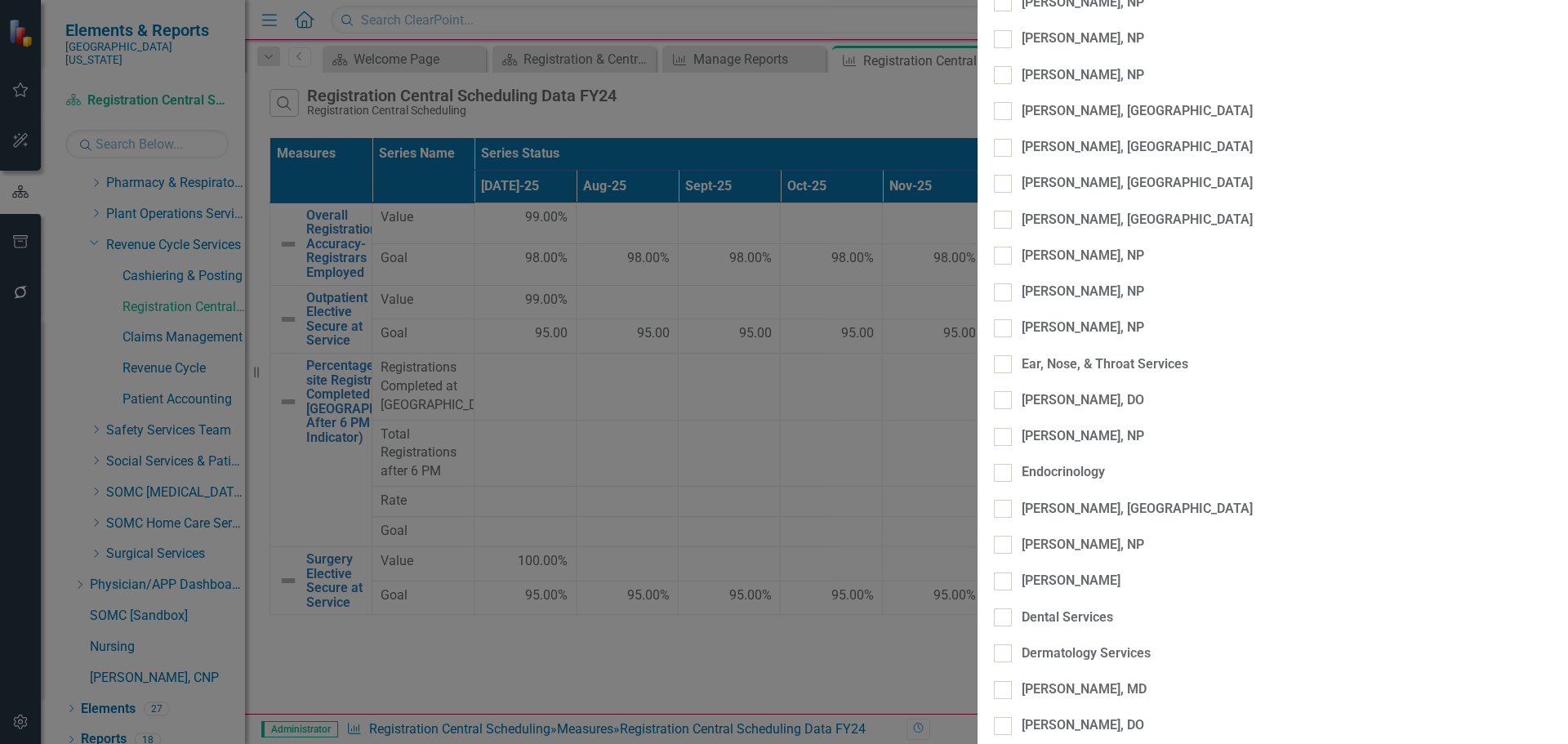
scroll to position [3840, 0]
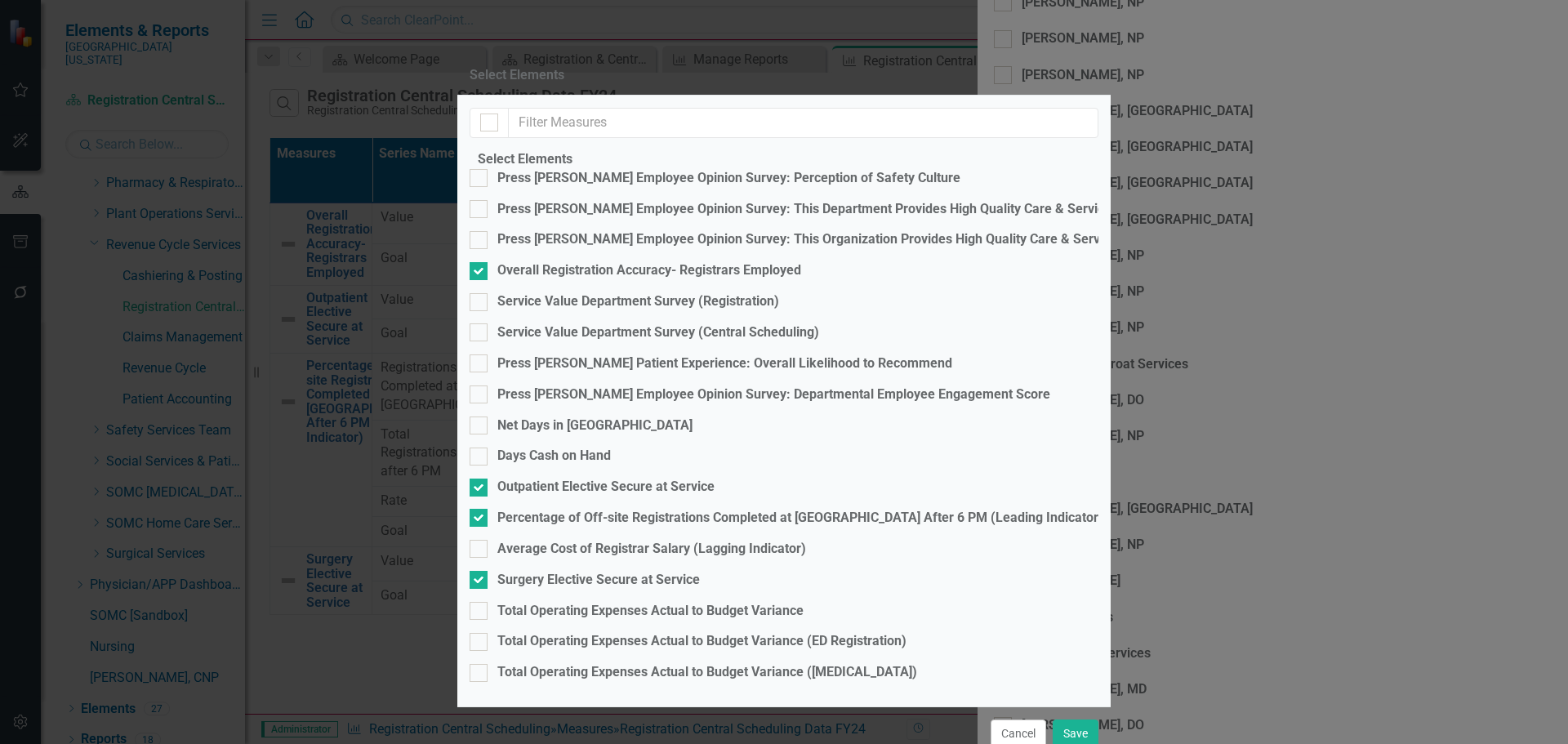
scroll to position [80, 0]
click at [657, 509] on div "Percentage of Off-site Registrations Completed at [GEOGRAPHIC_DATA] After 6 PM …" at bounding box center [800, 518] width 606 height 19
click at [481, 509] on input "Percentage of Off-site Registrations Completed at [GEOGRAPHIC_DATA] After 6 PM …" at bounding box center [475, 515] width 11 height 11
checkbox input "false"
click at [1078, 719] on button "Save" at bounding box center [1076, 733] width 46 height 28
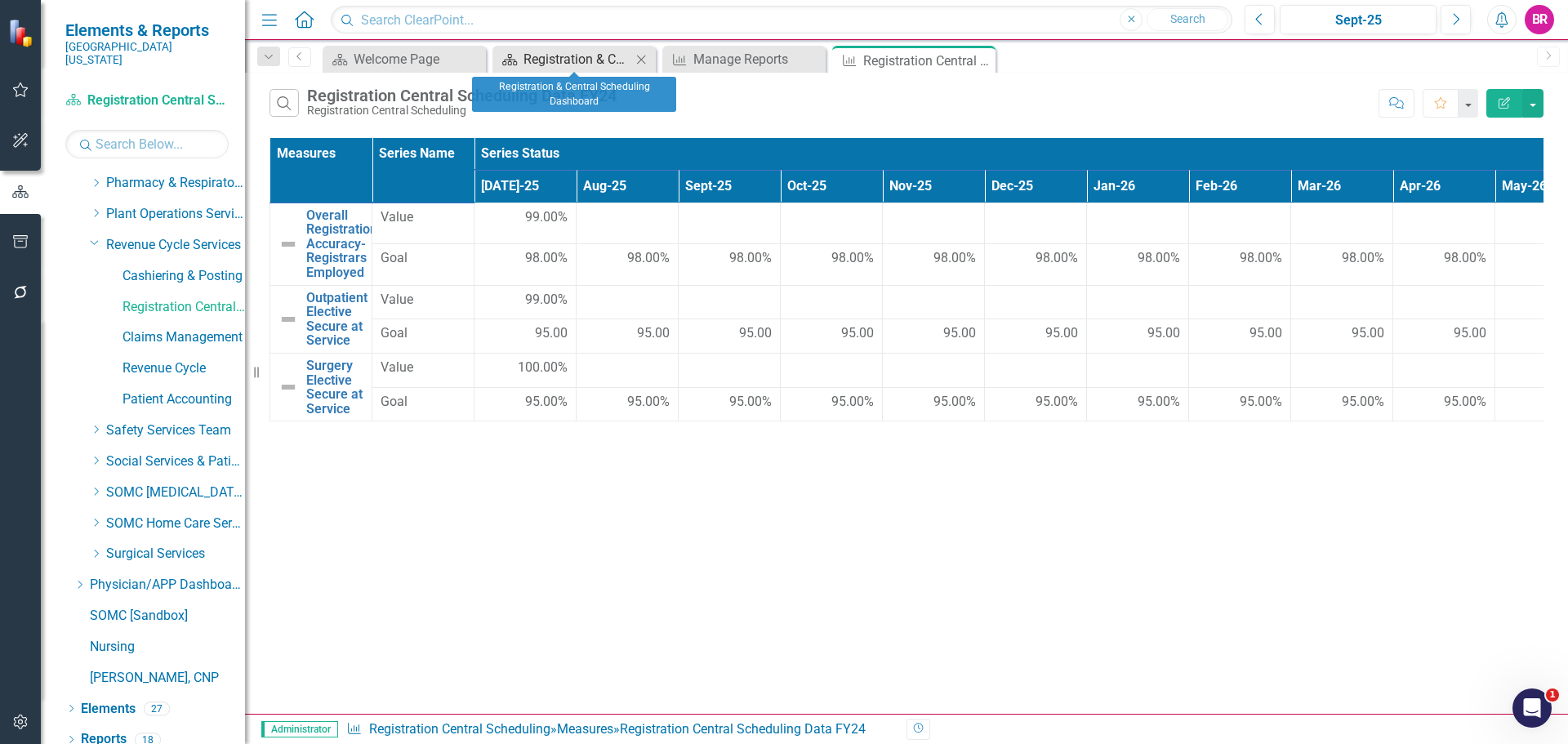
click at [589, 63] on div "Registration & Central Scheduling Dashboard" at bounding box center [577, 59] width 107 height 20
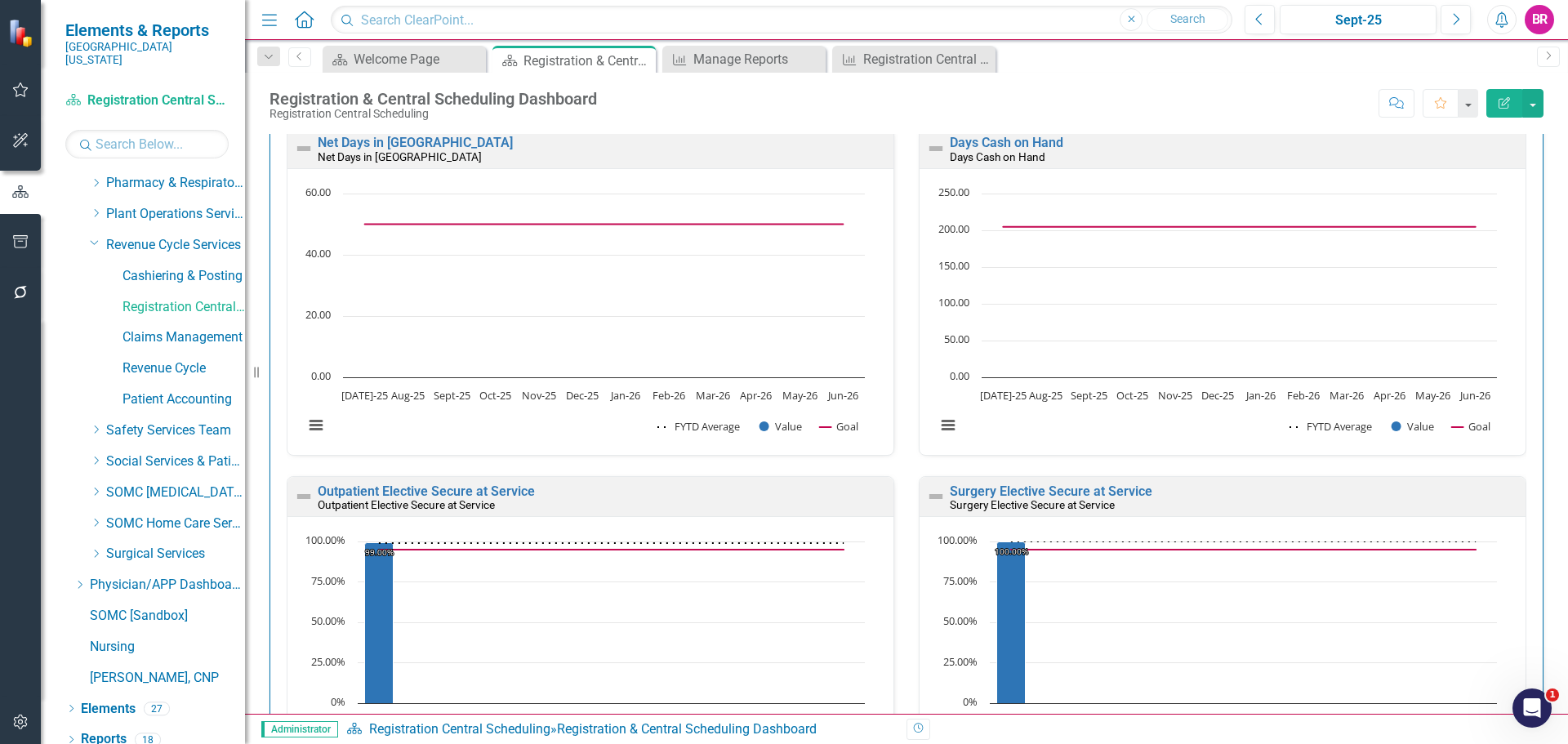
scroll to position [2260, 0]
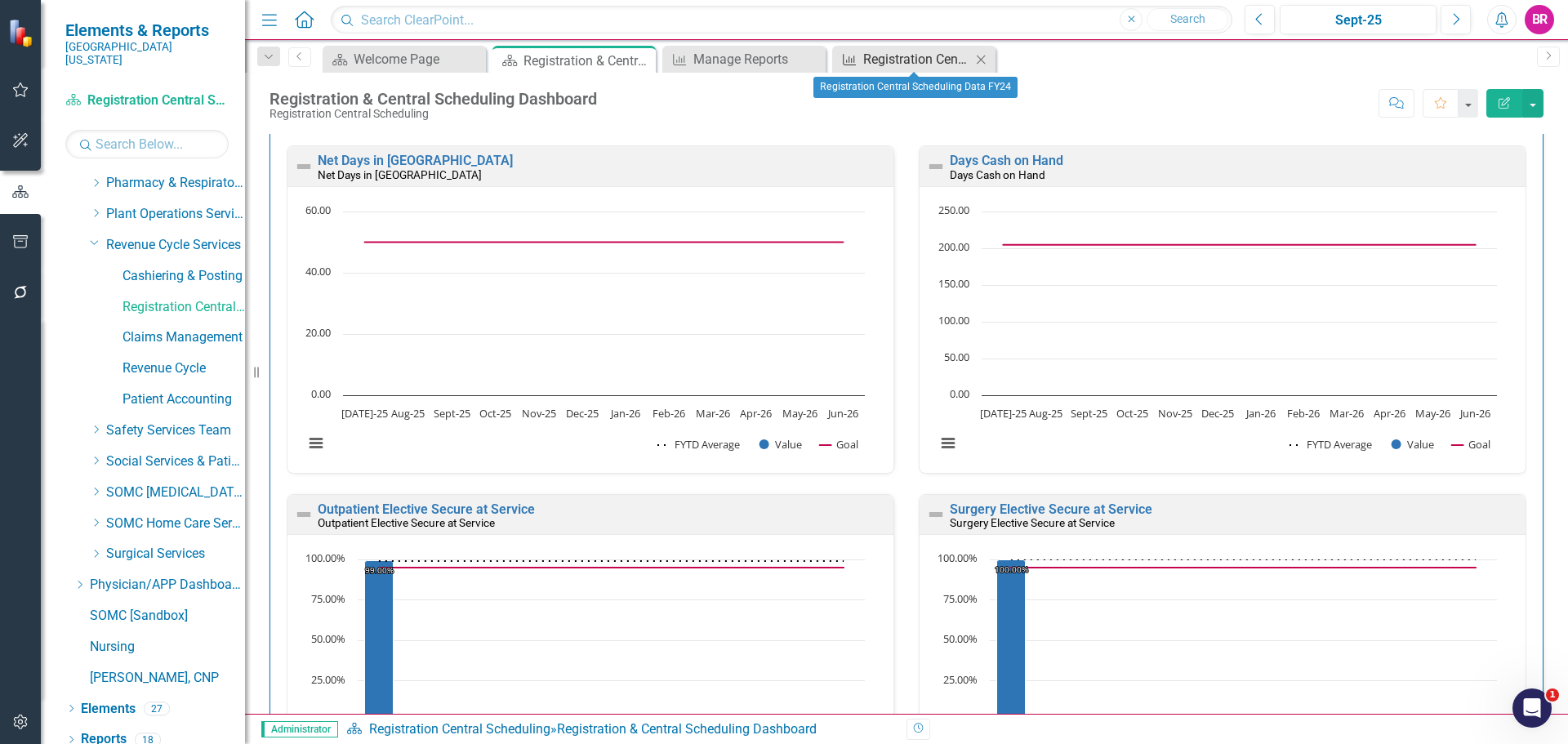
click at [909, 62] on div "Registration Central Scheduling Data FY24" at bounding box center [916, 59] width 107 height 20
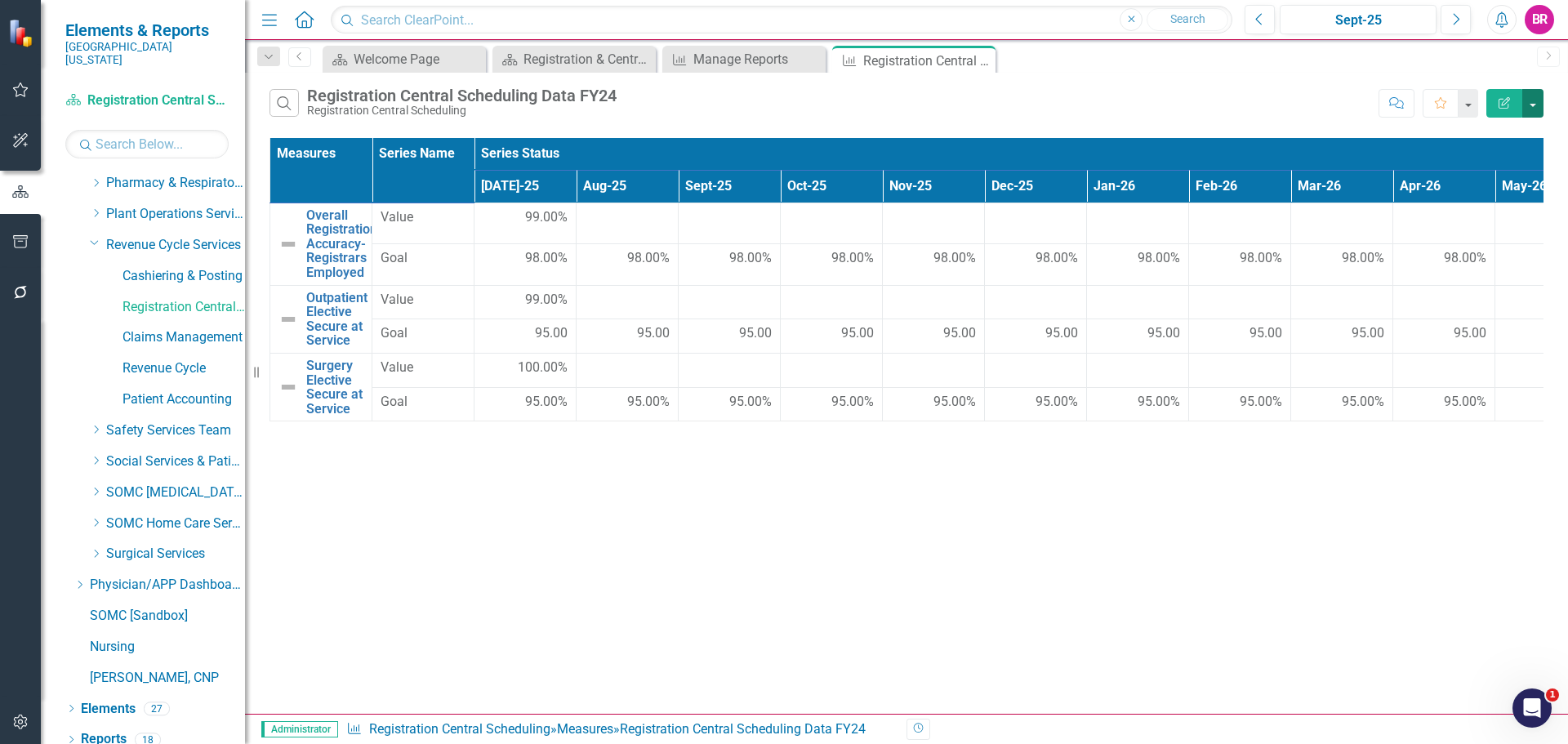
click at [1531, 104] on button "button" at bounding box center [1532, 103] width 21 height 28
click at [1496, 199] on link "Excel Export to Excel" at bounding box center [1478, 196] width 129 height 30
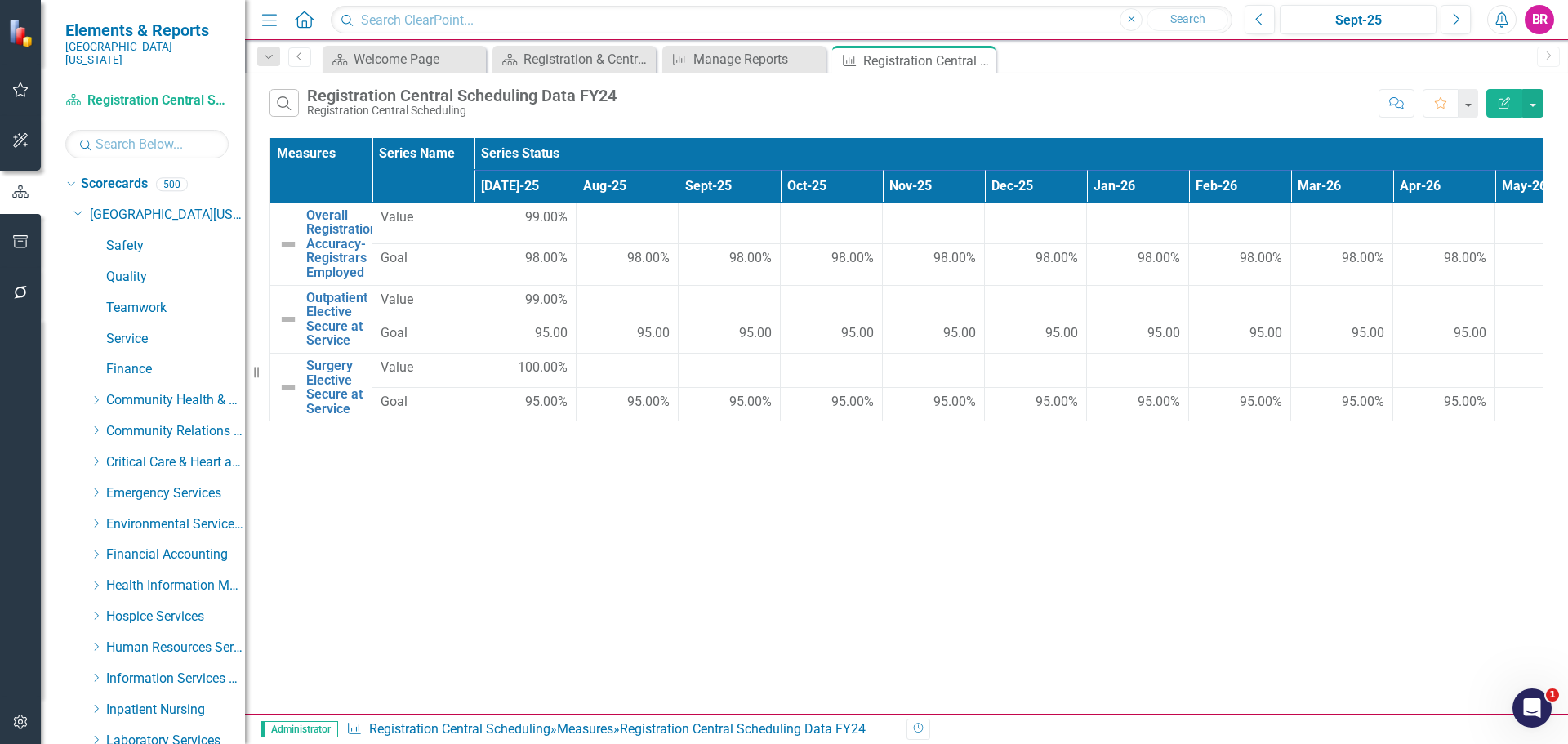
scroll to position [805, 0]
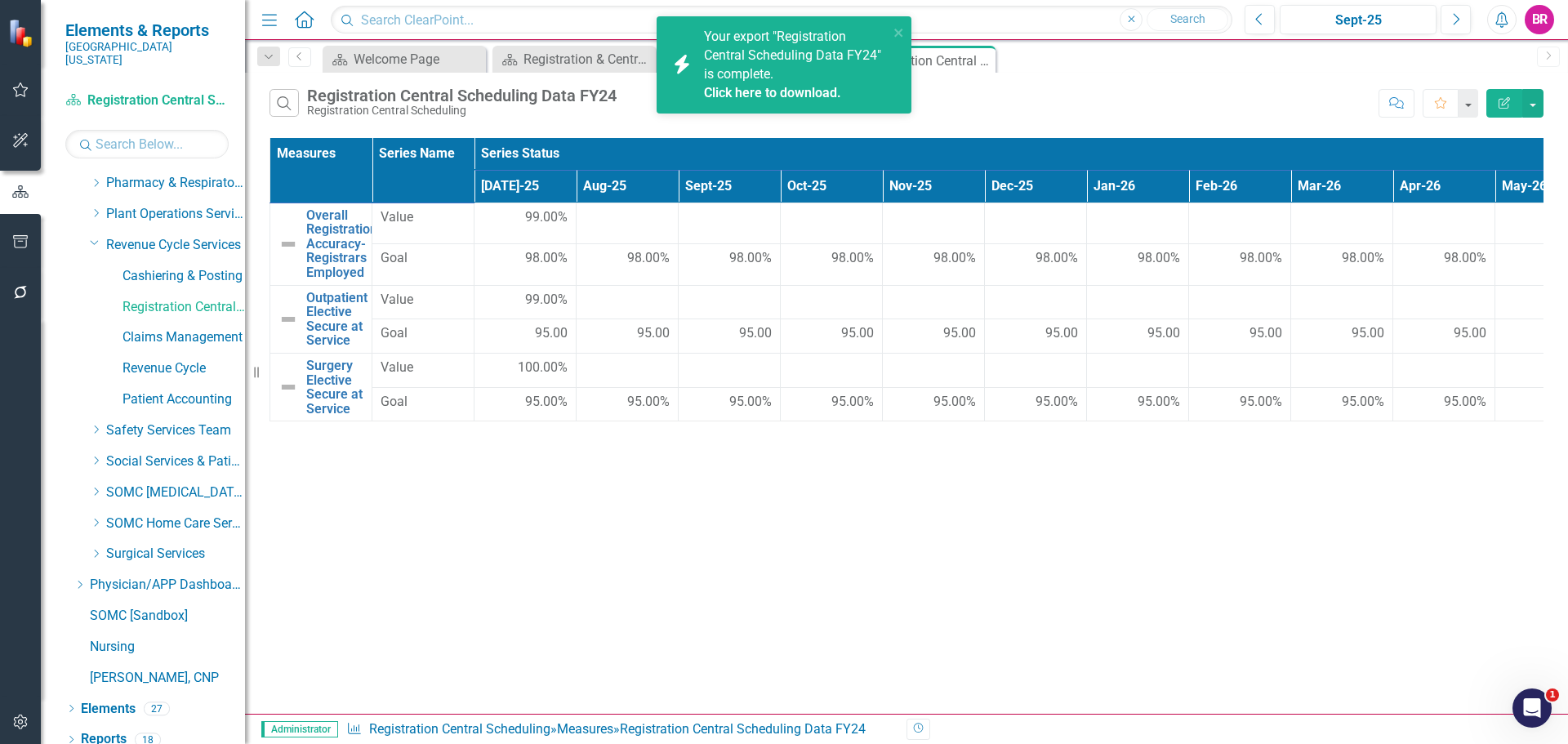
click at [754, 95] on link "Click here to download." at bounding box center [772, 92] width 137 height 15
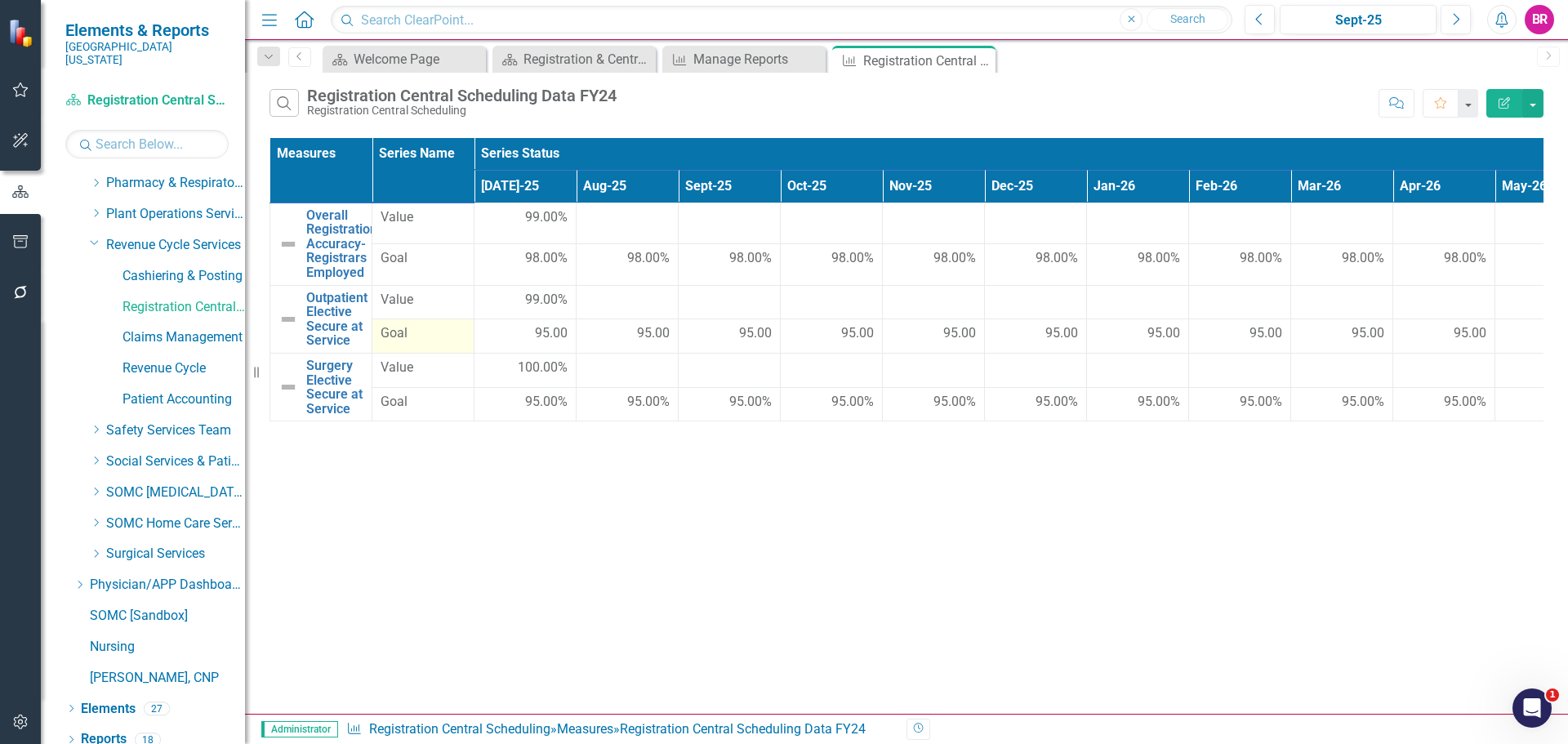
drag, startPoint x: 167, startPoint y: 357, endPoint x: 442, endPoint y: 328, distance: 276.5
click at [167, 360] on link "Revenue Cycle" at bounding box center [184, 369] width 123 height 19
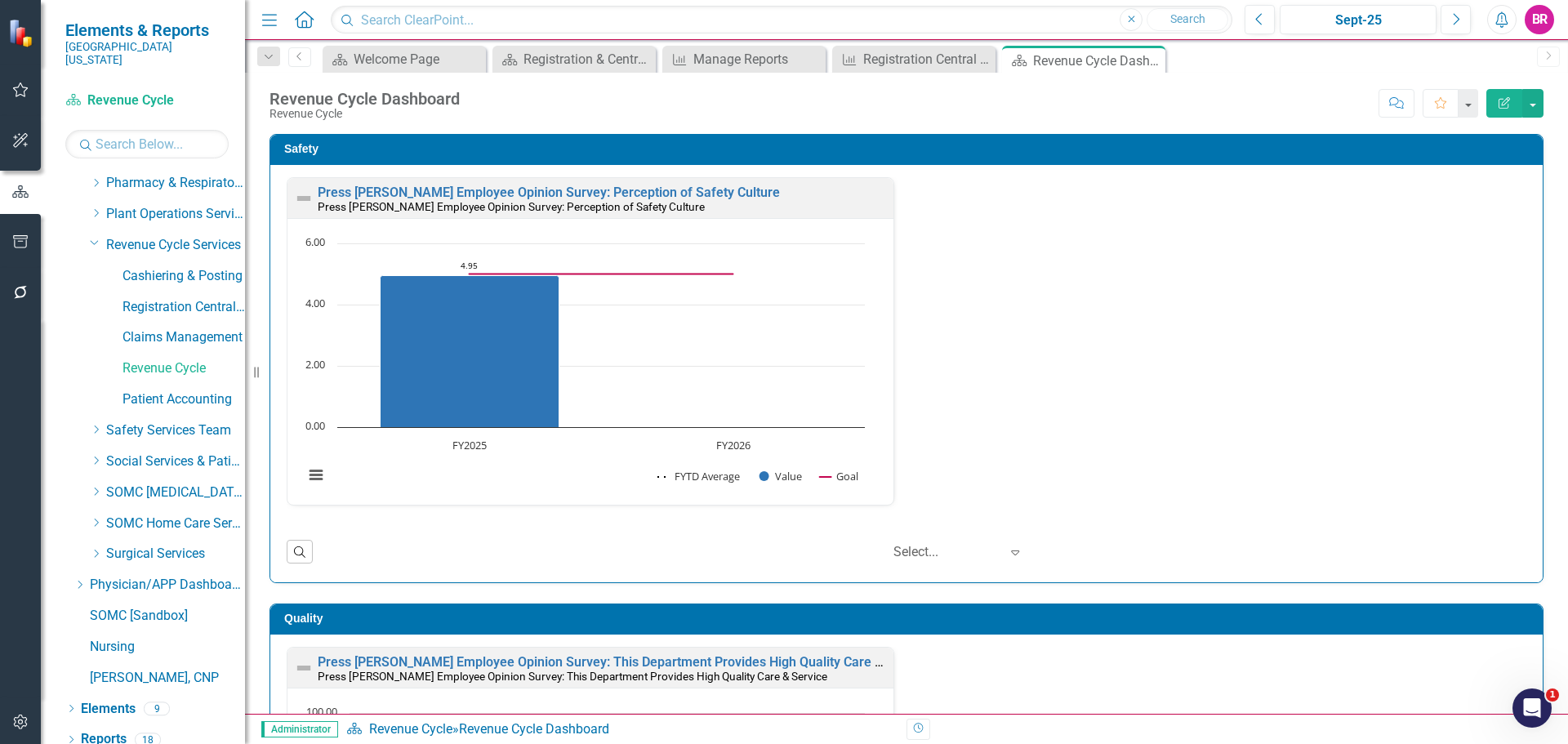
click at [1540, 352] on div "Safety Press [PERSON_NAME] Employee Opinion Survey: Perception of Safety Cultur…" at bounding box center [906, 349] width 1299 height 470
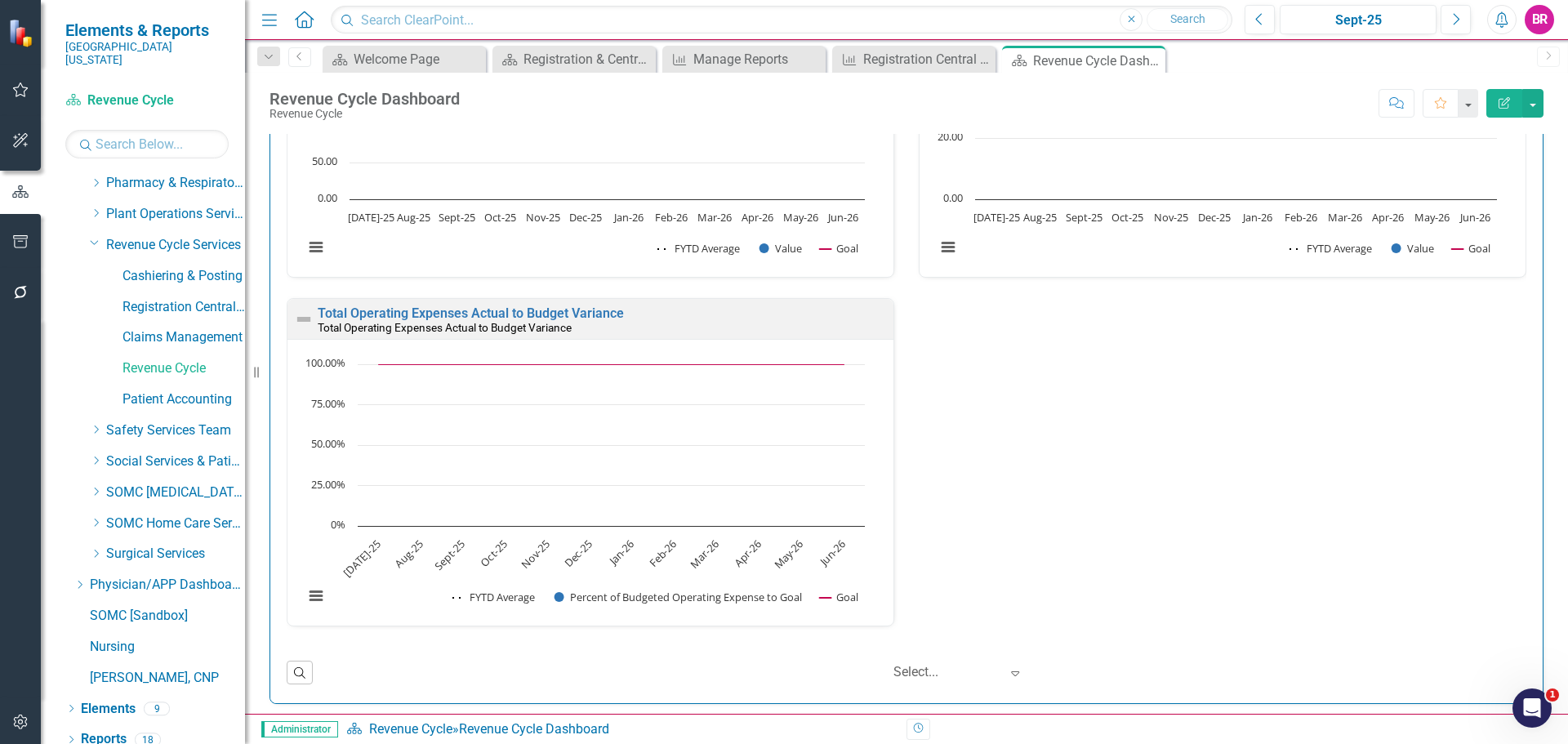
scroll to position [2114, 0]
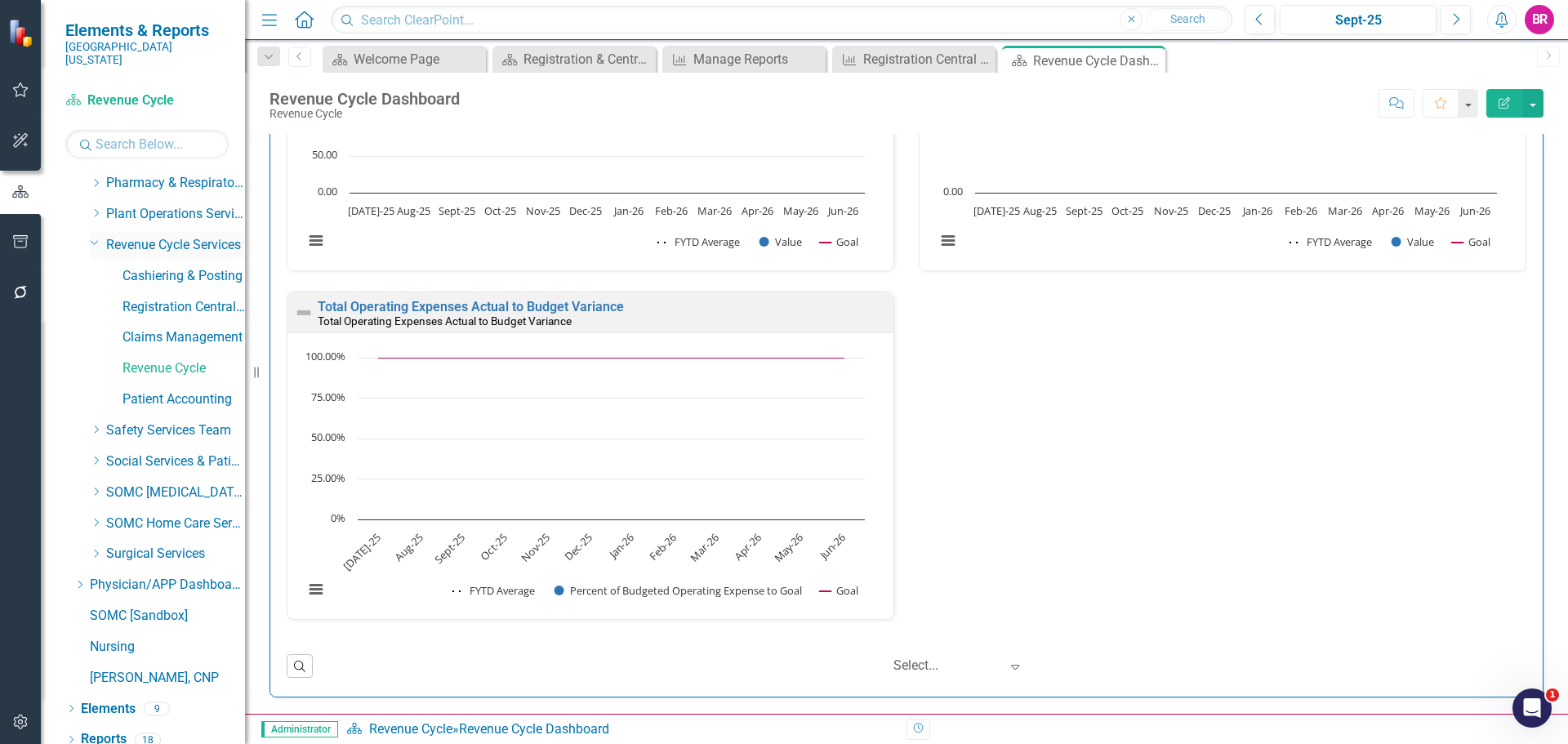
click at [90, 236] on icon "Dropdown" at bounding box center [95, 241] width 10 height 12
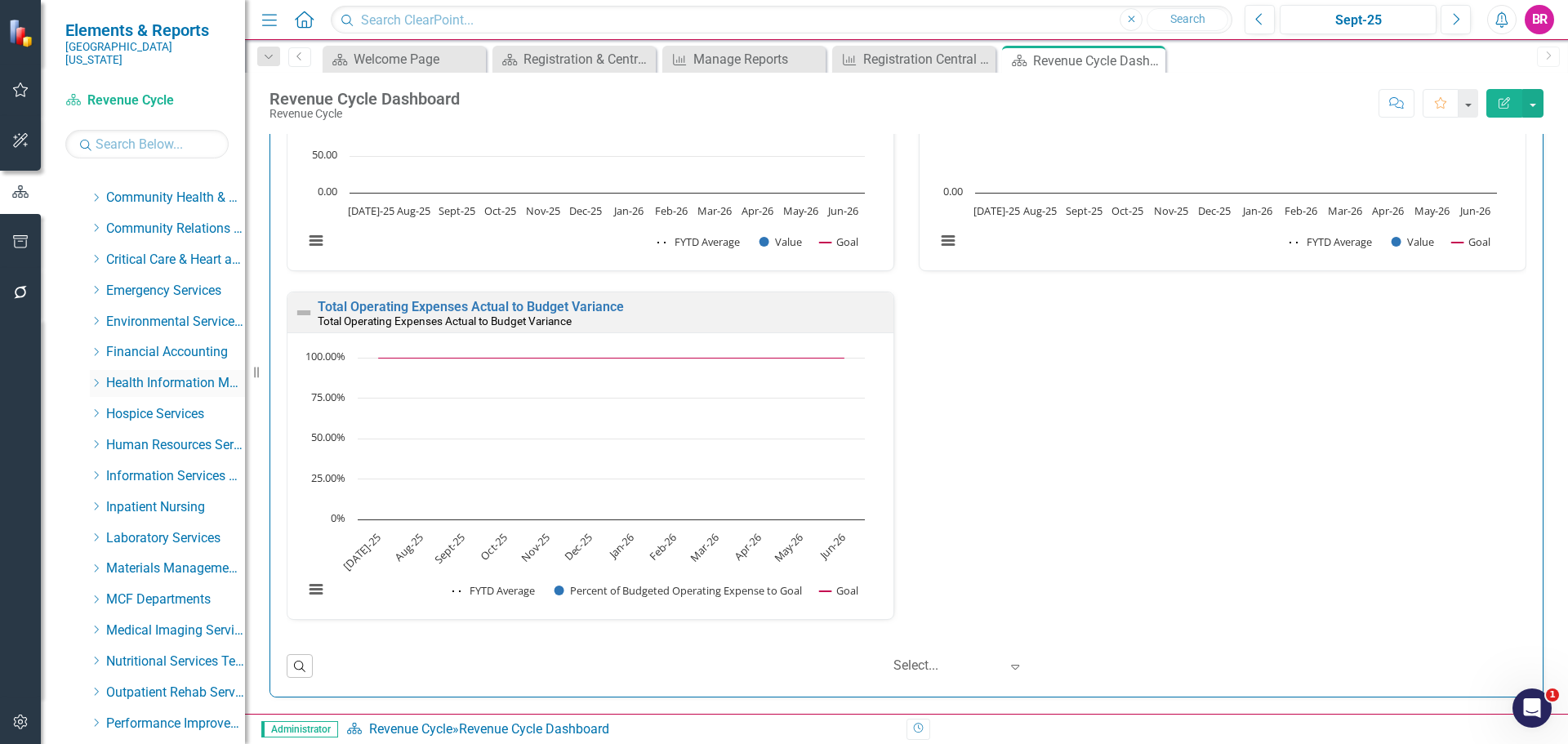
scroll to position [160, 0]
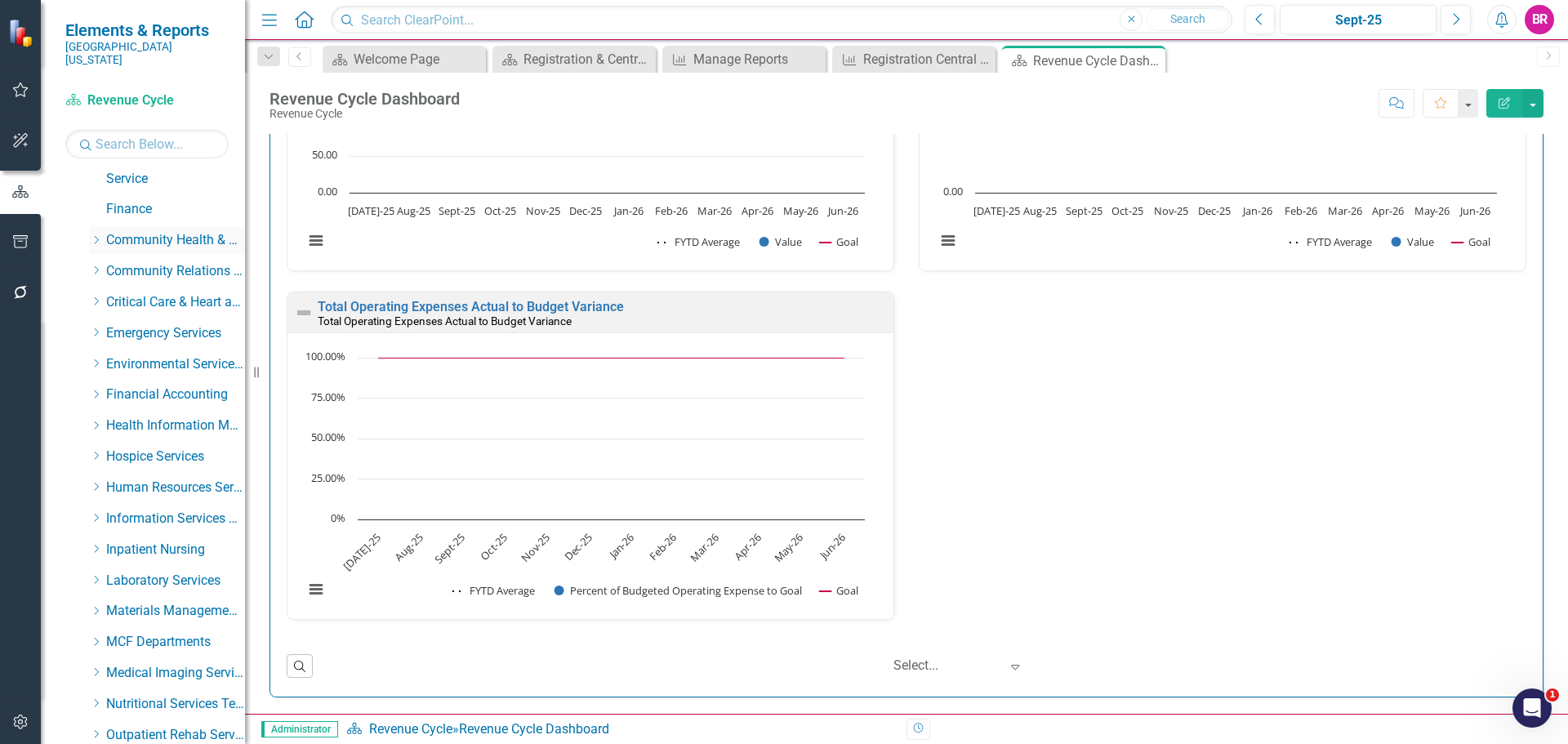
click at [100, 235] on icon "Dropdown" at bounding box center [96, 240] width 12 height 10
click at [154, 262] on link "Athletic Training" at bounding box center [184, 271] width 123 height 19
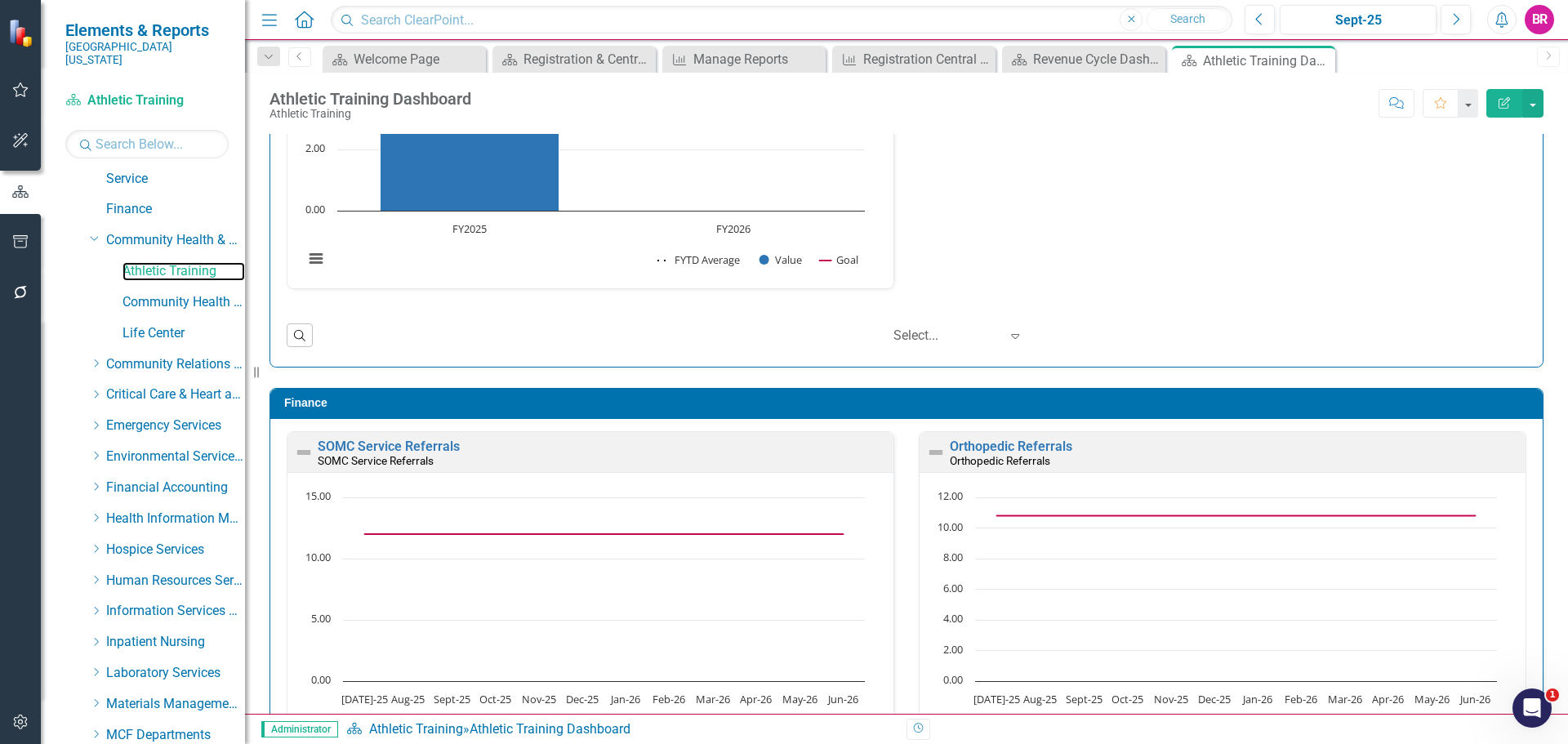
scroll to position [1624, 0]
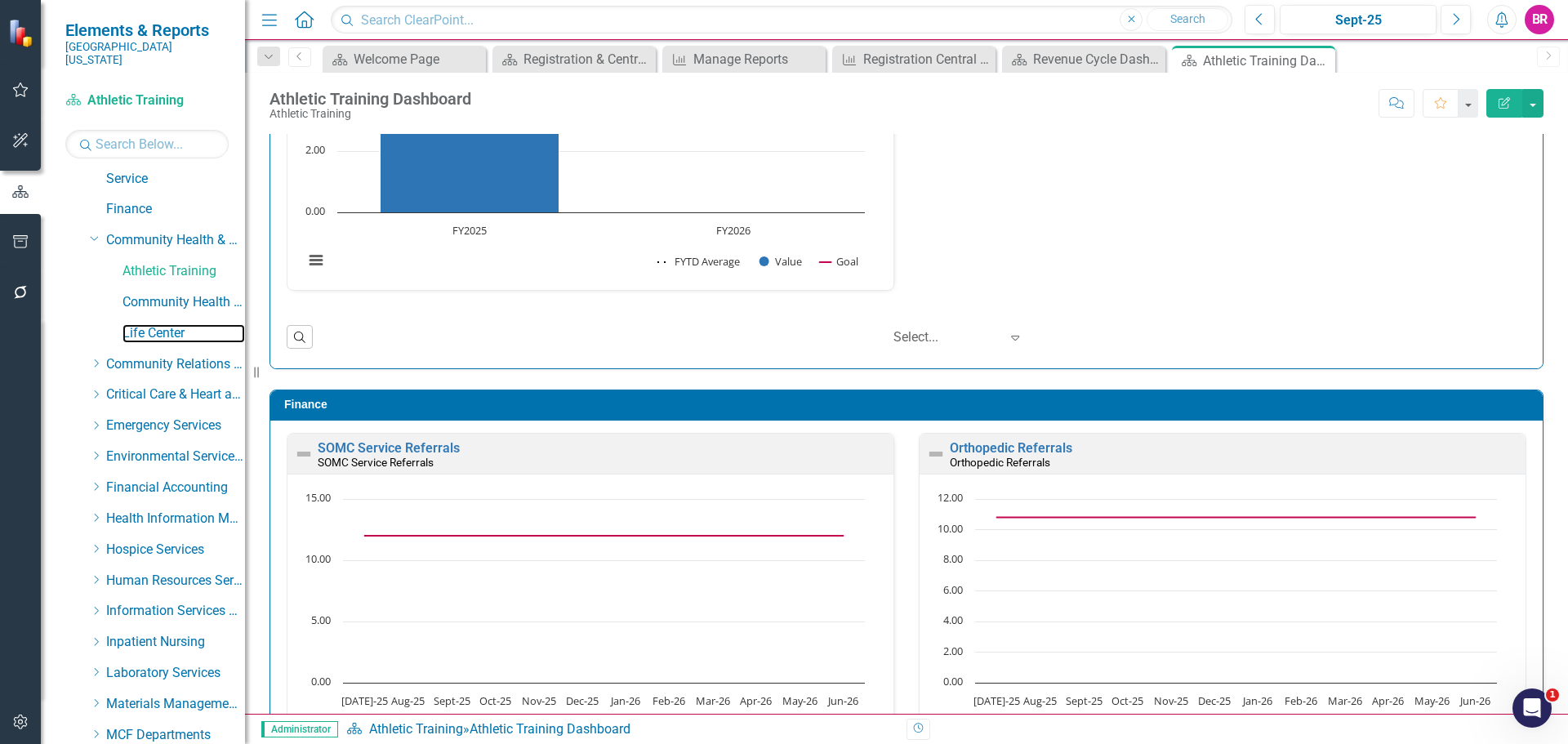
drag, startPoint x: 155, startPoint y: 321, endPoint x: 121, endPoint y: 323, distance: 34.1
click at [155, 324] on link "Life Center" at bounding box center [184, 333] width 123 height 19
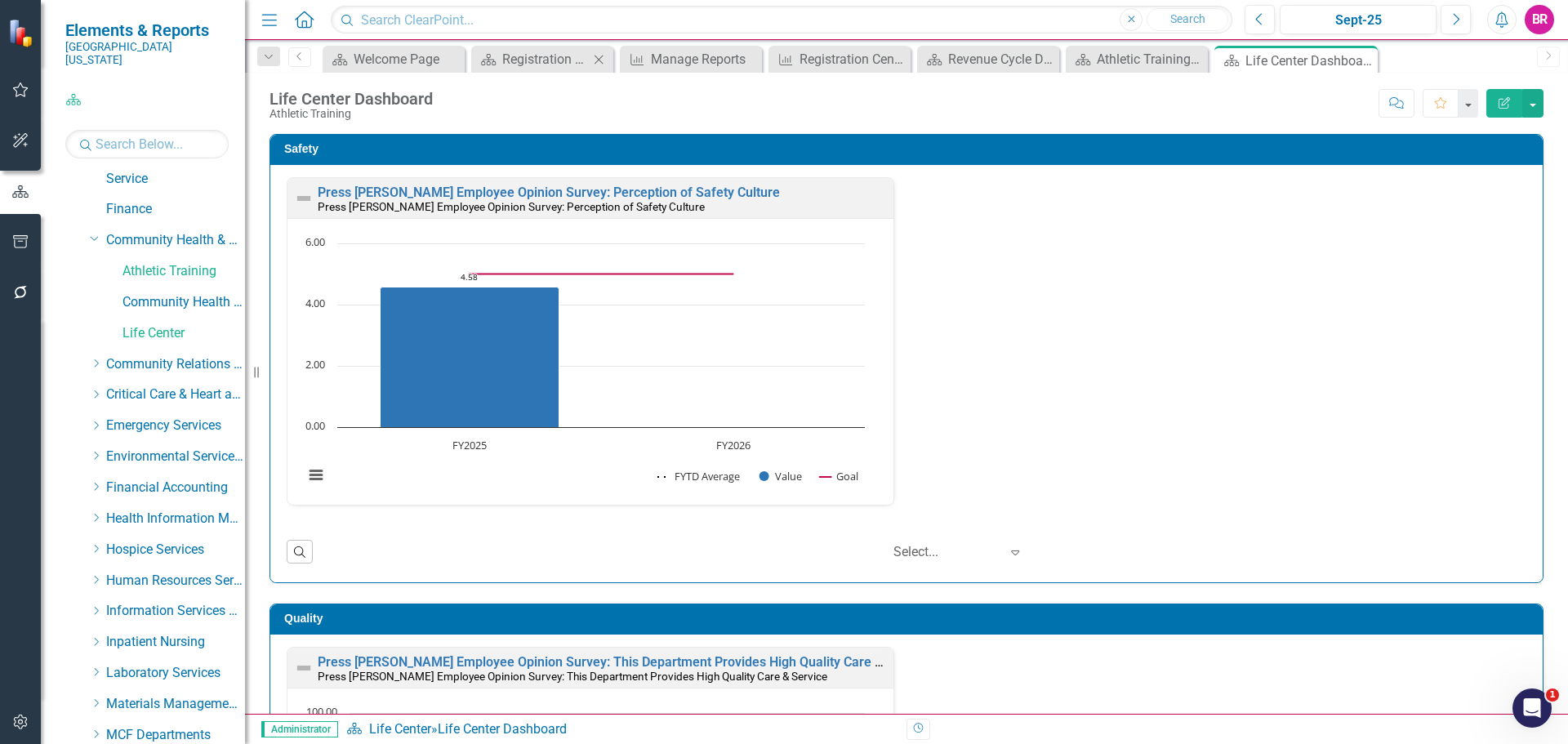
click at [600, 56] on icon "Close" at bounding box center [599, 59] width 16 height 13
click at [640, 64] on icon "Close" at bounding box center [641, 59] width 16 height 13
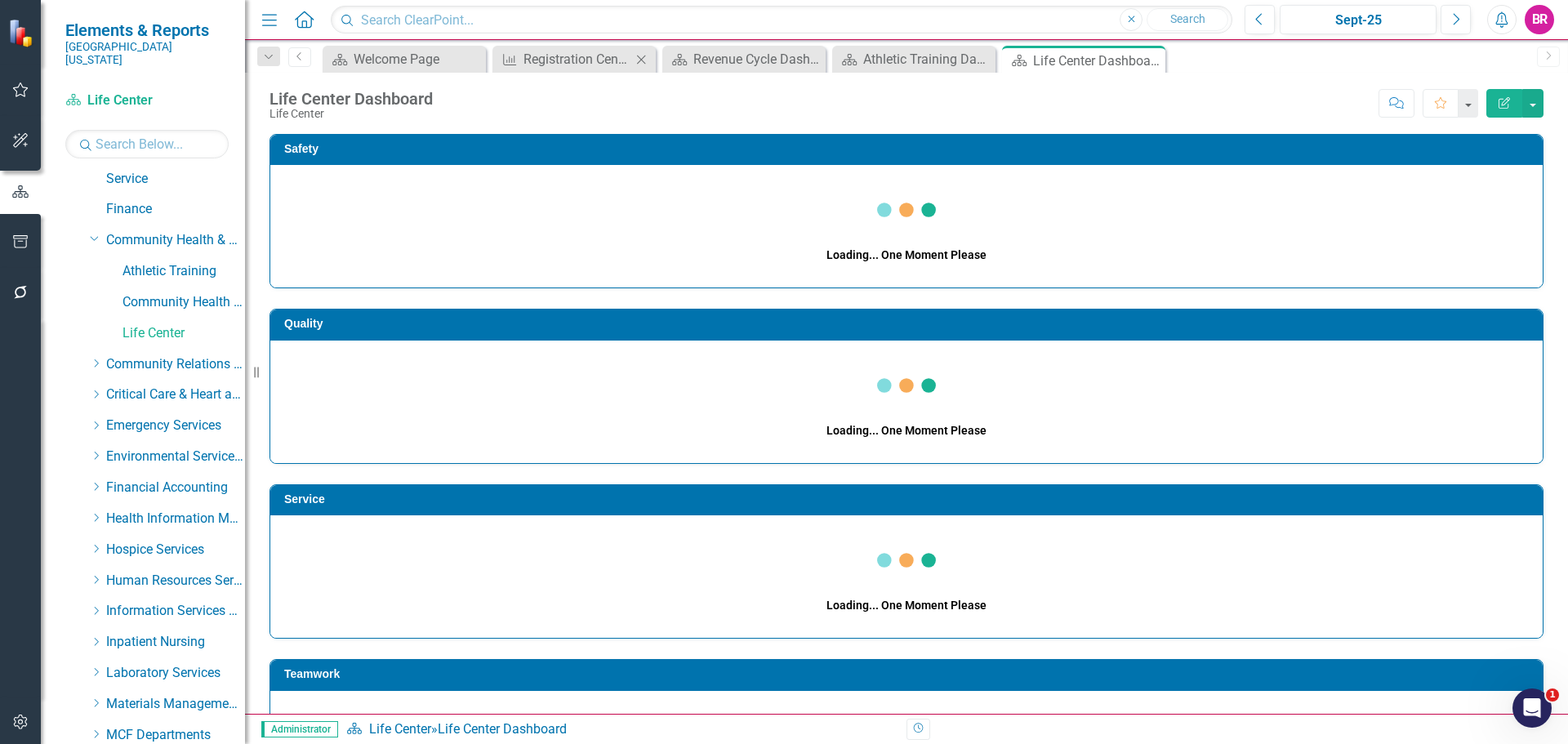
click at [640, 64] on icon "Close" at bounding box center [641, 59] width 16 height 13
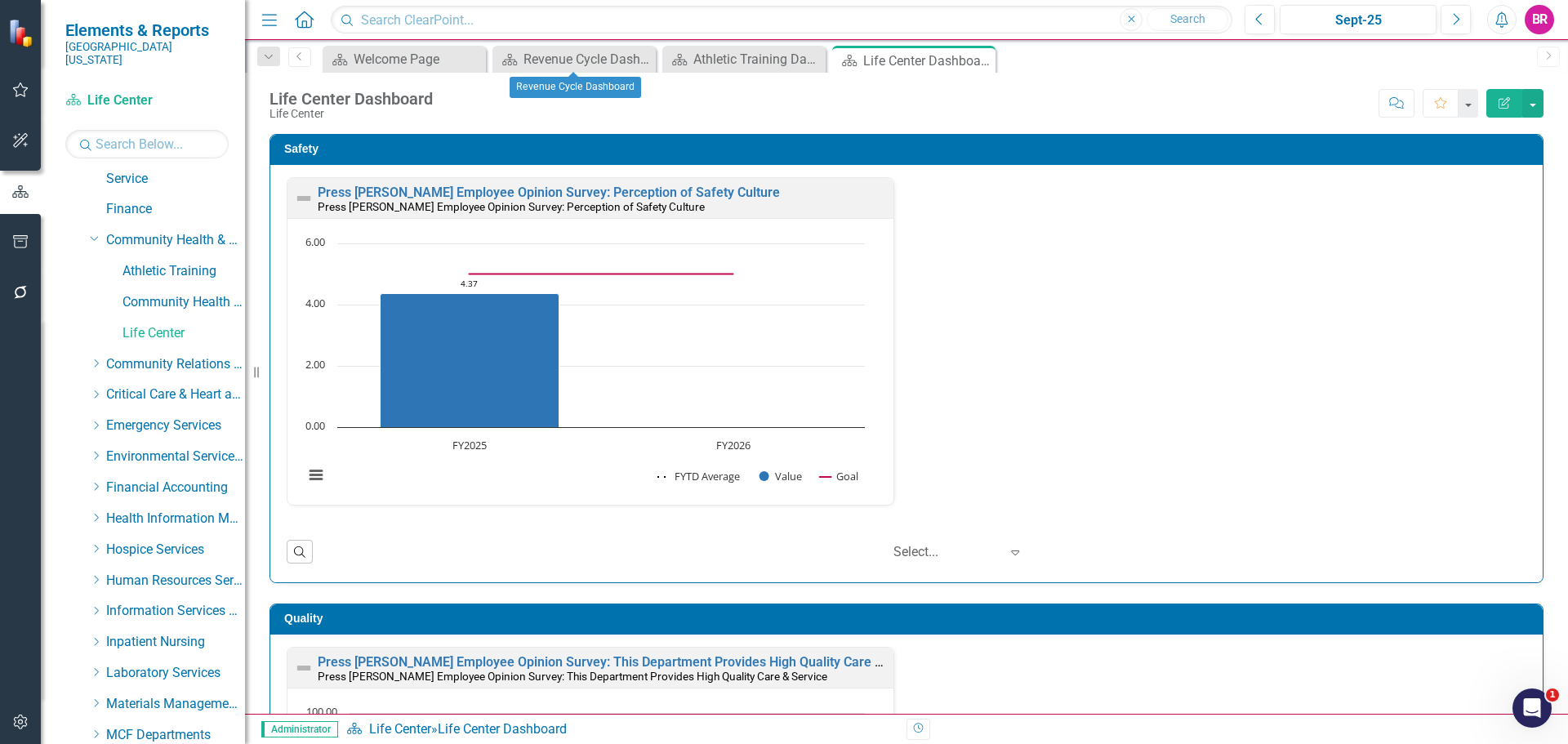
drag, startPoint x: 639, startPoint y: 59, endPoint x: 669, endPoint y: 77, distance: 35.0
click at [0, 0] on icon "Close" at bounding box center [0, 0] width 0 height 0
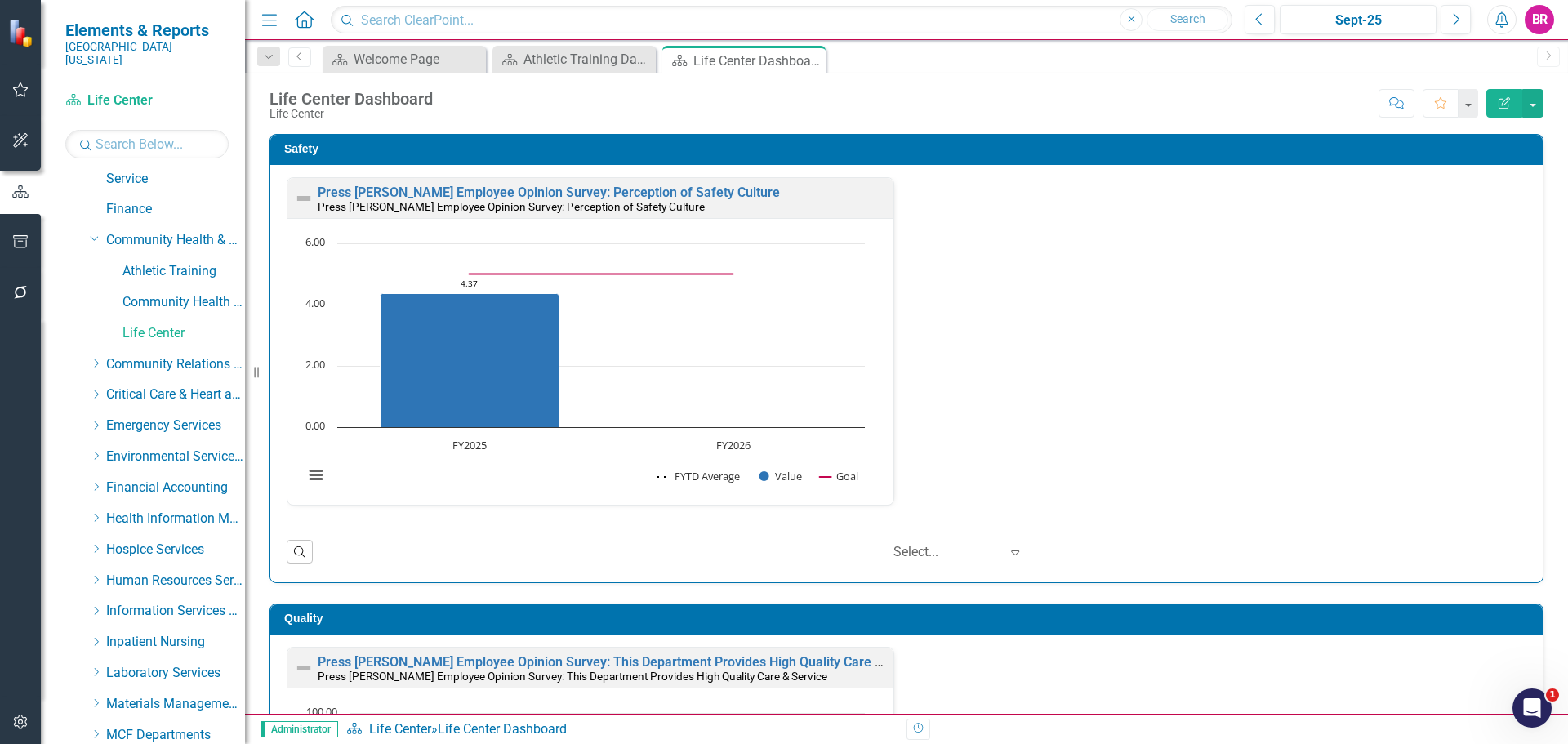
click at [1536, 217] on div "Safety Press [PERSON_NAME] Employee Opinion Survey: Perception of Safety Cultur…" at bounding box center [906, 349] width 1299 height 470
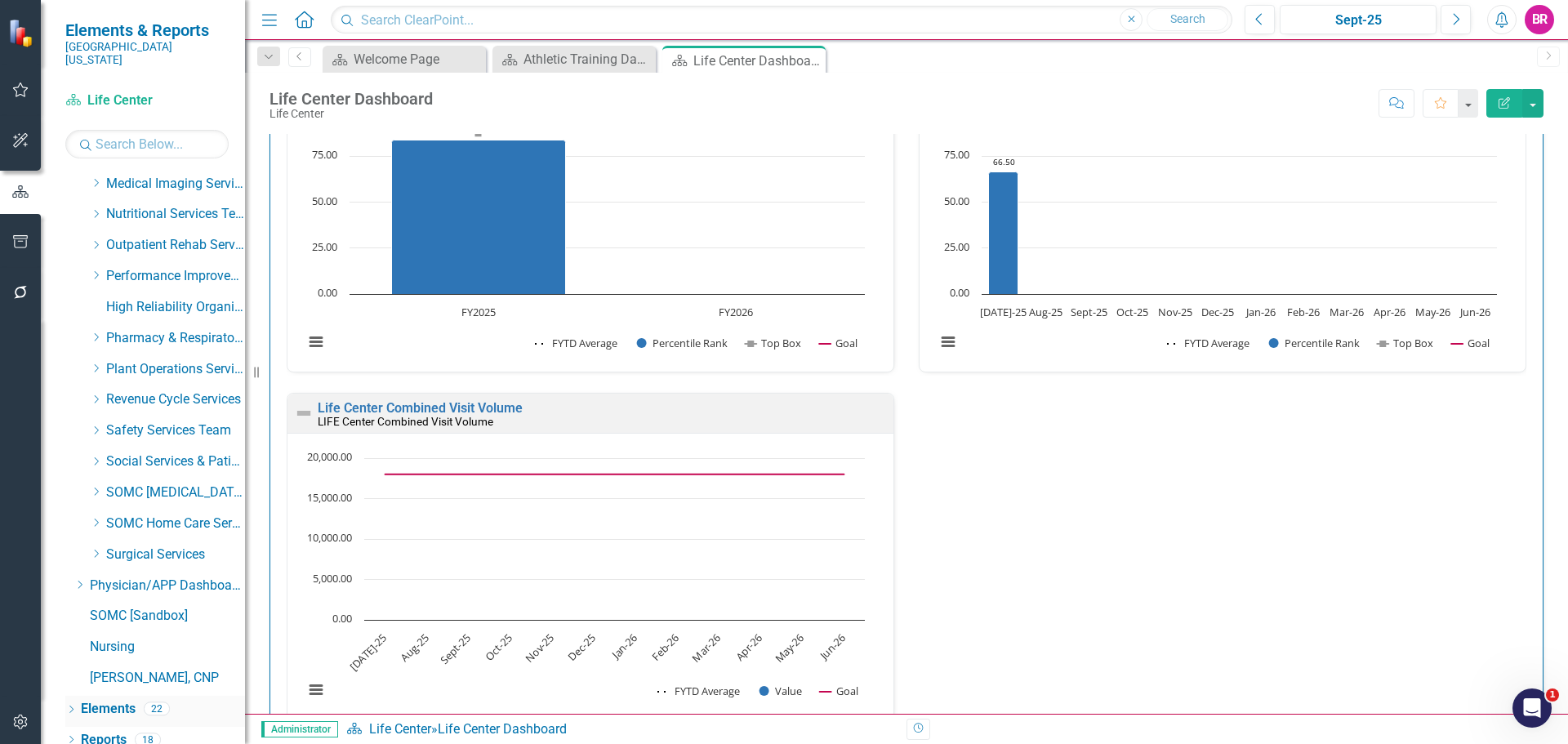
click at [110, 700] on link "Elements" at bounding box center [108, 709] width 55 height 19
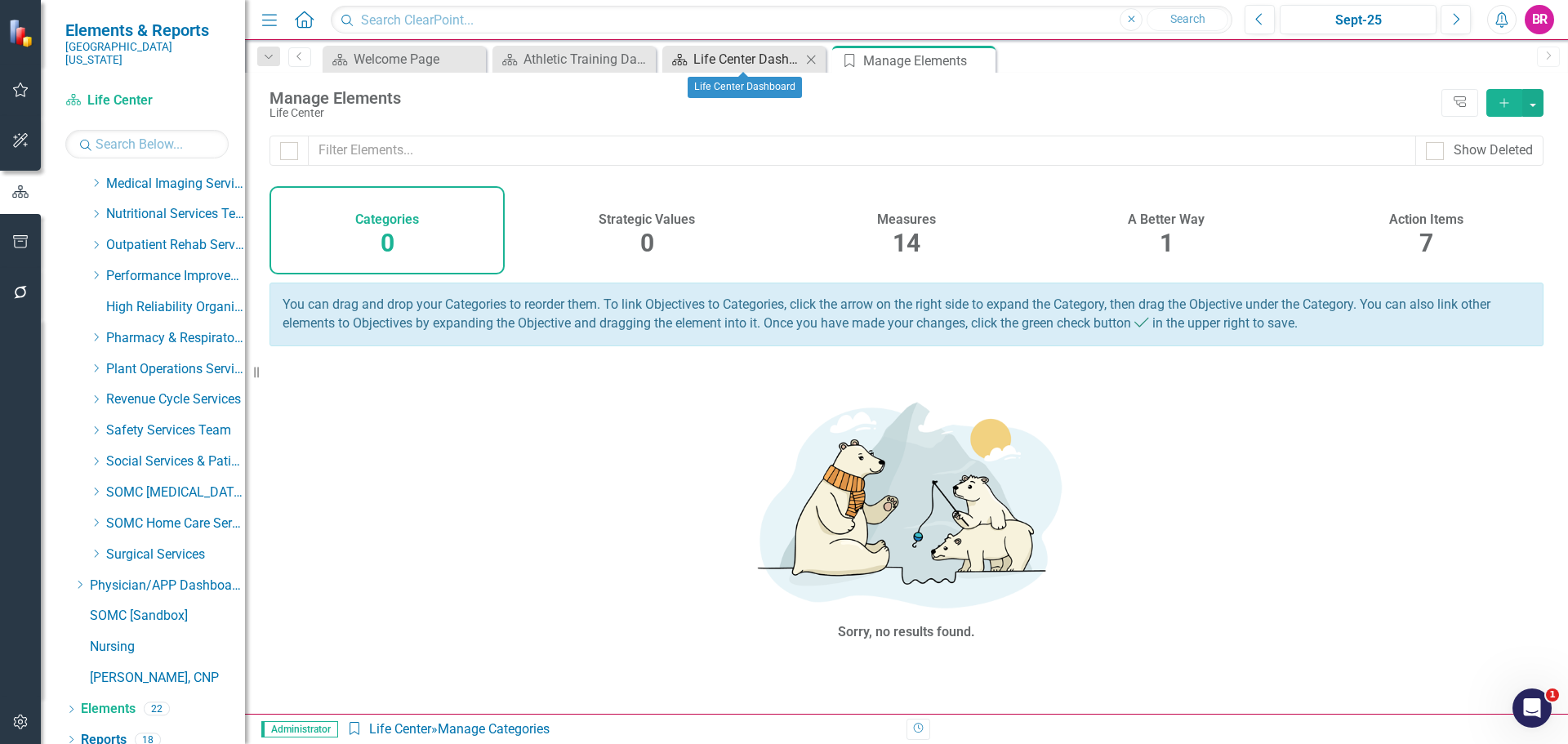
click at [746, 55] on div "Life Center Dashboard" at bounding box center [747, 59] width 107 height 20
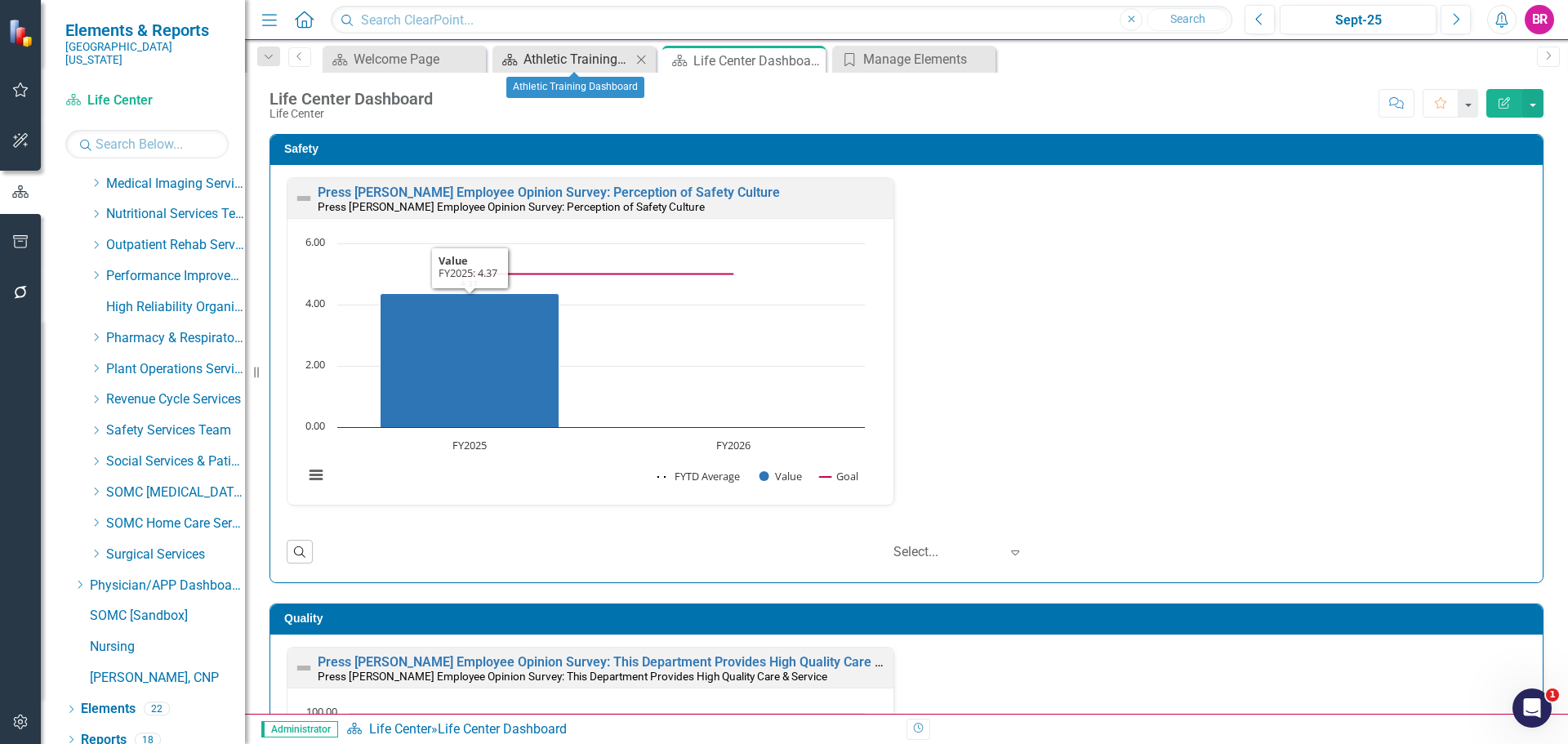
click at [586, 58] on div "Athletic Training Dashboard" at bounding box center [577, 59] width 107 height 20
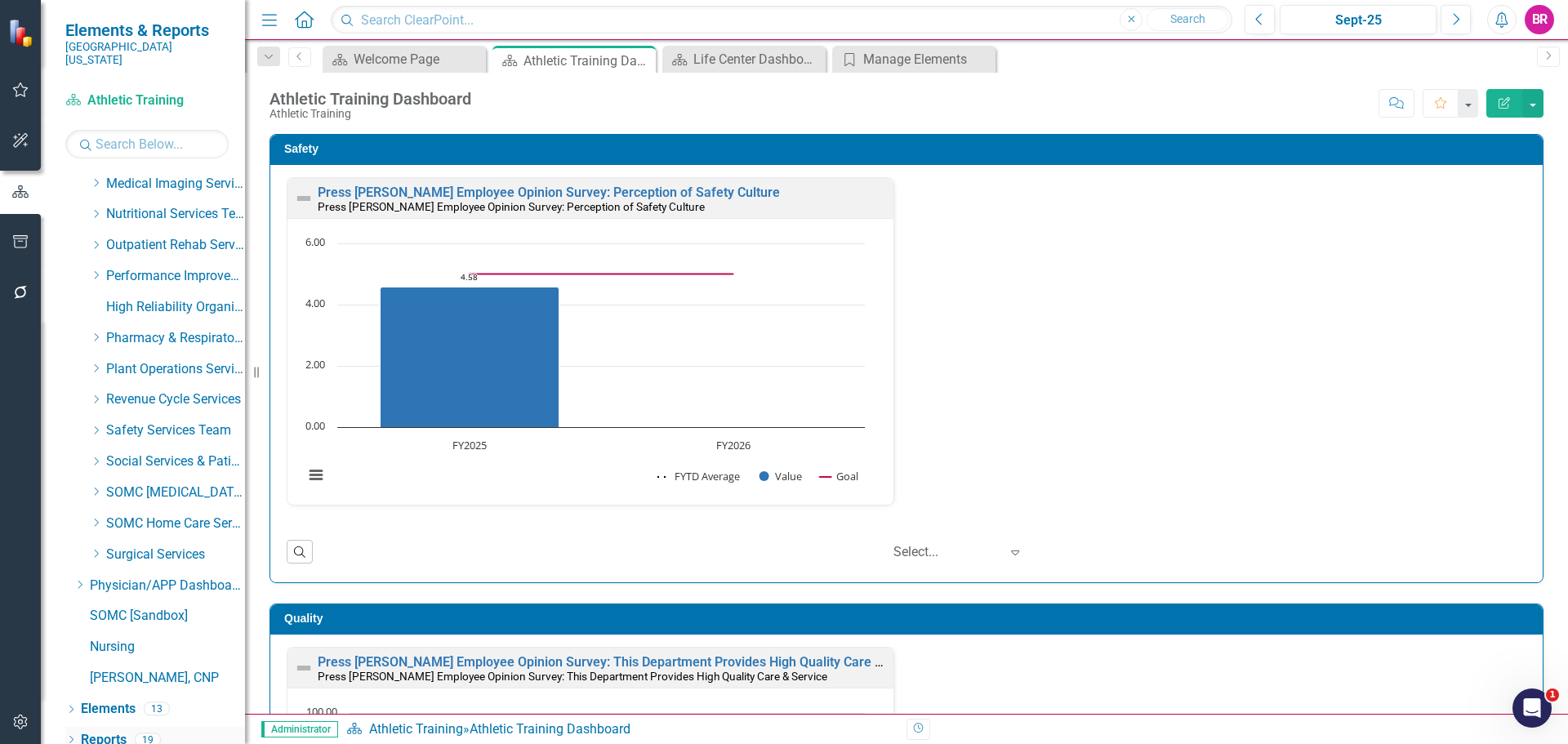
click at [111, 731] on link "Reports" at bounding box center [104, 740] width 46 height 19
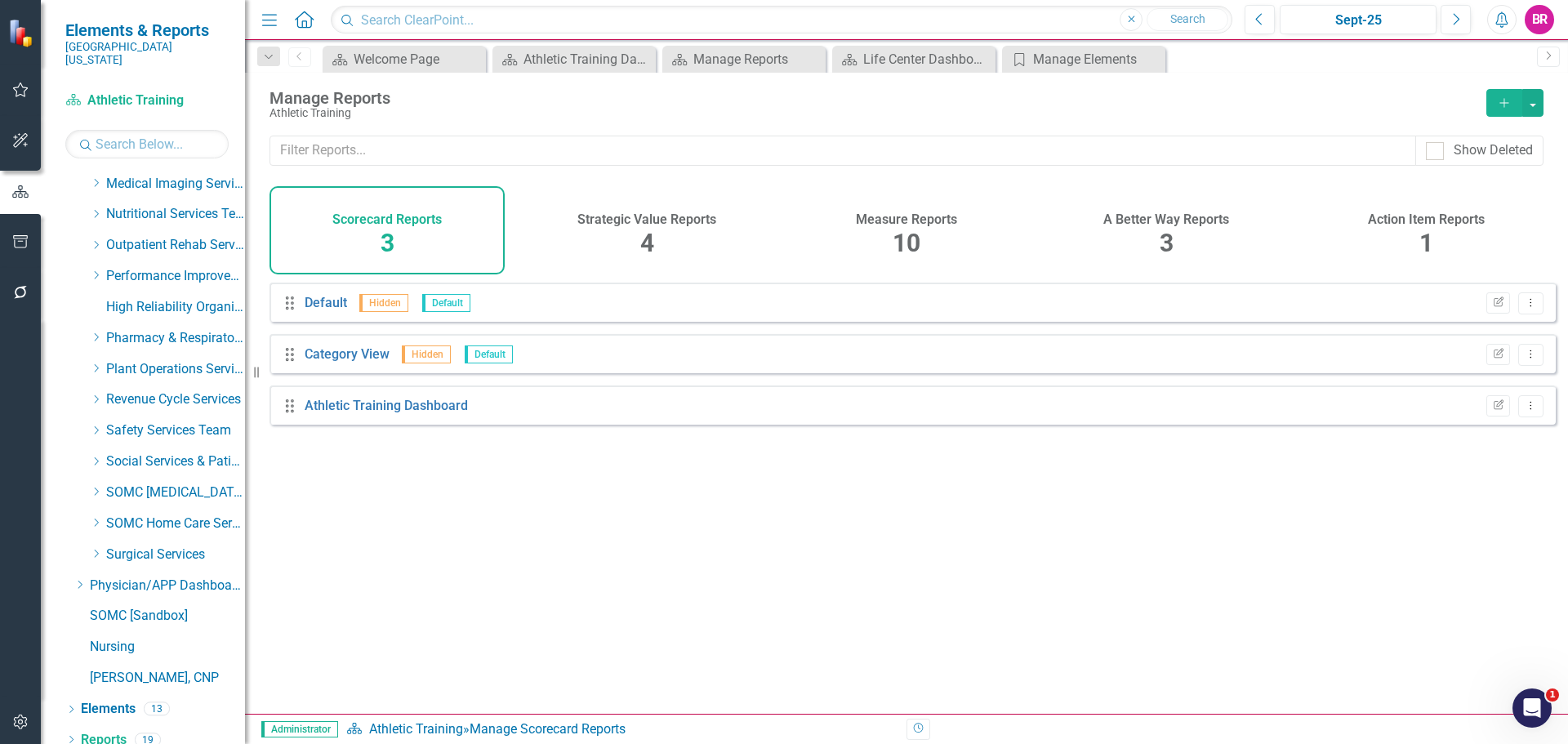
click at [1161, 220] on h4 "A Better Way Reports" at bounding box center [1166, 219] width 126 height 15
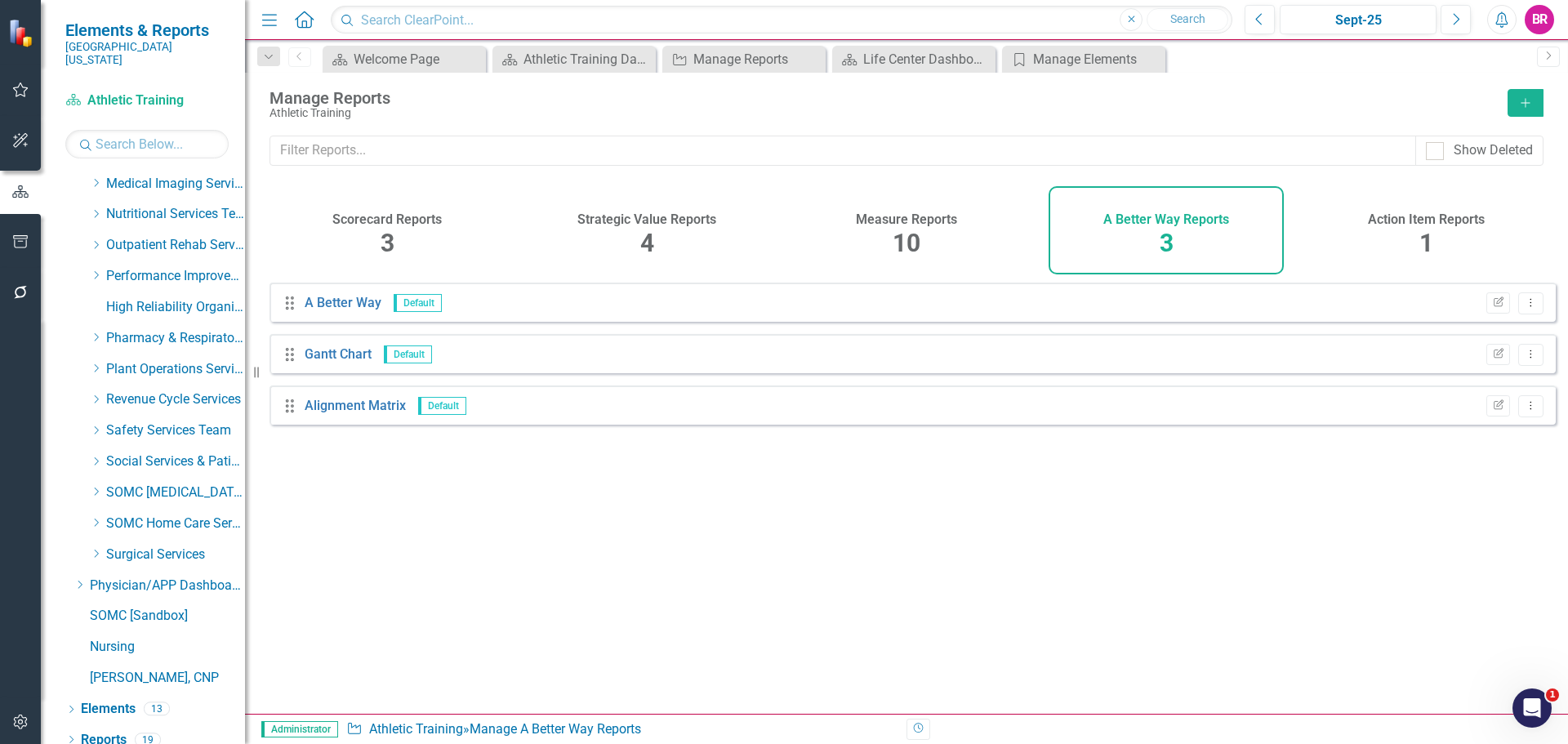
click at [933, 224] on h4 "Measure Reports" at bounding box center [905, 219] width 101 height 15
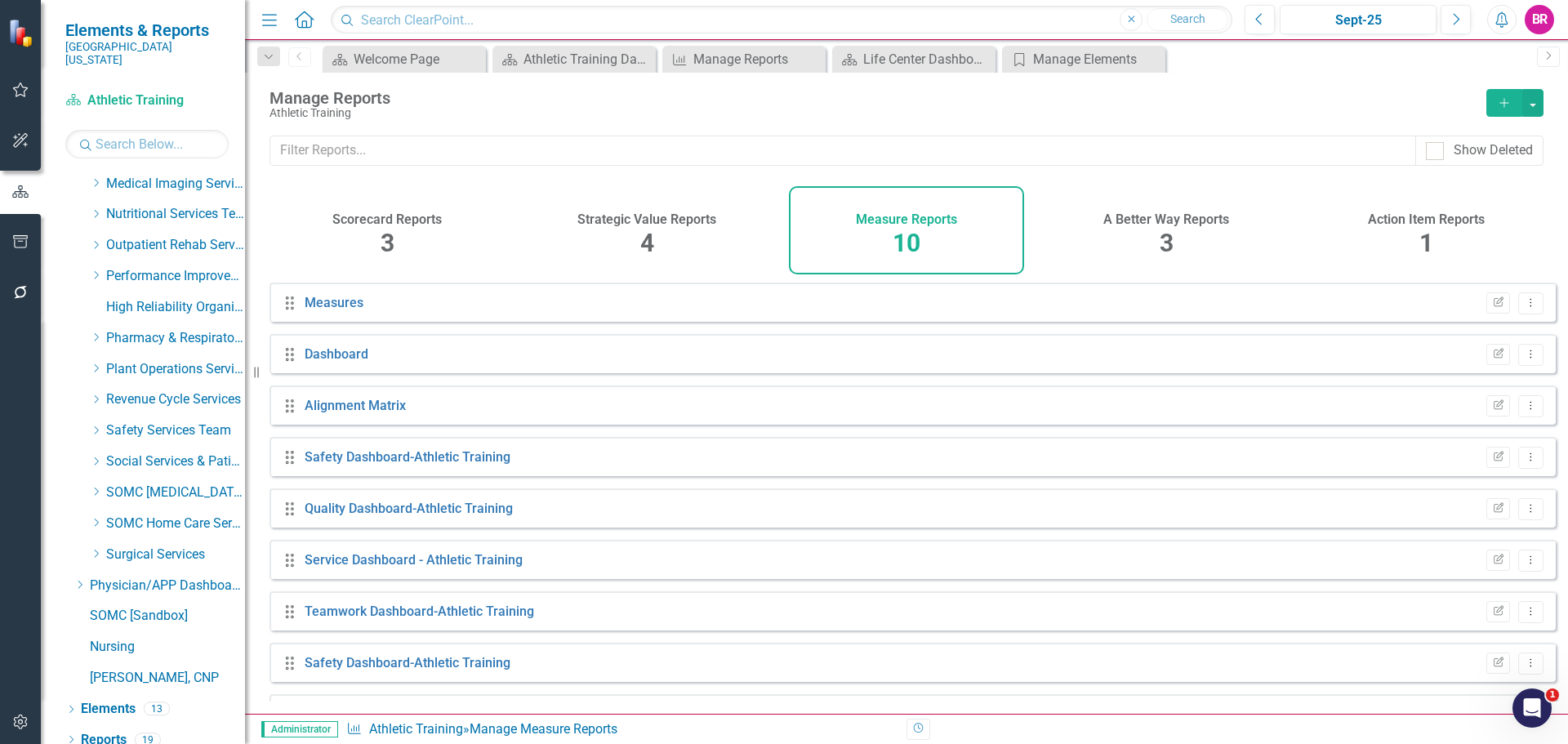
scroll to position [96, 0]
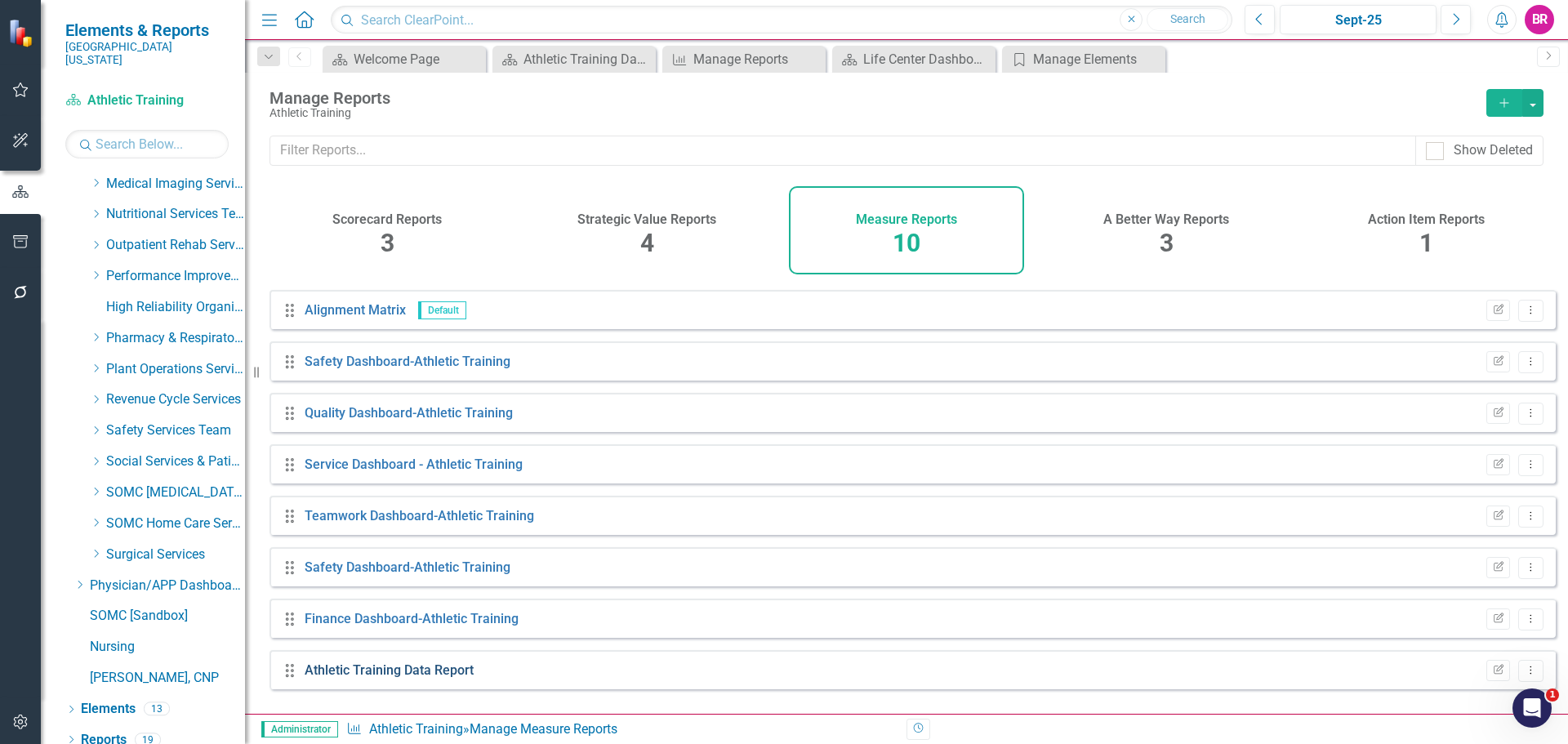
click at [361, 677] on link "Athletic Training Data Report" at bounding box center [389, 670] width 169 height 15
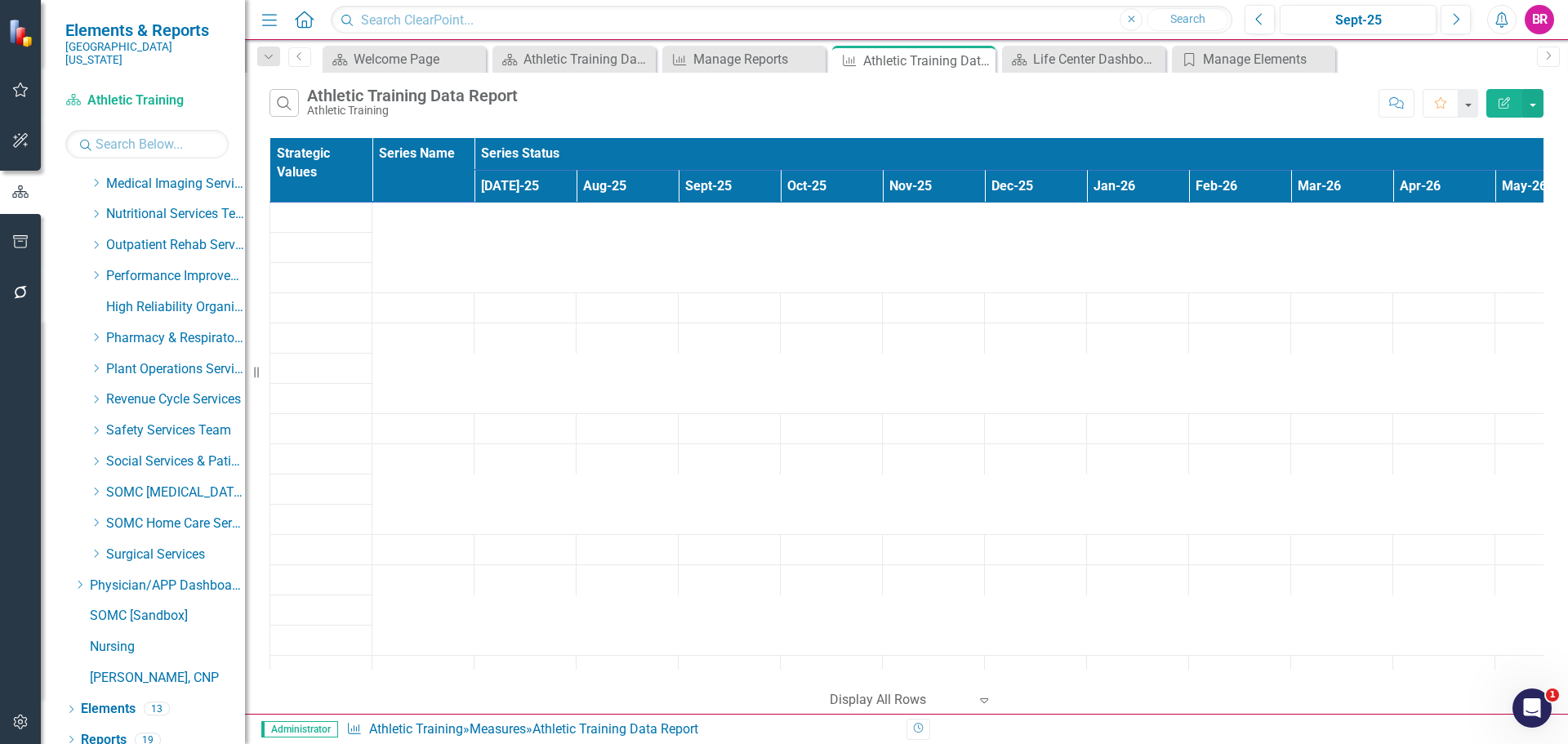
click at [1508, 107] on icon "Edit Report" at bounding box center [1504, 103] width 15 height 12
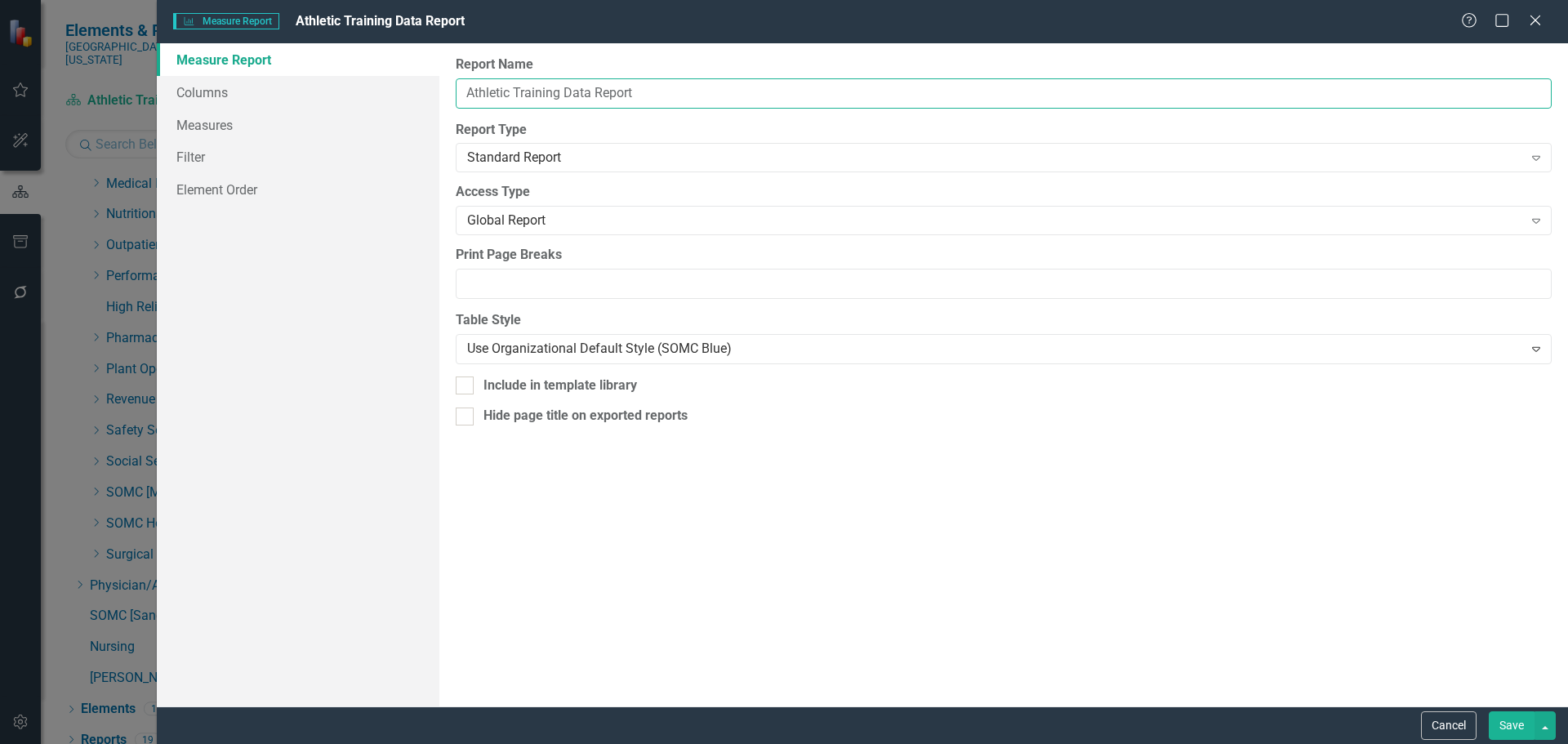
click at [561, 91] on input "Athletic Training Data Report" at bounding box center [1004, 93] width 1096 height 30
type input "Athletic Training & Life Center Data Report"
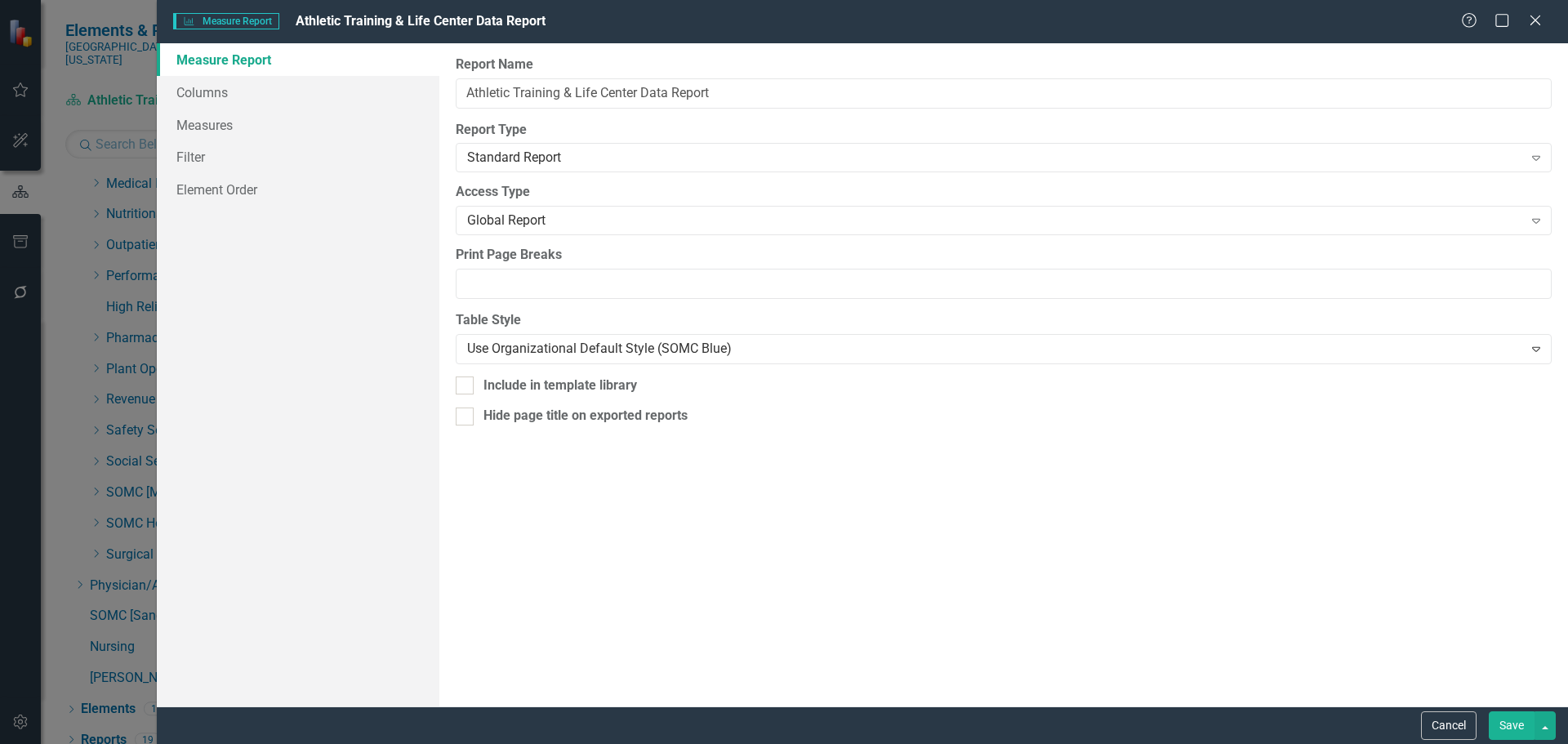
click at [585, 544] on div "Report Name Athletic Training & Life Center Data Report Report Type Standard Re…" at bounding box center [1004, 375] width 1128 height 664
click at [1511, 718] on button "Save" at bounding box center [1512, 725] width 46 height 28
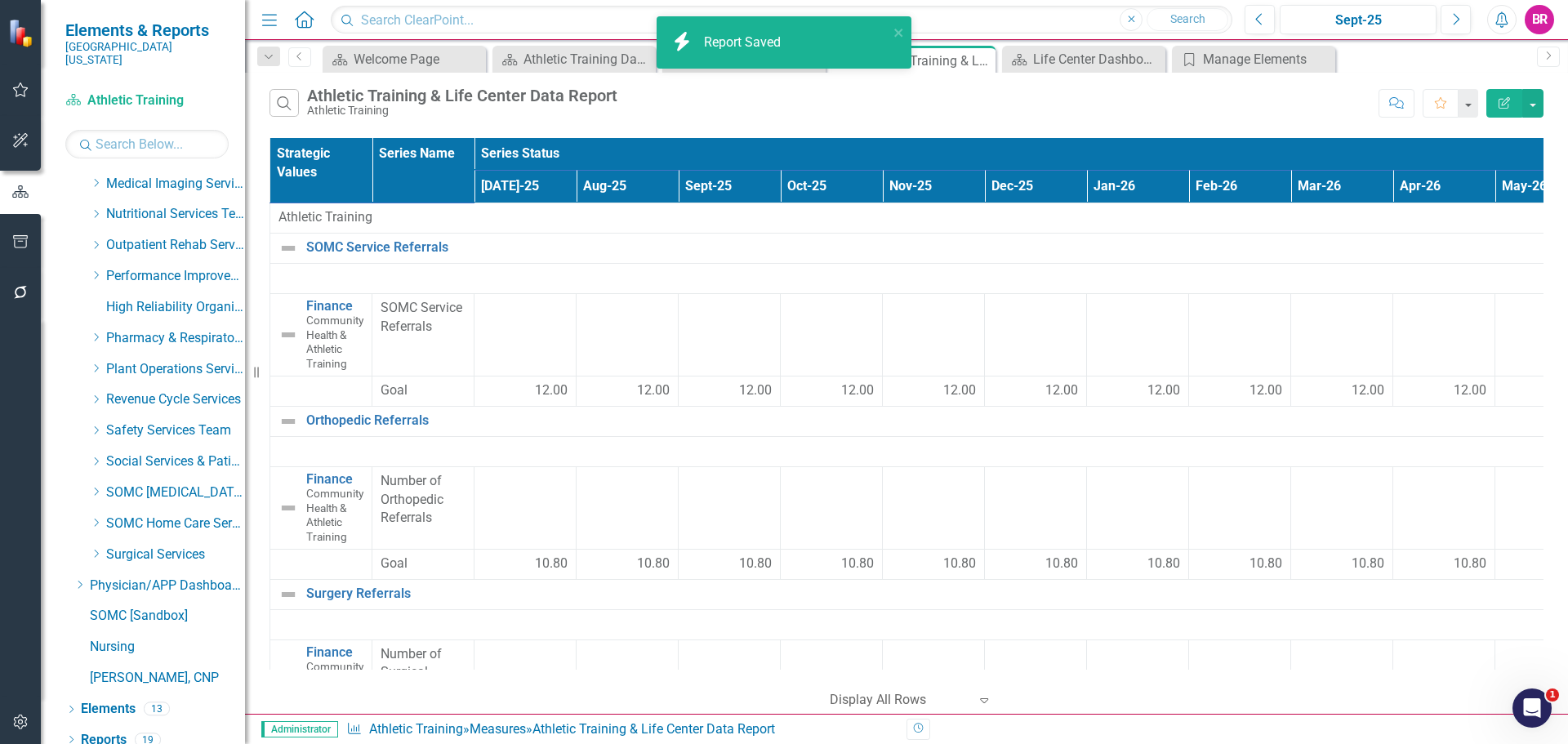
click at [1503, 103] on icon "Edit Report" at bounding box center [1504, 103] width 15 height 12
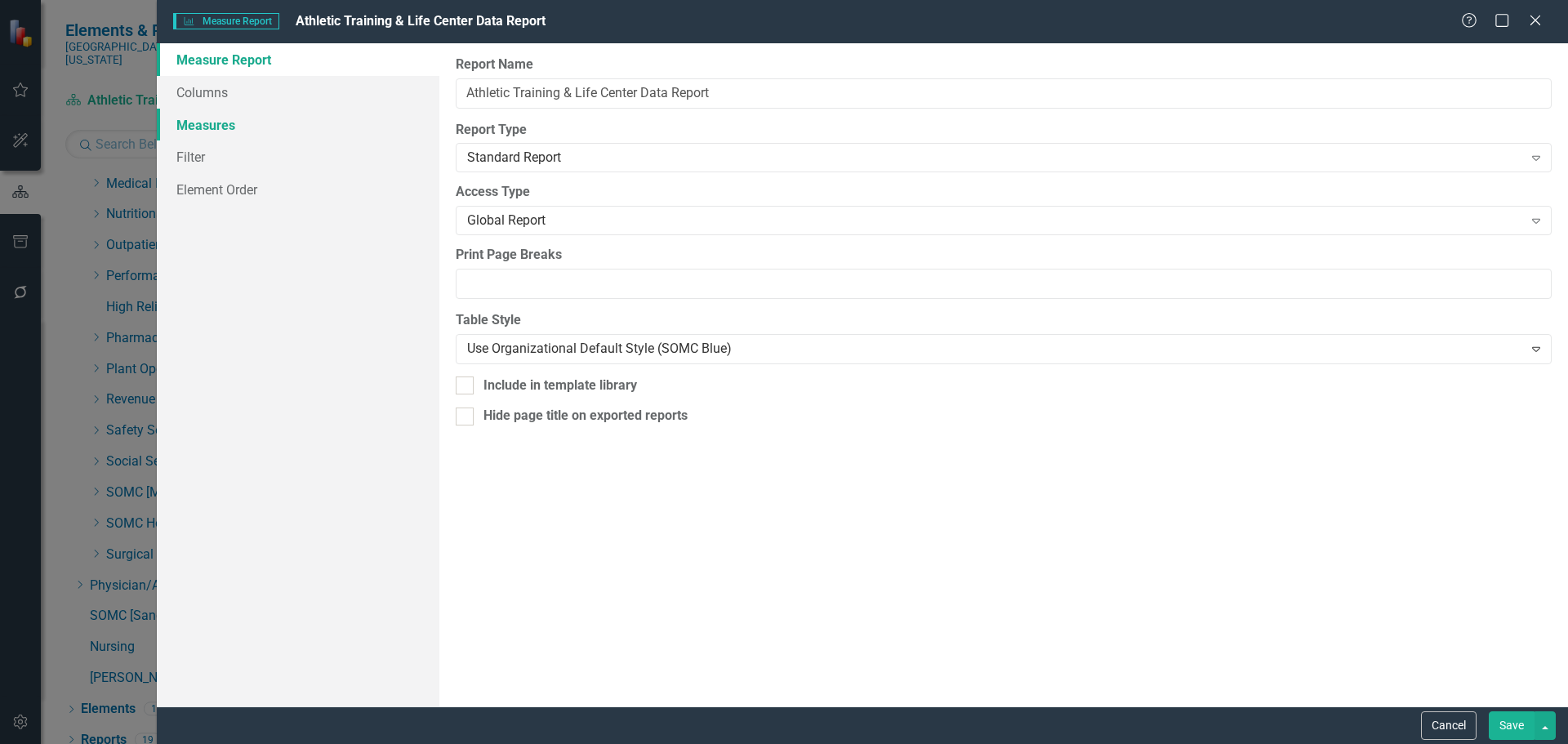
click at [223, 130] on link "Measures" at bounding box center [298, 125] width 282 height 33
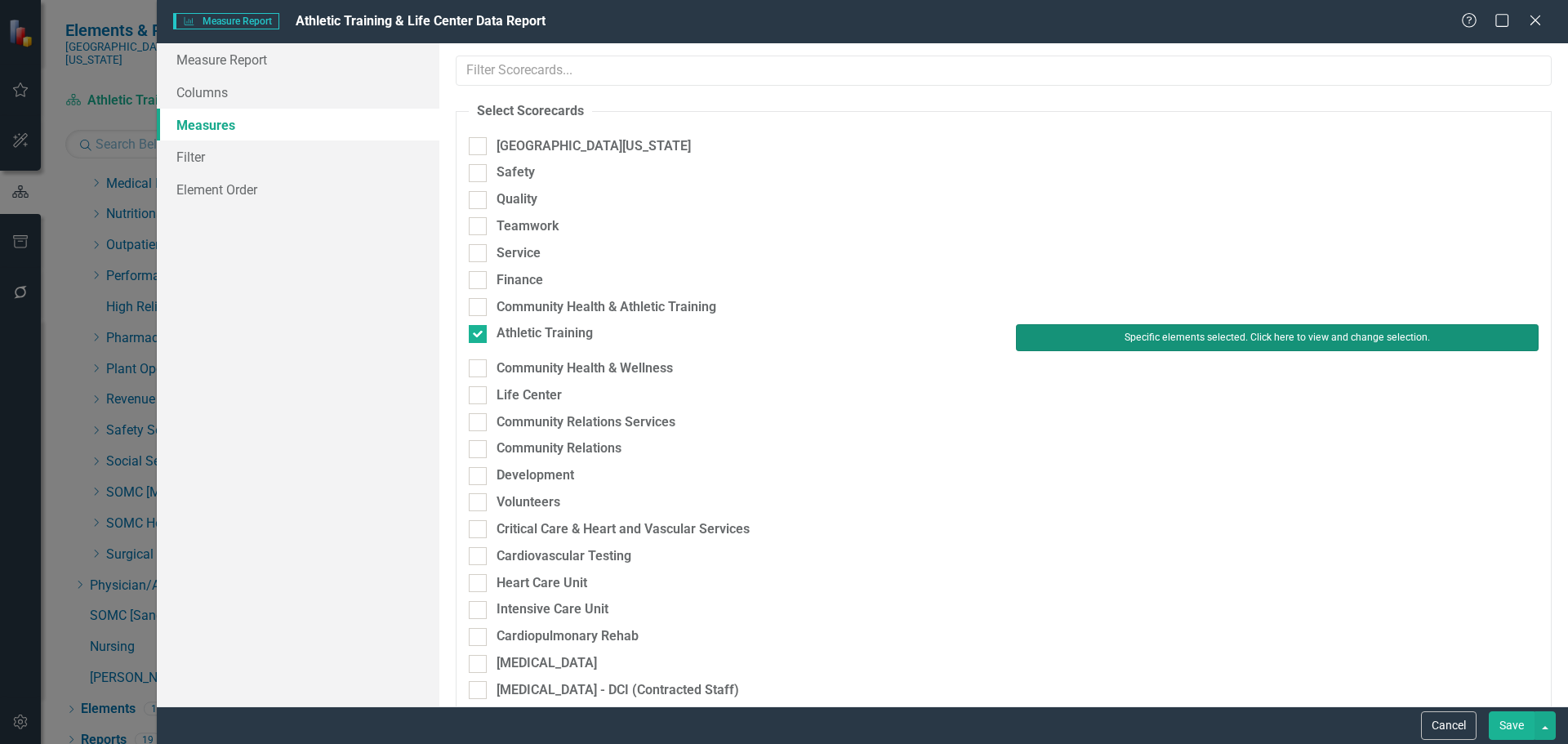
click at [1108, 331] on button "Specific elements selected. Click here to view and change selection." at bounding box center [1277, 337] width 522 height 26
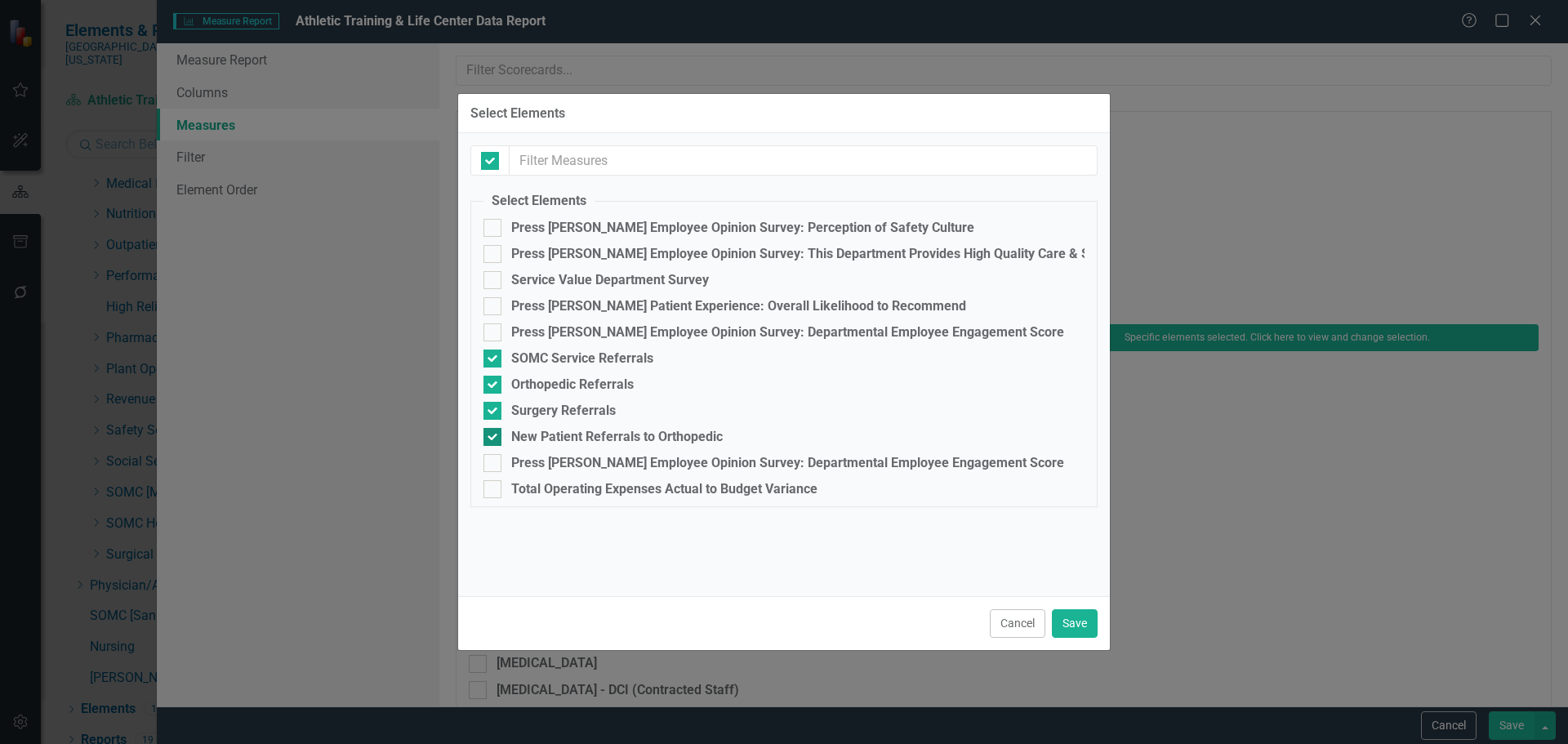
checkbox input "false"
click at [1032, 636] on button "Cancel" at bounding box center [1017, 623] width 56 height 28
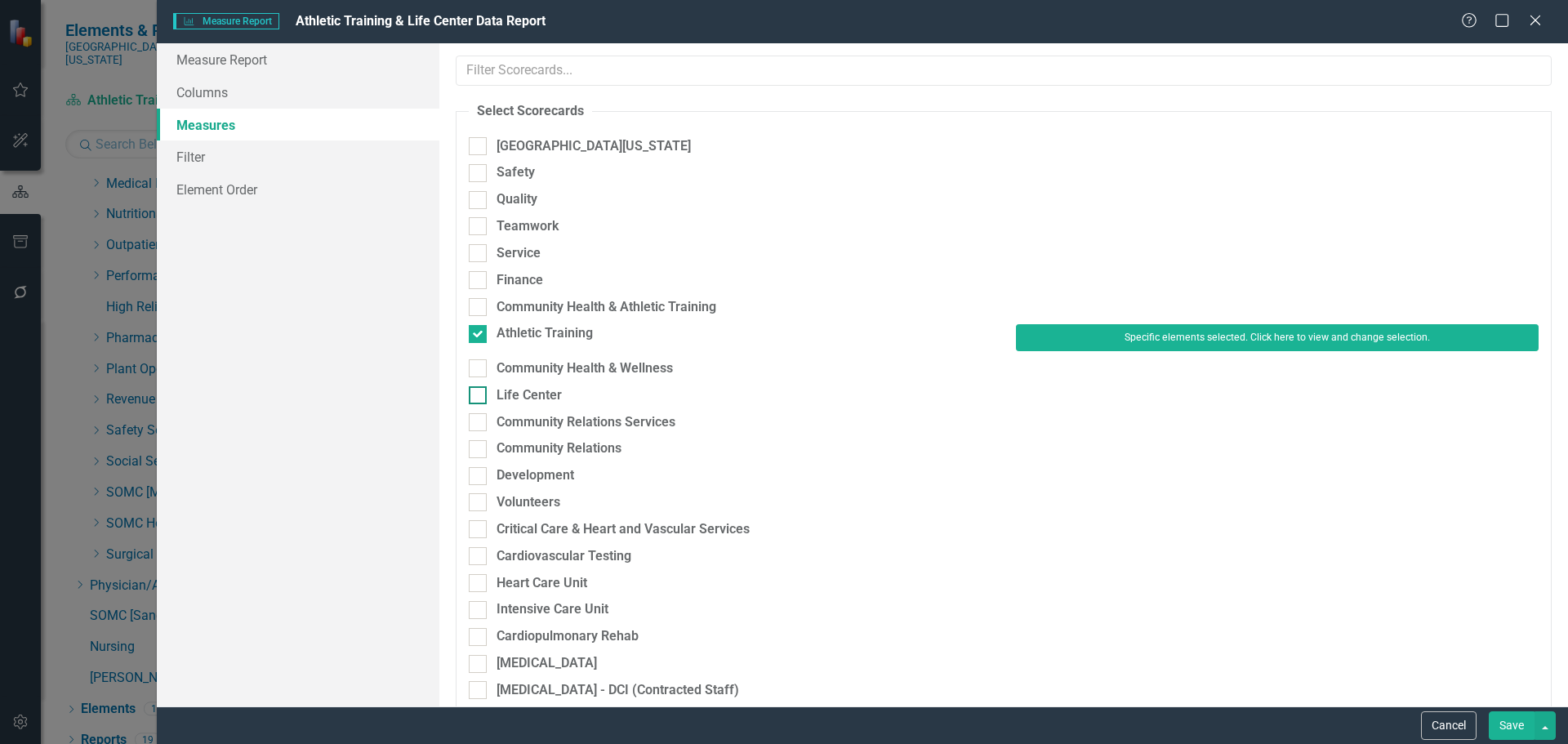
click at [542, 393] on div "Life Center" at bounding box center [530, 395] width 66 height 19
click at [480, 393] on input "Life Center" at bounding box center [474, 392] width 11 height 11
checkbox input "true"
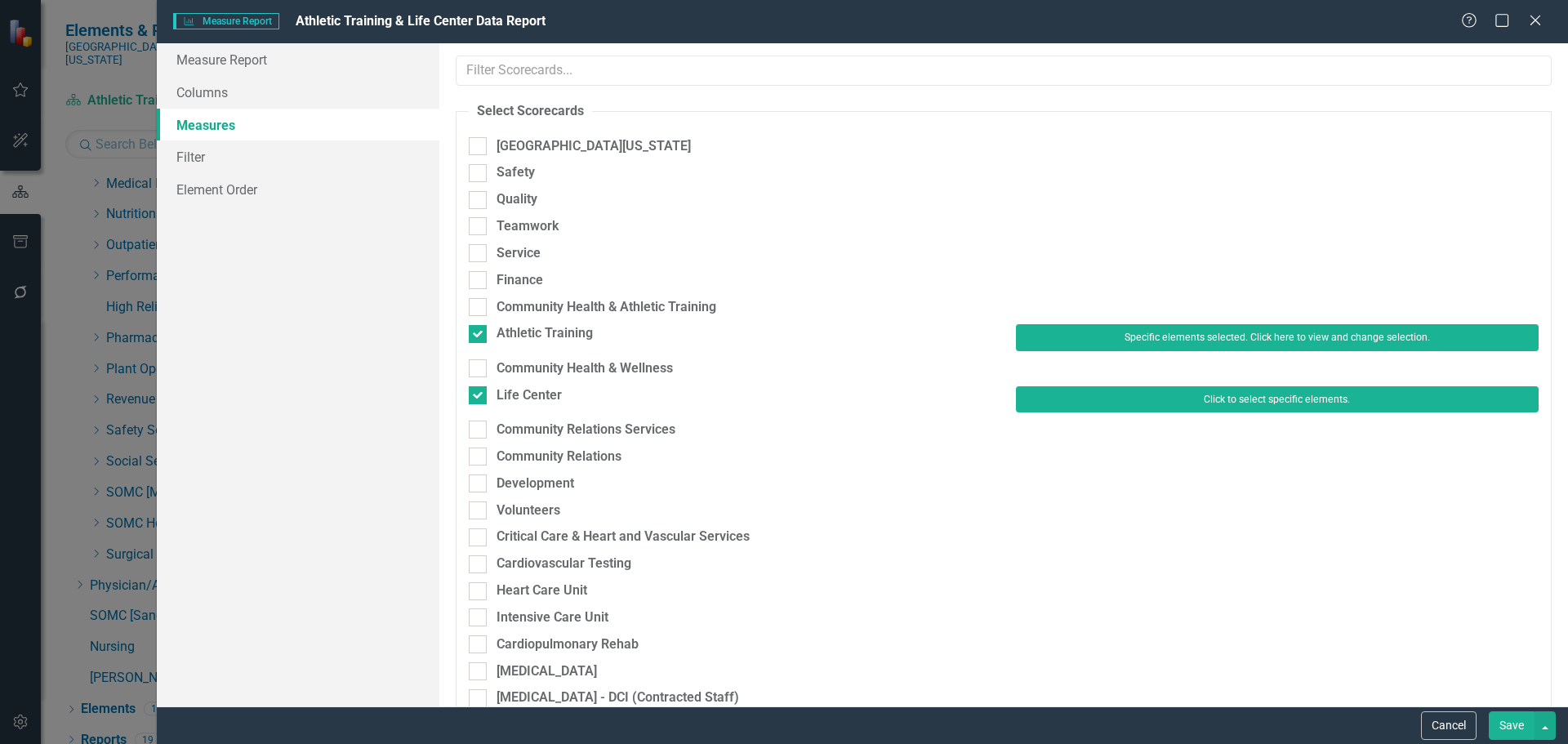
click at [1171, 404] on button "Click to select specific elements." at bounding box center [1277, 399] width 522 height 26
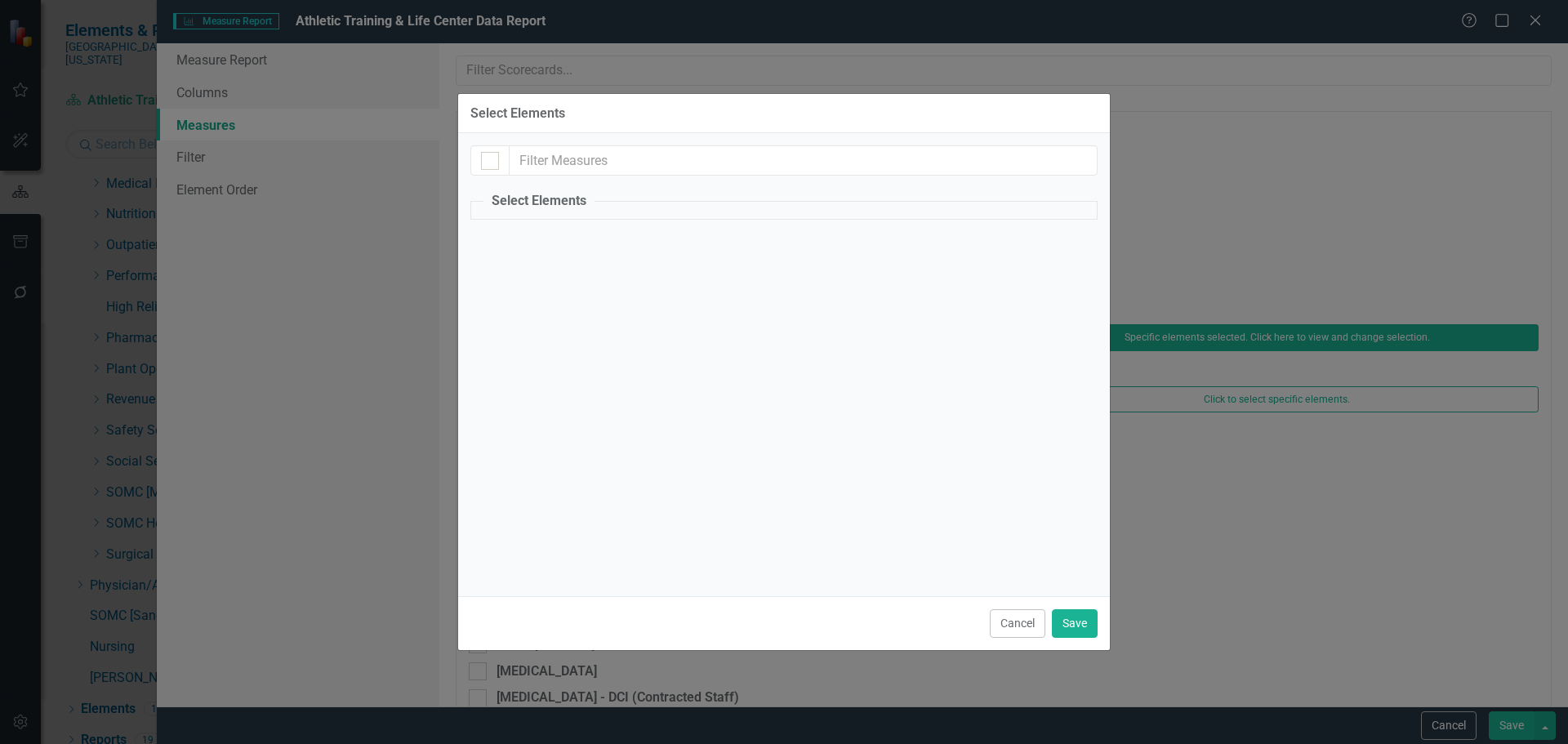
checkbox input "false"
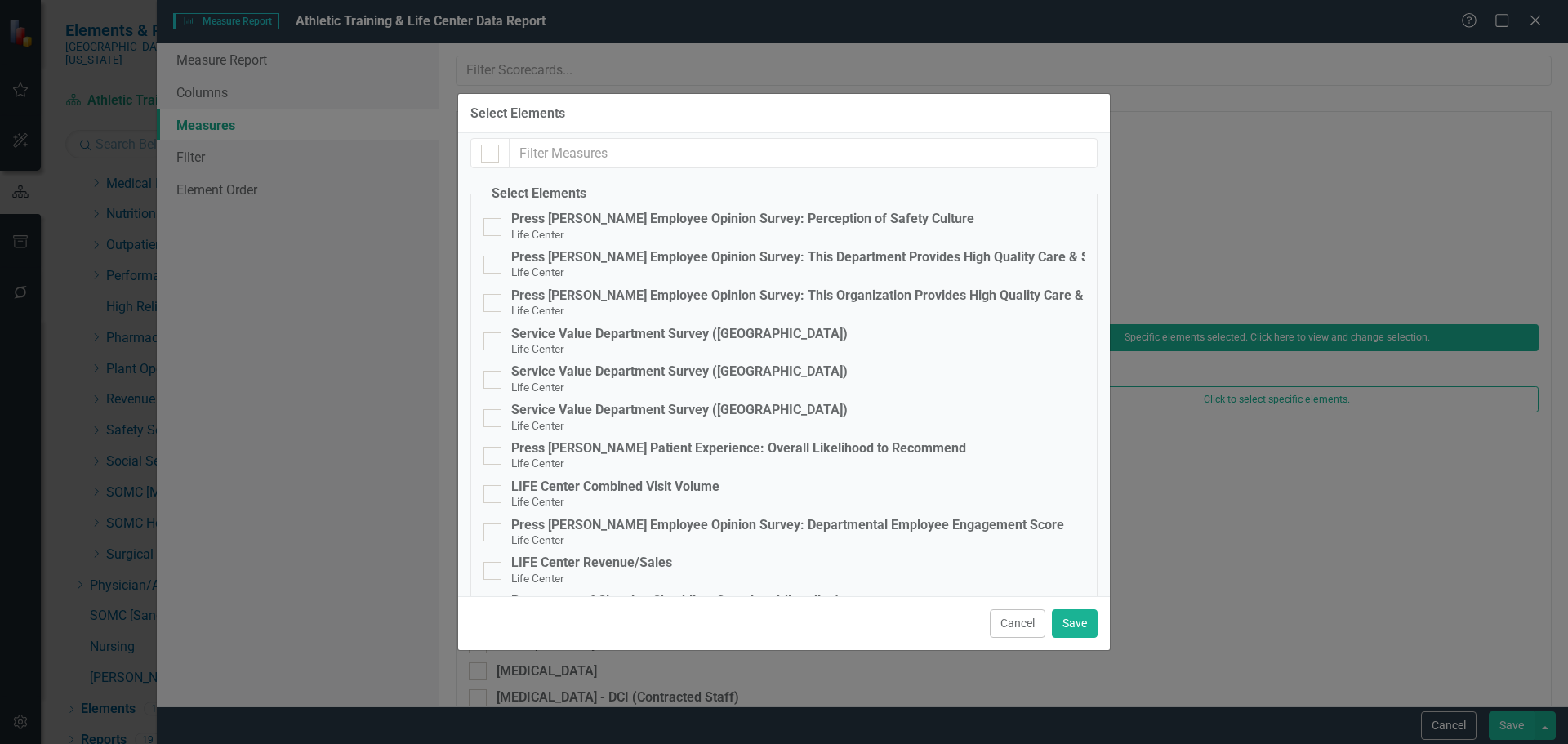
scroll to position [171, 0]
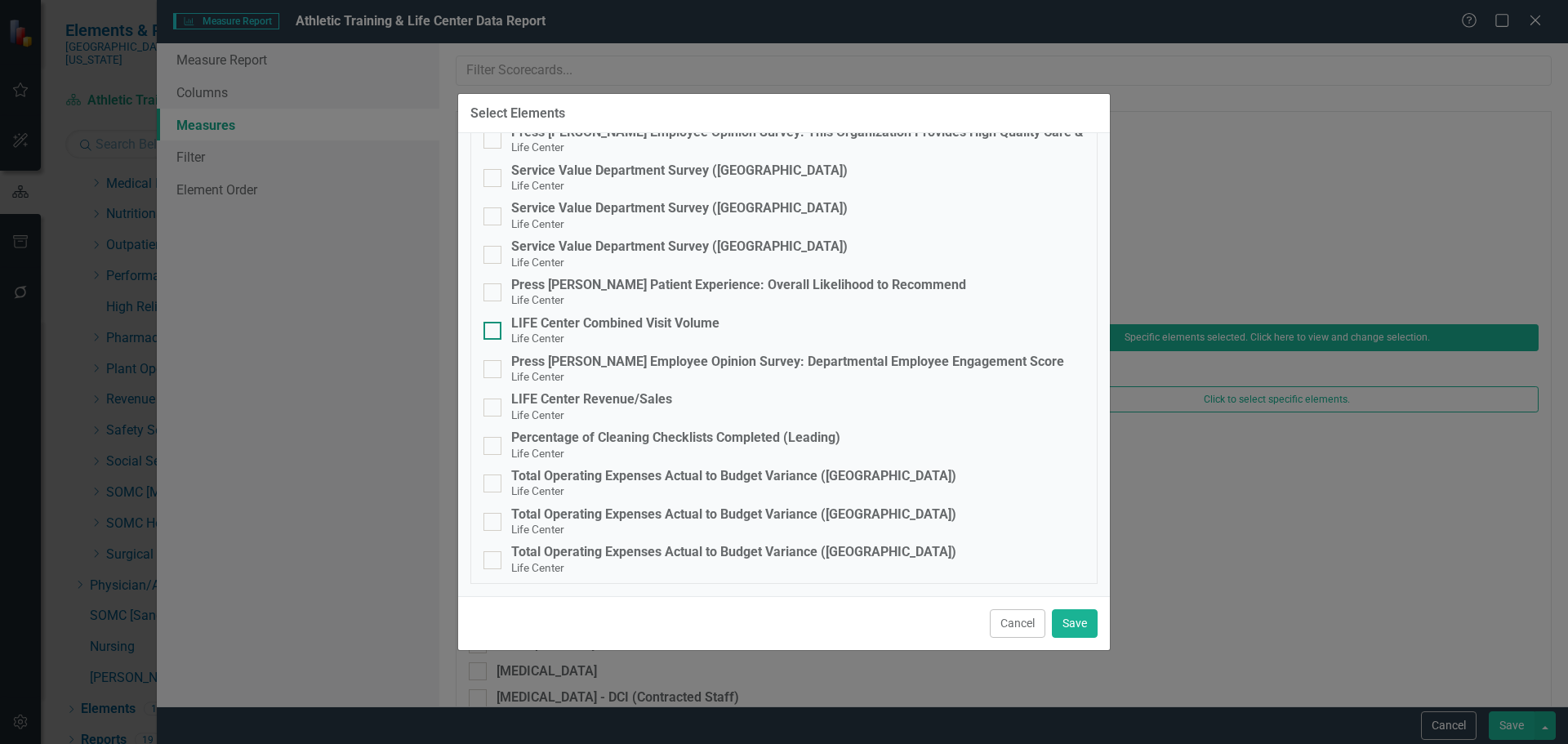
click at [656, 324] on div "LIFE Center Combined Visit Volume" at bounding box center [615, 323] width 208 height 15
click at [494, 324] on input "LIFE Center Combined Visit Volume Life Center" at bounding box center [489, 327] width 11 height 11
checkbox input "true"
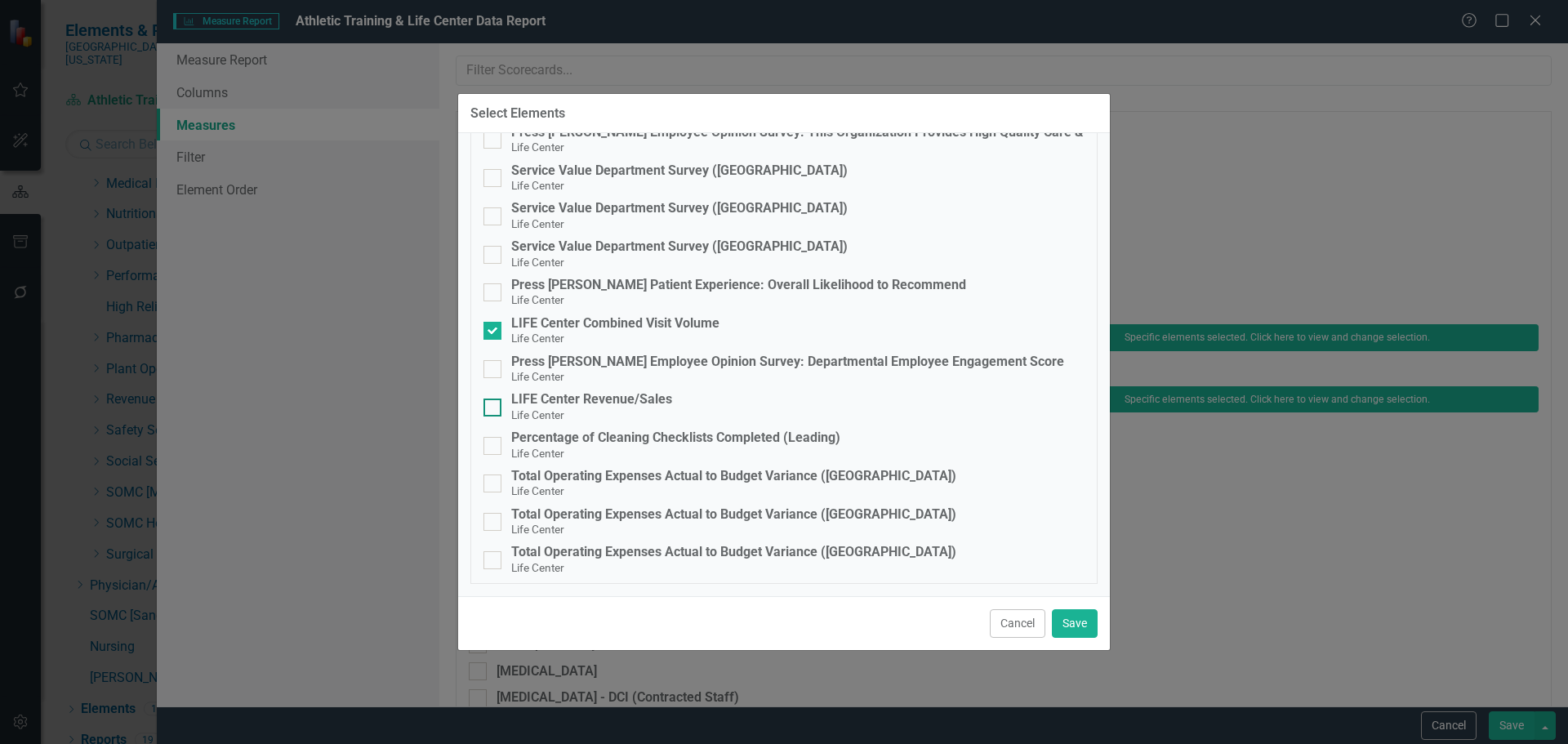
click at [652, 401] on div "LIFE Center Revenue/Sales" at bounding box center [592, 400] width 161 height 15
click at [494, 401] on input "LIFE Center Revenue/Sales Life Center" at bounding box center [489, 404] width 11 height 11
checkbox input "true"
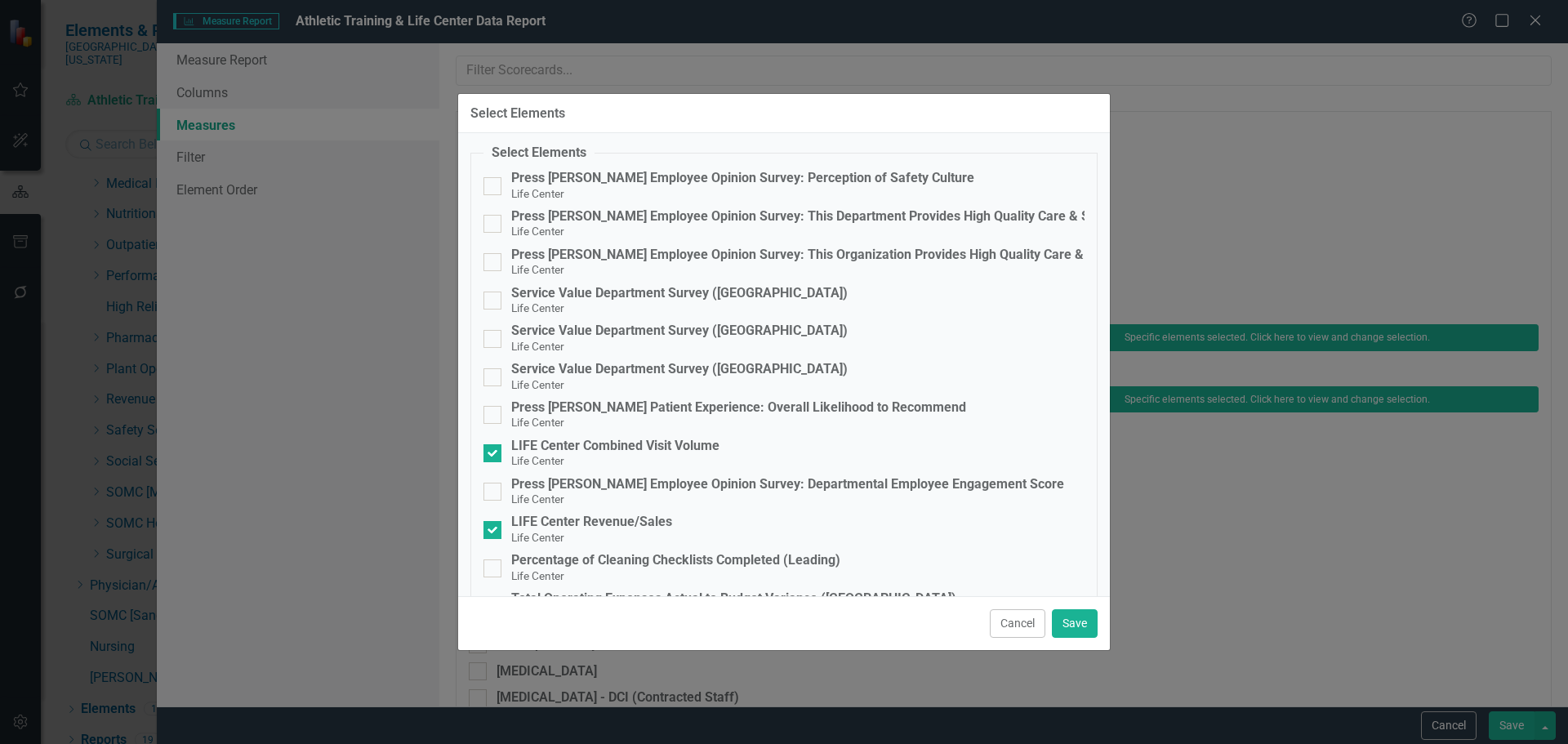
scroll to position [0, 0]
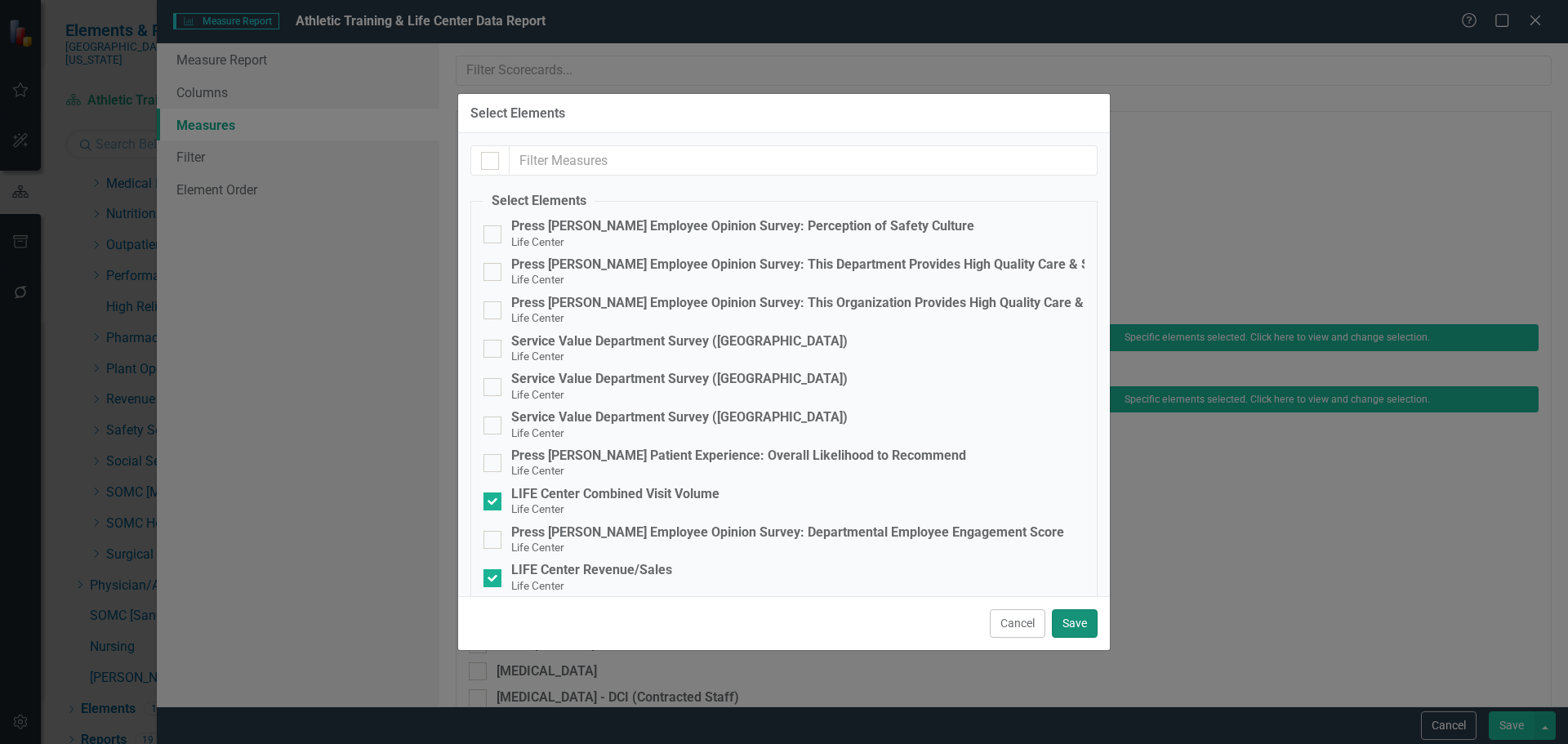
click at [1078, 634] on button "Save" at bounding box center [1075, 623] width 46 height 28
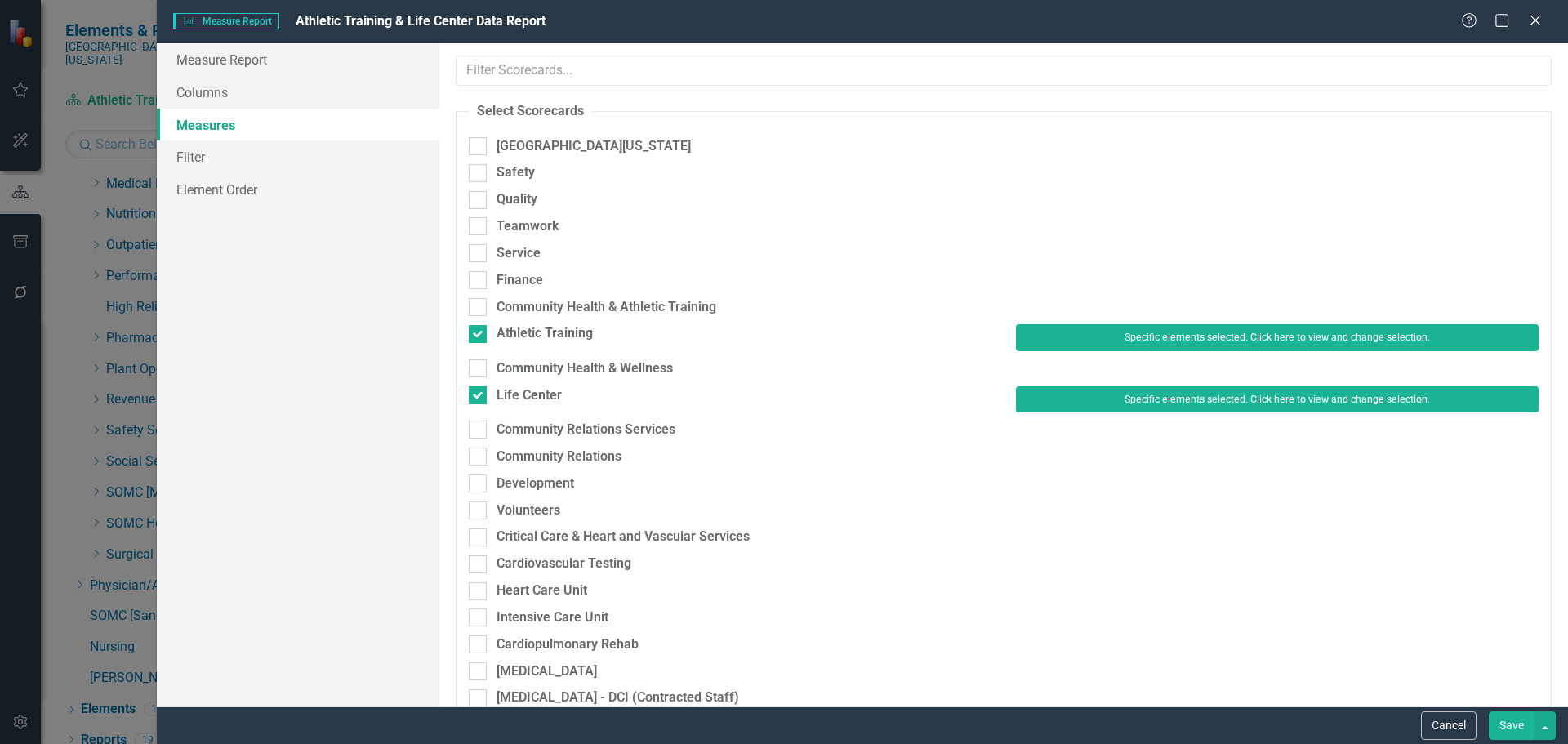
click at [1506, 723] on button "Save" at bounding box center [1512, 725] width 46 height 28
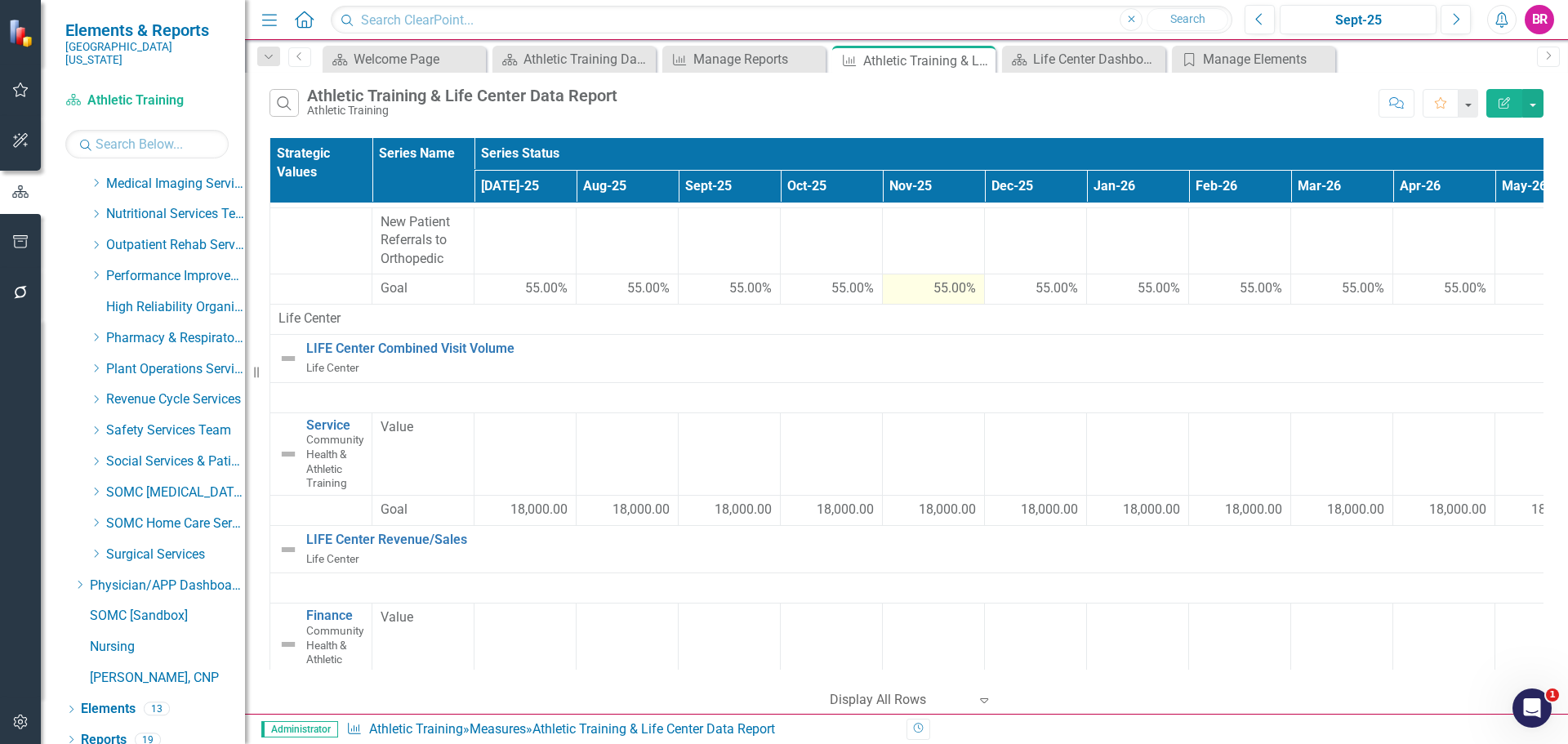
scroll to position [607, 0]
click at [1533, 102] on button "button" at bounding box center [1532, 103] width 21 height 28
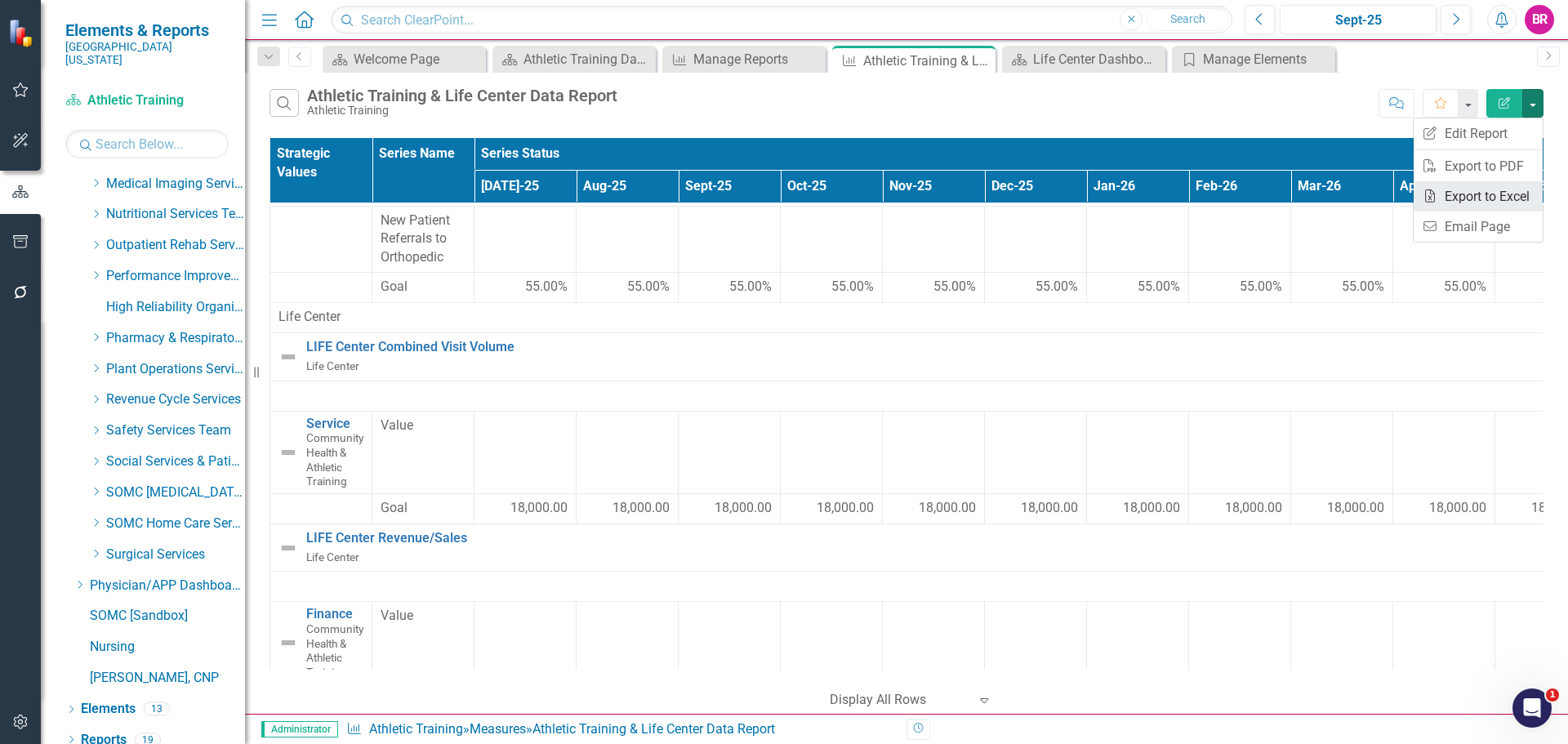
click at [1506, 193] on link "Excel Export to Excel" at bounding box center [1478, 196] width 129 height 30
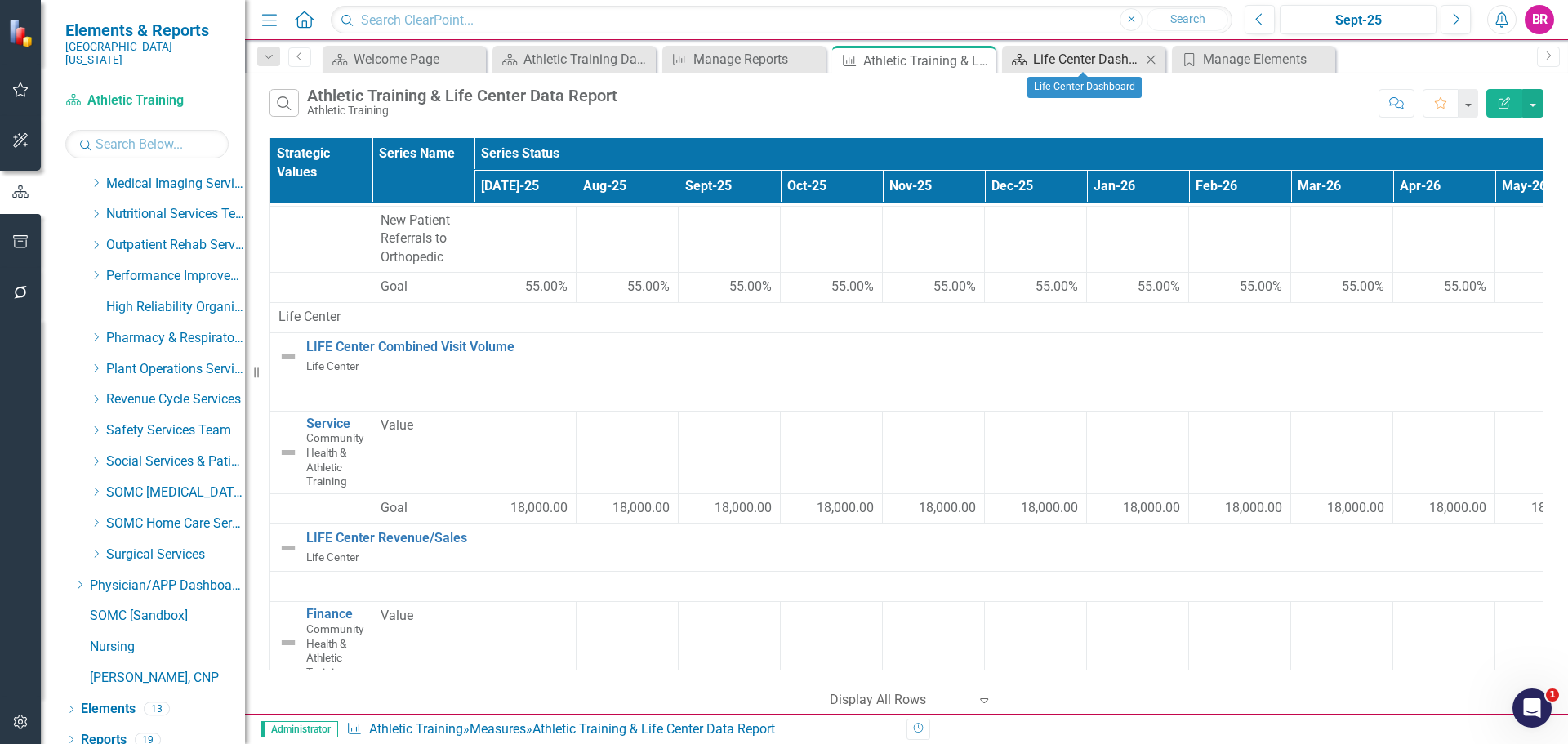
click at [1070, 56] on div "Life Center Dashboard" at bounding box center [1087, 59] width 107 height 20
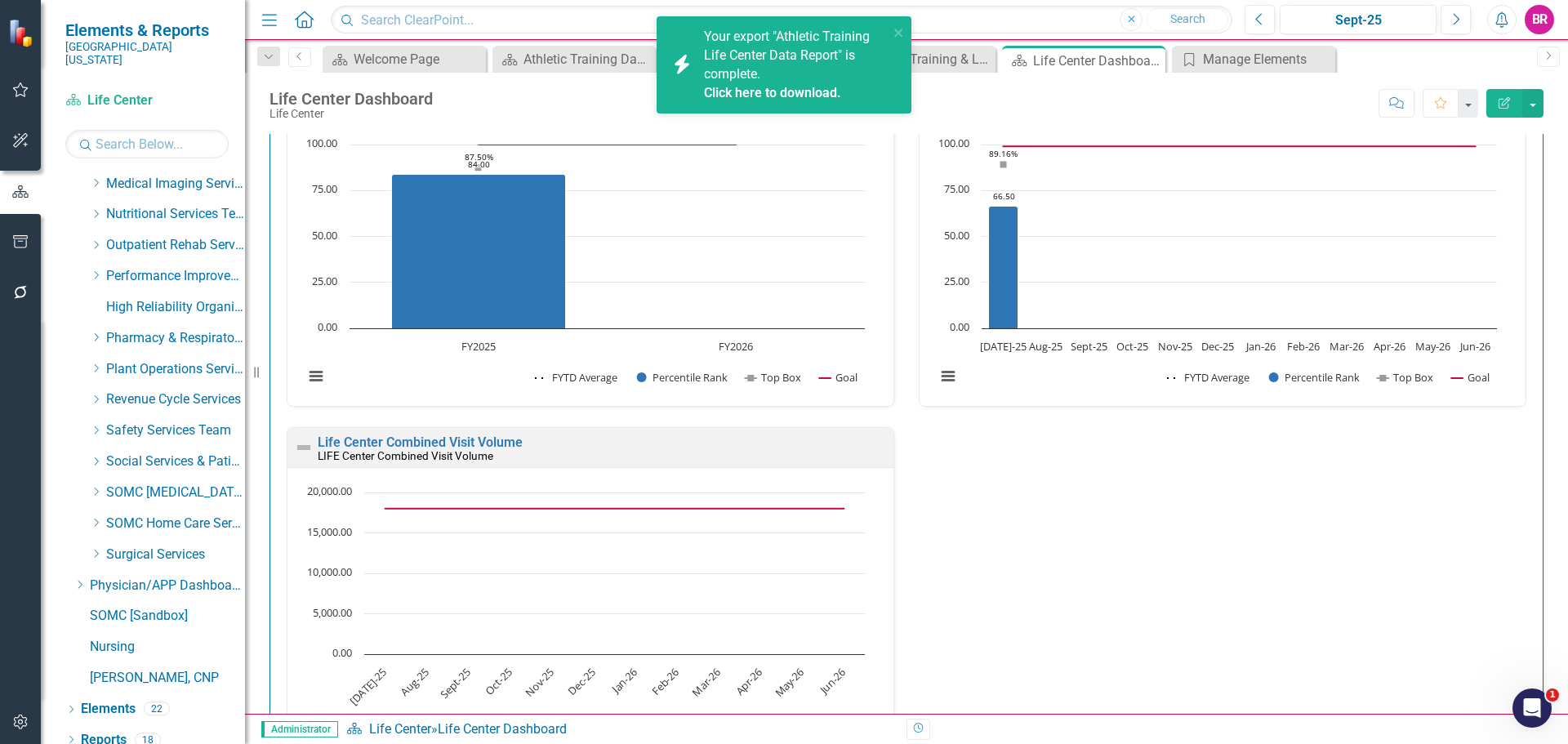
scroll to position [1471, 0]
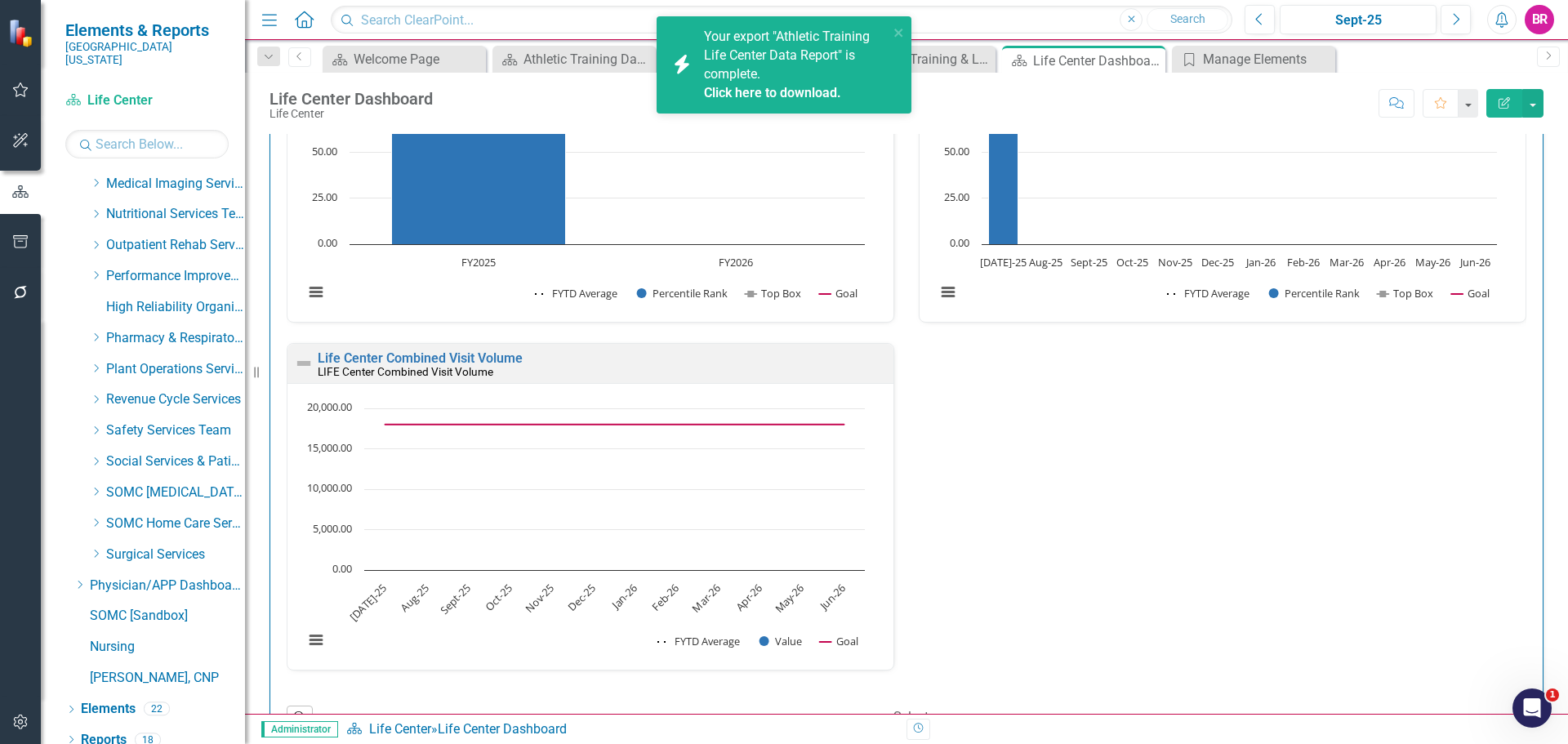
click at [787, 93] on link "Click here to download." at bounding box center [772, 92] width 137 height 15
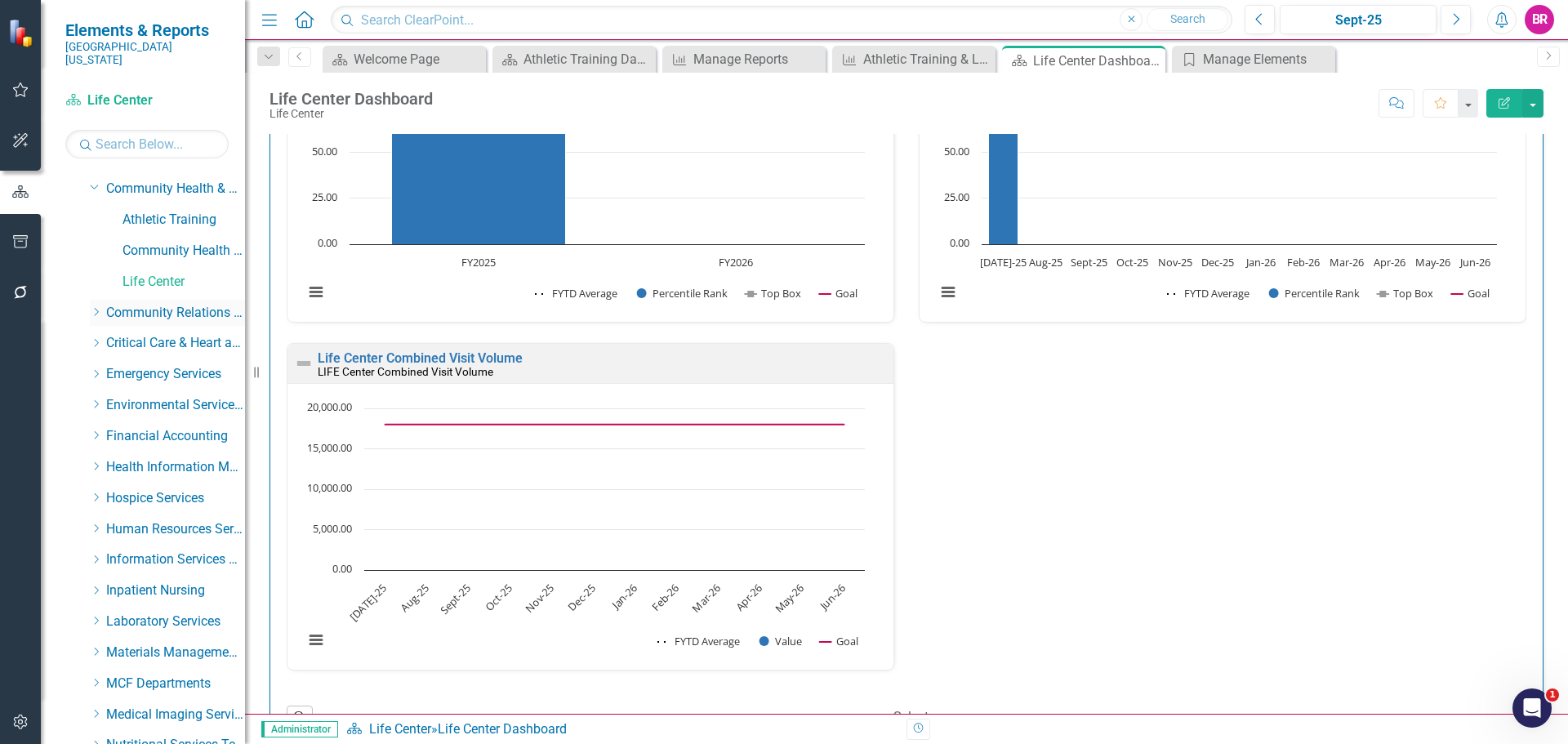
scroll to position [171, 0]
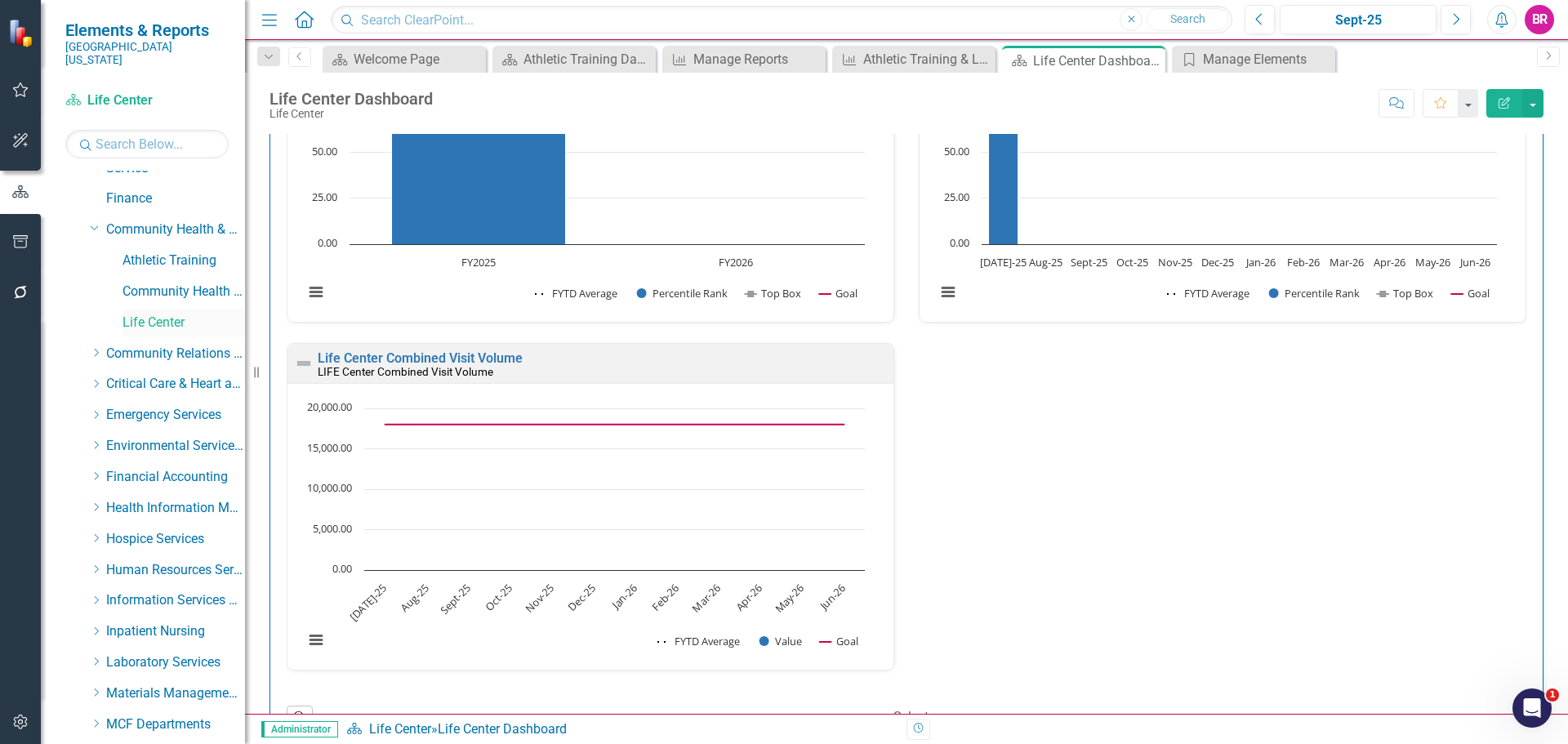
drag, startPoint x: 208, startPoint y: 276, endPoint x: 222, endPoint y: 298, distance: 26.1
click at [208, 282] on link "Community Health & Wellness" at bounding box center [184, 291] width 123 height 19
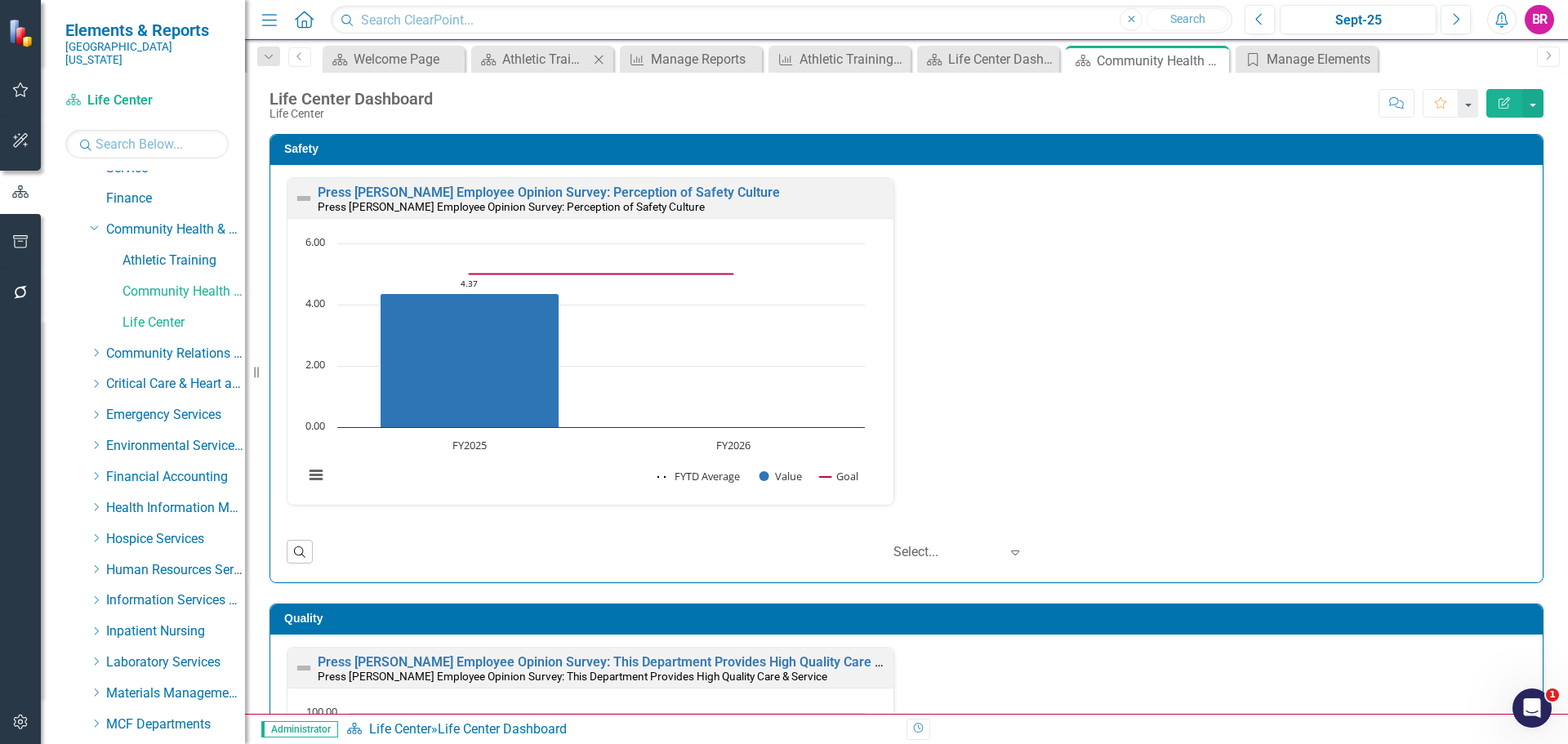
click at [604, 63] on icon "Close" at bounding box center [599, 59] width 16 height 13
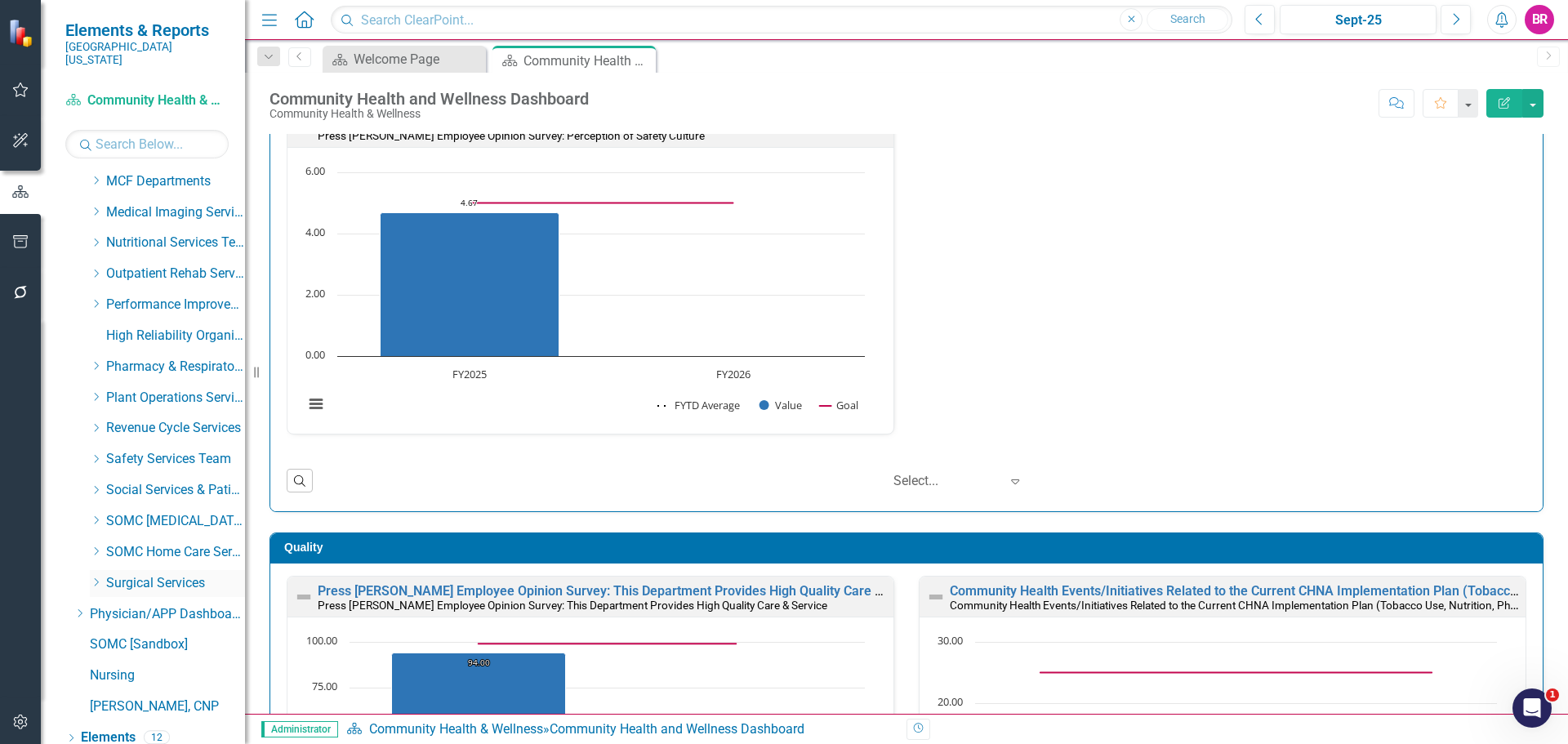
scroll to position [743, 0]
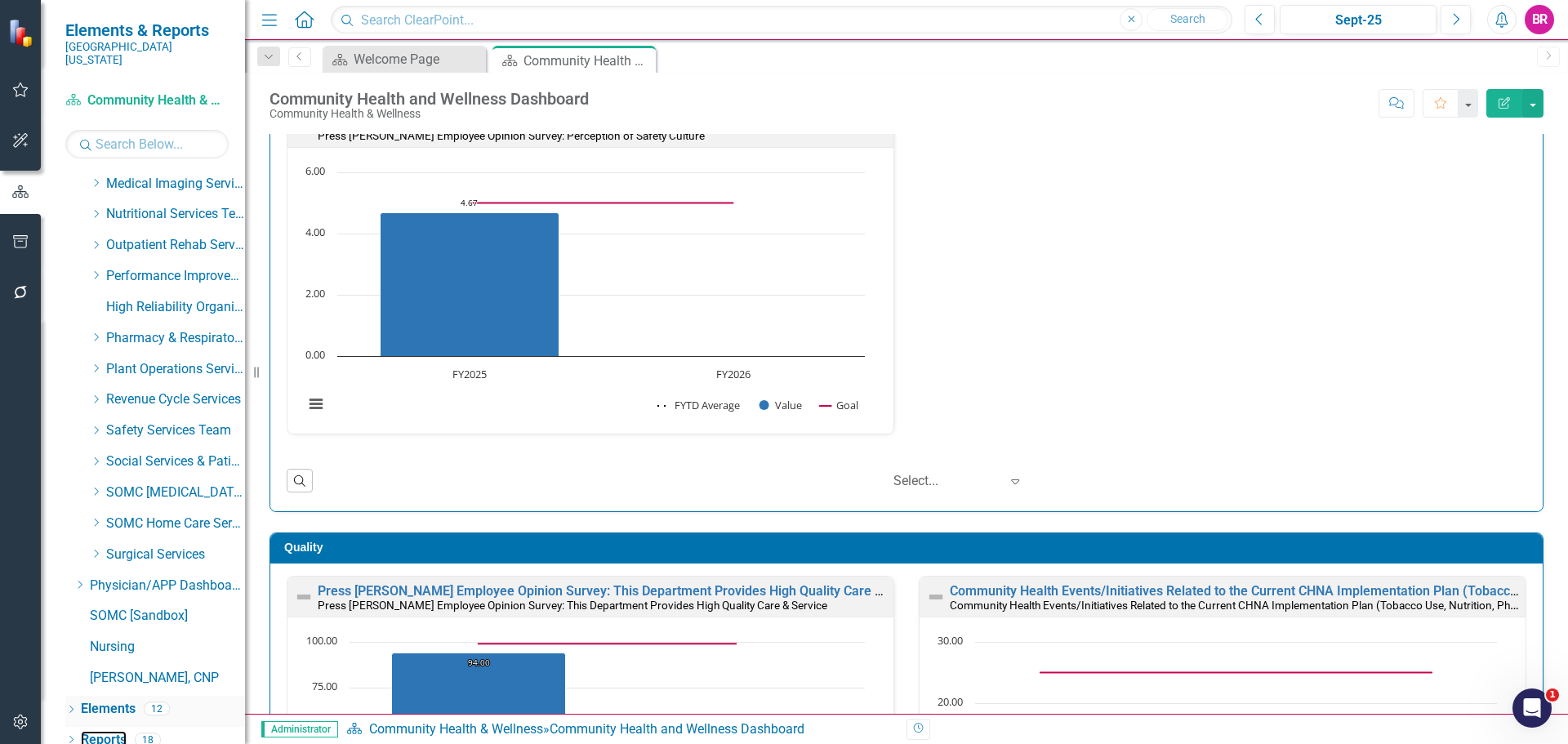
drag, startPoint x: 105, startPoint y: 728, endPoint x: 91, endPoint y: 702, distance: 29.5
click at [105, 731] on link "Reports" at bounding box center [104, 740] width 46 height 19
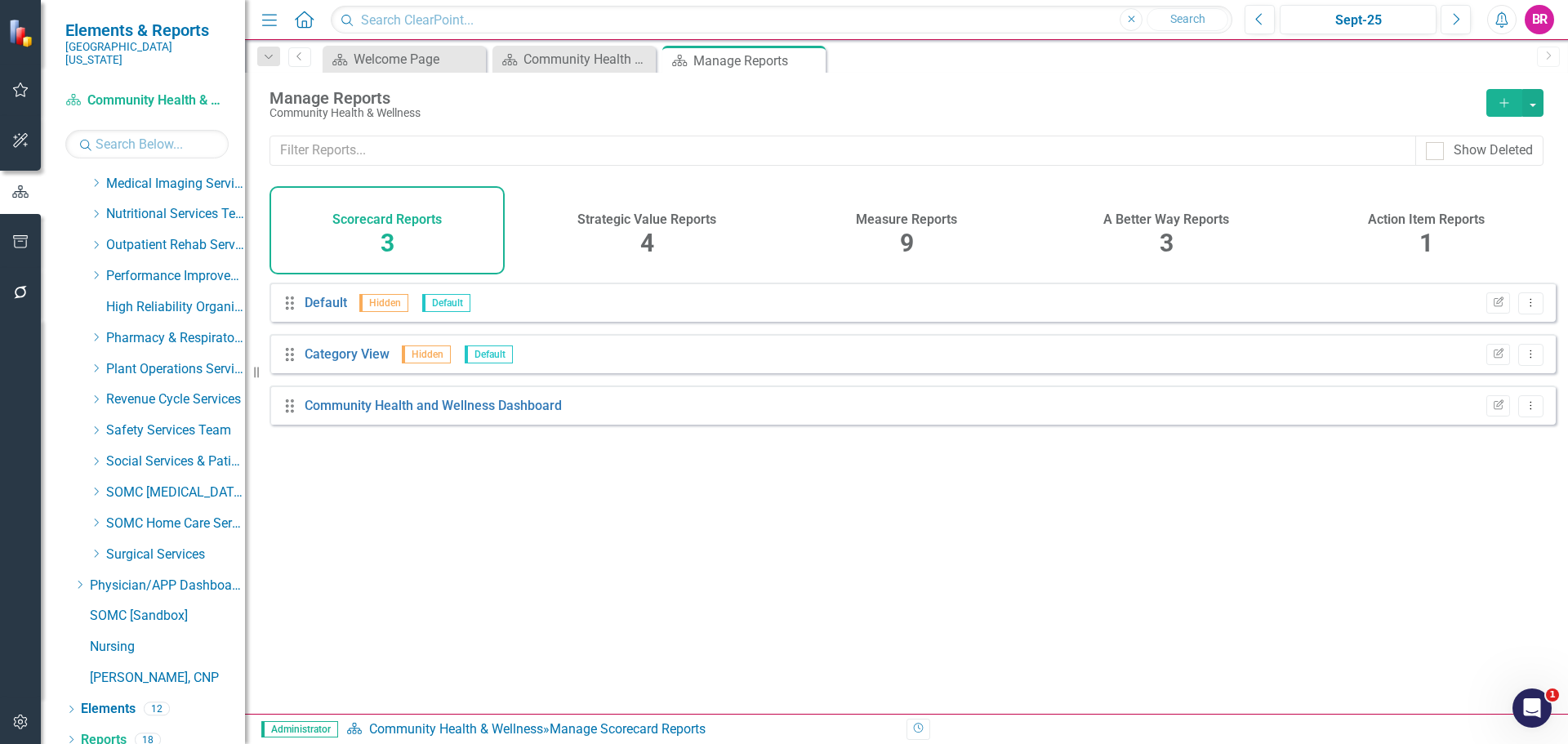
click at [920, 217] on h4 "Measure Reports" at bounding box center [905, 219] width 101 height 15
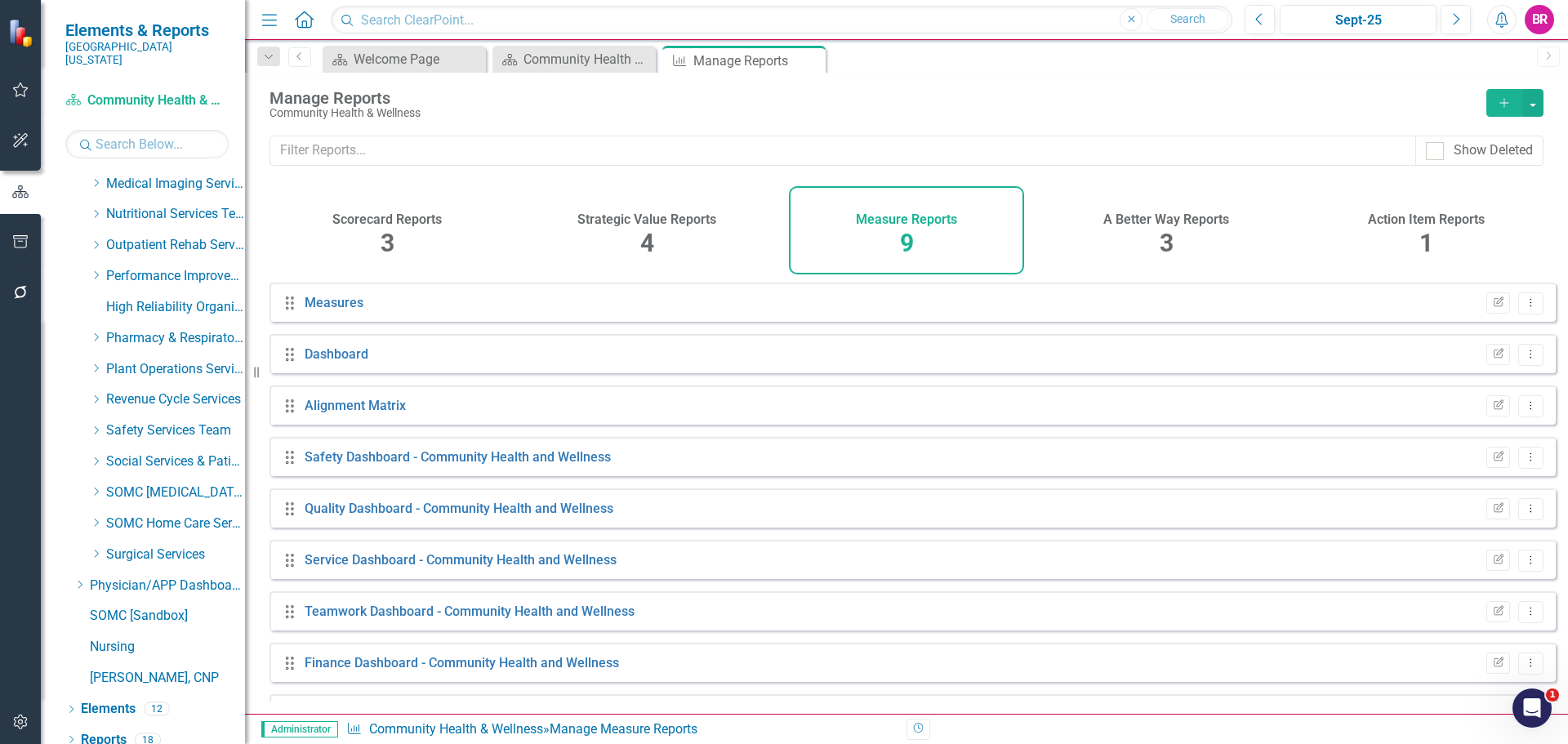
scroll to position [44, 0]
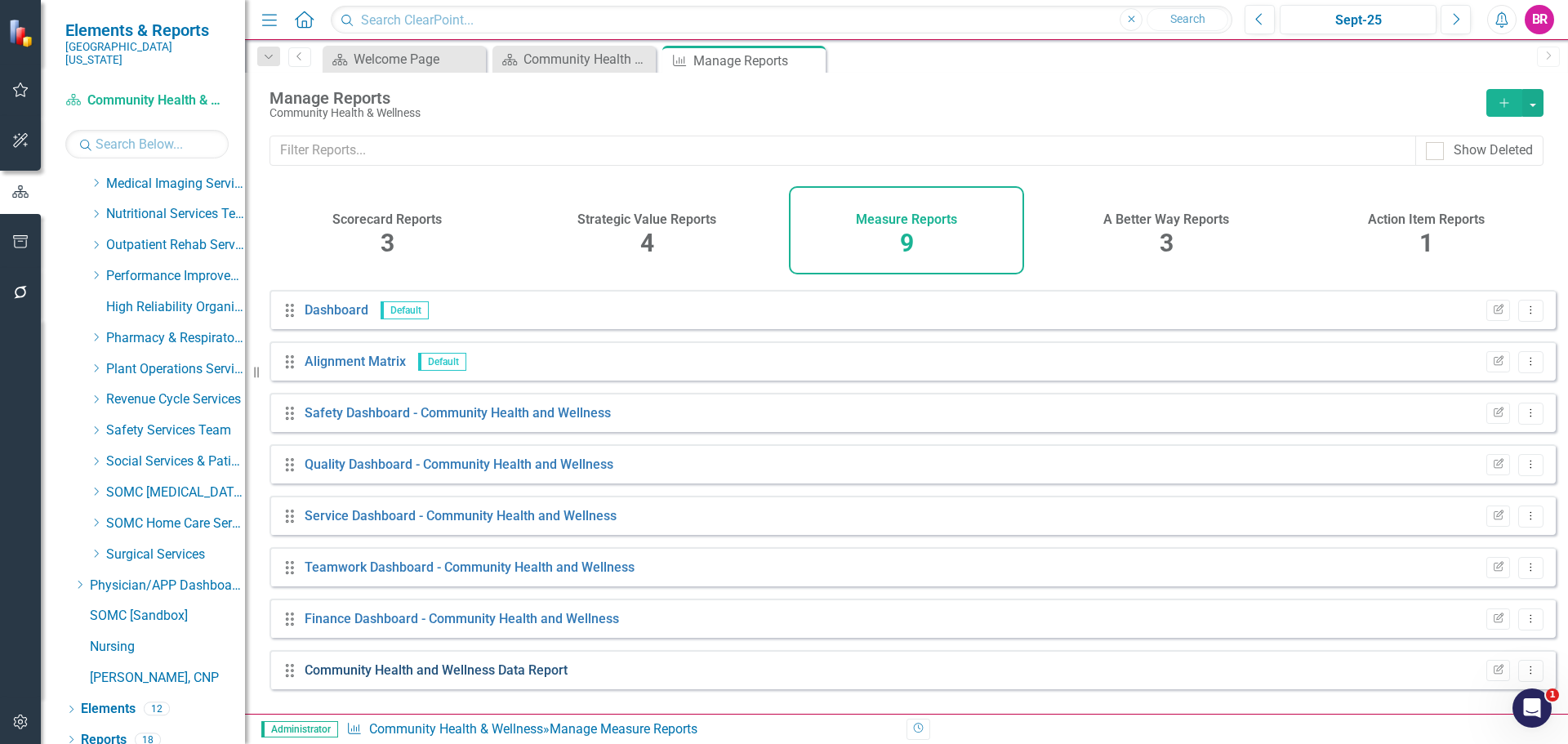
click at [502, 678] on link "Community Health and Wellness Data Report" at bounding box center [436, 670] width 263 height 15
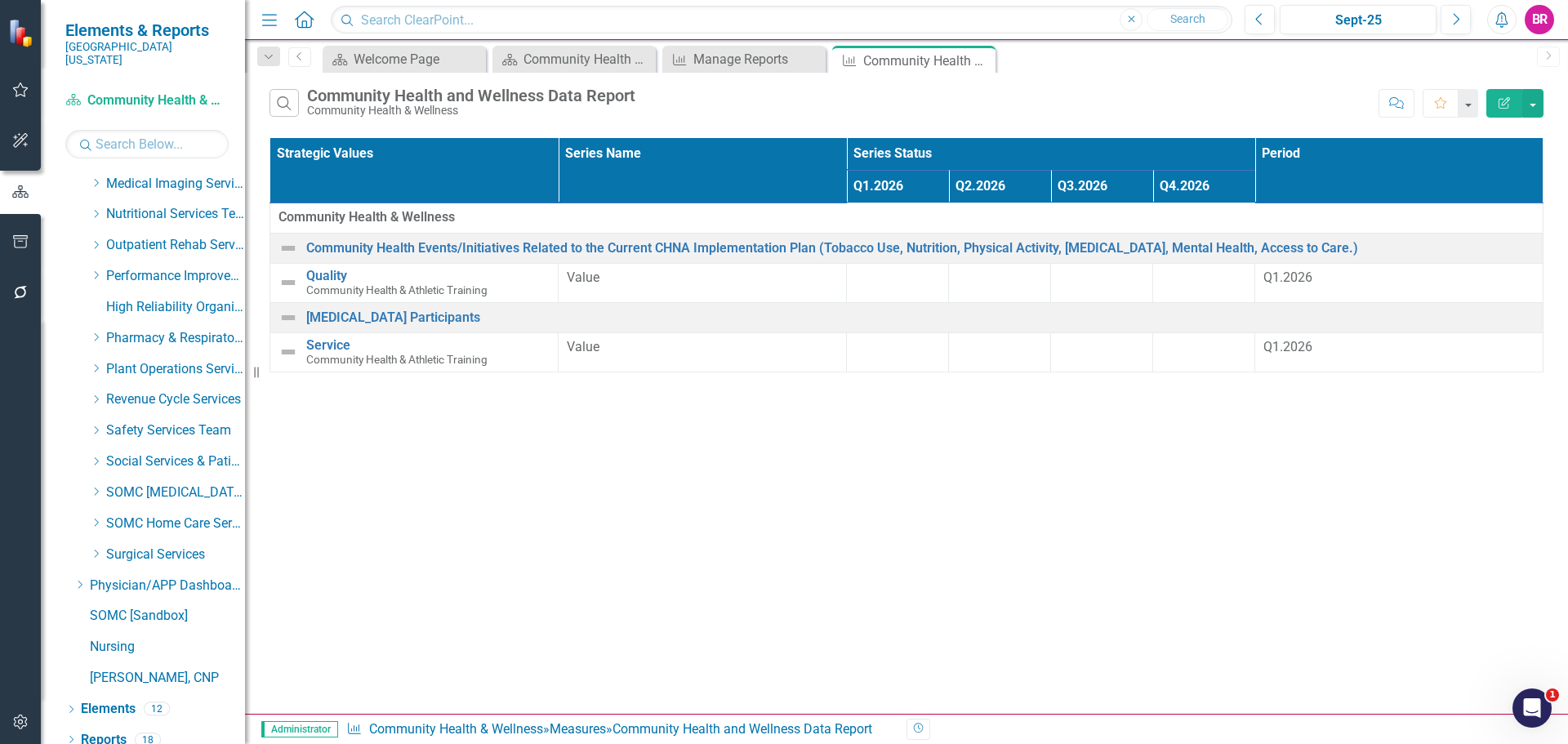
click at [1505, 107] on icon "Edit Report" at bounding box center [1504, 103] width 15 height 12
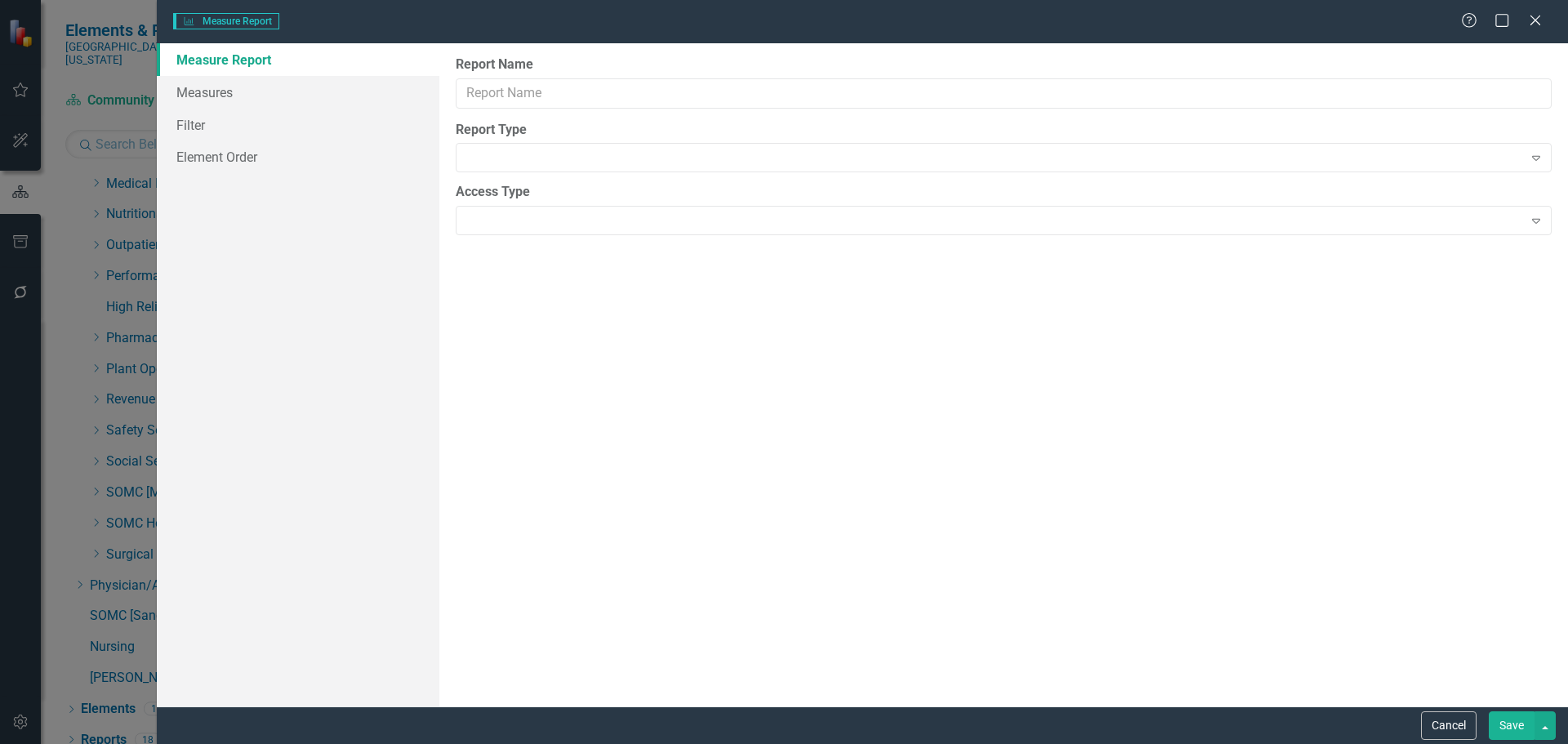
type input "Community Health and Wellness Data Report"
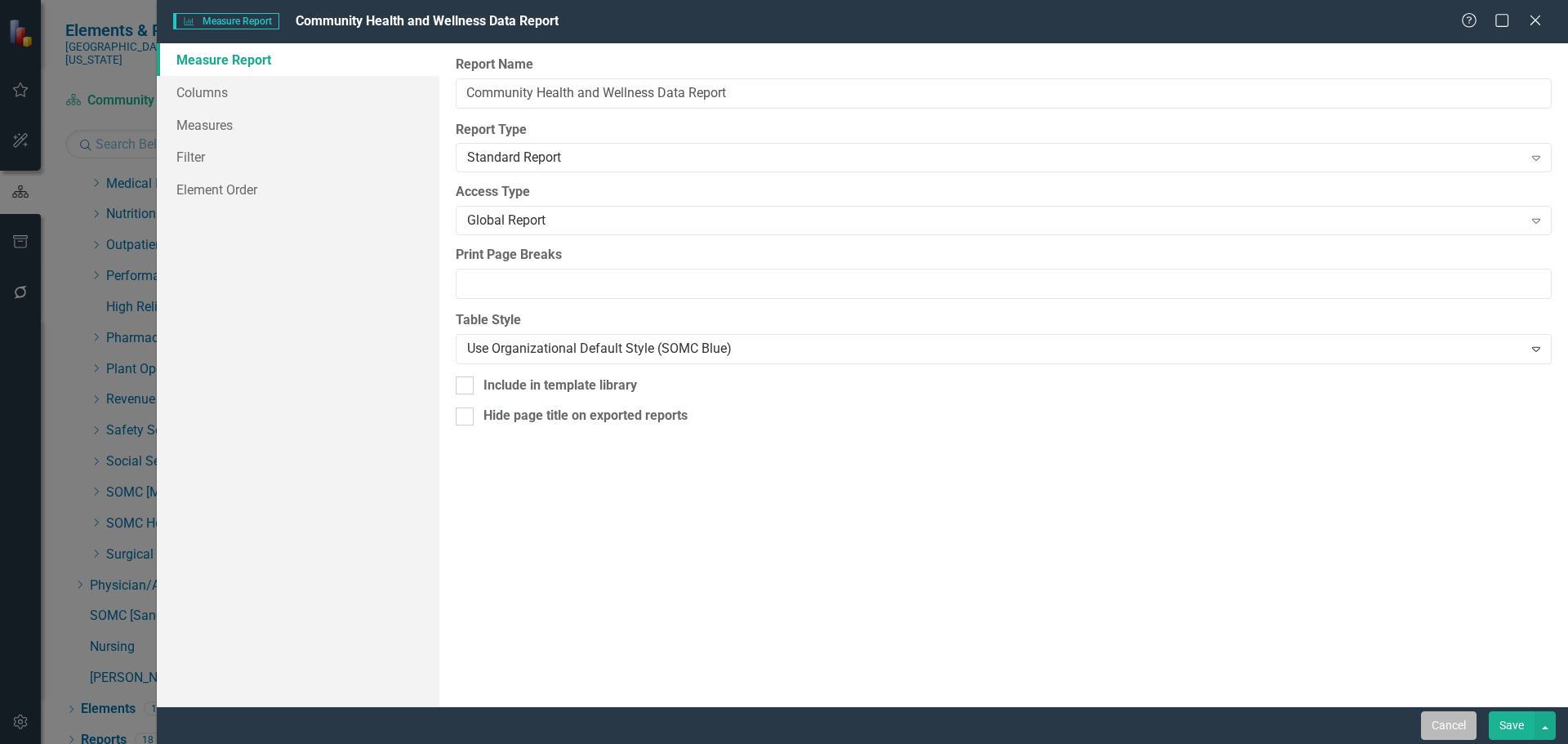
click at [1452, 724] on button "Cancel" at bounding box center [1448, 725] width 56 height 28
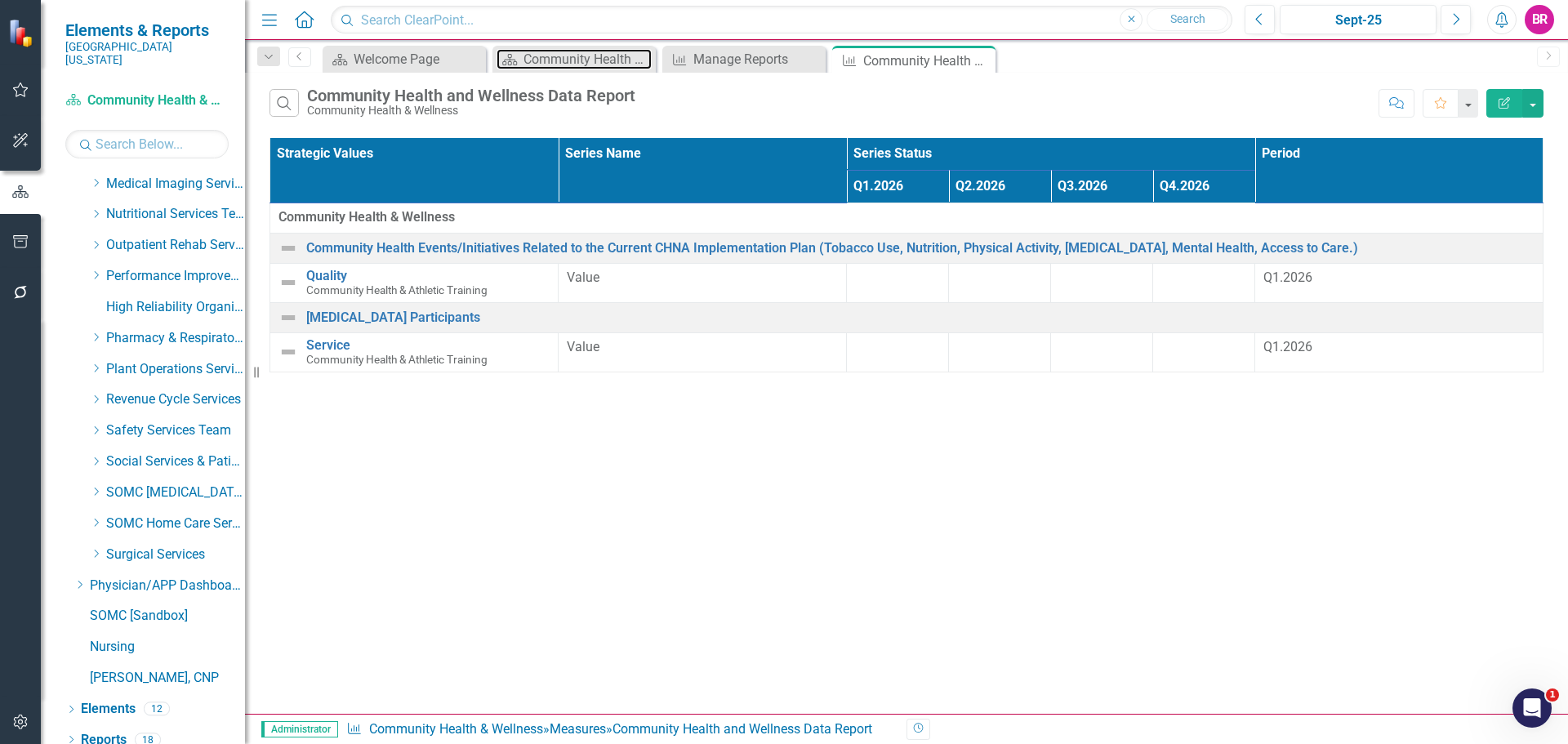
click at [572, 67] on div "Community Health and Wellness Dashboard" at bounding box center [587, 59] width 128 height 20
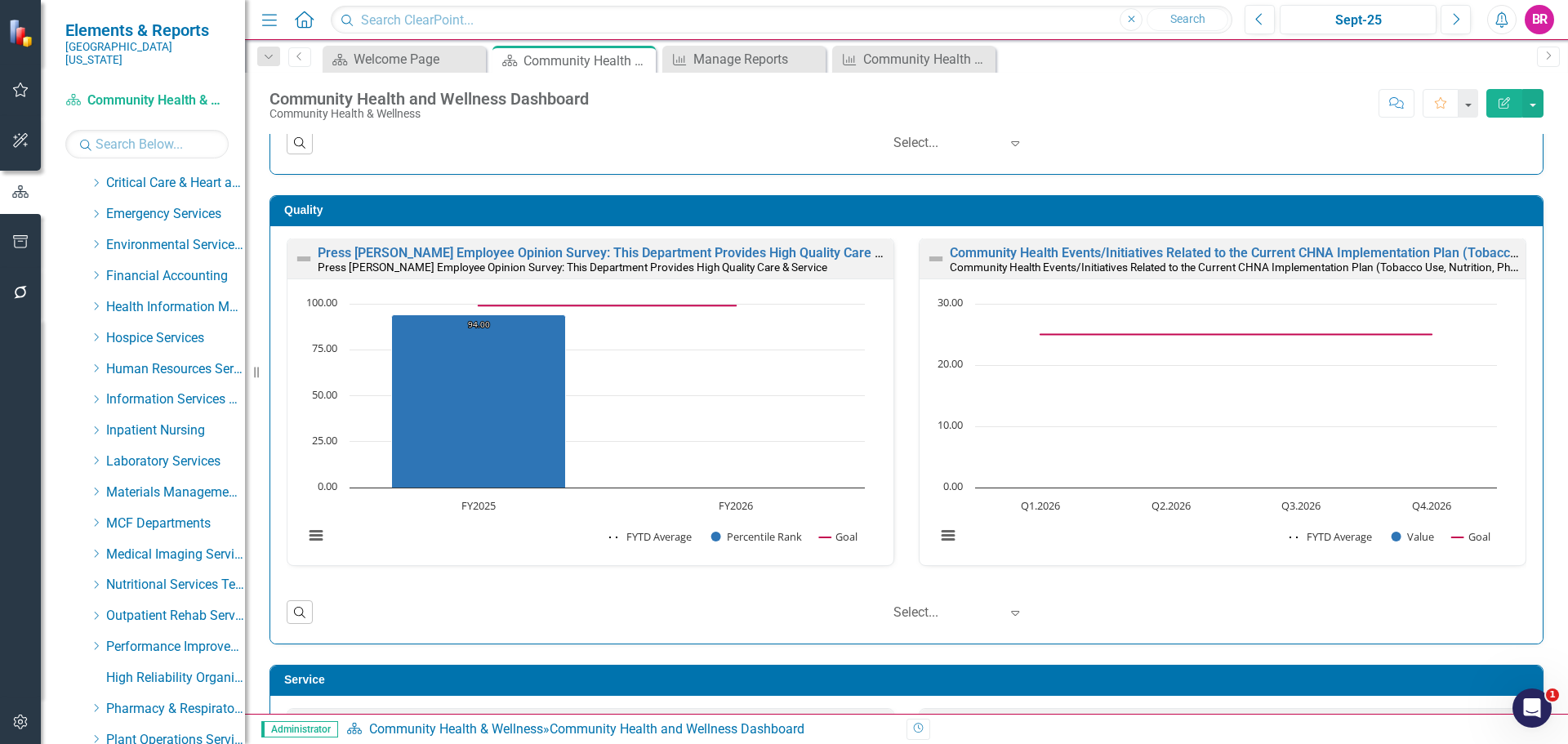
scroll to position [334, 0]
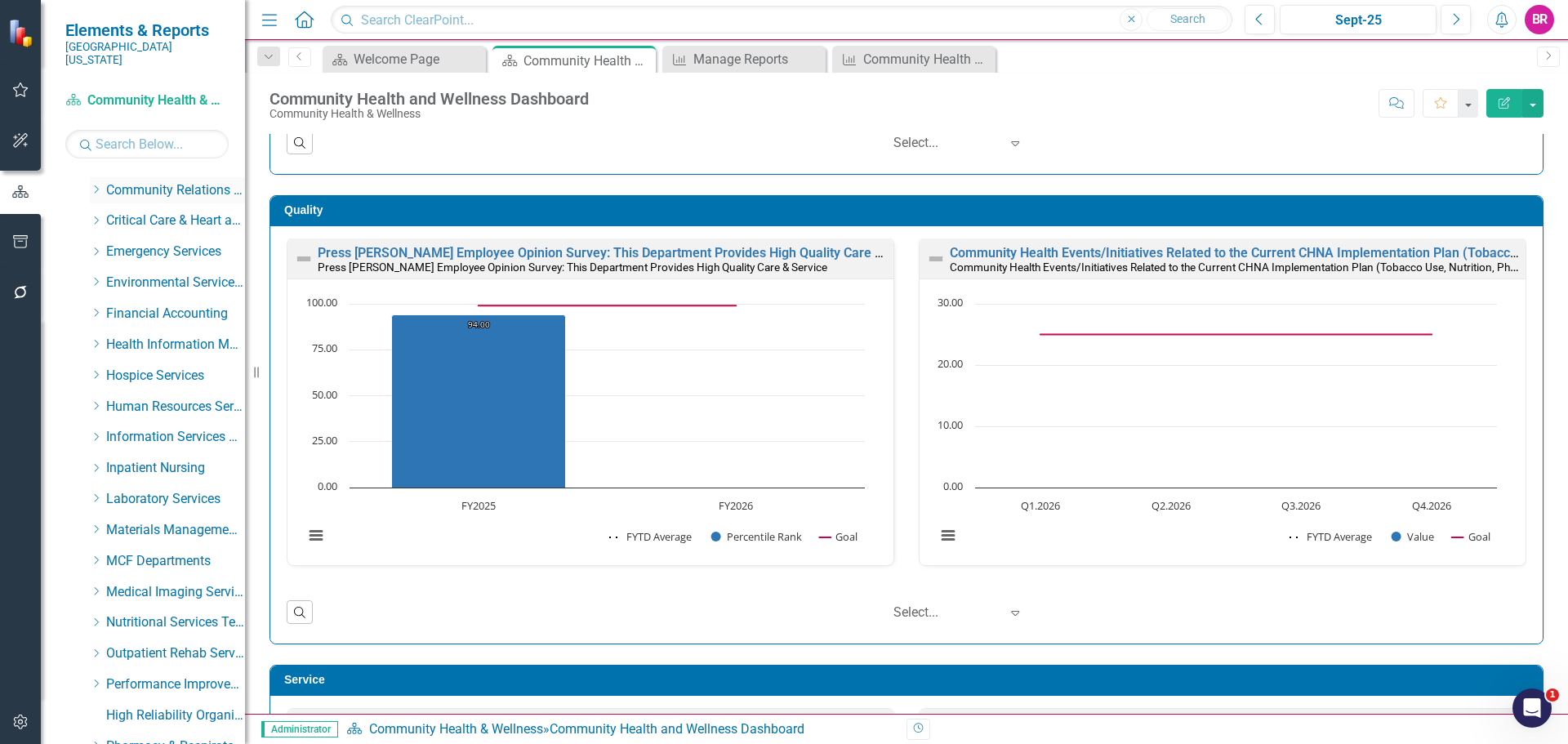
click at [94, 185] on icon "Dropdown" at bounding box center [96, 189] width 12 height 10
click at [171, 211] on link "Community Relations" at bounding box center [184, 220] width 123 height 19
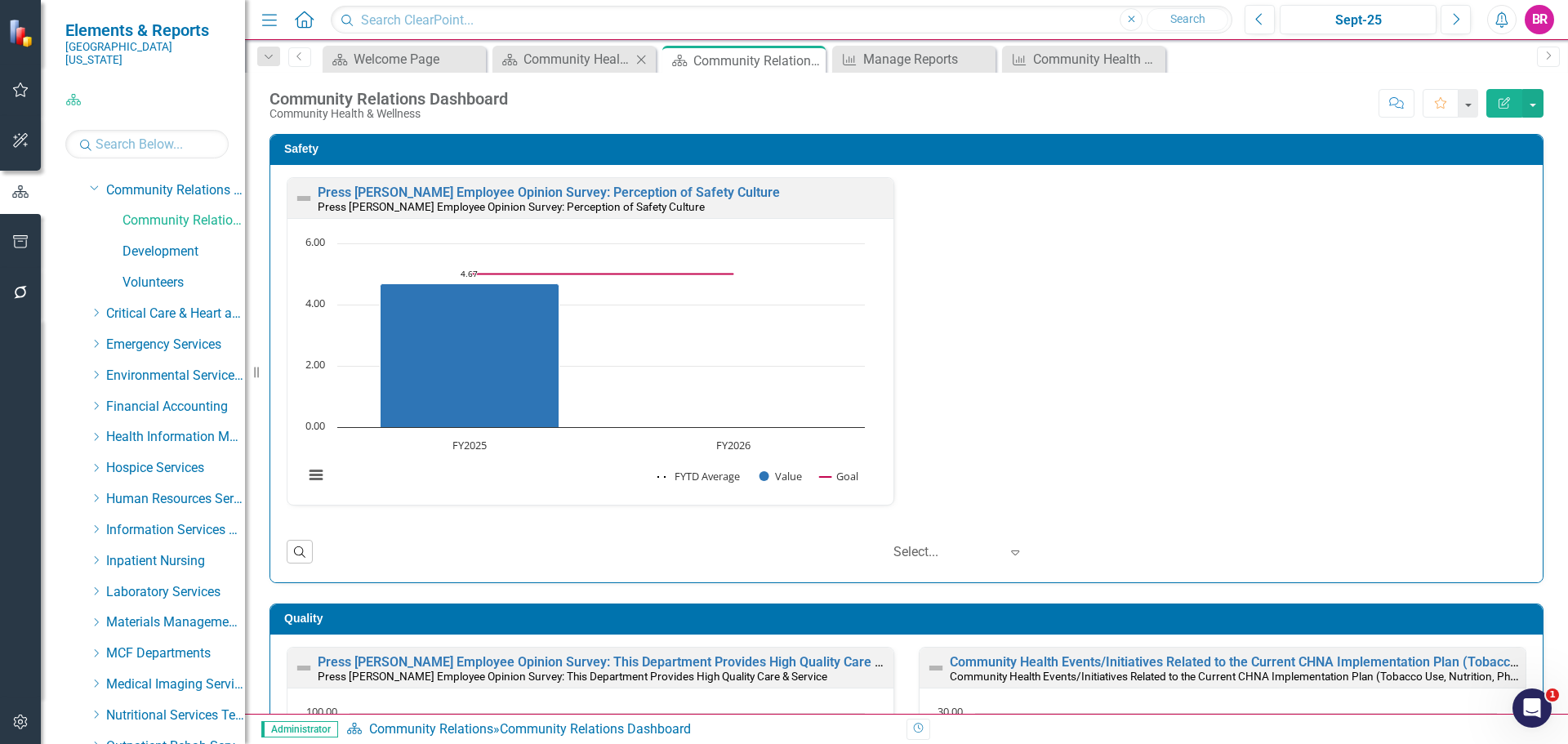
click at [641, 58] on icon "Close" at bounding box center [641, 59] width 16 height 13
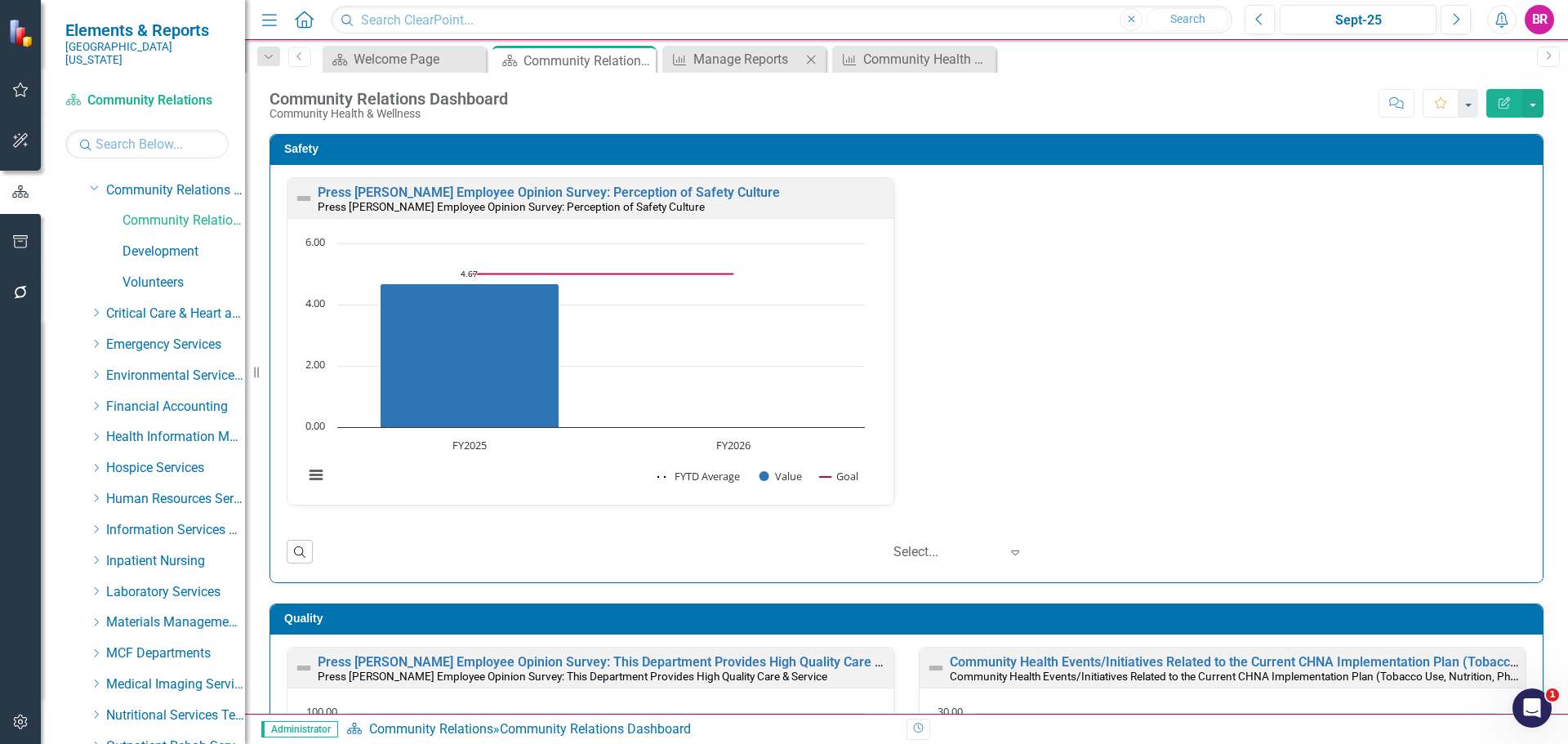
click at [809, 61] on icon at bounding box center [811, 59] width 9 height 9
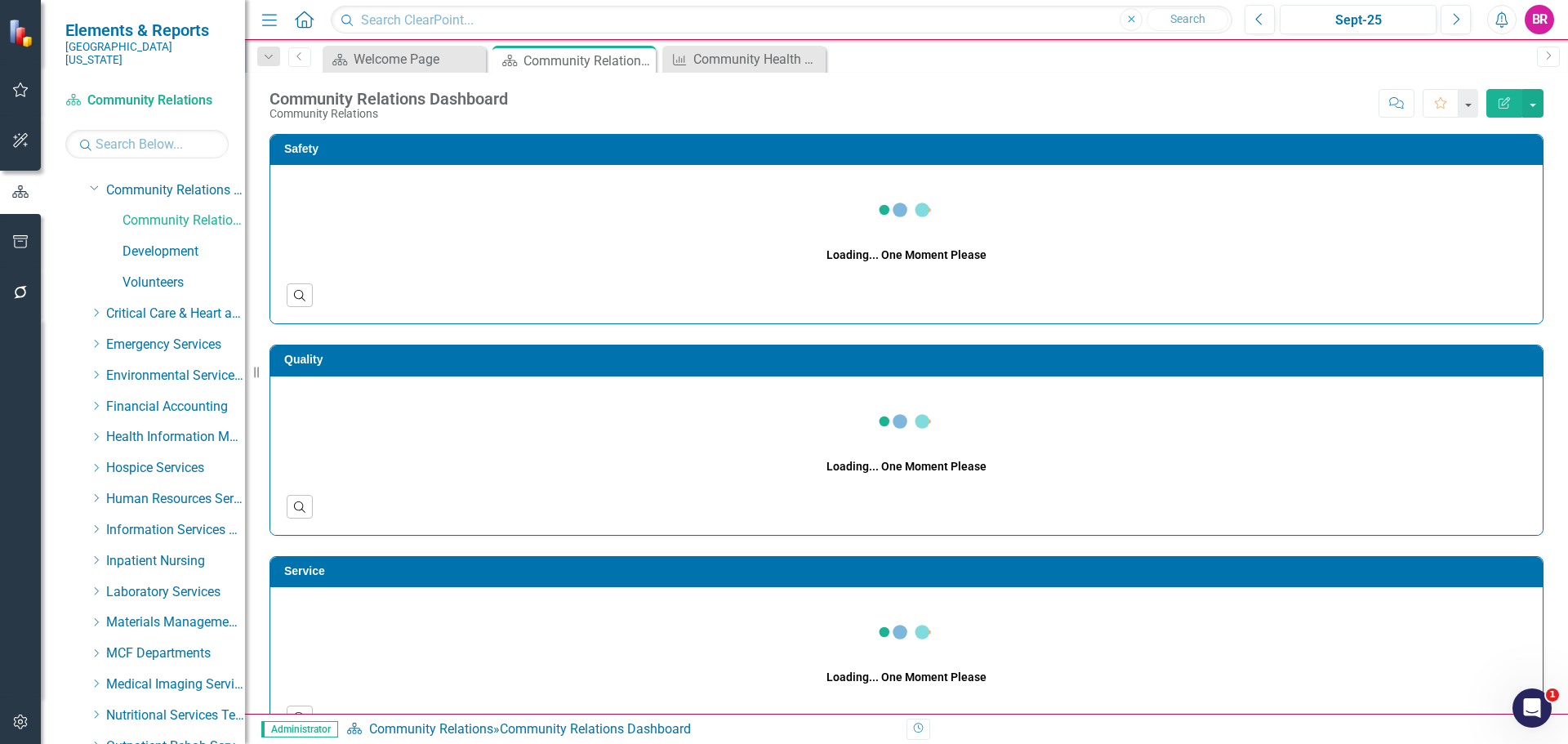
drag, startPoint x: 809, startPoint y: 61, endPoint x: 1004, endPoint y: 83, distance: 196.2
click at [0, 0] on icon at bounding box center [0, 0] width 0 height 0
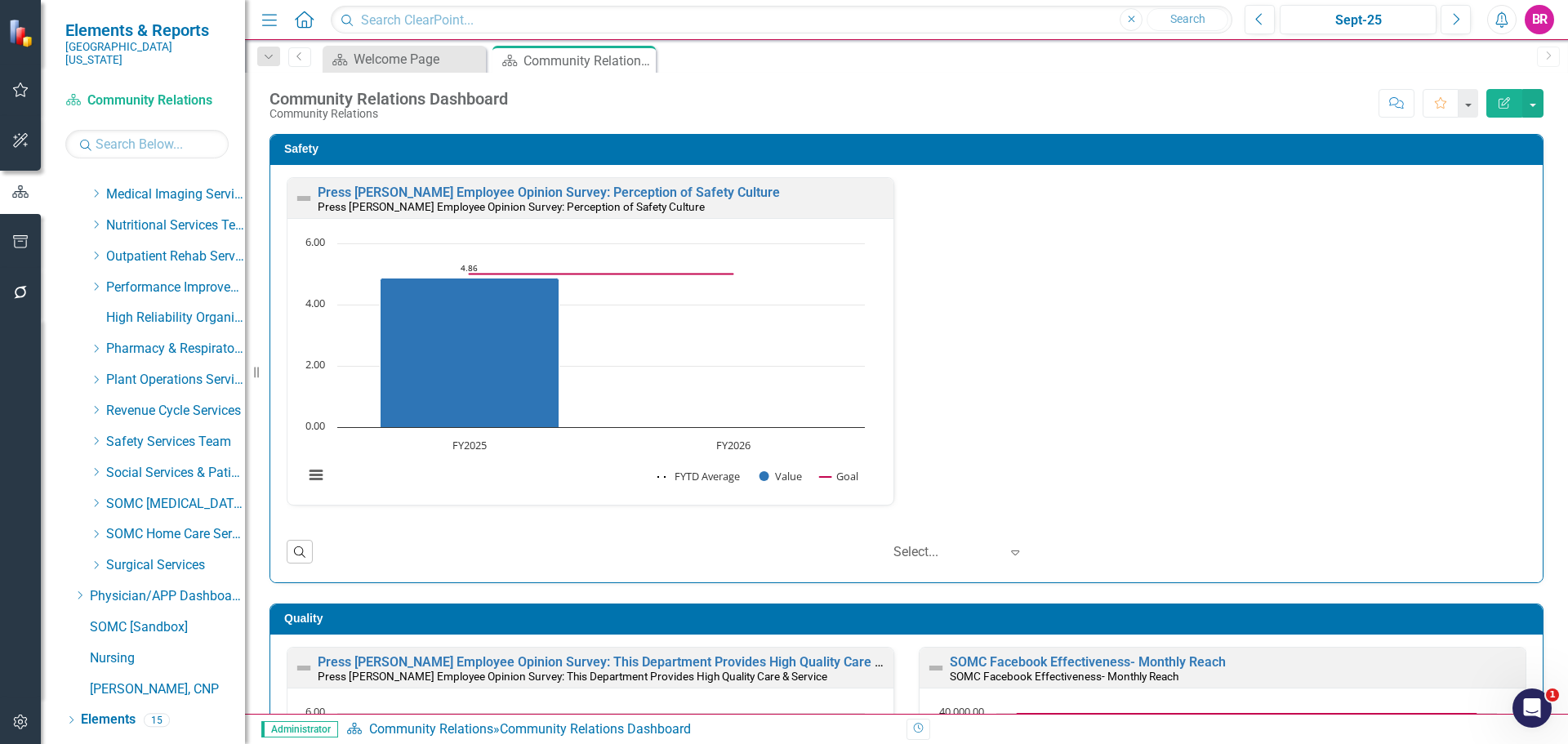
scroll to position [836, 0]
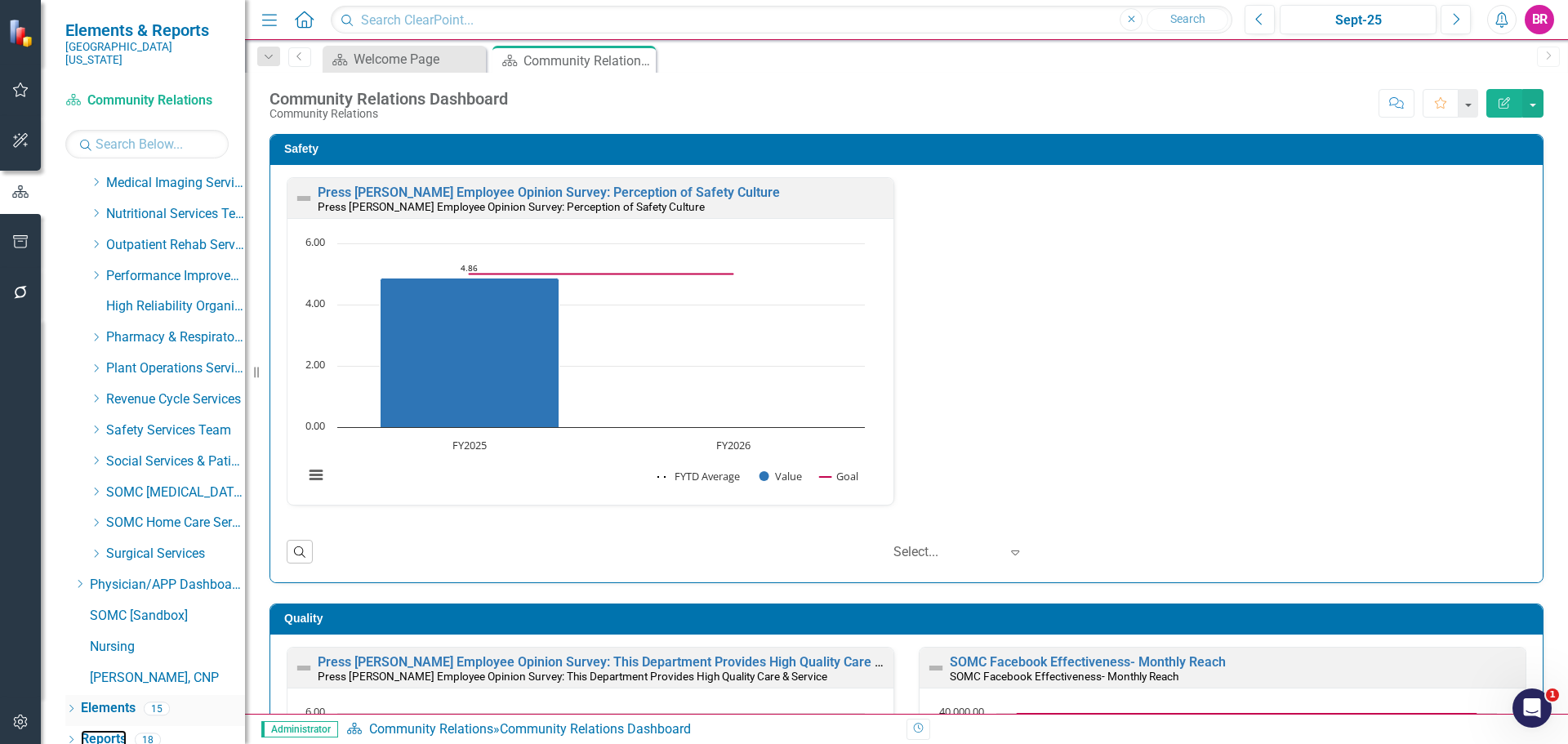
drag, startPoint x: 116, startPoint y: 728, endPoint x: 97, endPoint y: 711, distance: 25.5
click at [116, 730] on link "Reports" at bounding box center [104, 739] width 46 height 19
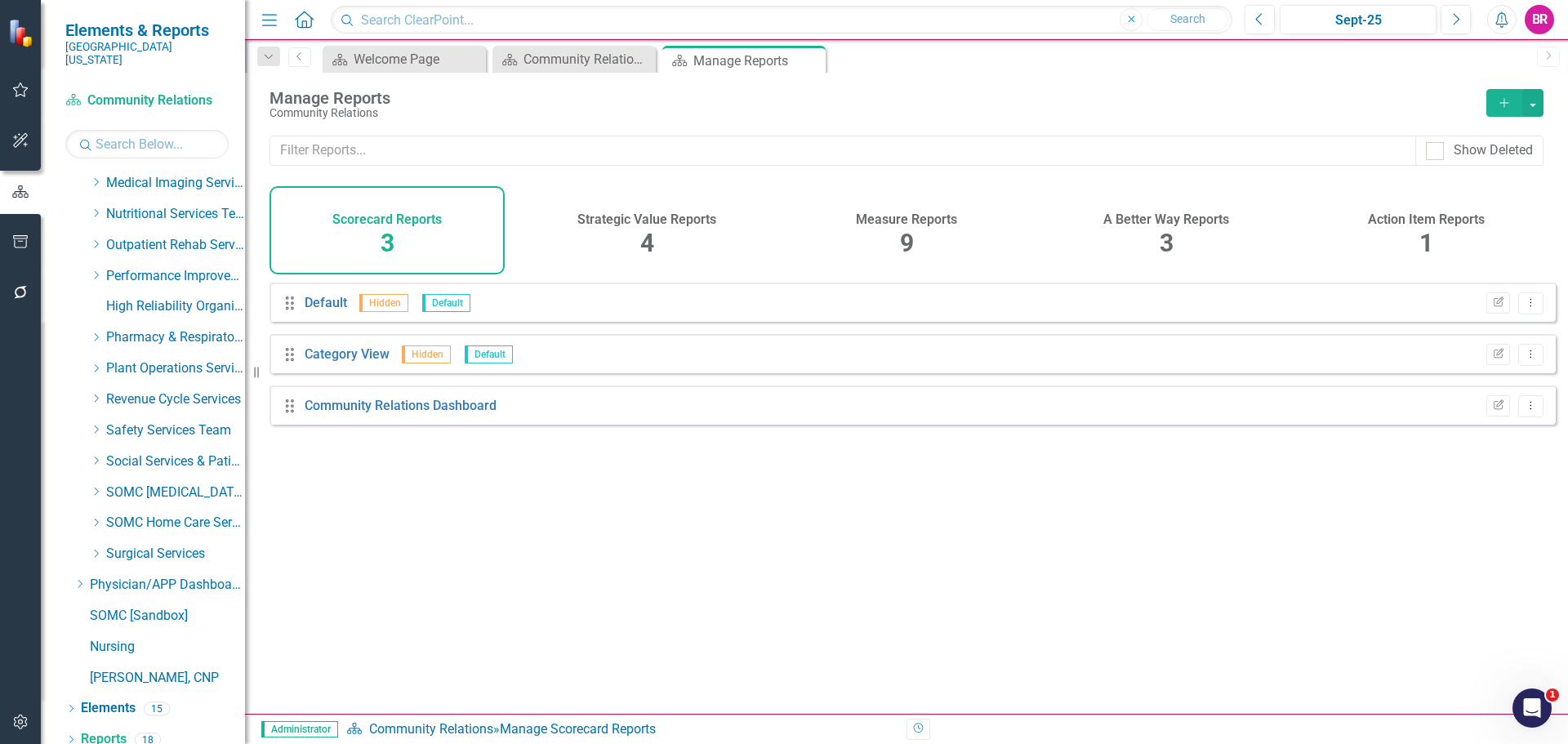
click at [903, 232] on span "9" at bounding box center [906, 242] width 14 height 28
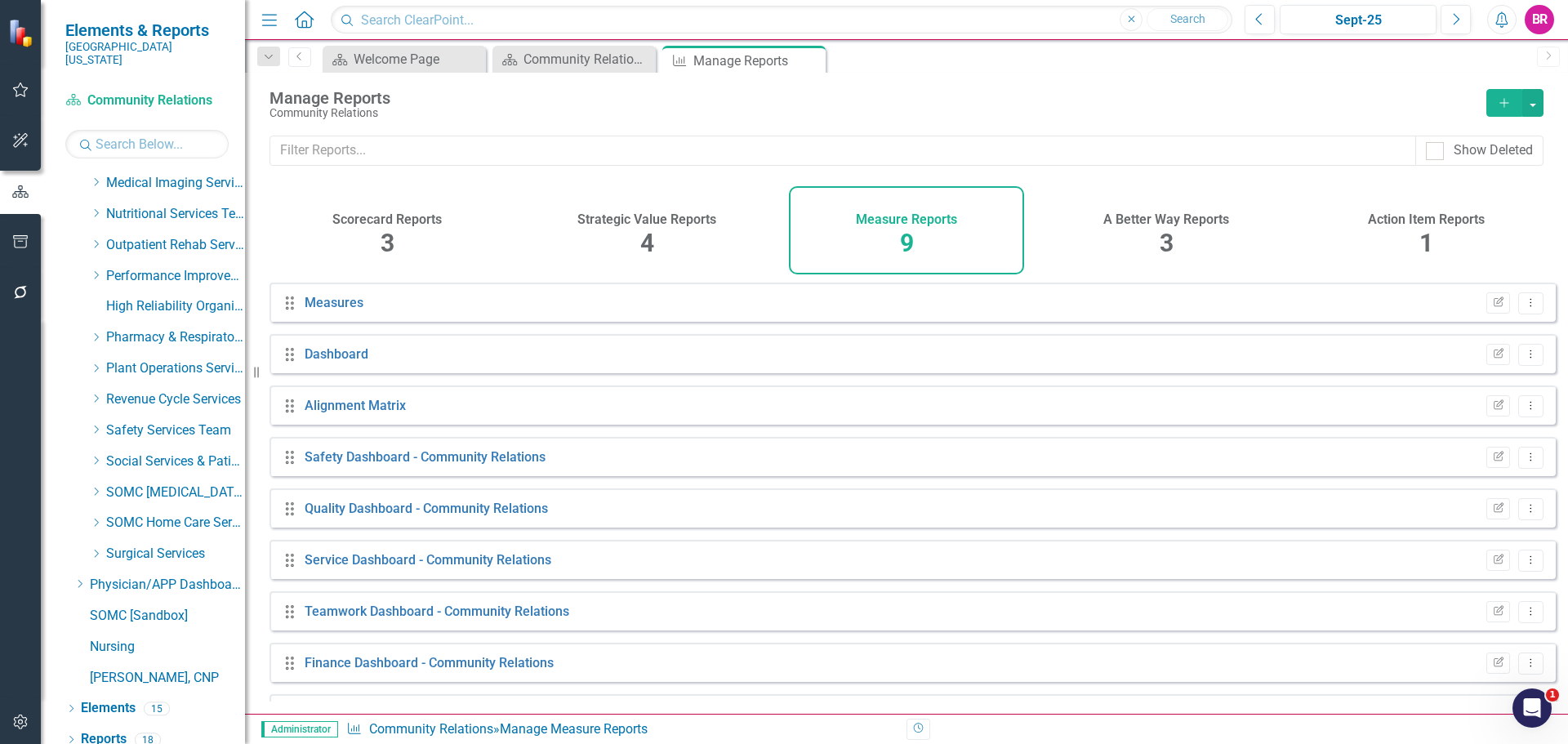
scroll to position [44, 0]
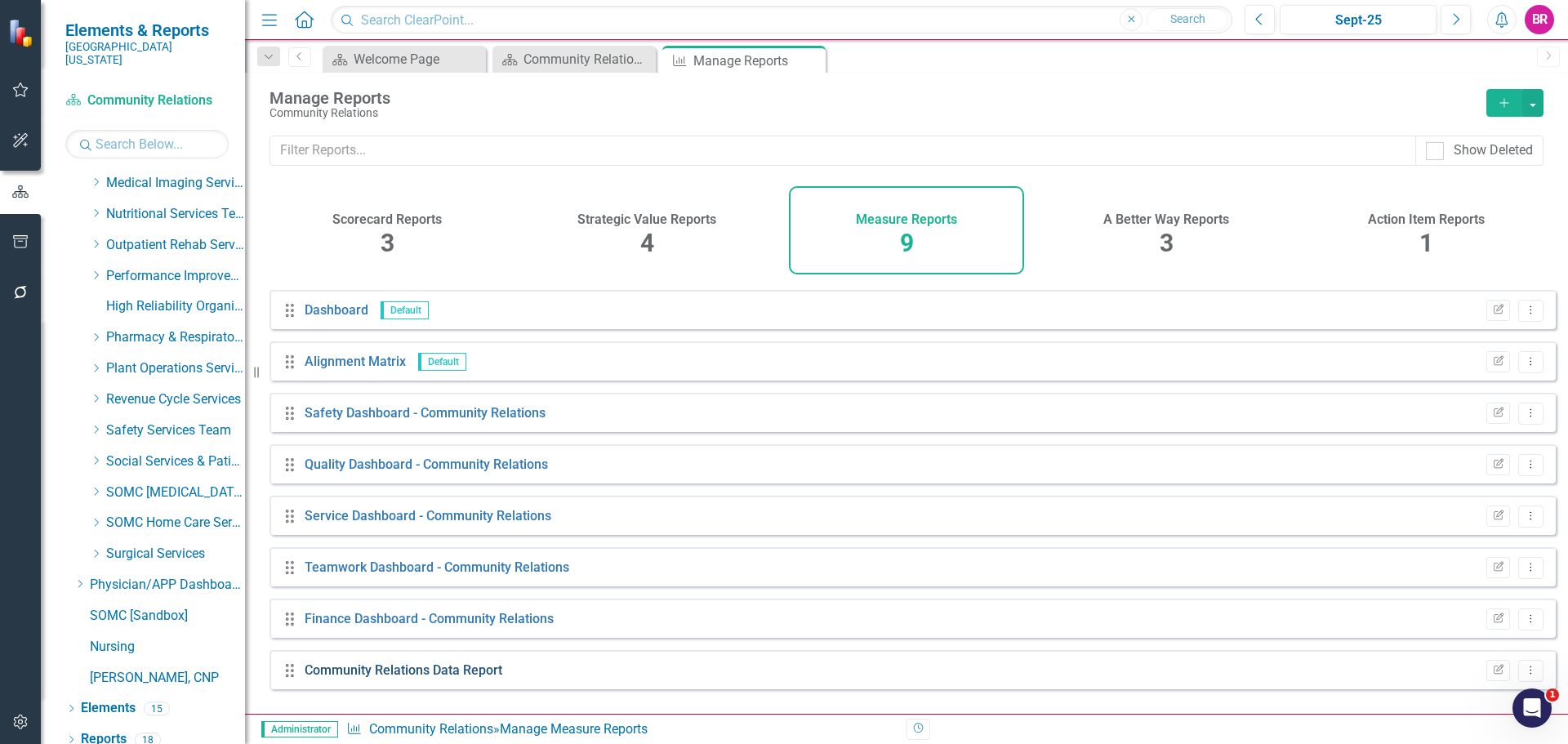
click at [431, 678] on link "Community Relations Data Report" at bounding box center [403, 670] width 197 height 15
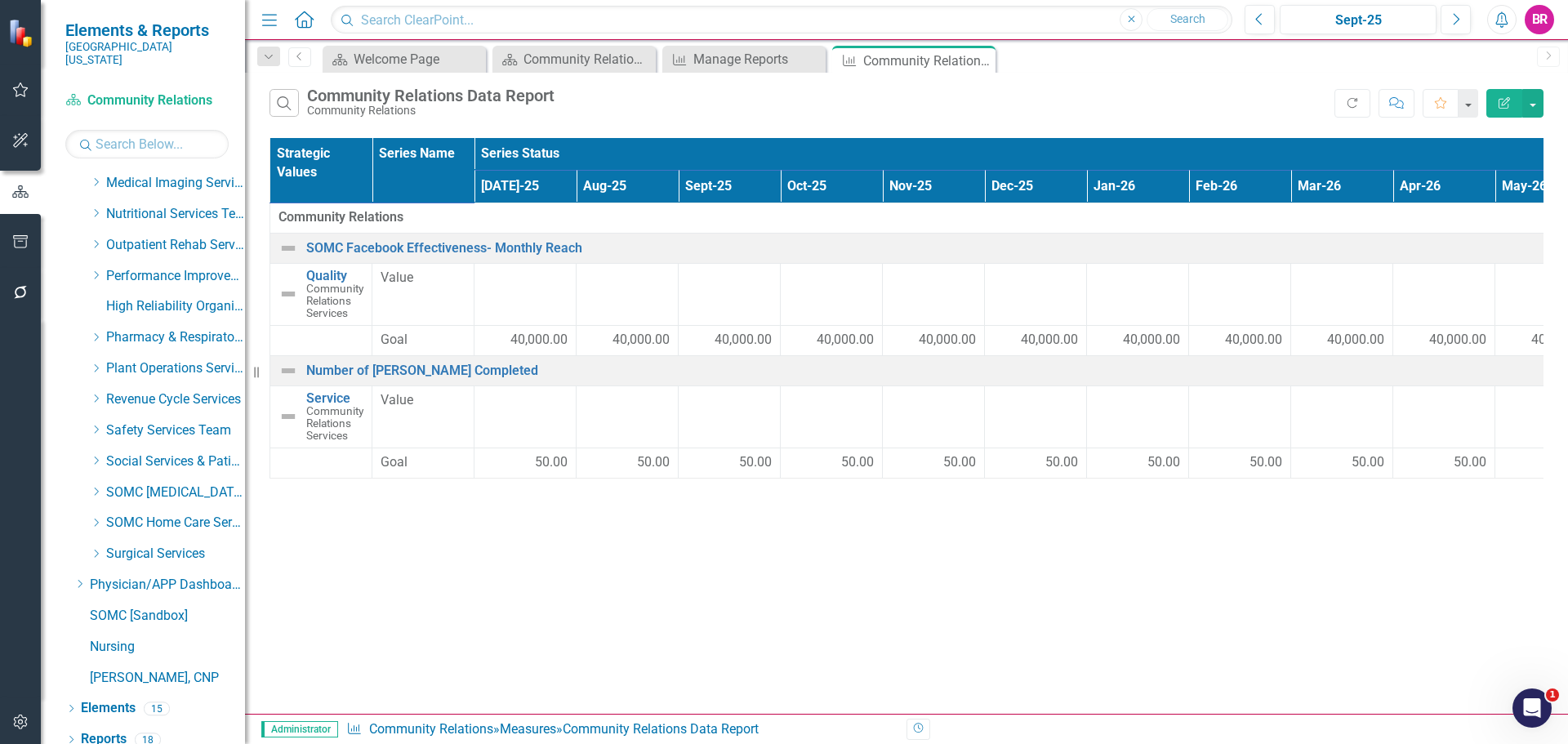
click at [1508, 95] on button "Edit Report" at bounding box center [1503, 103] width 35 height 28
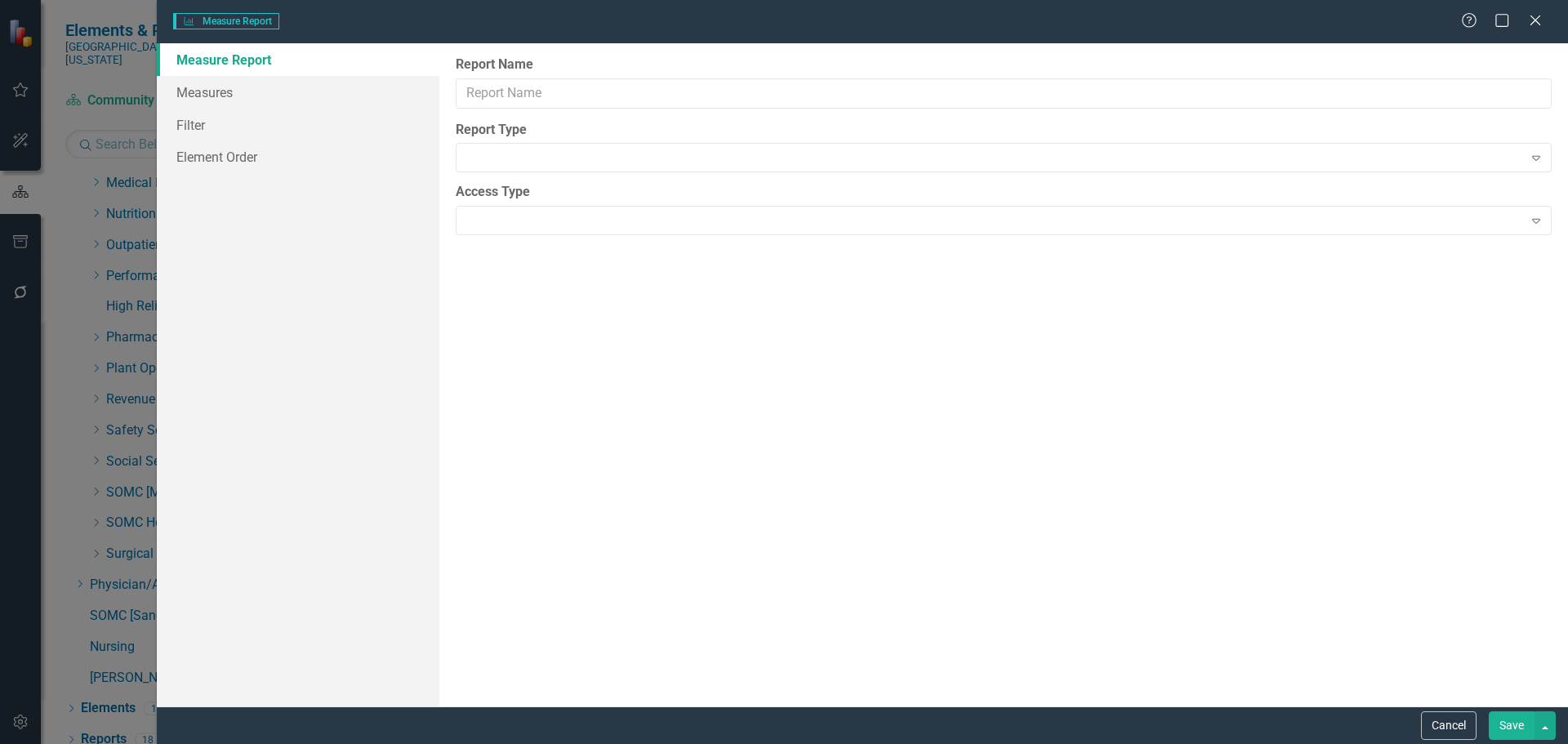
type input "Community Relations Data Report"
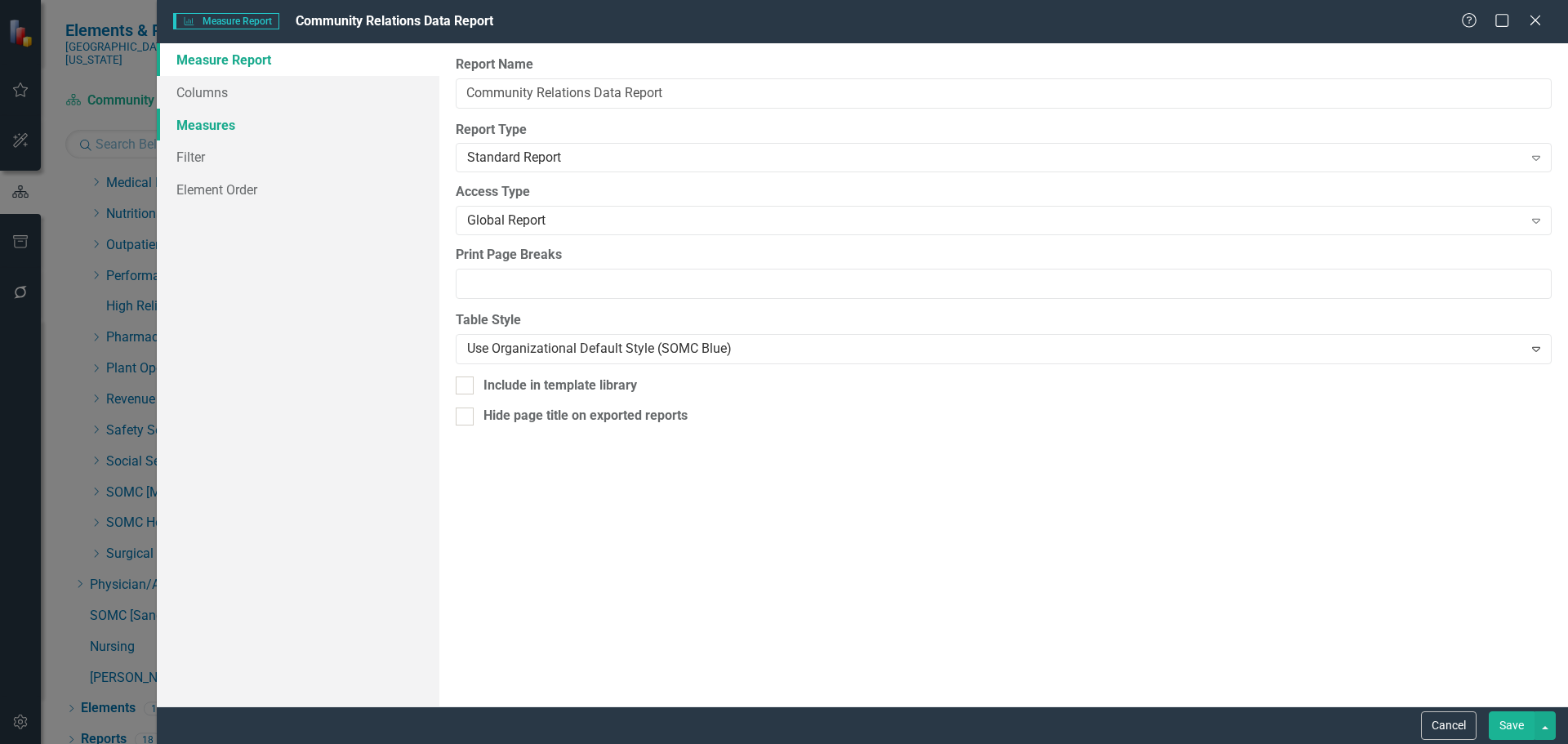
click at [205, 127] on link "Measures" at bounding box center [298, 125] width 282 height 33
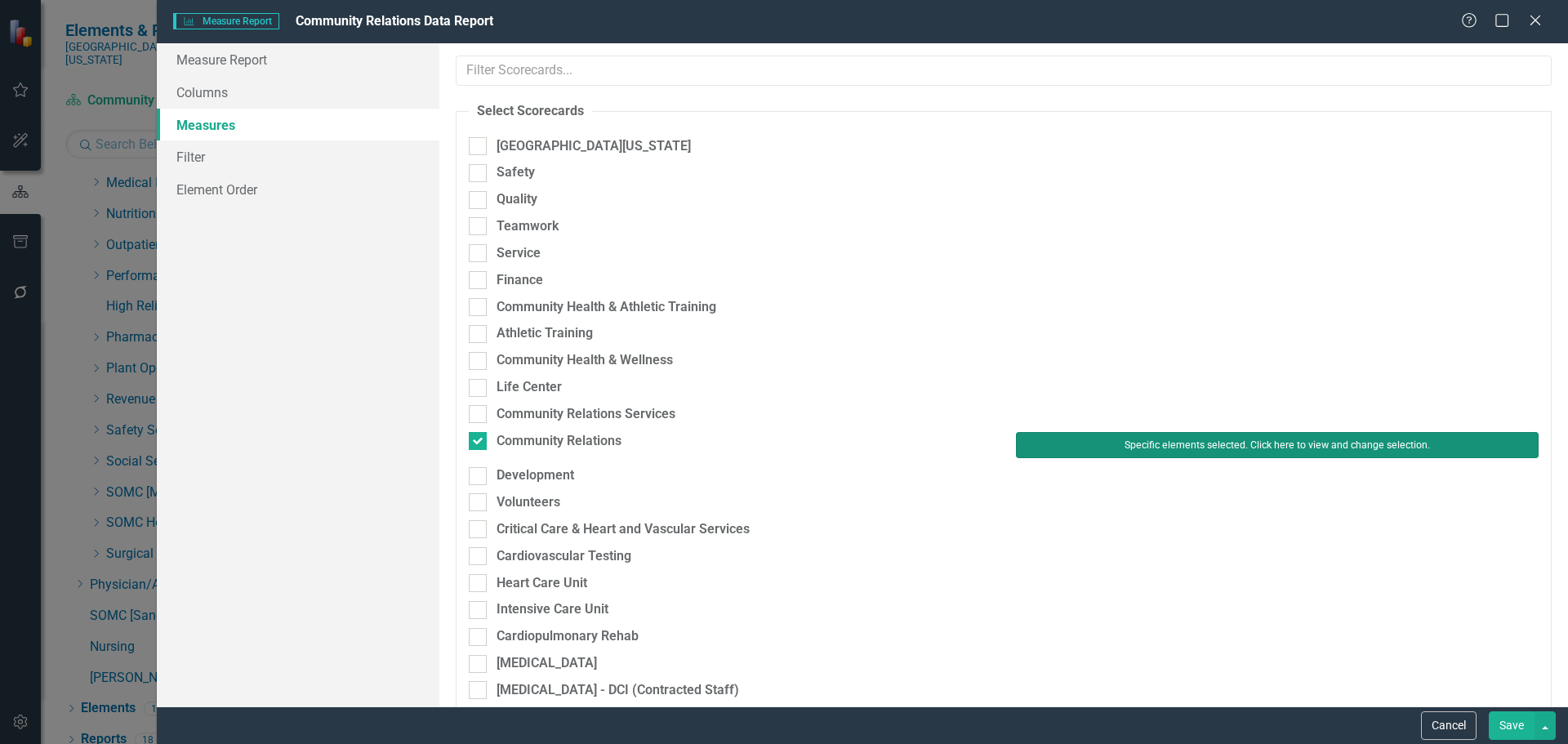
click at [1194, 441] on button "Specific elements selected. Click here to view and change selection." at bounding box center [1277, 445] width 522 height 26
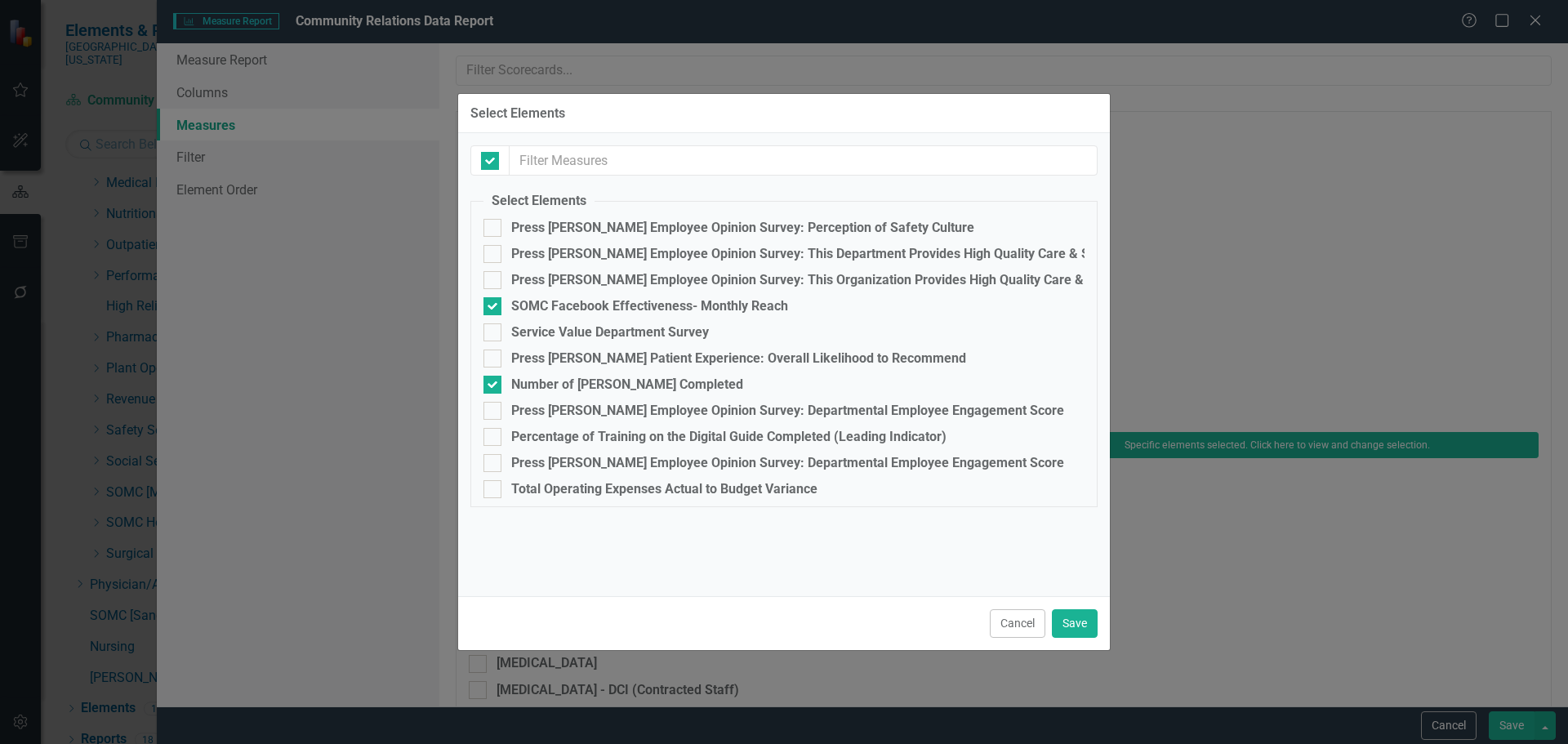
checkbox input "false"
click at [999, 632] on button "Cancel" at bounding box center [1017, 623] width 56 height 28
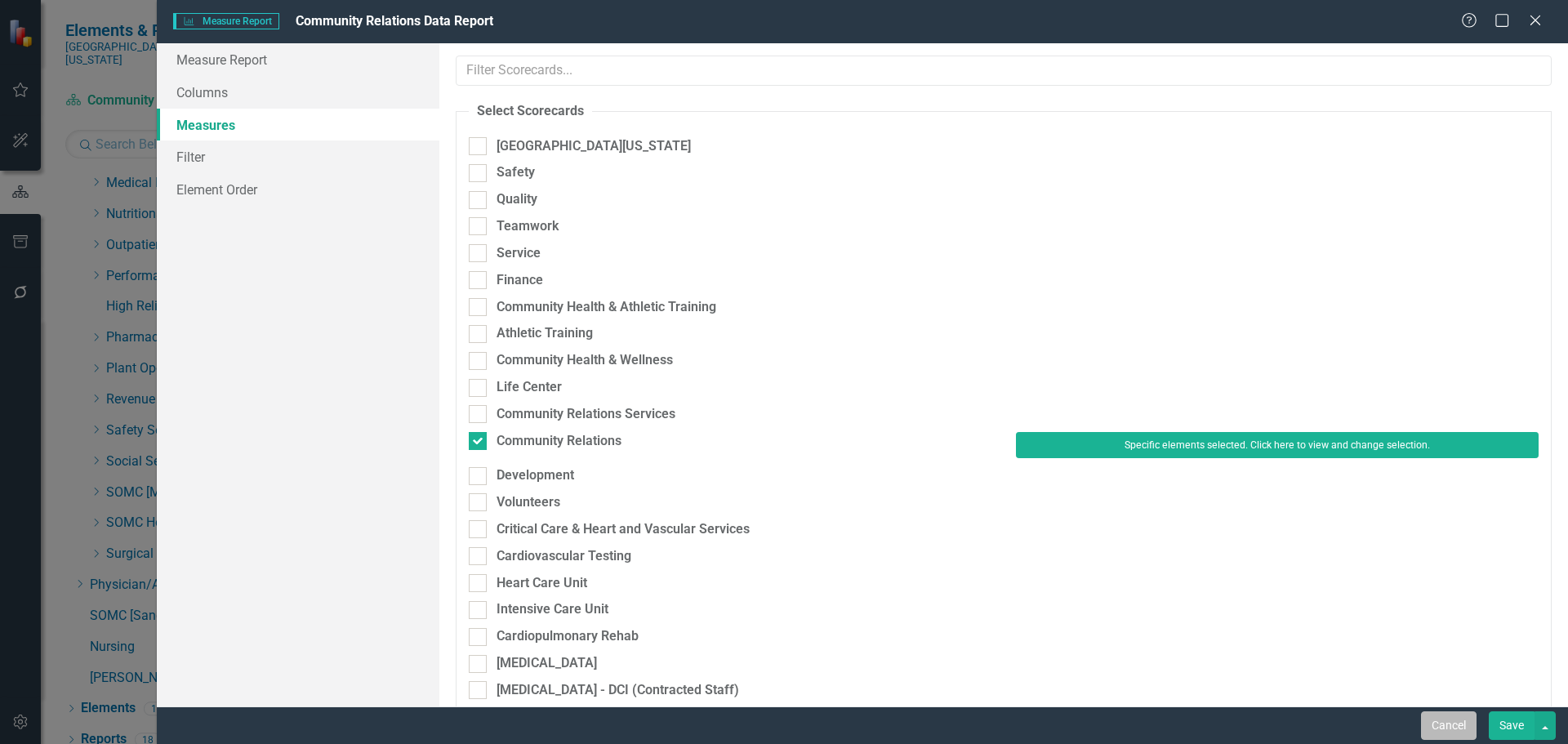
click at [1452, 729] on button "Cancel" at bounding box center [1448, 725] width 56 height 28
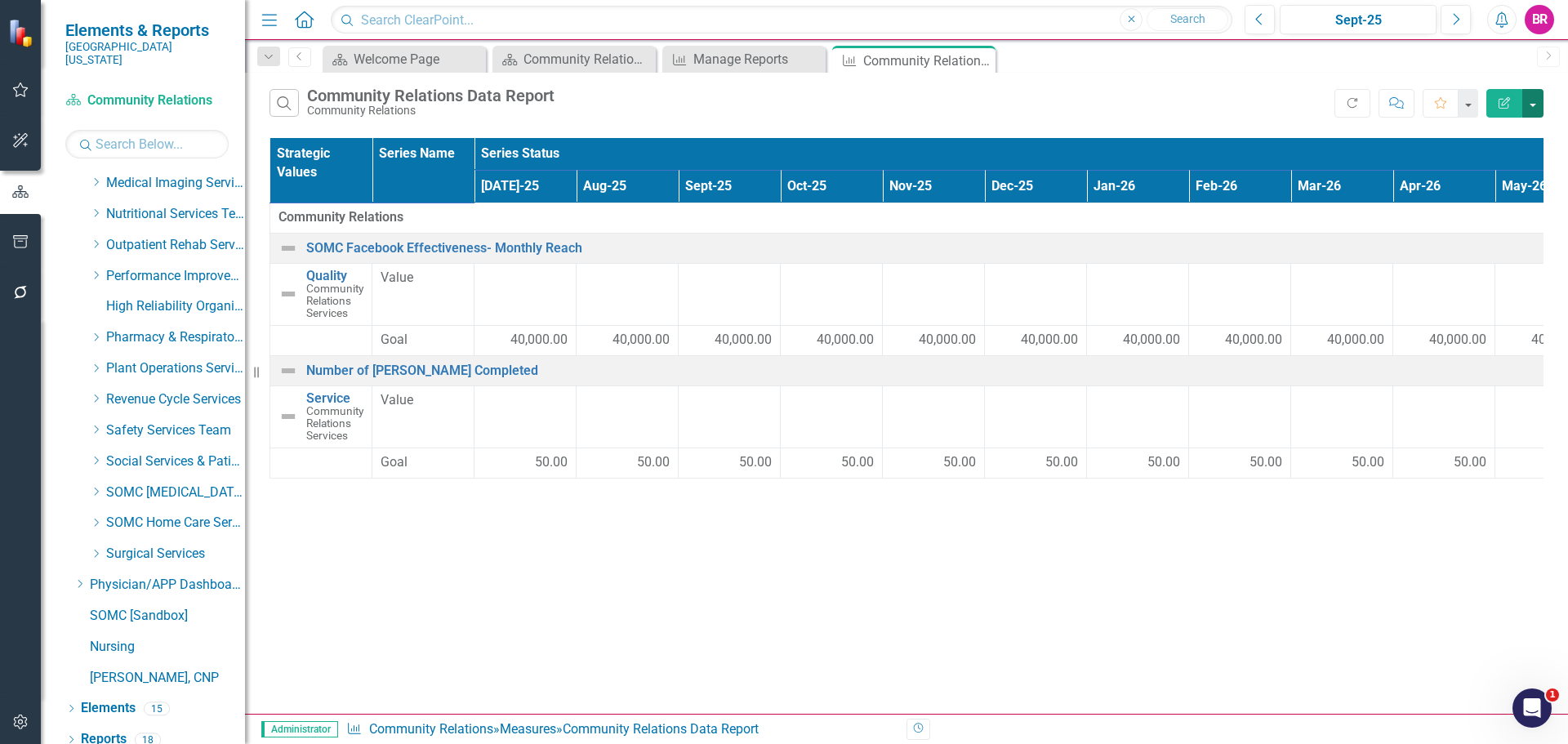
click at [1527, 100] on button "button" at bounding box center [1532, 103] width 21 height 28
click at [1522, 192] on link "Excel Export to Excel" at bounding box center [1478, 196] width 129 height 30
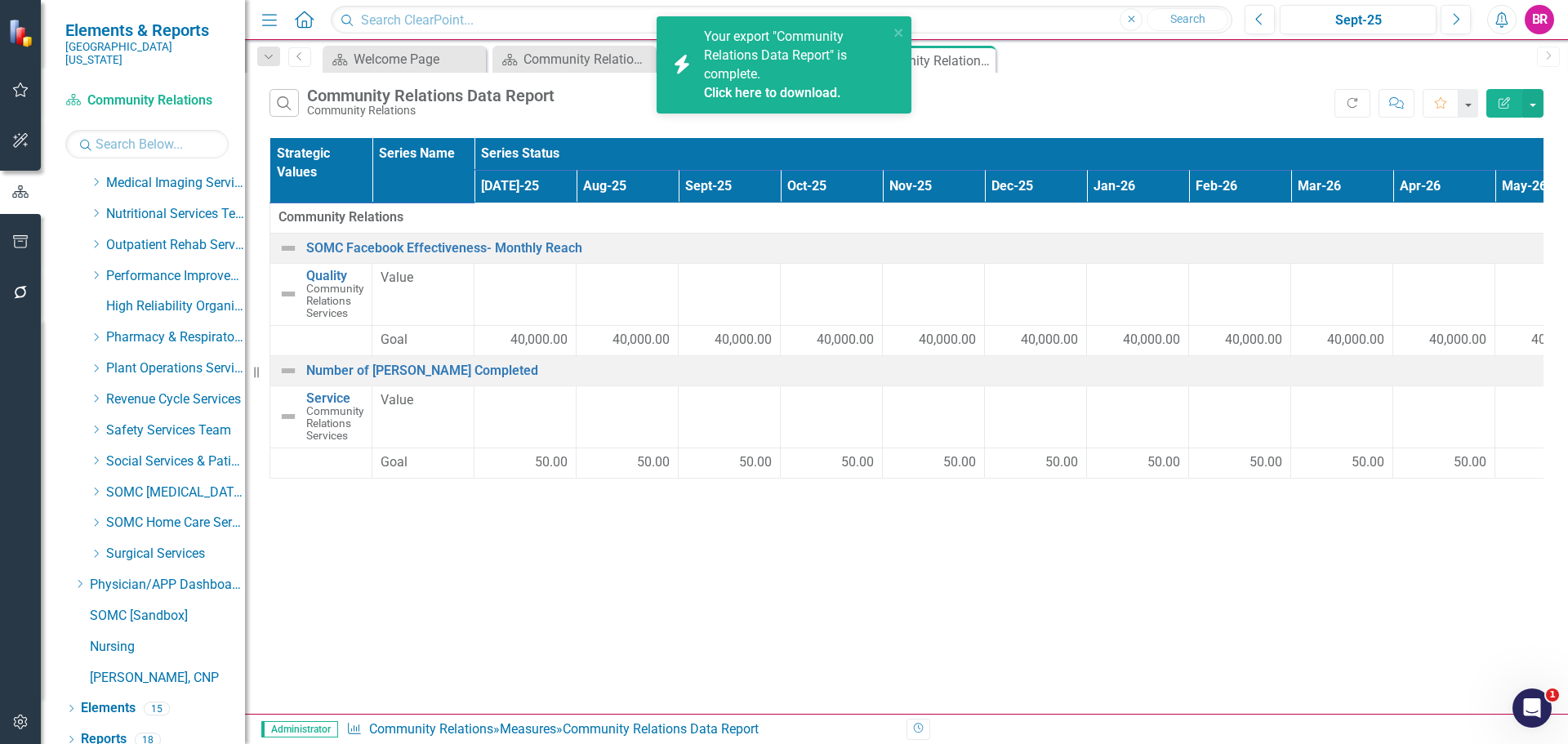
click at [783, 90] on link "Click here to download." at bounding box center [772, 92] width 137 height 15
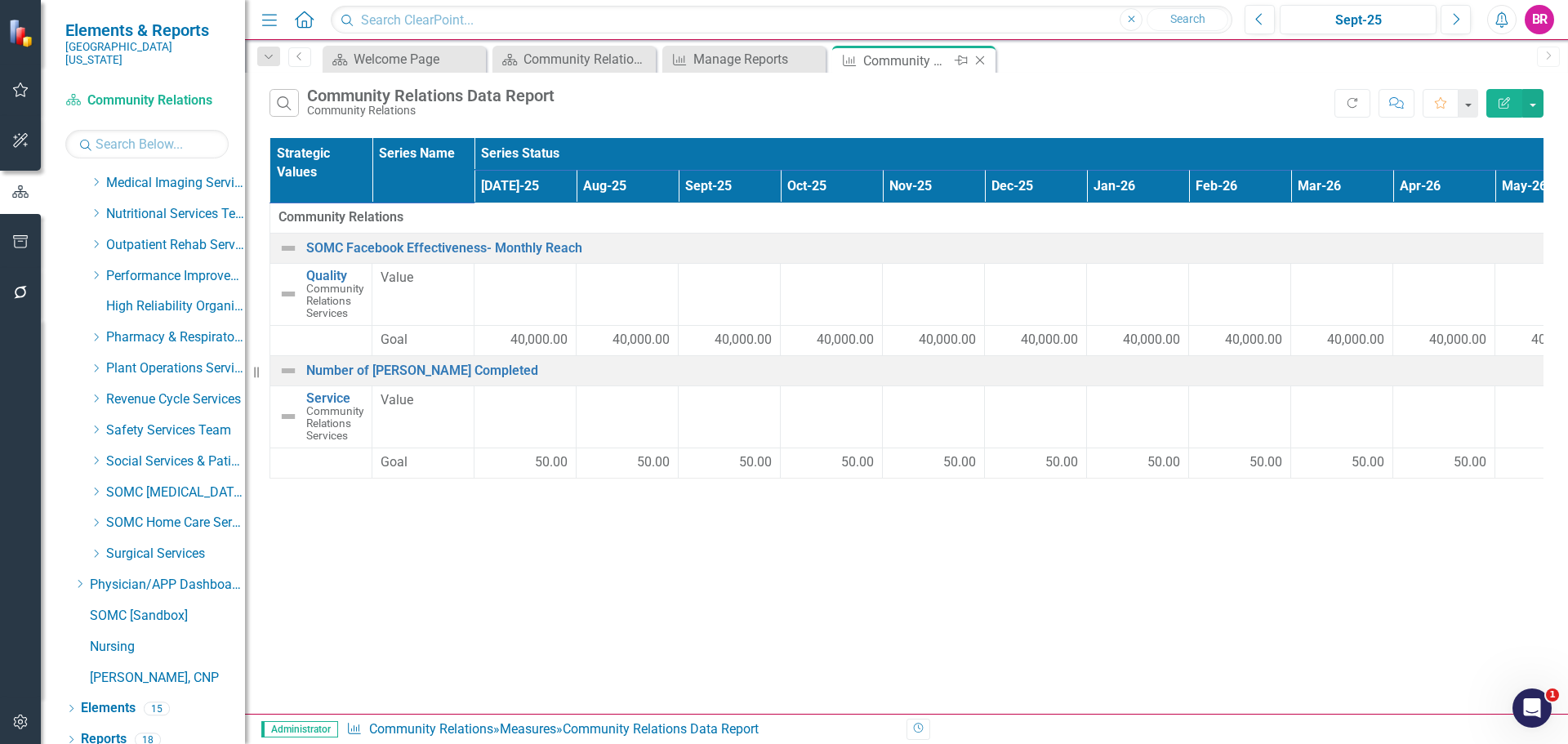
click at [979, 57] on icon "Close" at bounding box center [980, 60] width 16 height 13
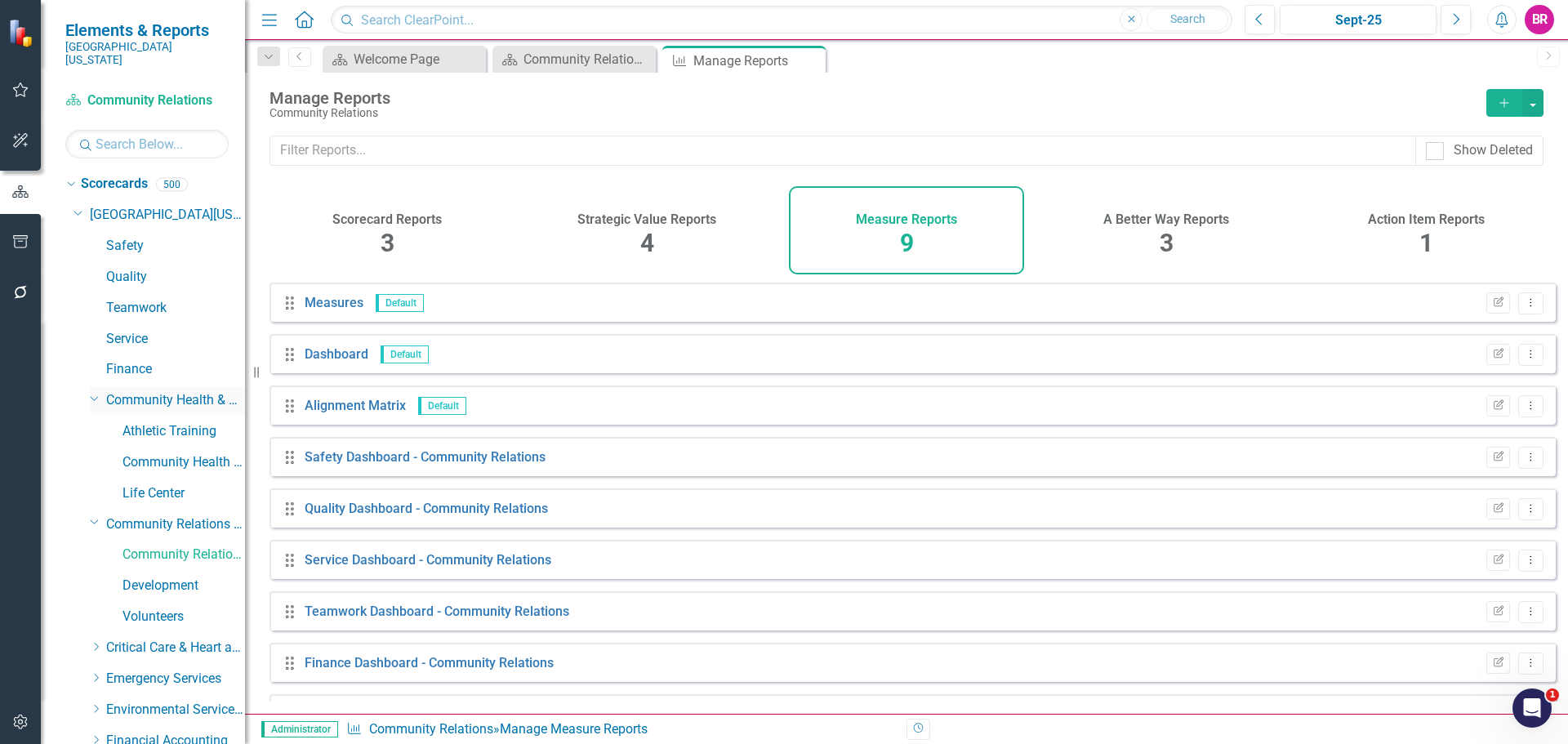
click at [91, 392] on icon "Dropdown" at bounding box center [95, 397] width 10 height 12
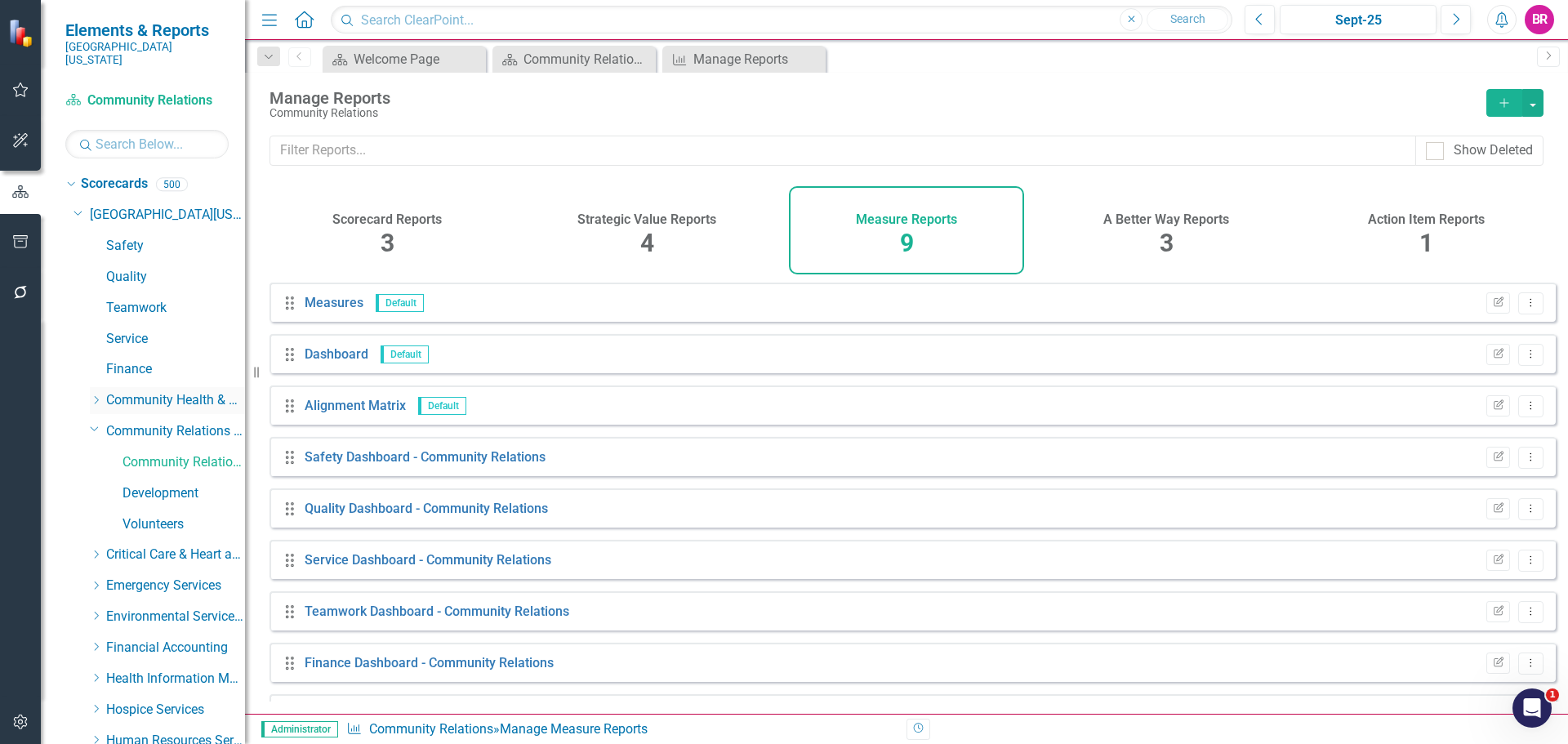
click at [97, 395] on icon "Dropdown" at bounding box center [96, 400] width 12 height 10
click at [92, 392] on icon "Dropdown" at bounding box center [95, 397] width 10 height 12
click at [90, 423] on icon "Dropdown" at bounding box center [95, 428] width 10 height 12
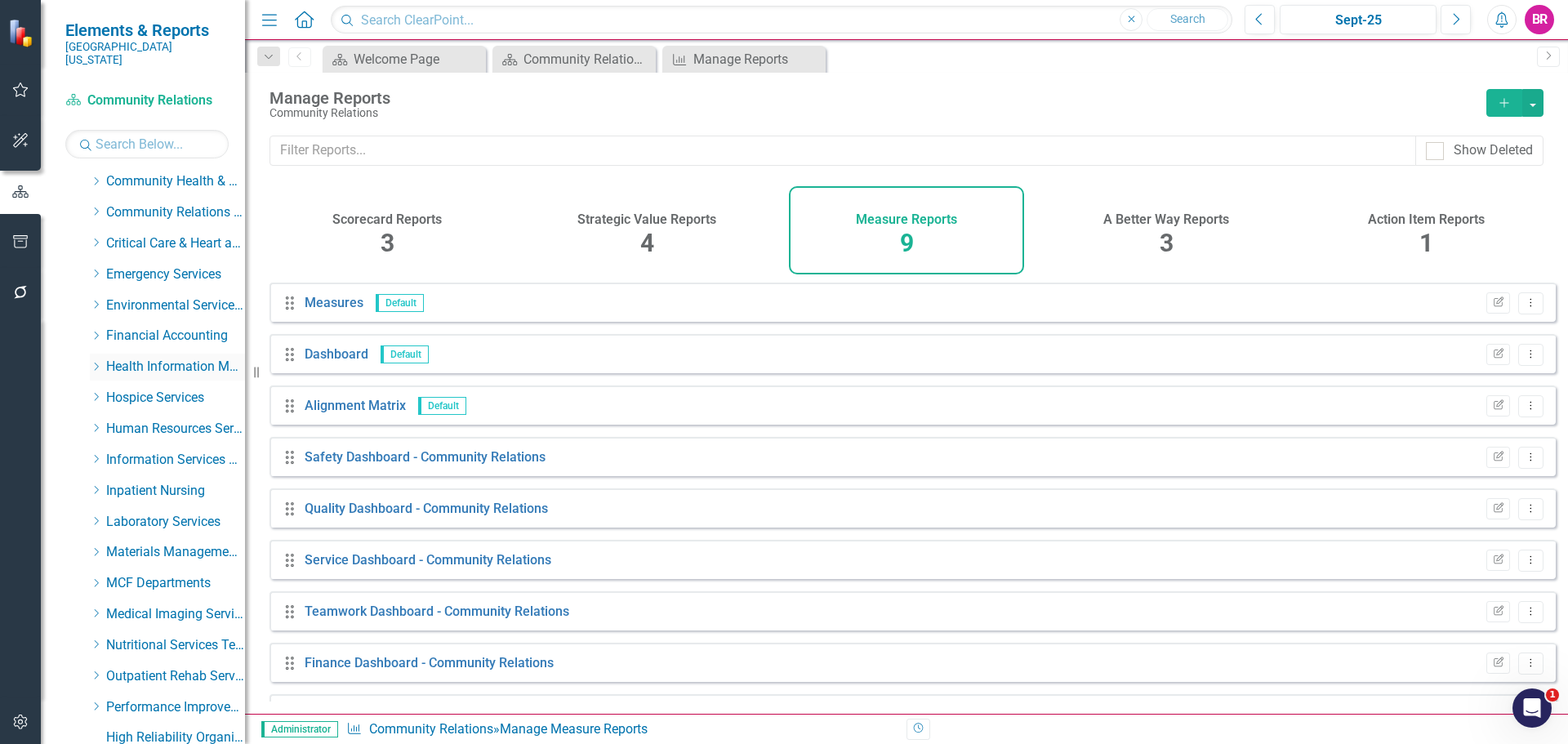
scroll to position [245, 0]
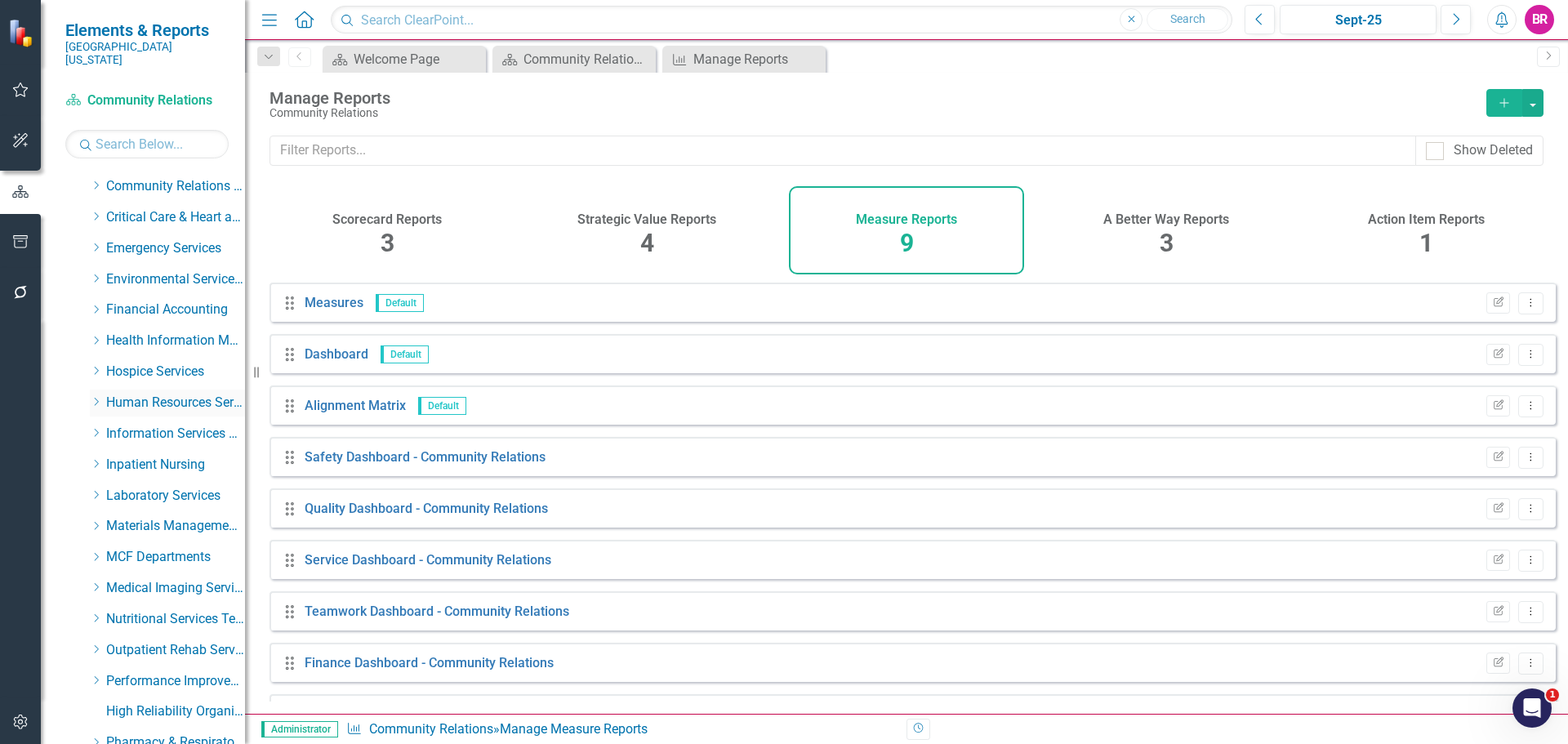
click at [97, 397] on icon "Dropdown" at bounding box center [96, 402] width 12 height 10
click at [177, 425] on link "Human Resources" at bounding box center [184, 434] width 123 height 19
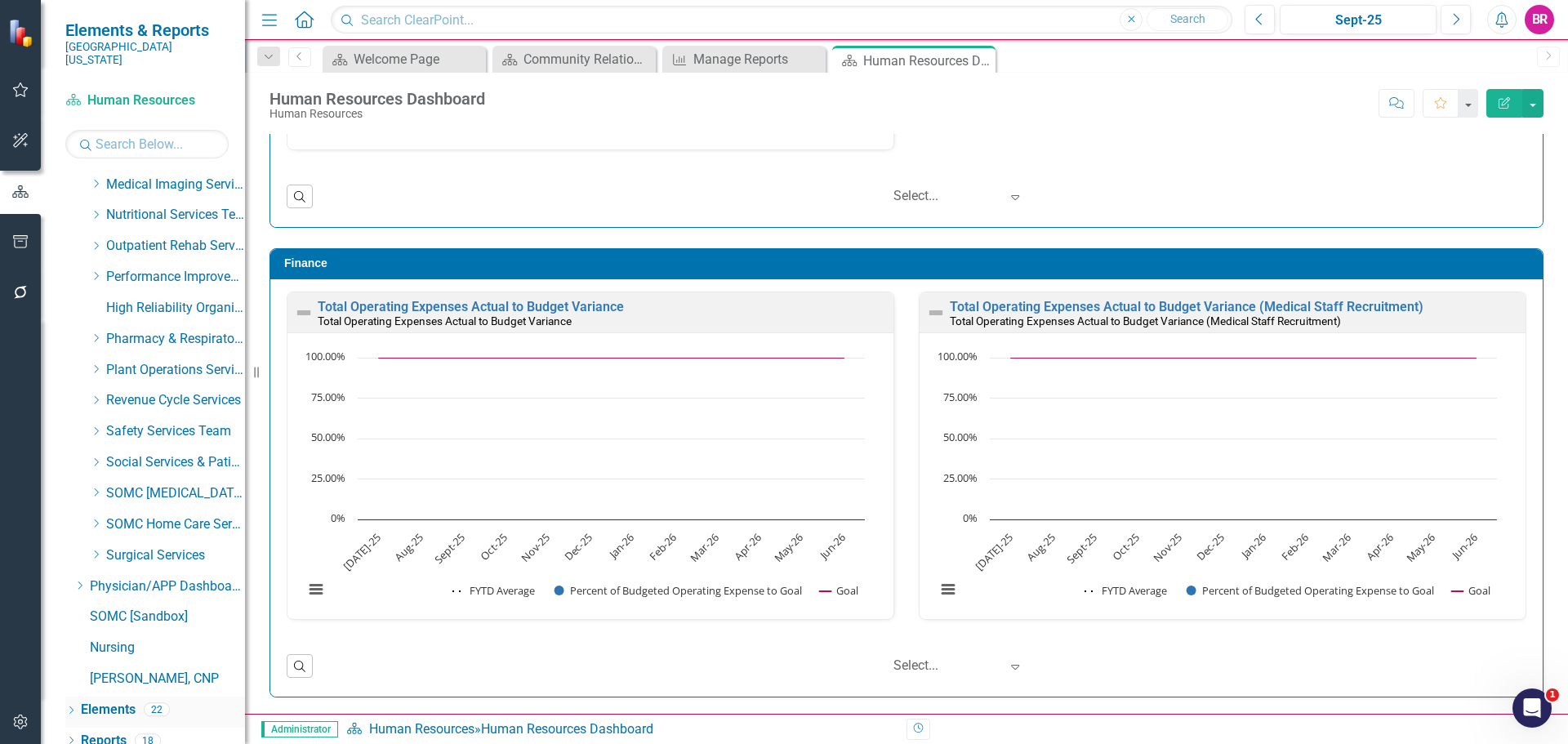
scroll to position [743, 0]
click at [98, 731] on link "Reports" at bounding box center [104, 740] width 46 height 19
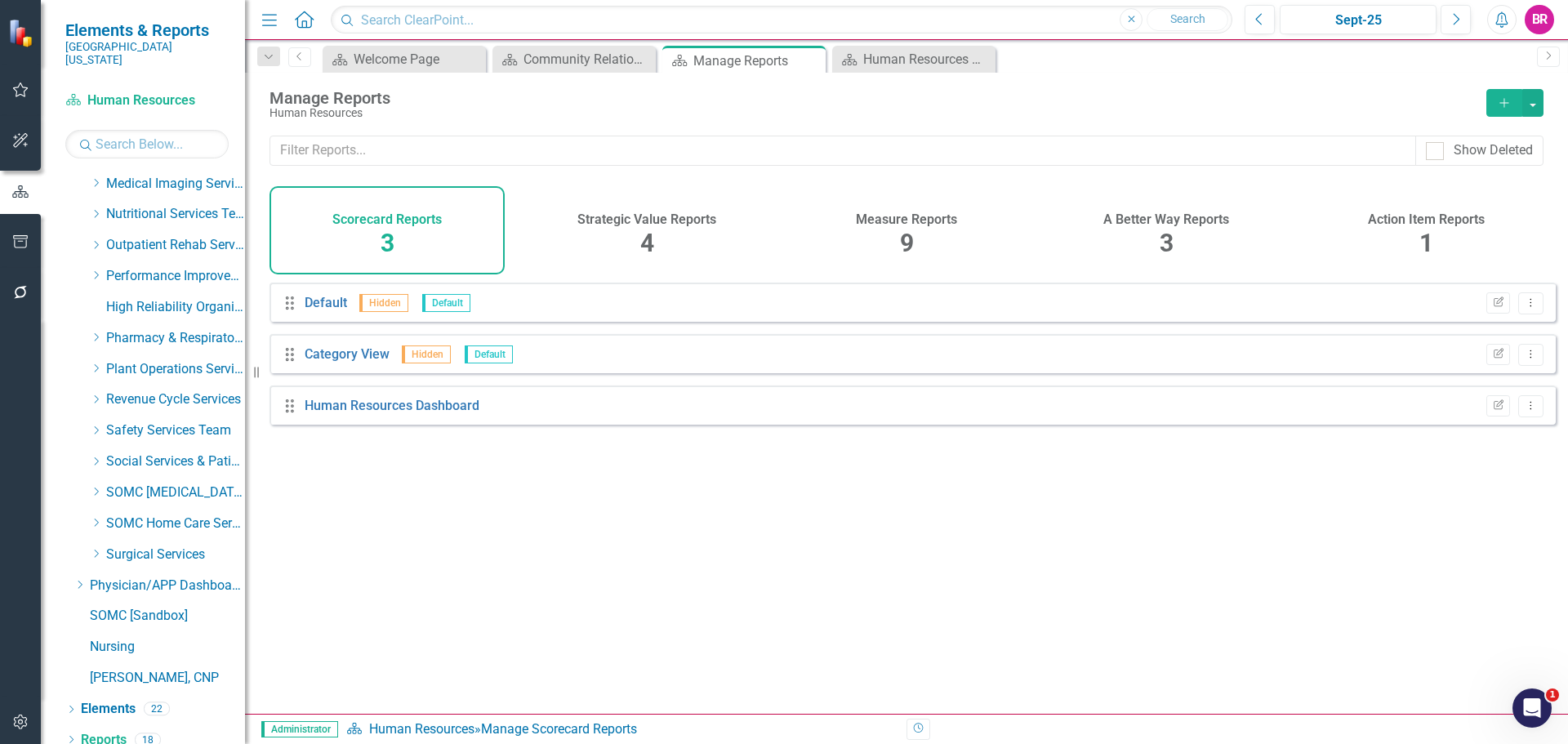
click at [930, 226] on h4 "Measure Reports" at bounding box center [905, 219] width 101 height 15
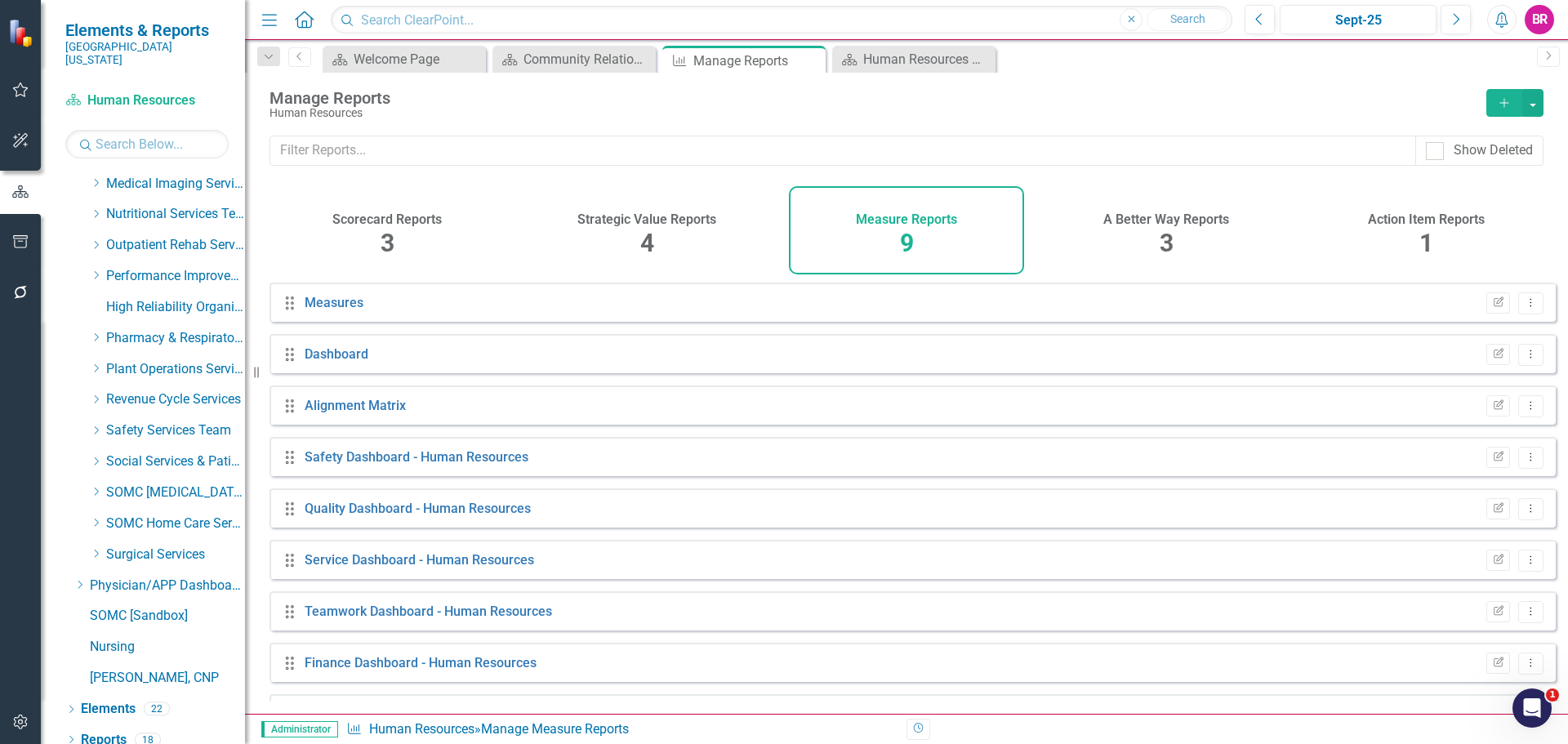
scroll to position [44, 0]
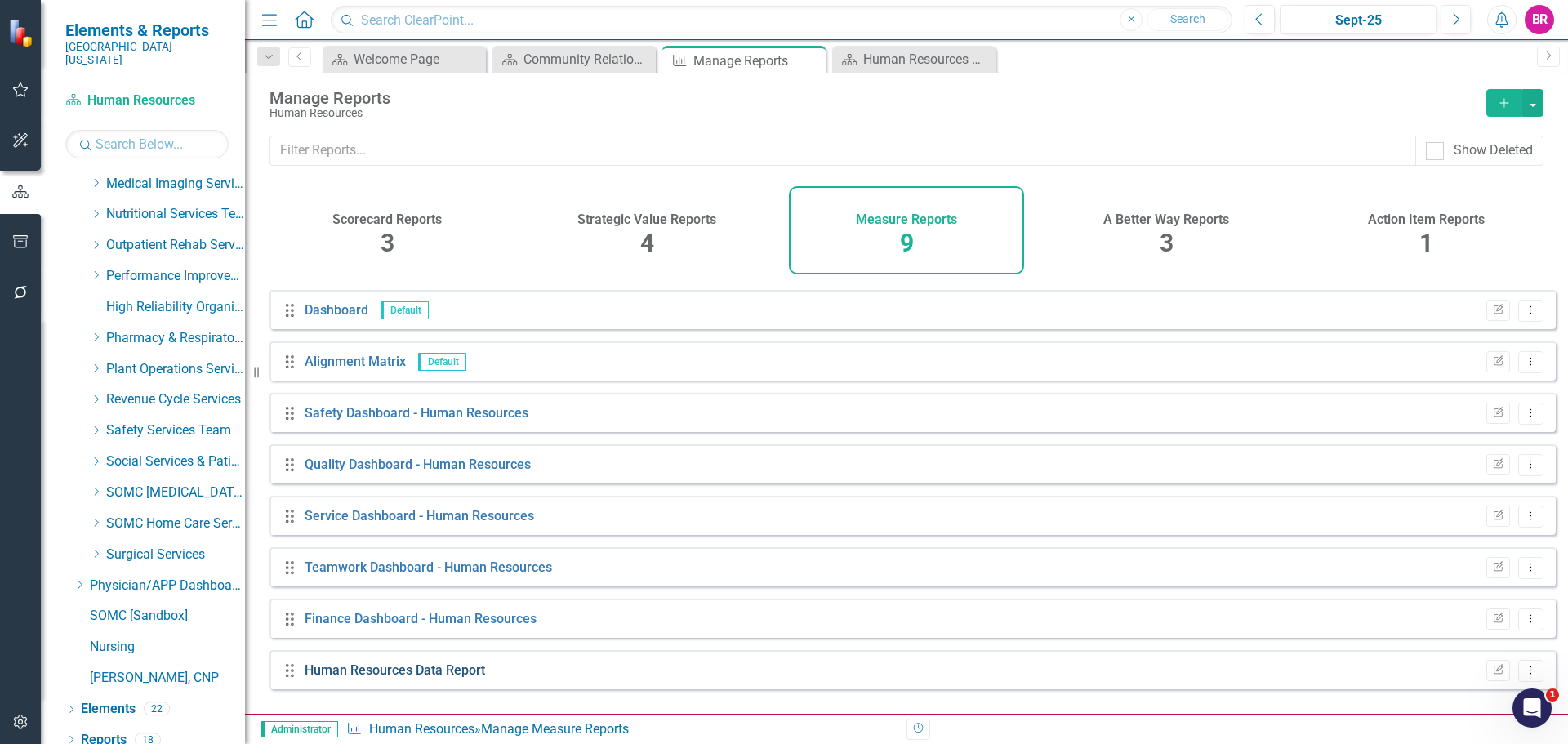
click at [410, 678] on link "Human Resources Data Report" at bounding box center [395, 670] width 180 height 15
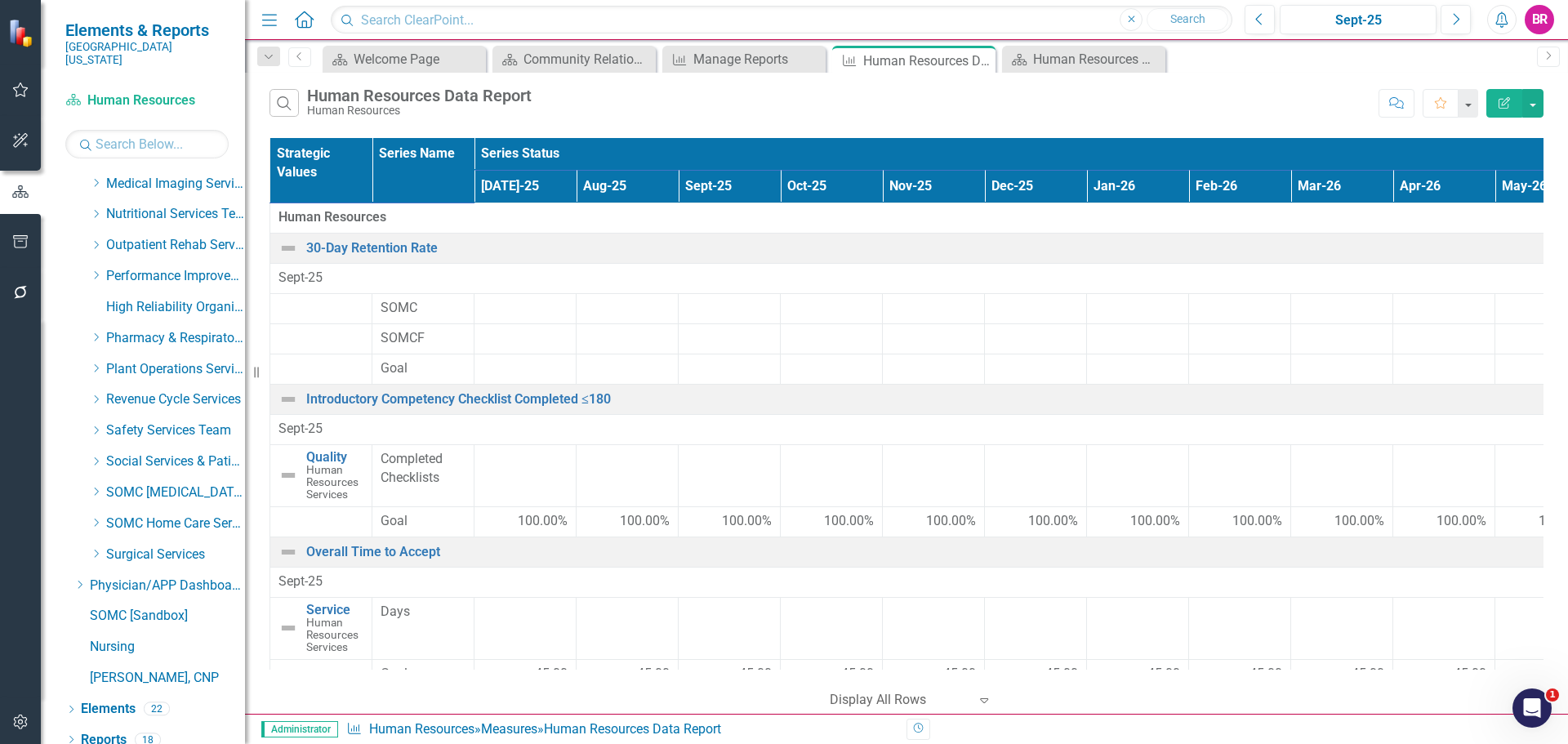
click at [1506, 99] on icon "Edit Report" at bounding box center [1504, 103] width 15 height 12
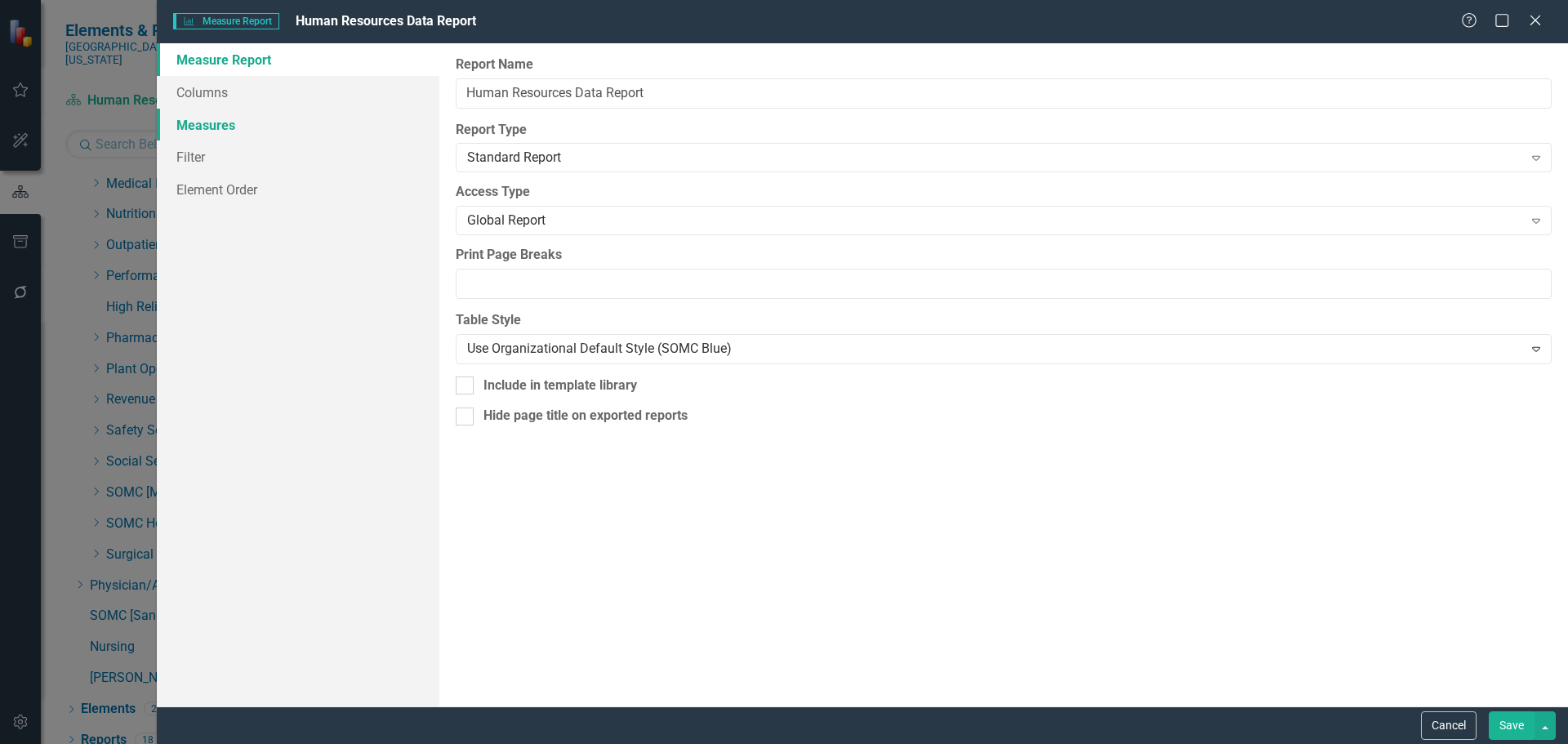
click at [226, 128] on link "Measures" at bounding box center [298, 125] width 282 height 33
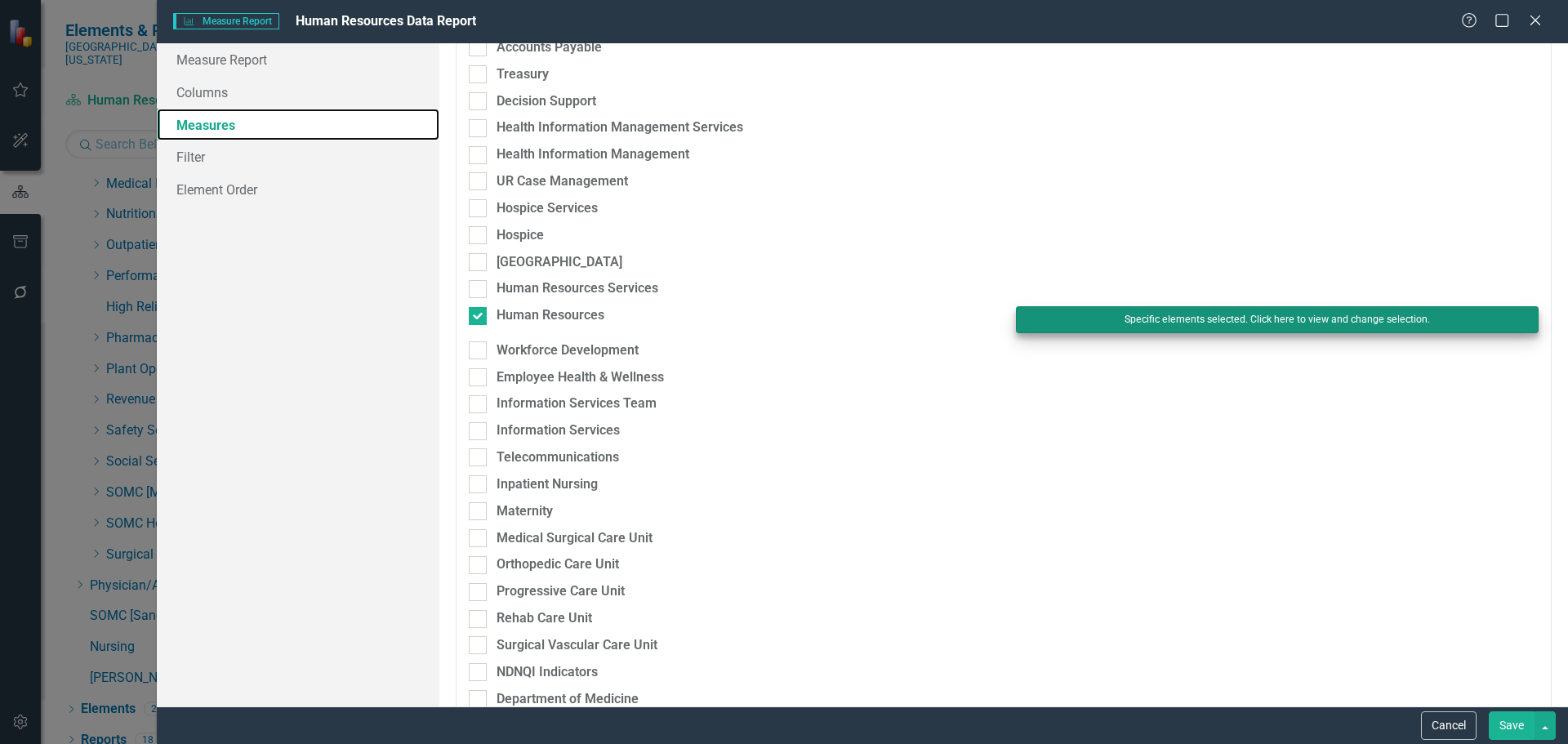
scroll to position [899, 0]
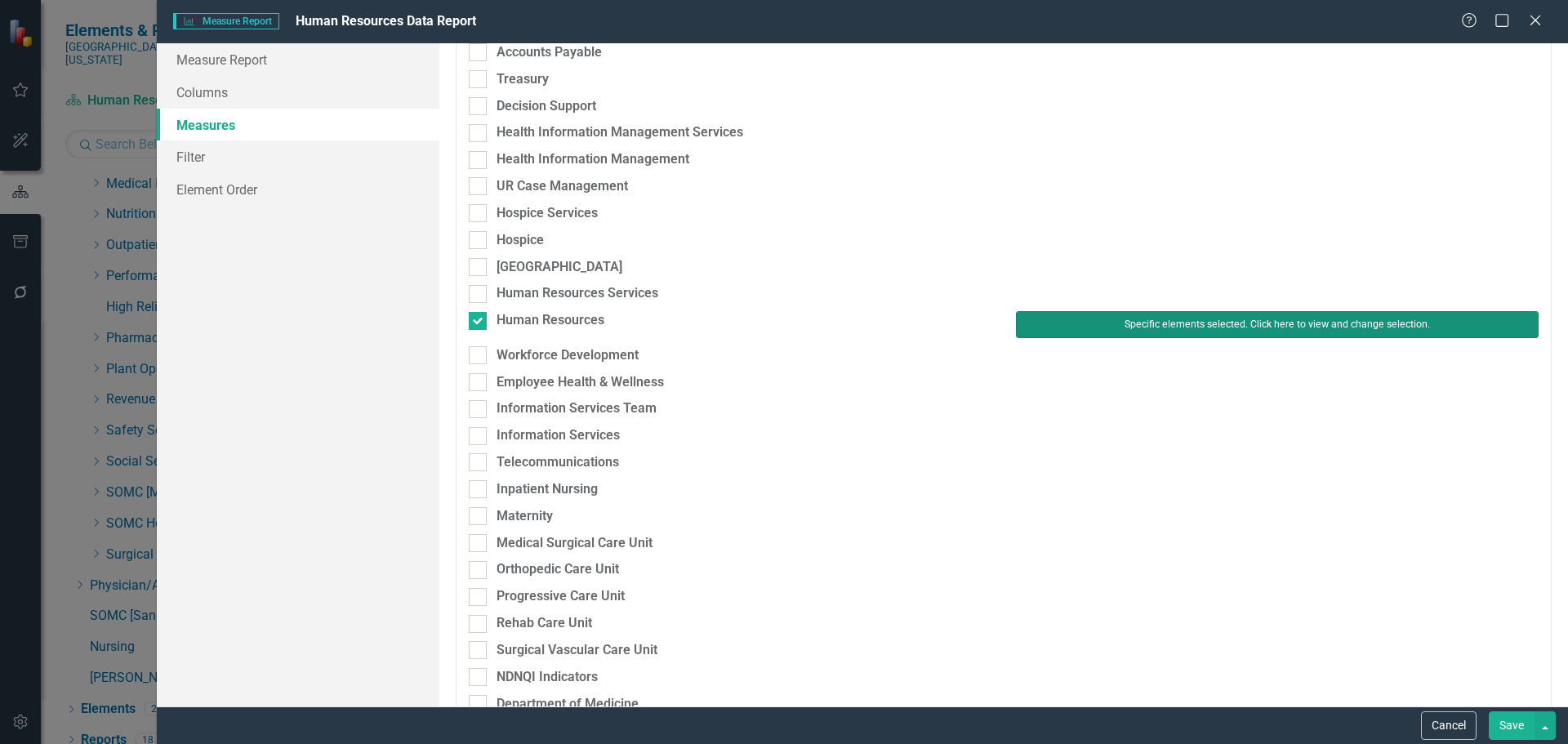
click at [1158, 331] on button "Specific elements selected. Click here to view and change selection." at bounding box center [1277, 324] width 522 height 26
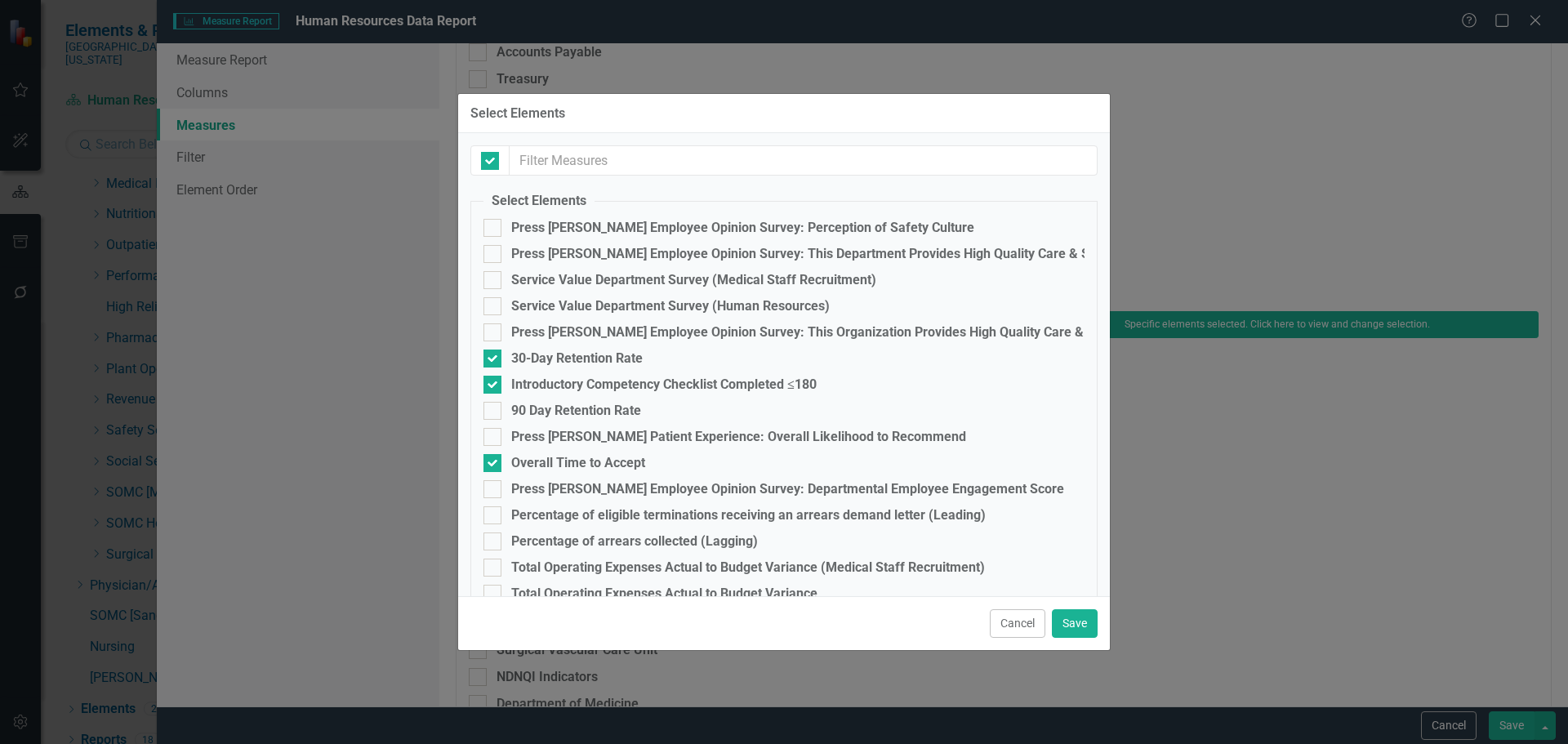
checkbox input "false"
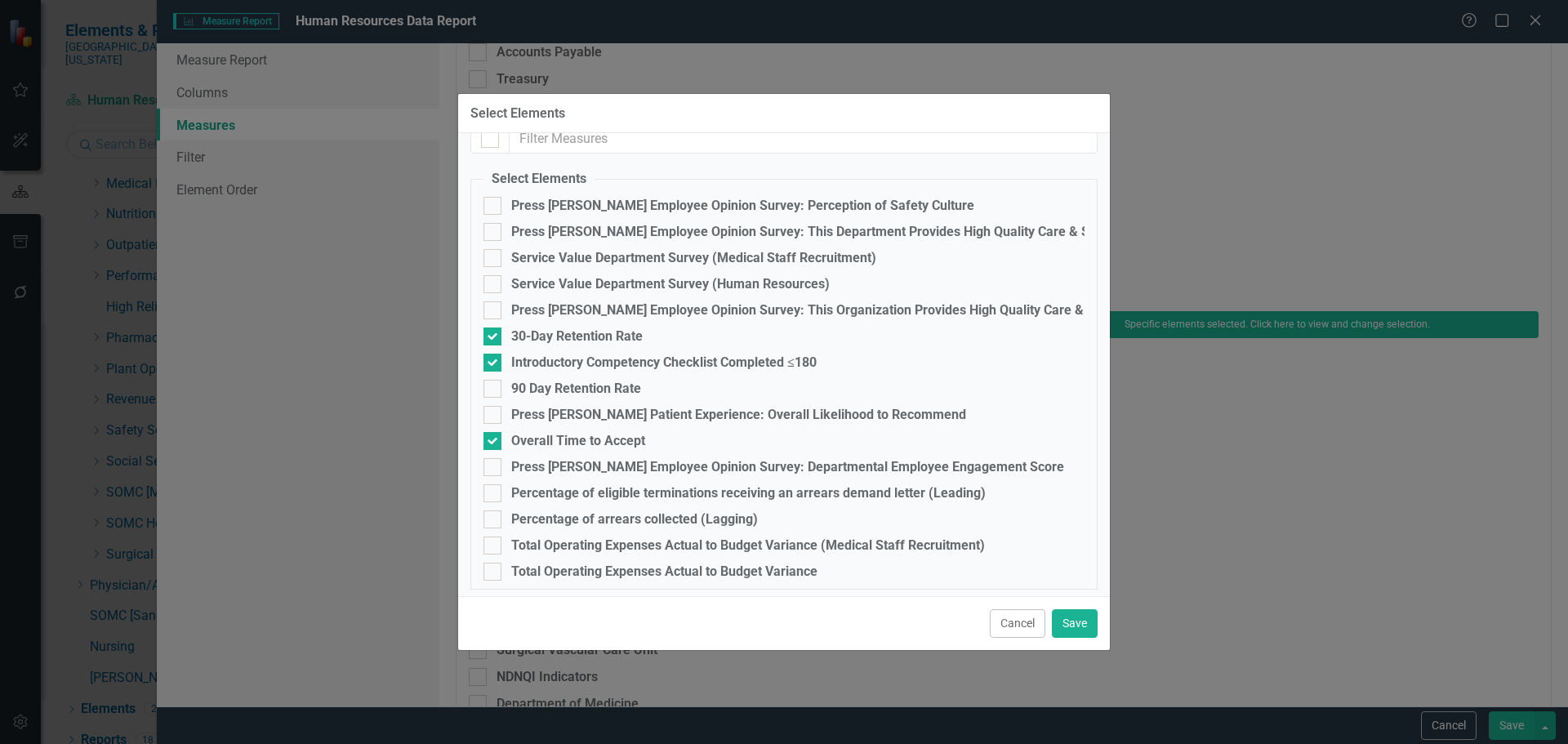
scroll to position [28, 0]
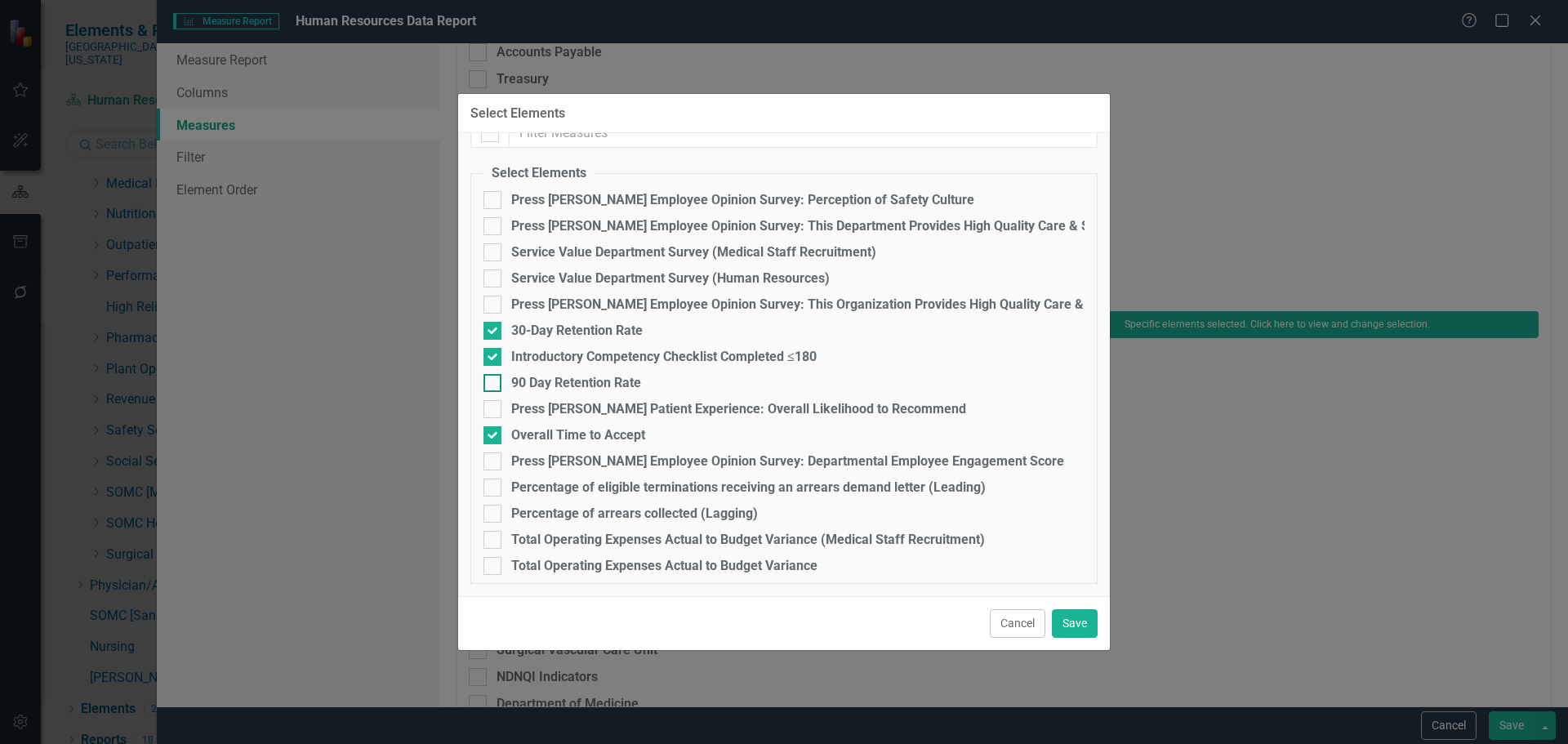
click at [561, 389] on div "90 Day Retention Rate" at bounding box center [576, 383] width 130 height 15
click at [494, 385] on input "90 Day Retention Rate" at bounding box center [489, 380] width 11 height 11
checkbox input "true"
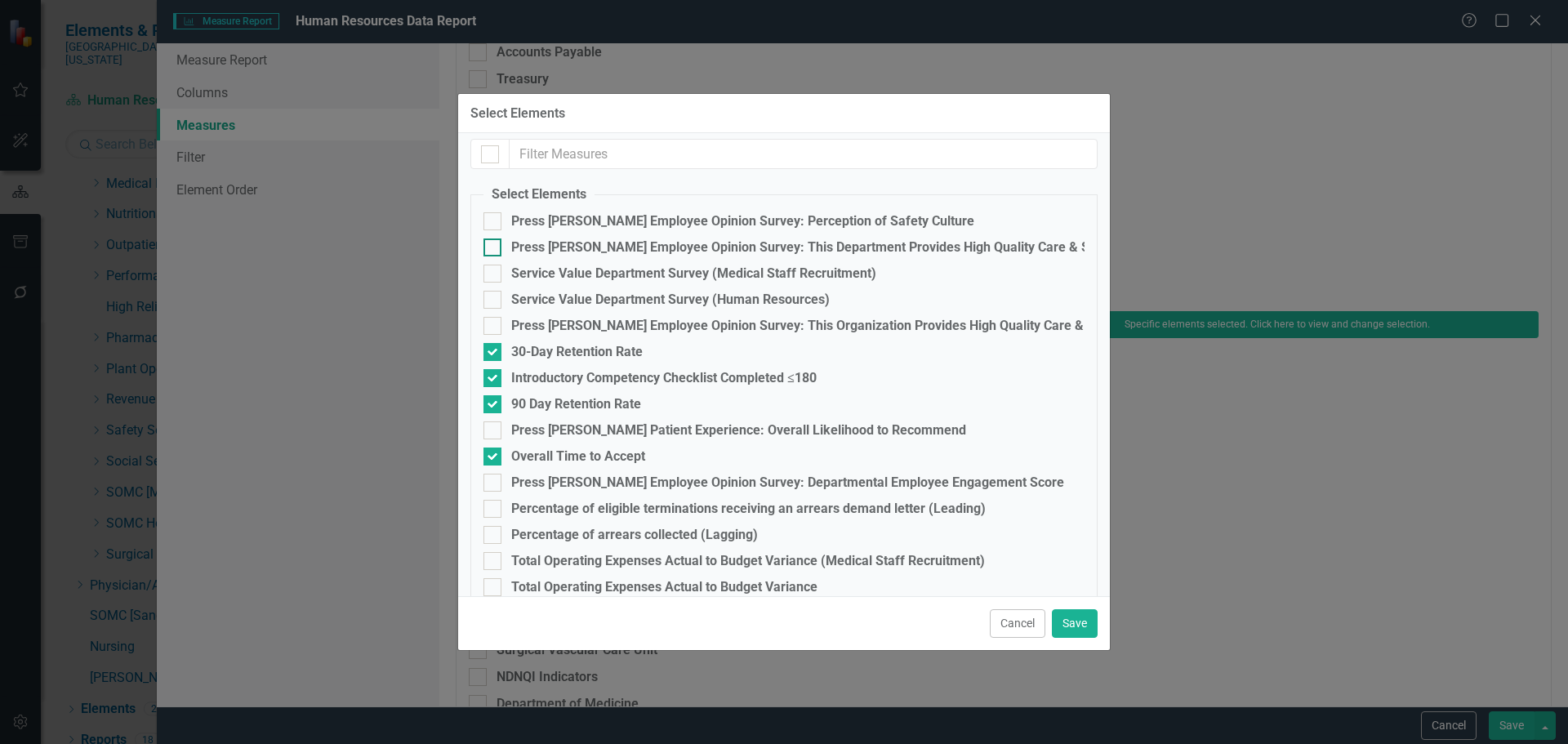
scroll to position [0, 0]
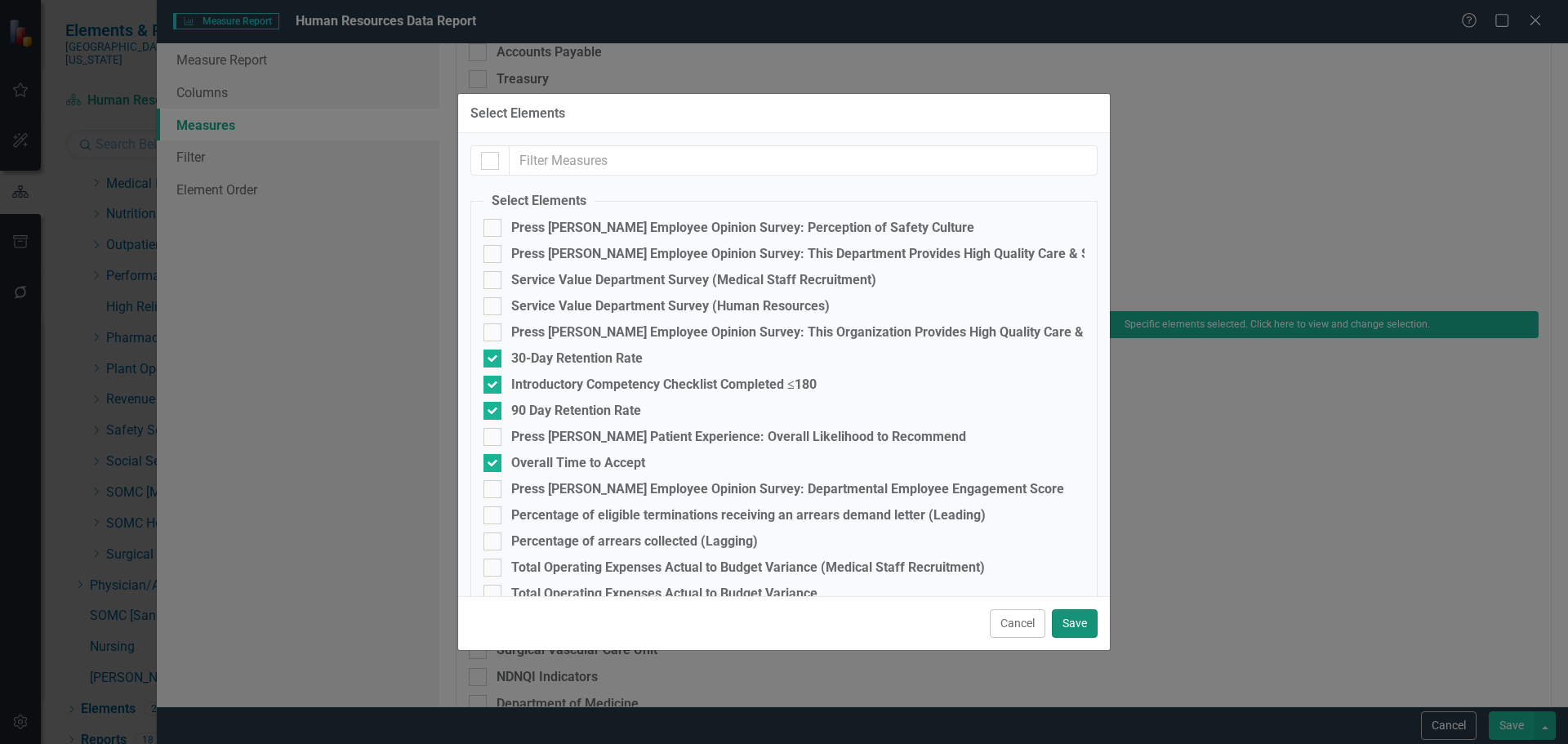
click at [1064, 617] on button "Save" at bounding box center [1075, 623] width 46 height 28
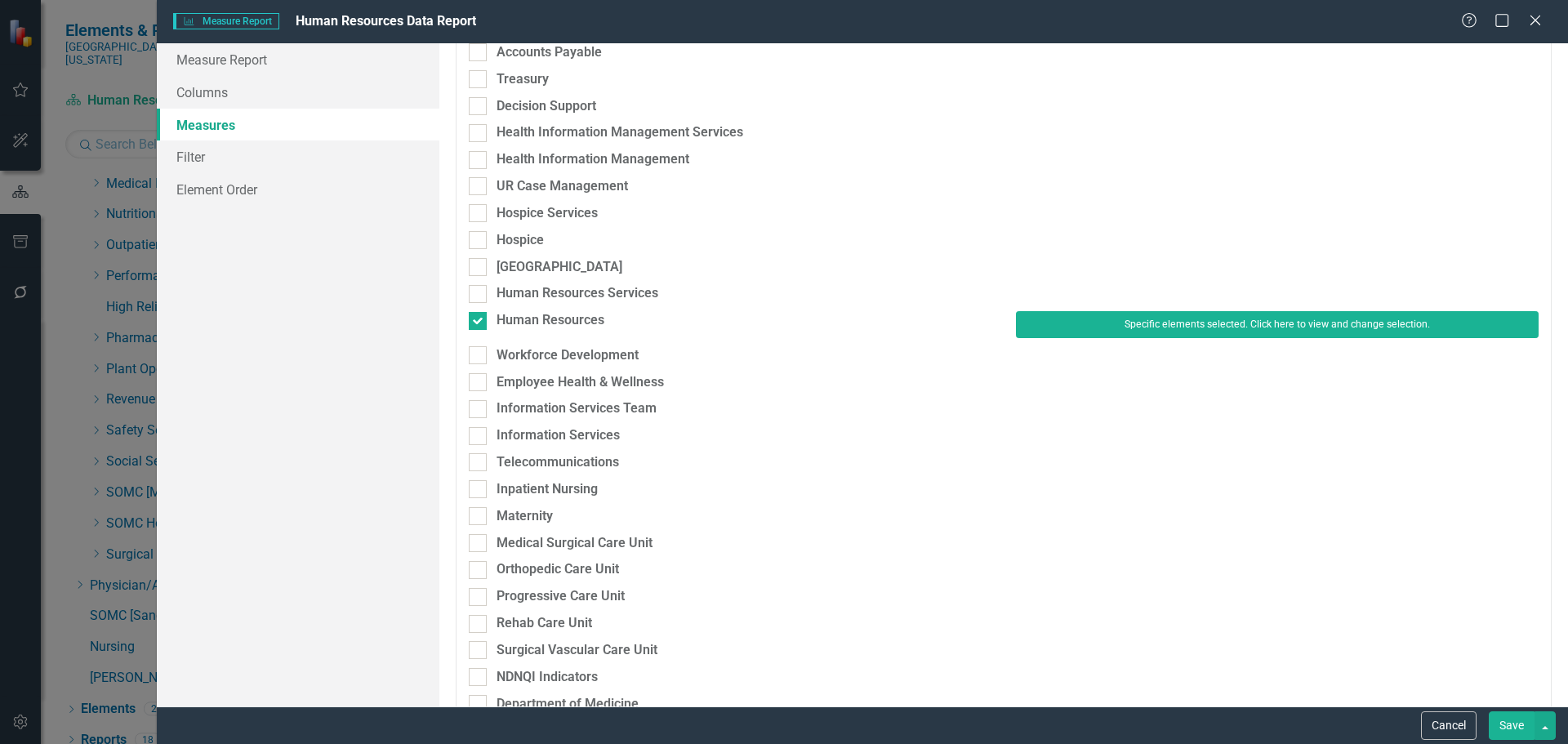
click at [1497, 729] on button "Save" at bounding box center [1512, 725] width 46 height 28
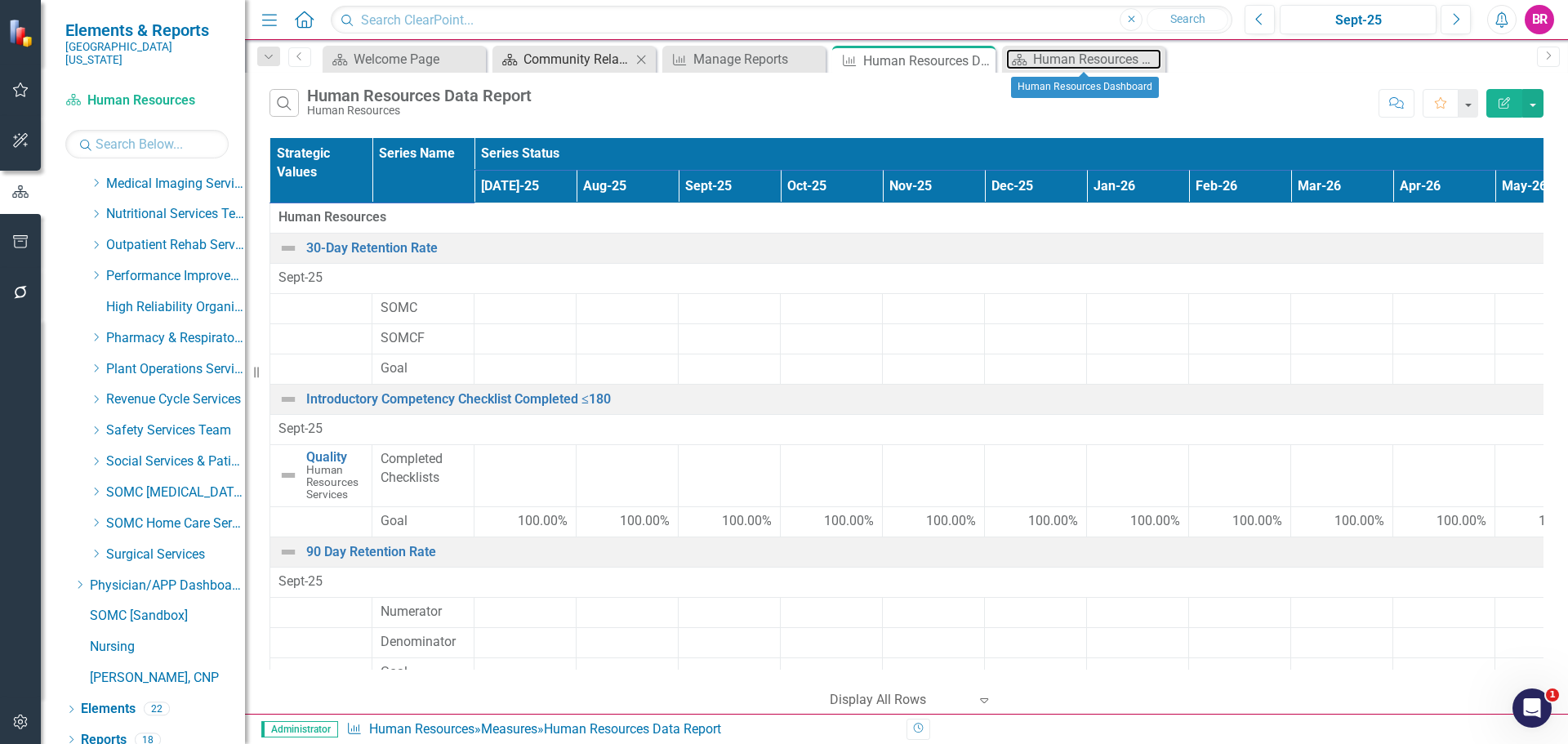
drag, startPoint x: 1042, startPoint y: 54, endPoint x: 640, endPoint y: 65, distance: 402.2
click at [1042, 54] on div "Human Resources Dashboard" at bounding box center [1097, 59] width 128 height 20
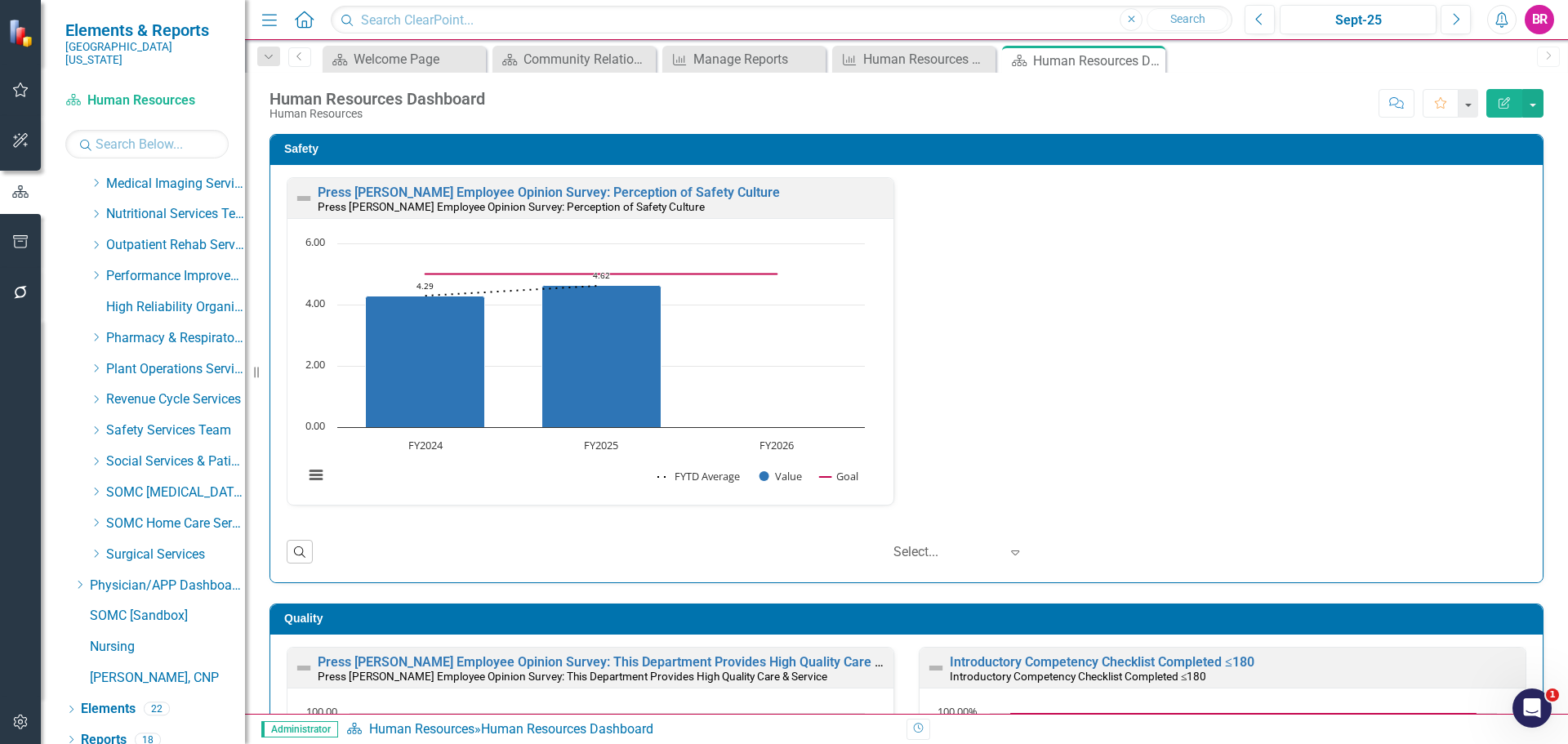
click at [917, 56] on div "Human Resources Data Report" at bounding box center [916, 59] width 107 height 20
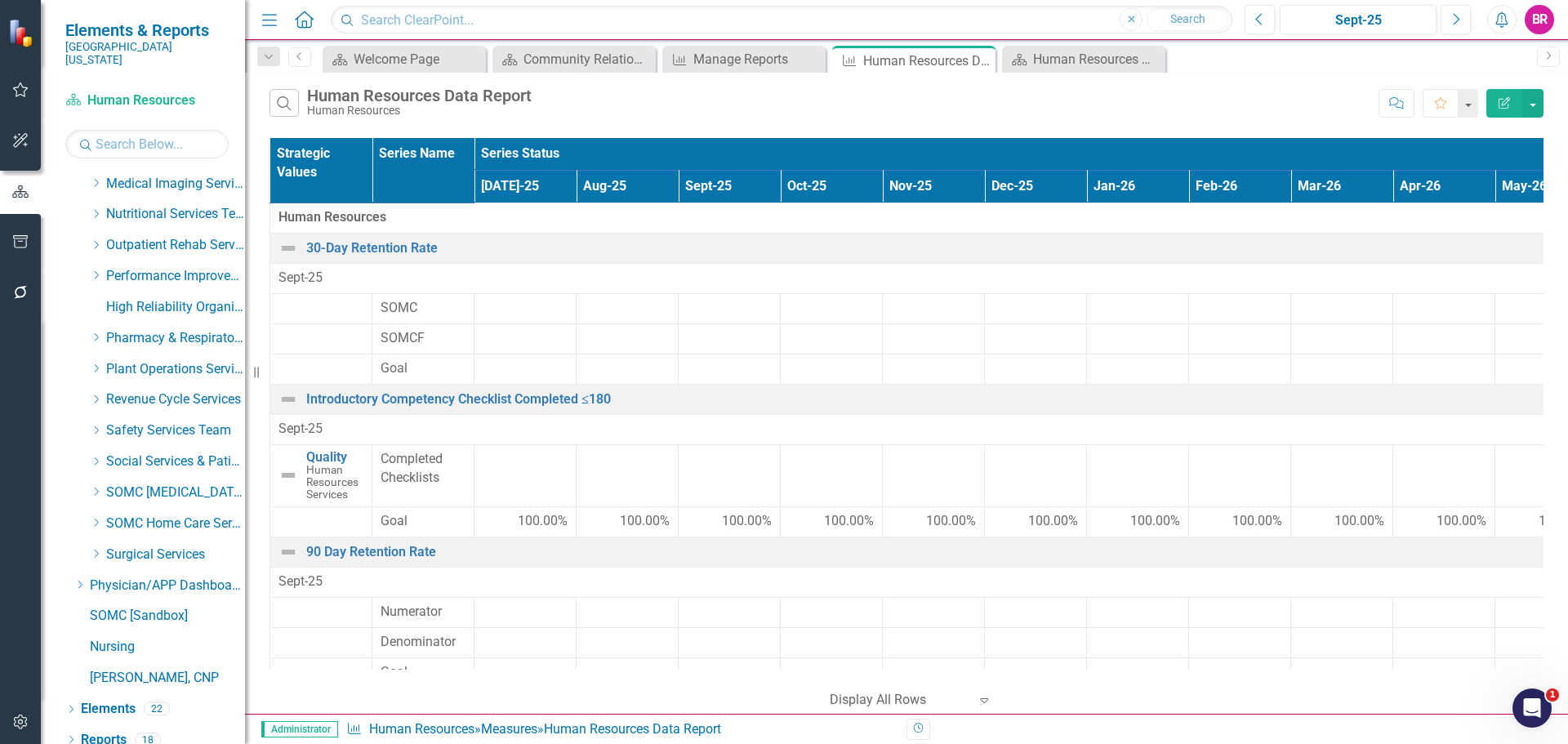
click at [1500, 106] on icon "Edit Report" at bounding box center [1504, 103] width 15 height 12
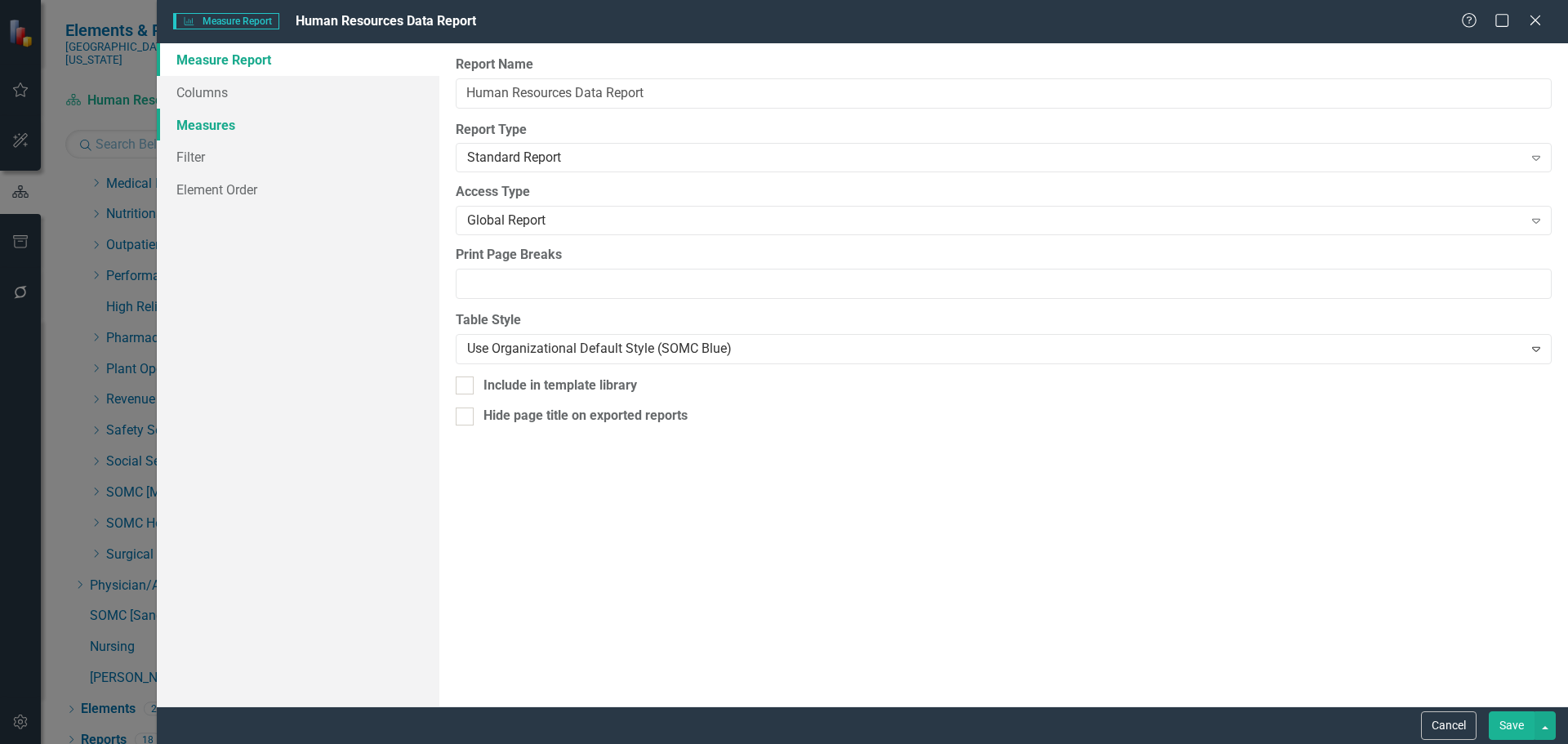
click at [205, 122] on link "Measures" at bounding box center [298, 125] width 282 height 33
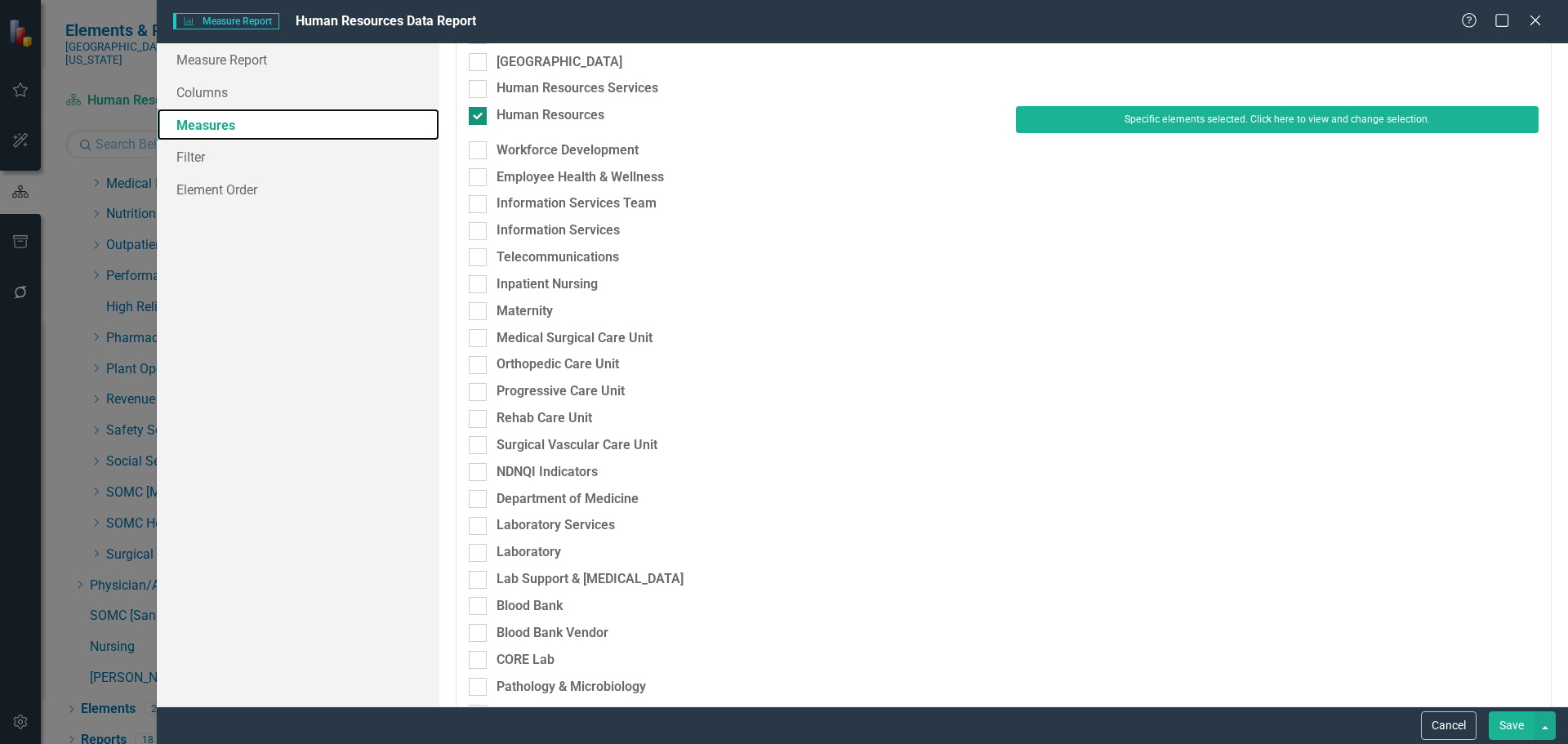
scroll to position [899, 0]
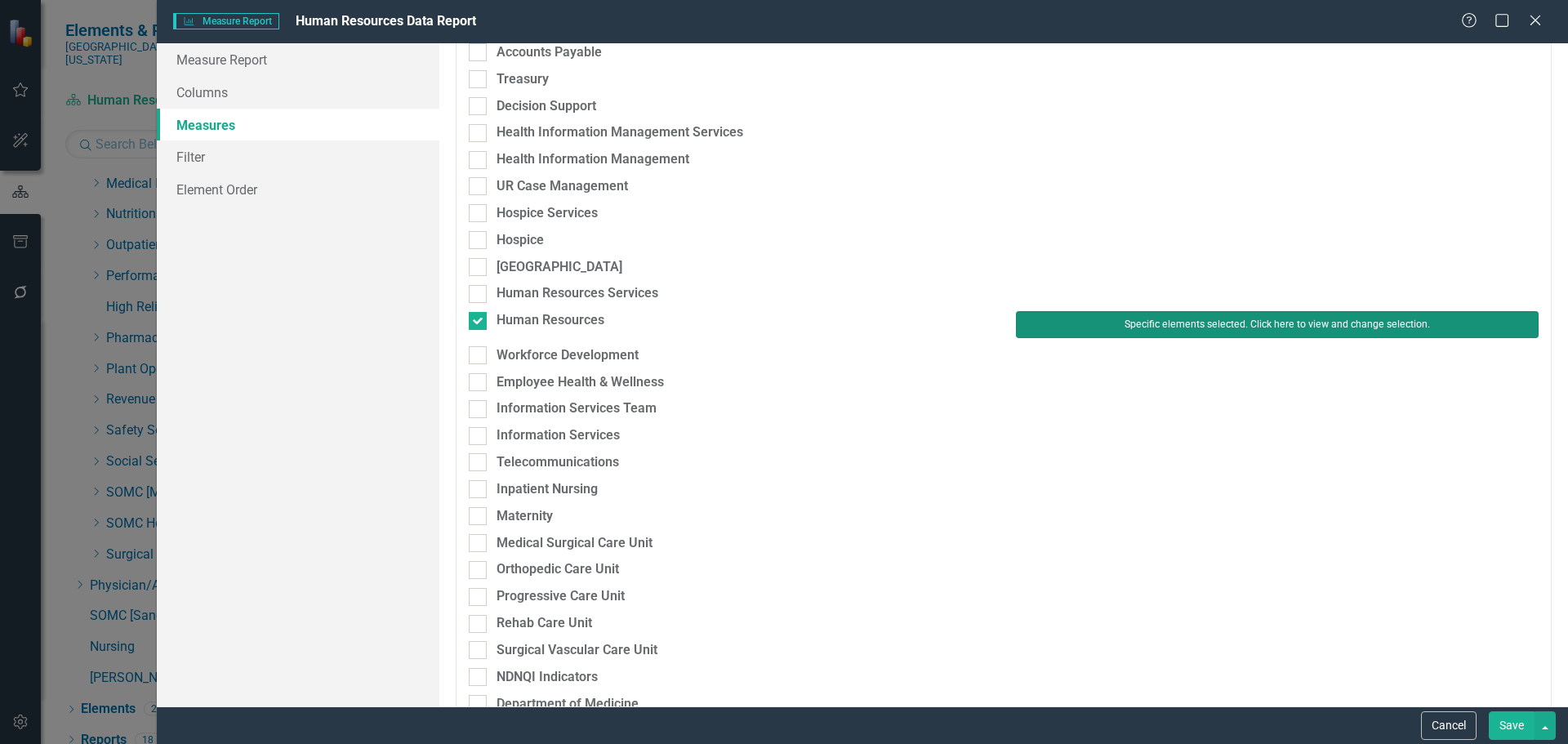
click at [1050, 325] on button "Specific elements selected. Click here to view and change selection." at bounding box center [1277, 324] width 522 height 26
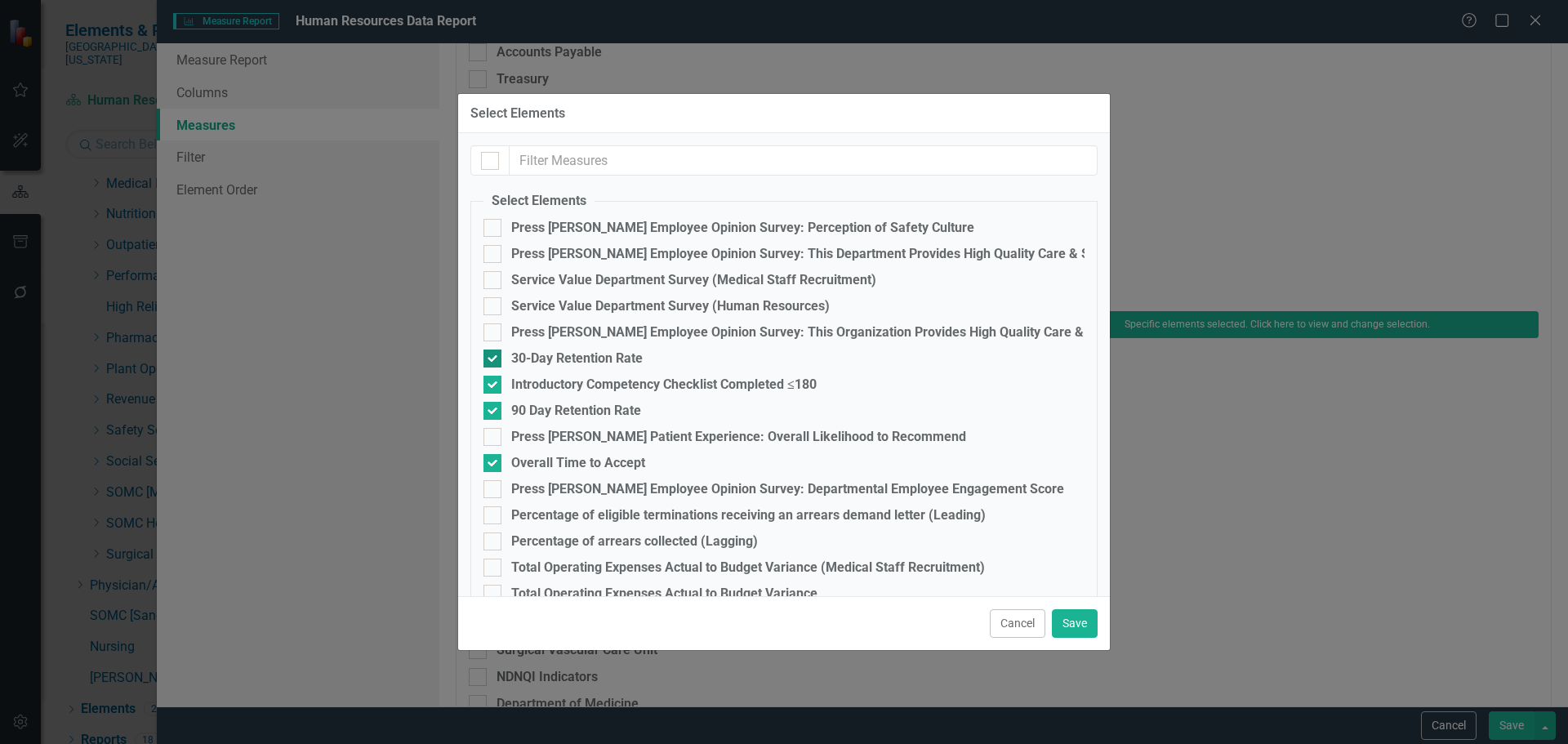
click at [562, 362] on div "30-Day Retention Rate" at bounding box center [577, 359] width 131 height 15
click at [494, 361] on input "30-Day Retention Rate" at bounding box center [489, 355] width 11 height 11
checkbox input "false"
click at [567, 408] on div "90 Day Retention Rate" at bounding box center [576, 411] width 130 height 15
click at [494, 408] on input "90 Day Retention Rate" at bounding box center [489, 407] width 11 height 11
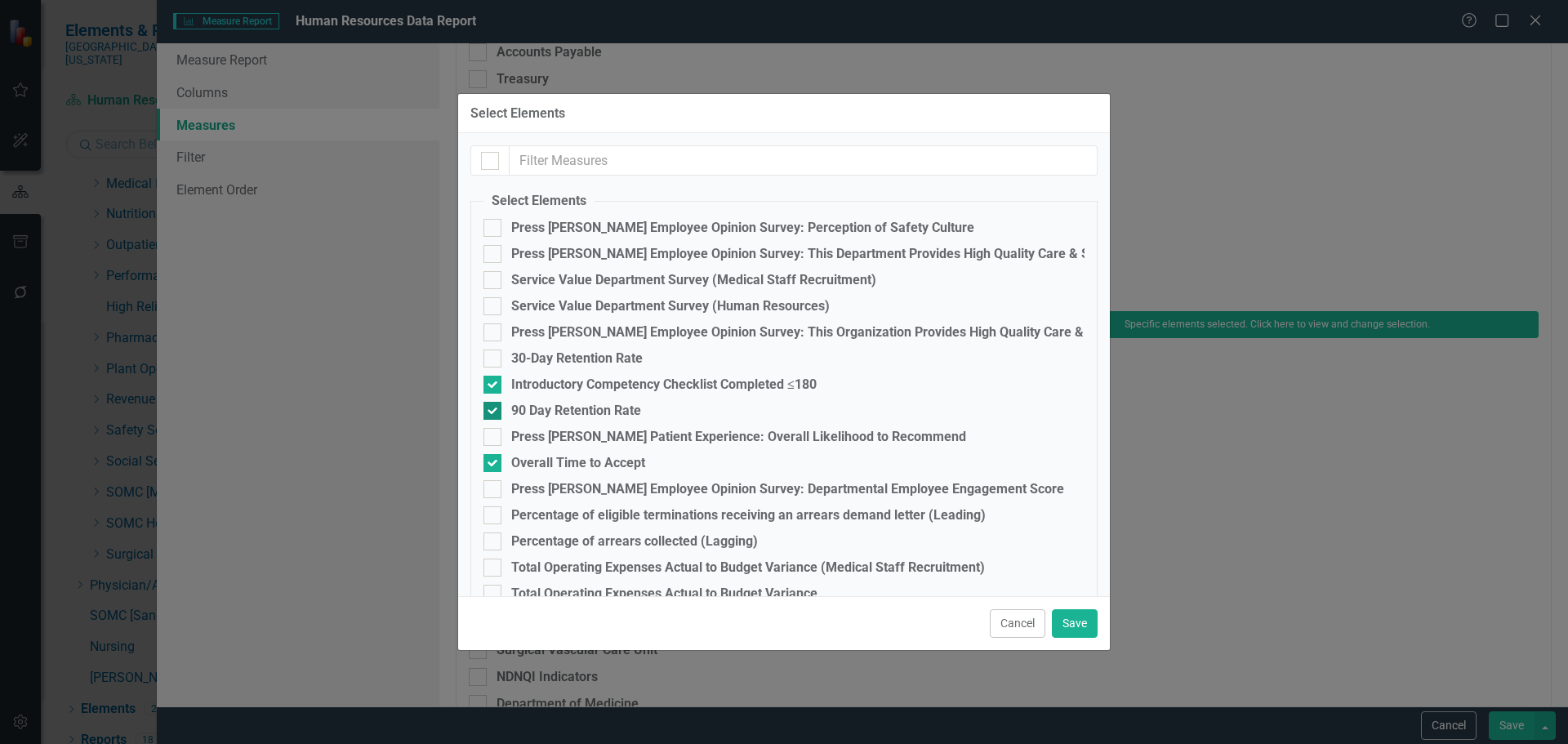
checkbox input "false"
click at [1088, 615] on button "Save" at bounding box center [1075, 623] width 46 height 28
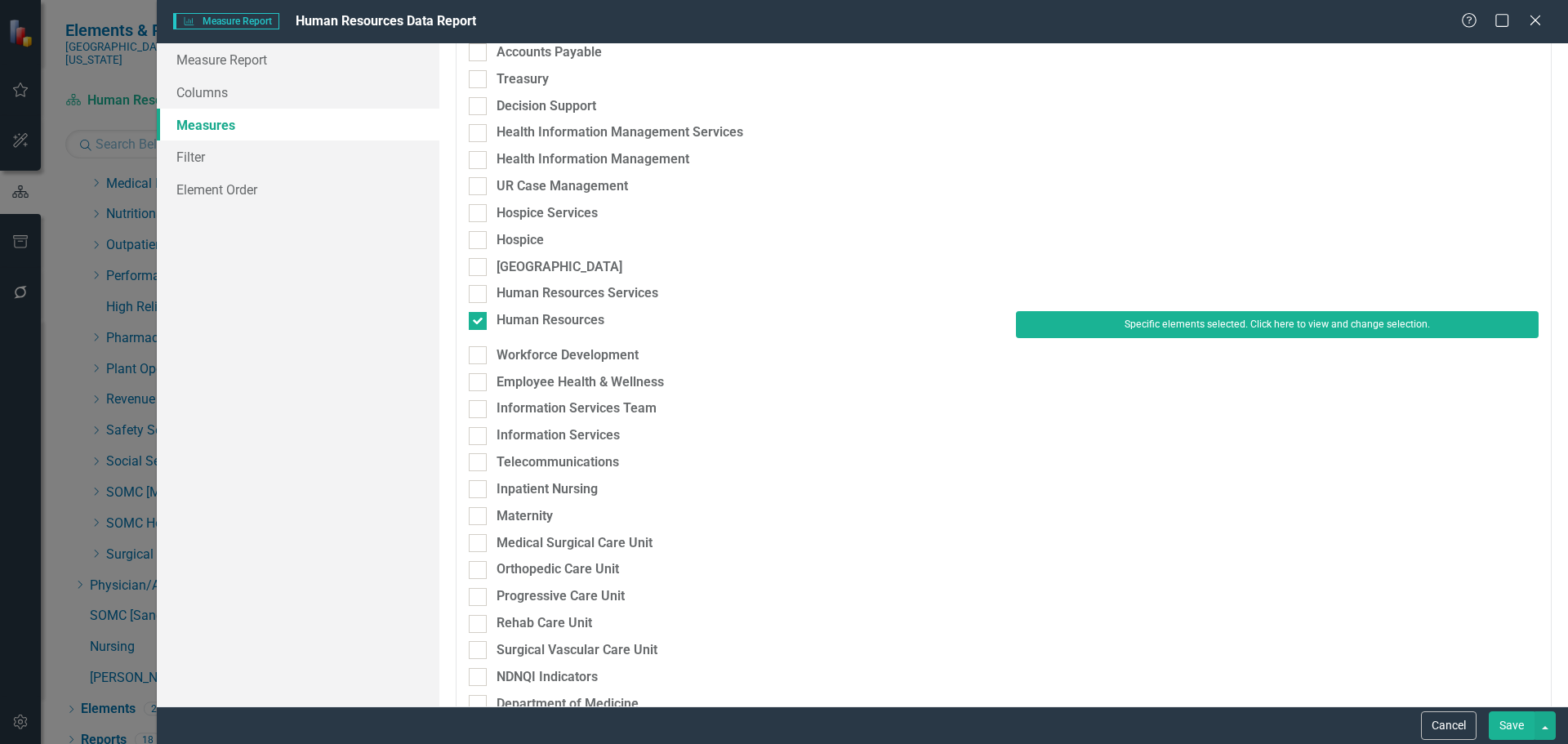
click at [1512, 723] on button "Save" at bounding box center [1512, 725] width 46 height 28
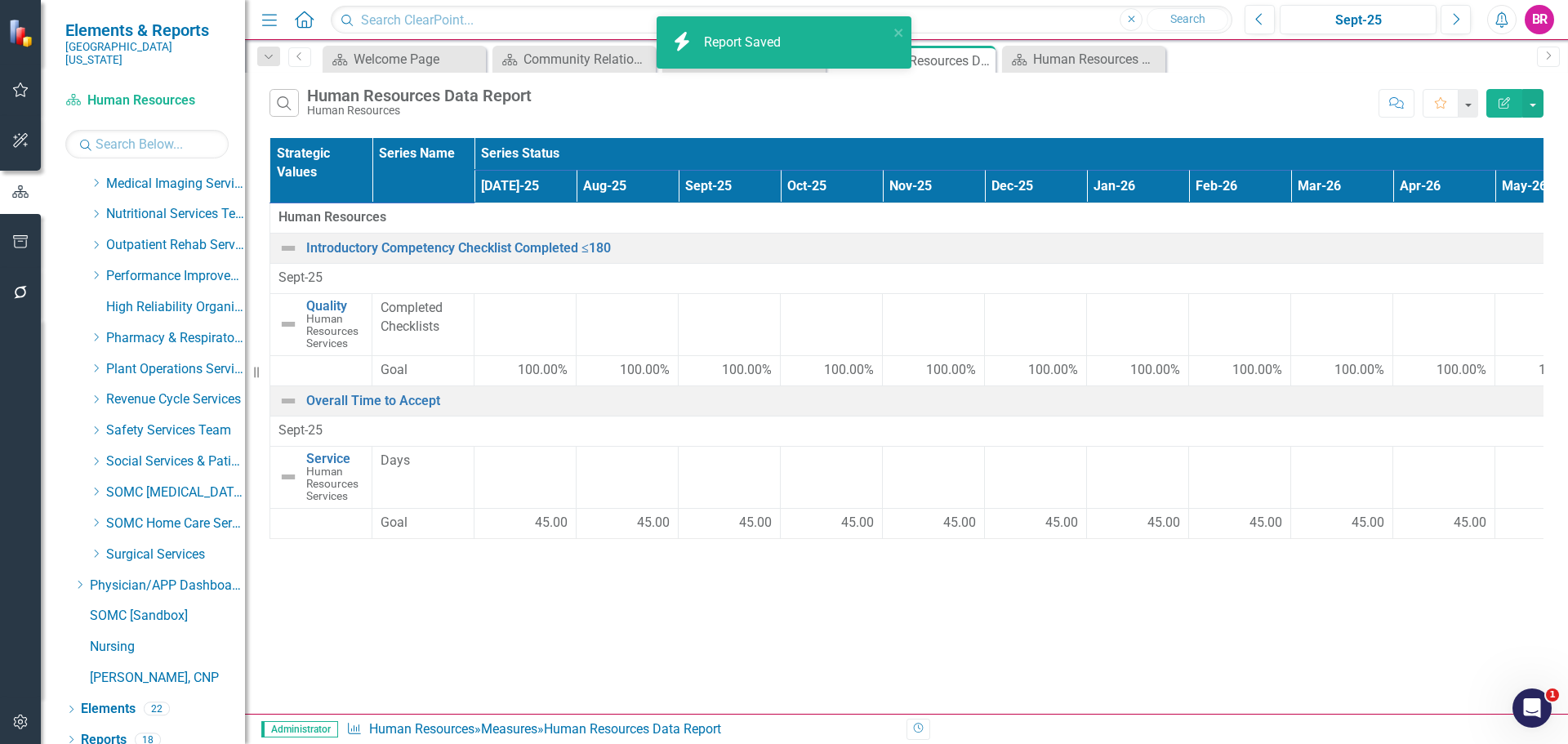
click at [1502, 98] on icon "Edit Report" at bounding box center [1504, 103] width 15 height 12
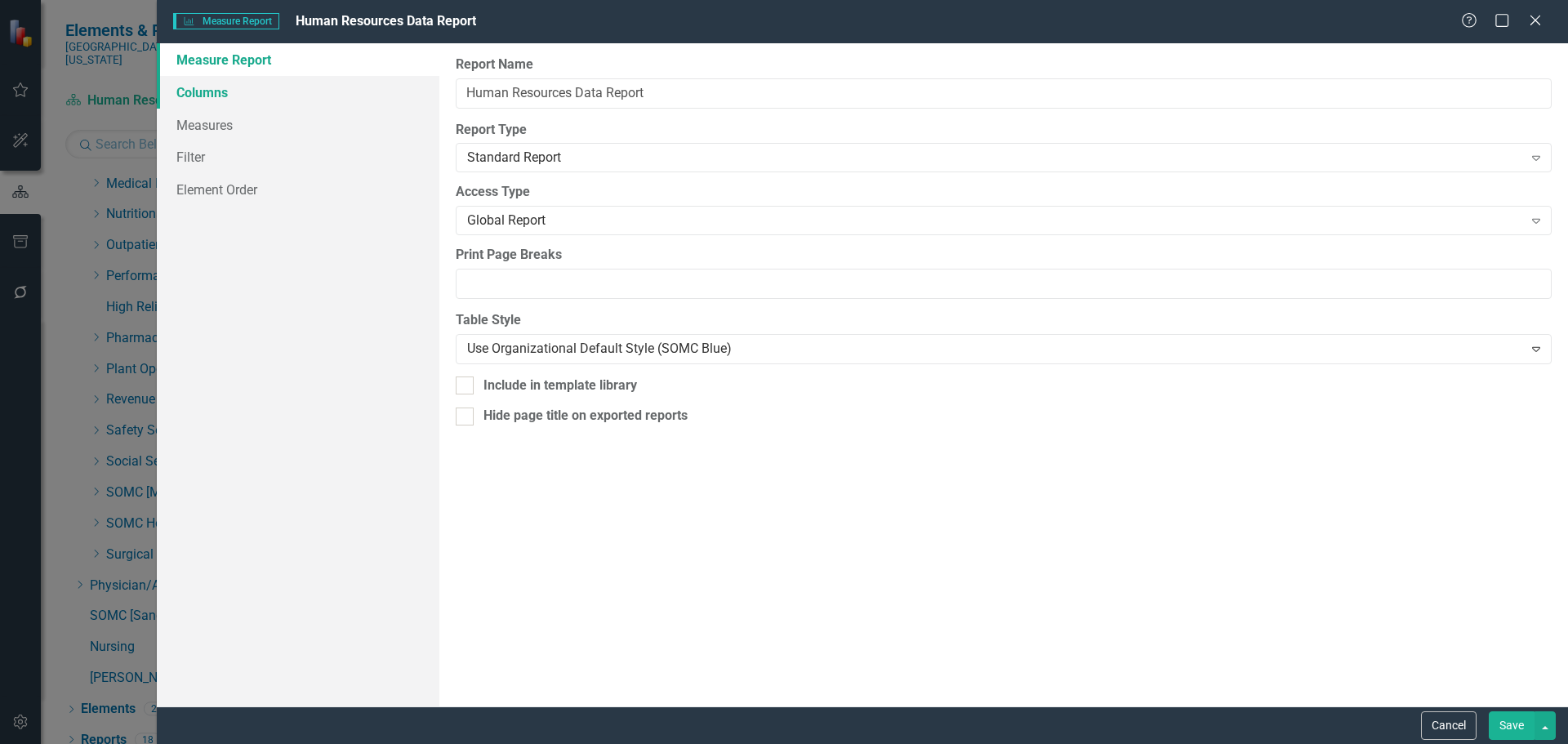
drag, startPoint x: 209, startPoint y: 99, endPoint x: 244, endPoint y: 104, distance: 35.4
click at [207, 99] on link "Columns" at bounding box center [298, 92] width 282 height 33
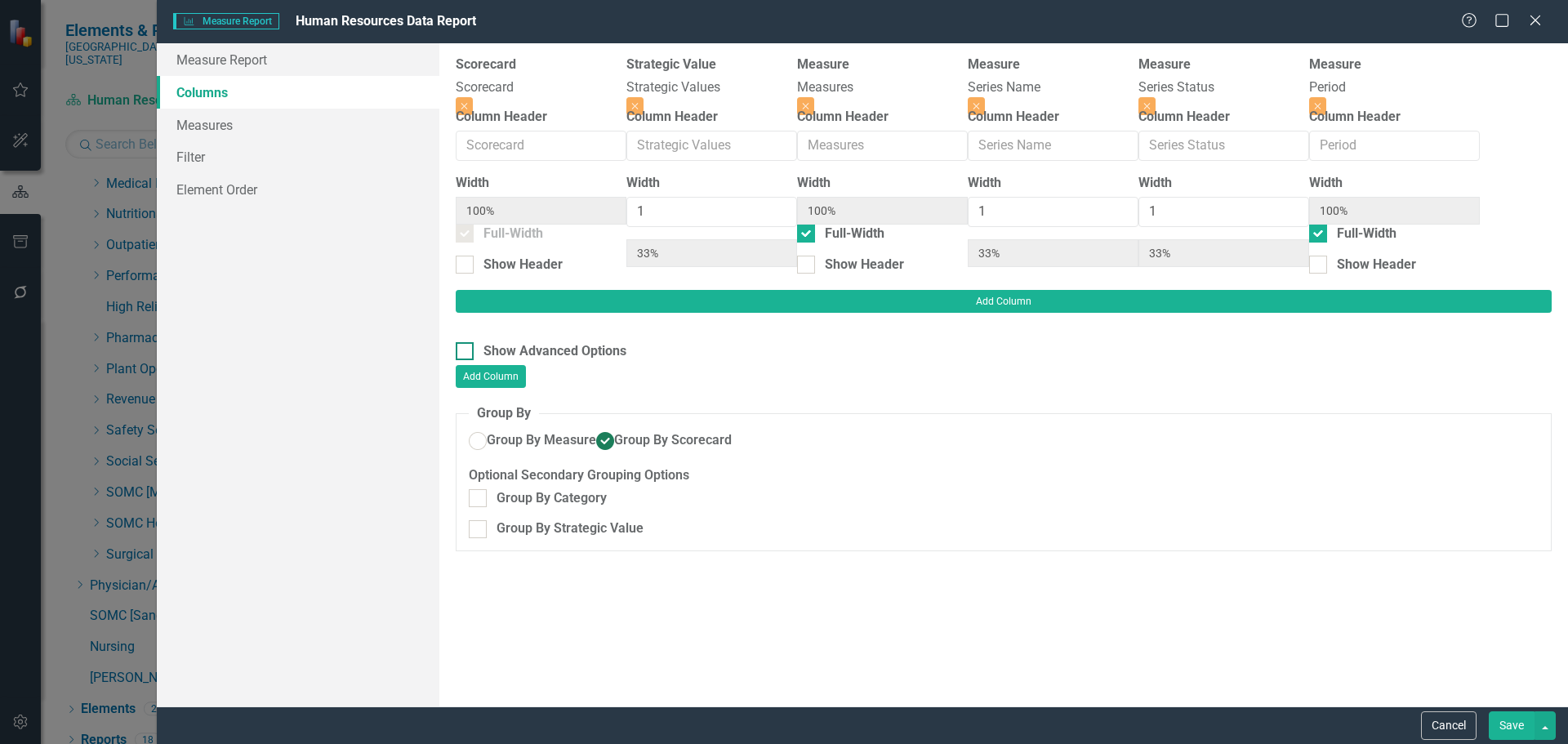
click at [473, 342] on div "Show Advanced Options" at bounding box center [1004, 352] width 1096 height 19
click at [466, 342] on input "Show Advanced Options" at bounding box center [461, 348] width 11 height 11
checkbox input "true"
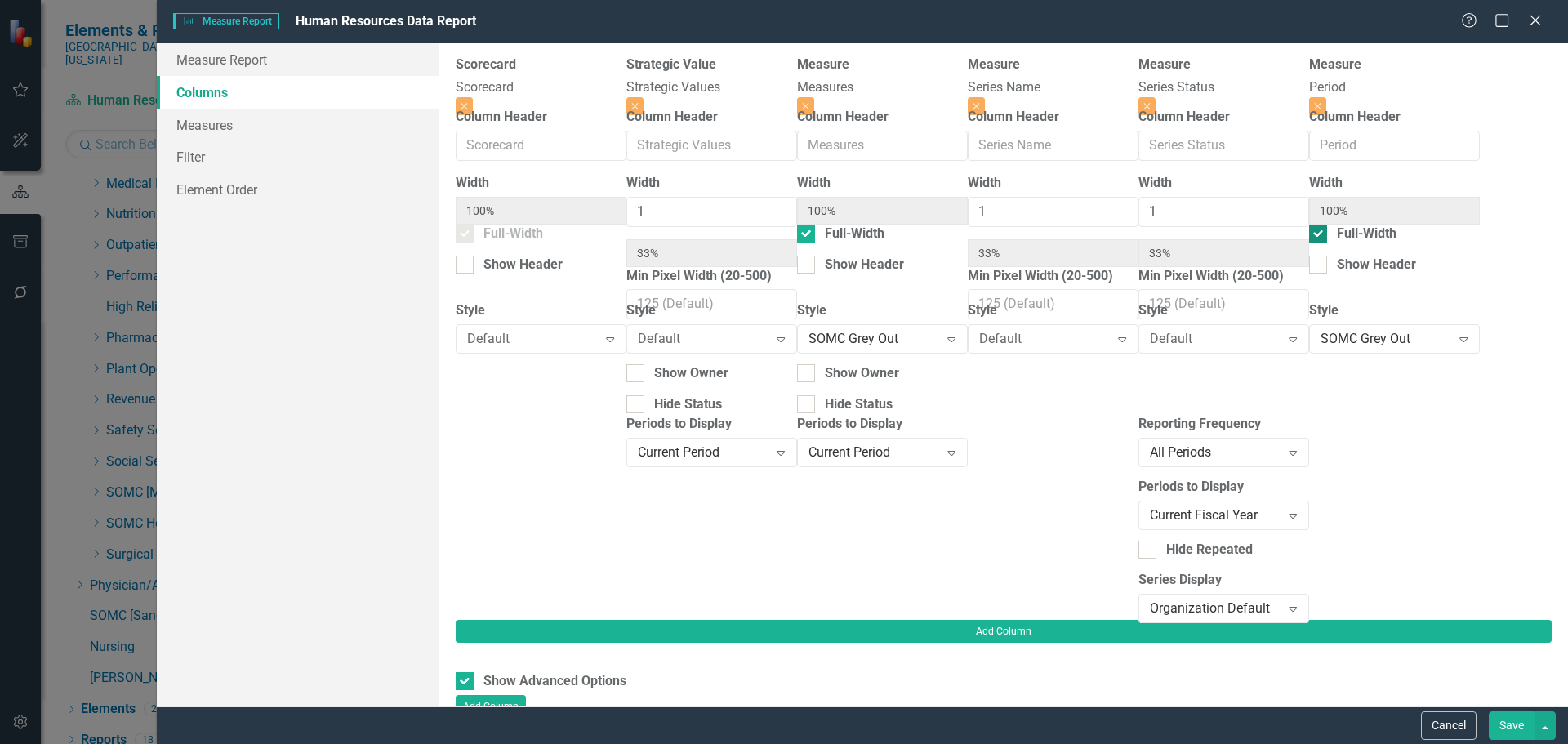
click at [1309, 242] on div at bounding box center [1318, 234] width 18 height 18
click at [1309, 235] on input "Full-Width" at bounding box center [1314, 230] width 11 height 11
checkbox input "false"
type input "25%"
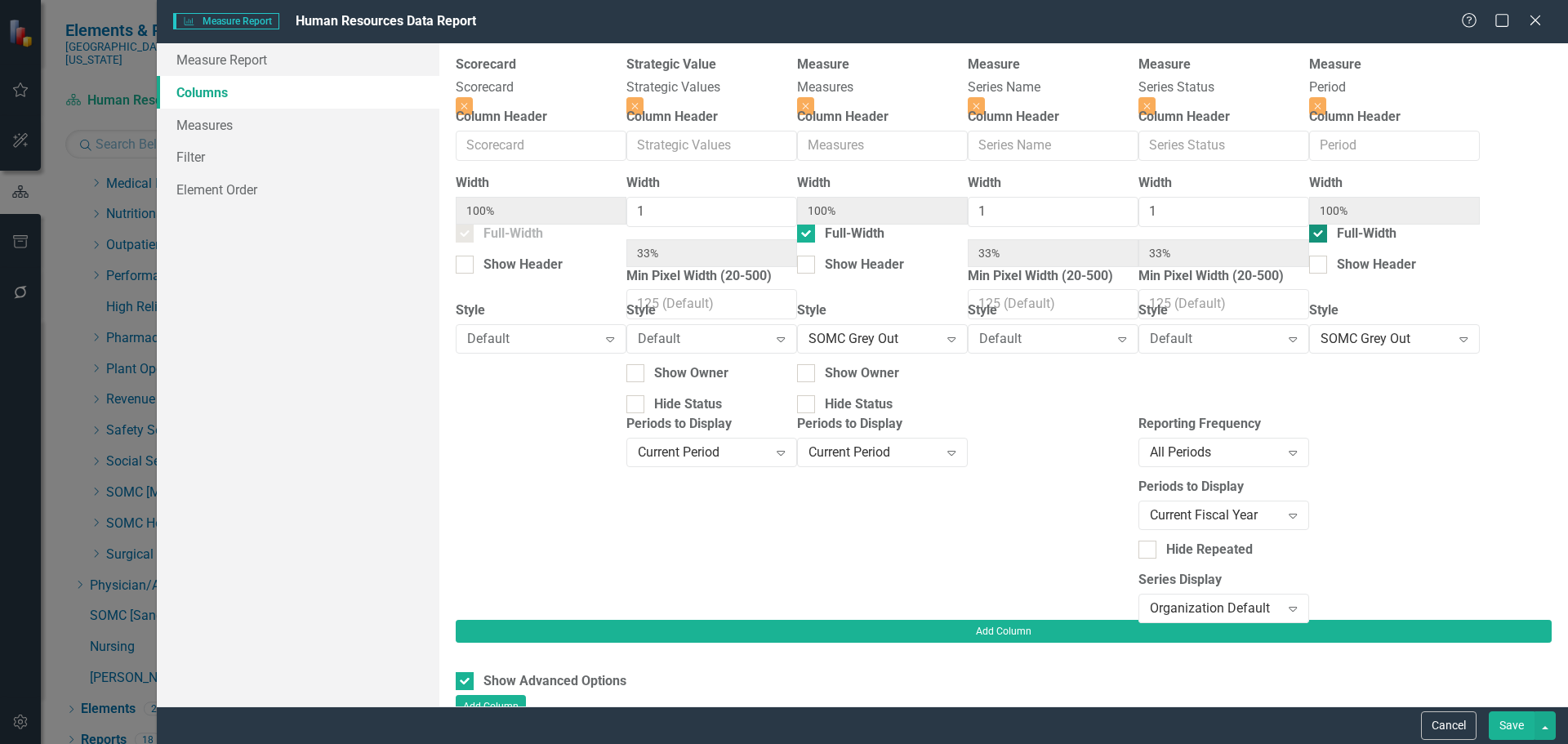
type input "25%"
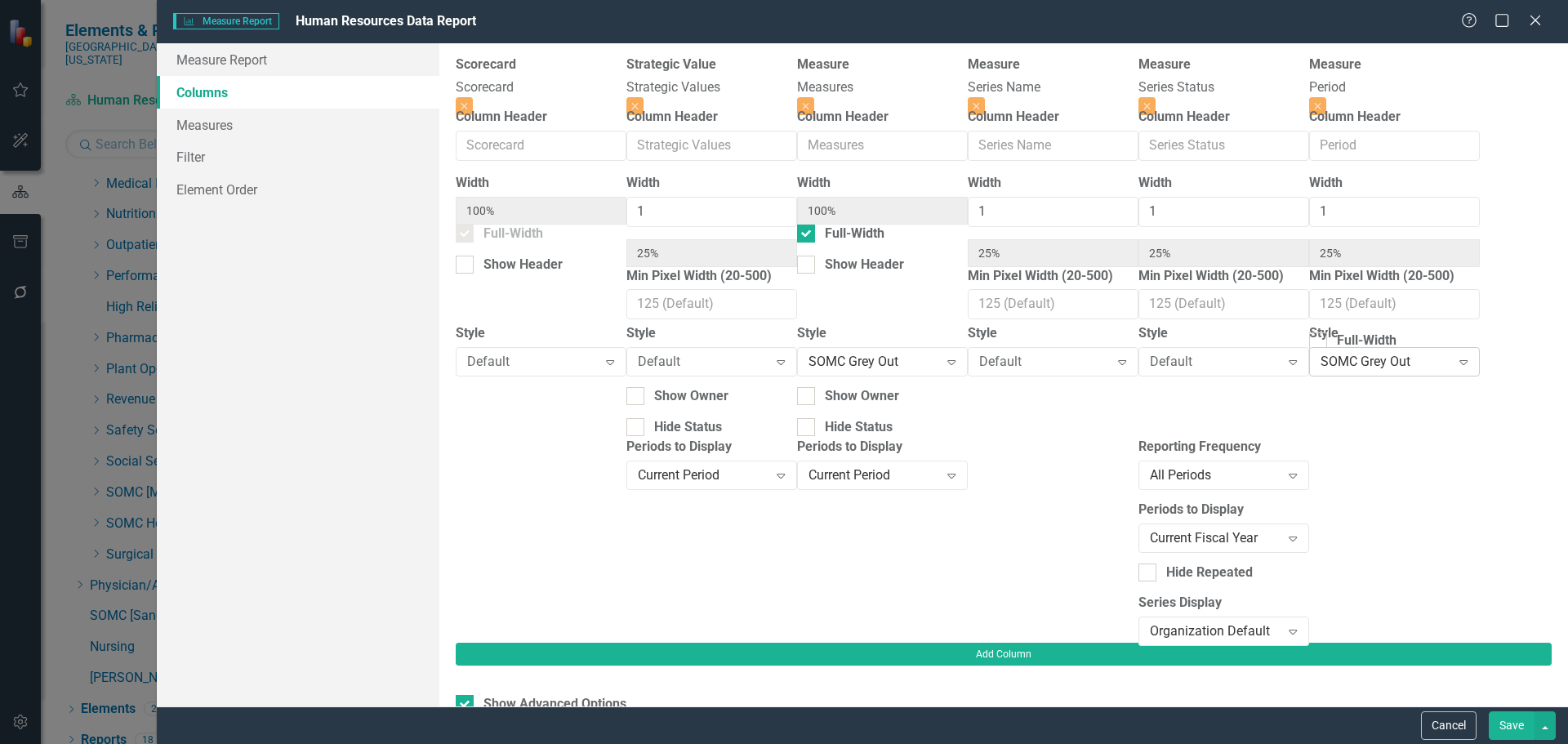
click at [1449, 373] on div "Expand" at bounding box center [1463, 362] width 29 height 26
click at [1356, 743] on div "Default" at bounding box center [787, 758] width 1542 height 19
click at [1513, 725] on button "Save" at bounding box center [1512, 725] width 46 height 28
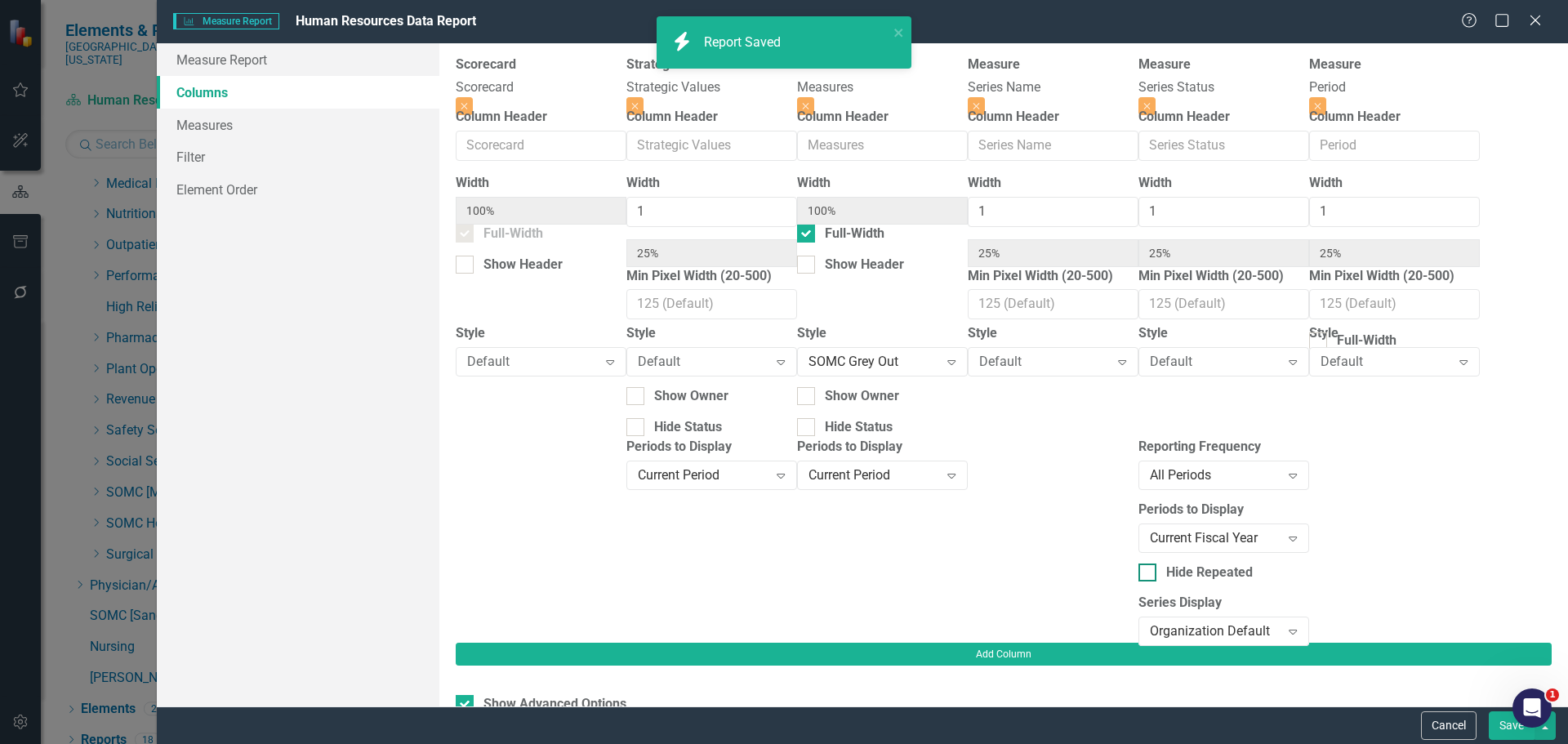
checkbox input "false"
radio input "false"
radio input "true"
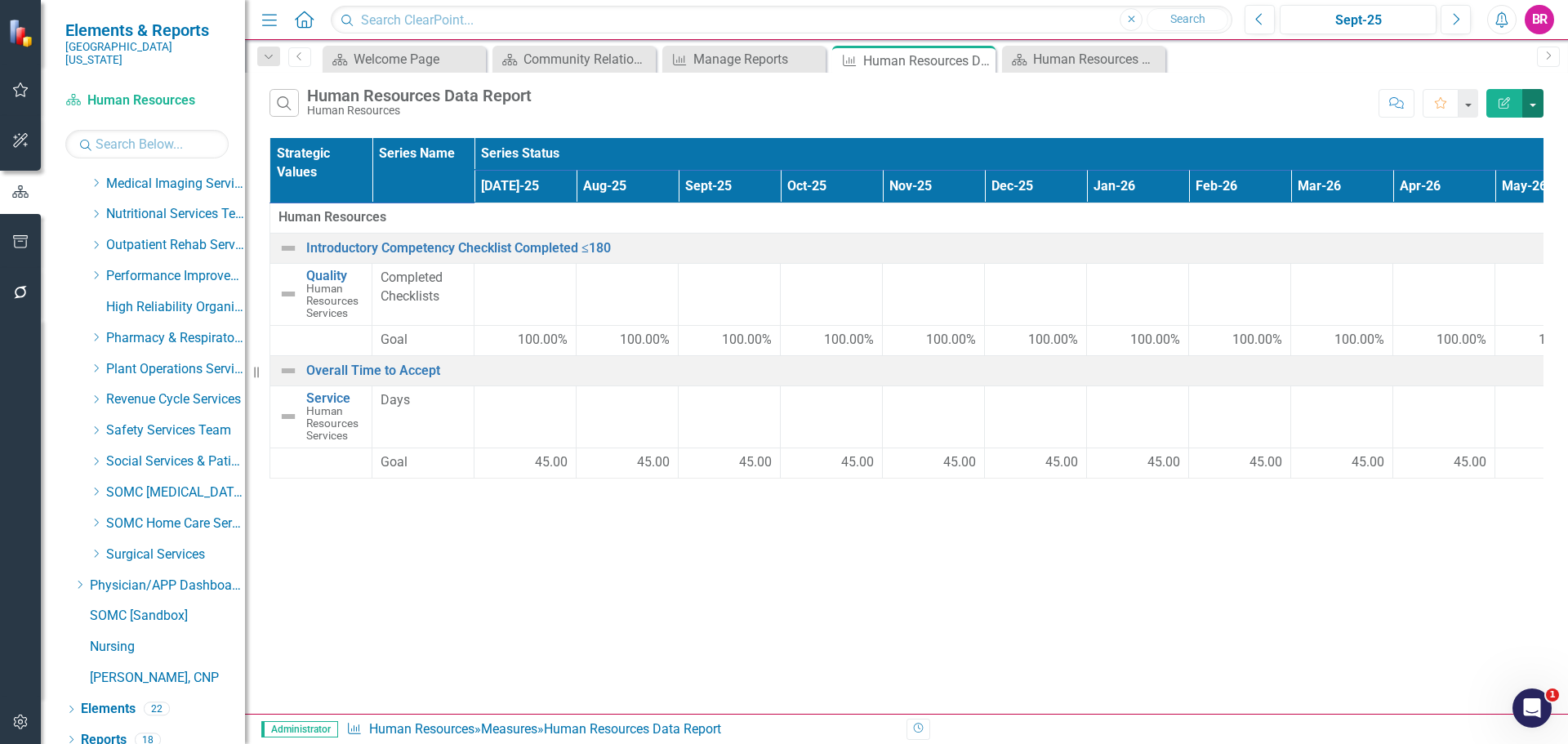
click at [1533, 104] on button "button" at bounding box center [1532, 103] width 21 height 28
click at [1508, 199] on link "Excel Export to Excel" at bounding box center [1478, 196] width 129 height 30
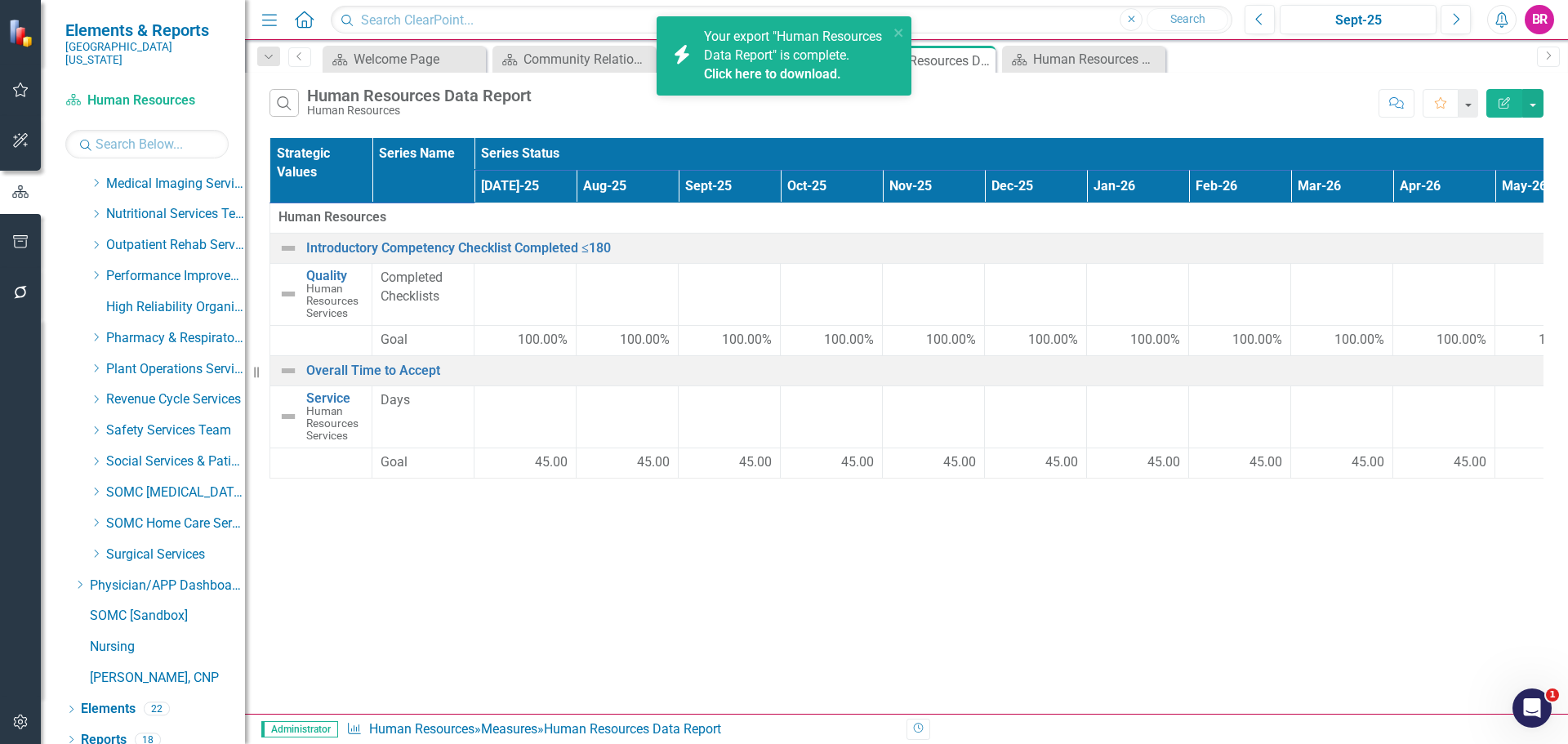
click at [742, 82] on link "Click here to download." at bounding box center [772, 74] width 137 height 15
